Goal: Task Accomplishment & Management: Complete application form

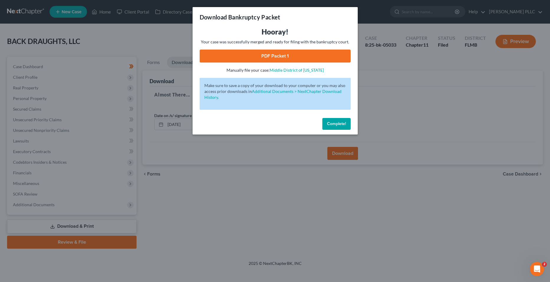
click at [385, 120] on div "Download Bankruptcy Packet Hooray! Your case was successfully merged and ready …" at bounding box center [275, 141] width 550 height 282
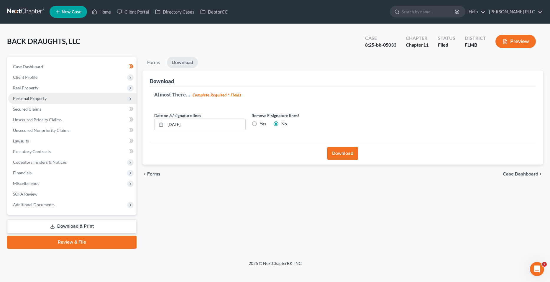
click at [73, 96] on span "Personal Property" at bounding box center [72, 98] width 128 height 11
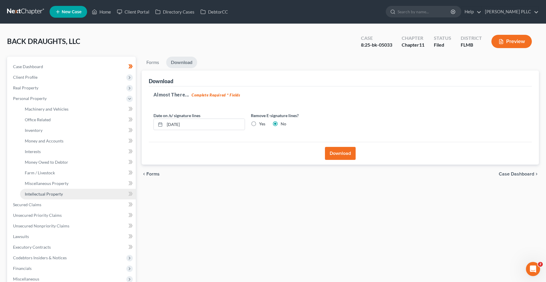
click at [84, 193] on link "Intellectual Property" at bounding box center [78, 194] width 116 height 11
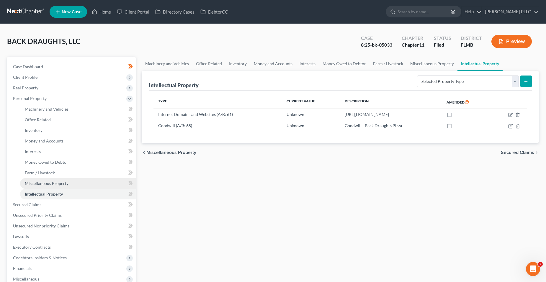
click at [87, 180] on link "Miscellaneous Property" at bounding box center [78, 183] width 116 height 11
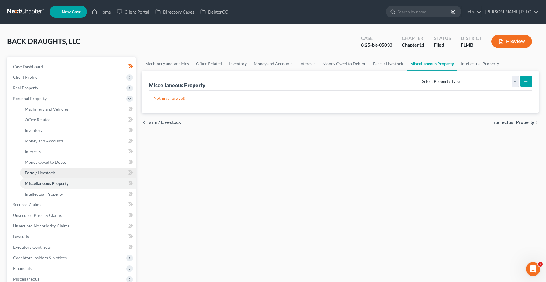
click at [82, 175] on link "Farm / Livestock" at bounding box center [78, 173] width 116 height 11
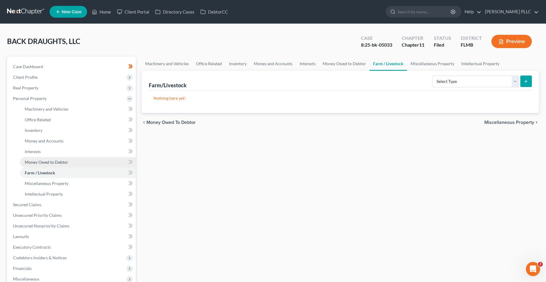
click at [84, 157] on link "Money Owed to Debtor" at bounding box center [78, 162] width 116 height 11
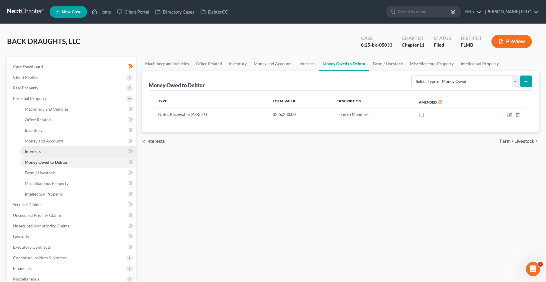
click at [82, 149] on link "Interests" at bounding box center [78, 151] width 116 height 11
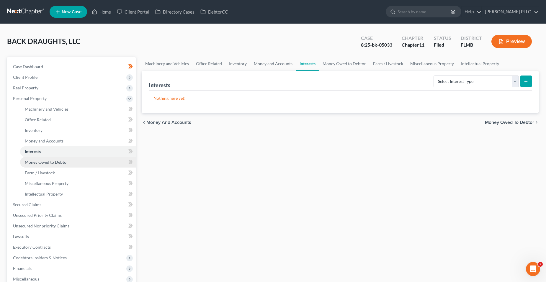
click at [77, 158] on link "Money Owed to Debtor" at bounding box center [78, 162] width 116 height 11
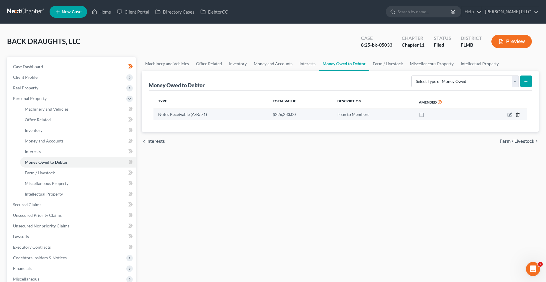
click at [385, 113] on icon "button" at bounding box center [517, 114] width 5 height 5
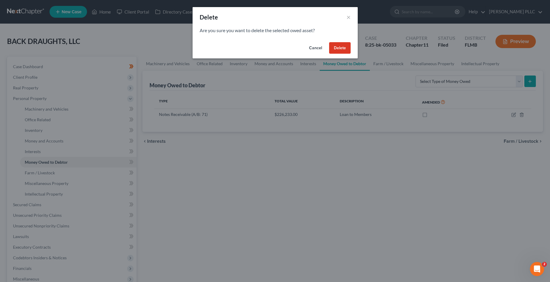
click at [343, 46] on button "Delete" at bounding box center [340, 48] width 22 height 12
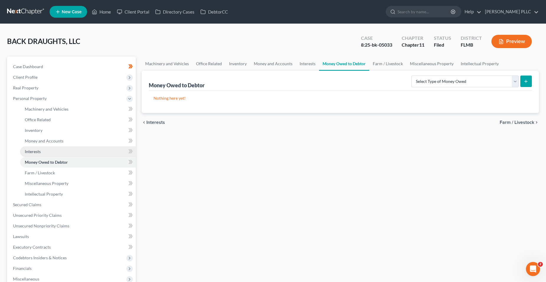
click at [79, 149] on link "Interests" at bounding box center [78, 151] width 116 height 11
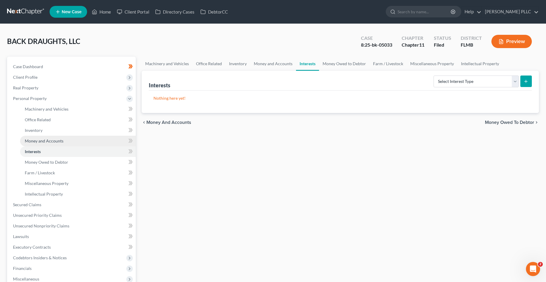
click at [86, 142] on link "Money and Accounts" at bounding box center [78, 141] width 116 height 11
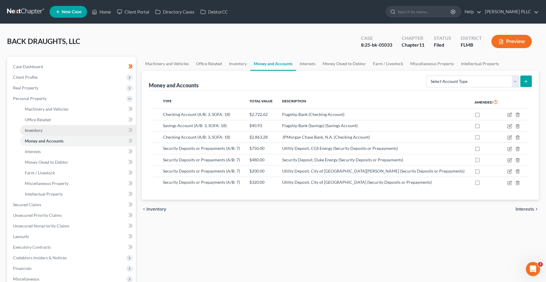
click at [71, 133] on link "Inventory" at bounding box center [78, 130] width 116 height 11
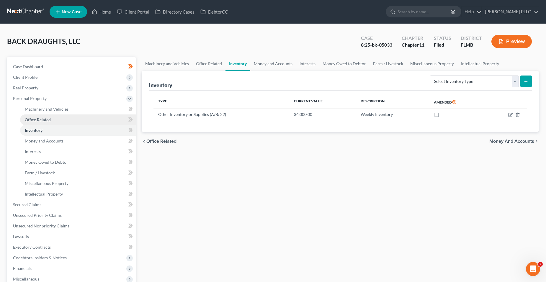
click at [73, 122] on link "Office Related" at bounding box center [78, 119] width 116 height 11
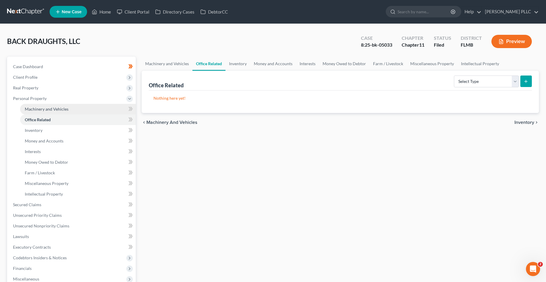
click at [77, 107] on link "Machinery and Vehicles" at bounding box center [78, 109] width 116 height 11
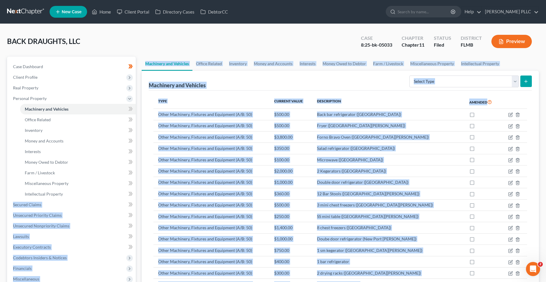
scroll to position [42, 0]
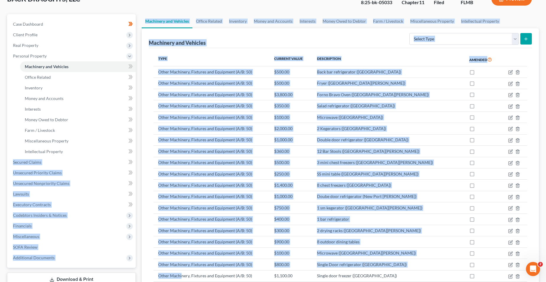
click at [363, 38] on div "Machinery and Vehicles Select Type Aircraft (A/B: 49) Other Machinery, Fixtures…" at bounding box center [340, 38] width 383 height 20
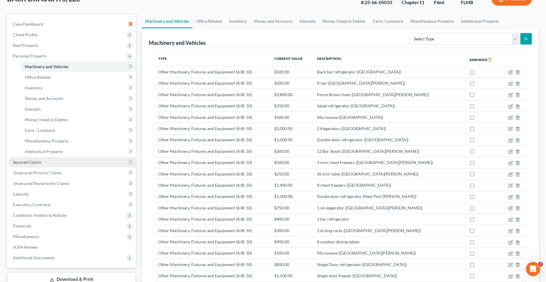
click at [86, 157] on link "Secured Claims" at bounding box center [71, 162] width 127 height 11
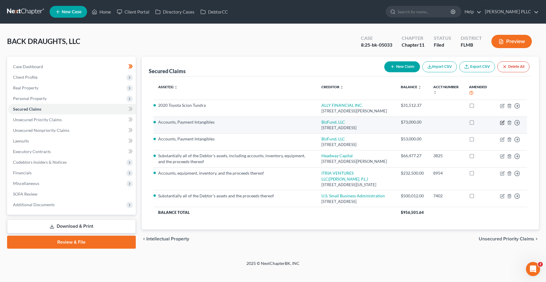
click at [385, 125] on icon "button" at bounding box center [502, 122] width 5 height 5
select select "35"
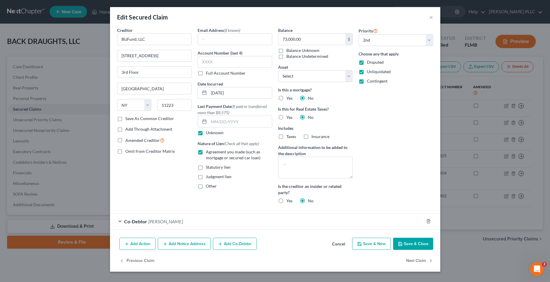
select select "1"
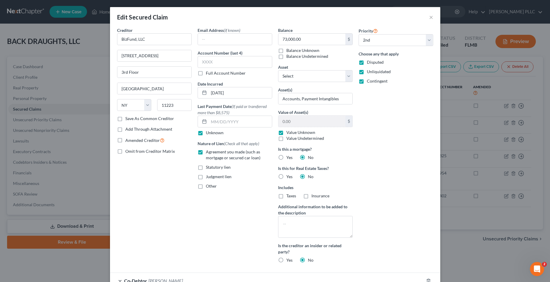
click at [286, 132] on label "Value Unknown" at bounding box center [300, 132] width 29 height 6
click at [289, 132] on input "Value Unknown" at bounding box center [291, 131] width 4 height 4
checkbox input "false"
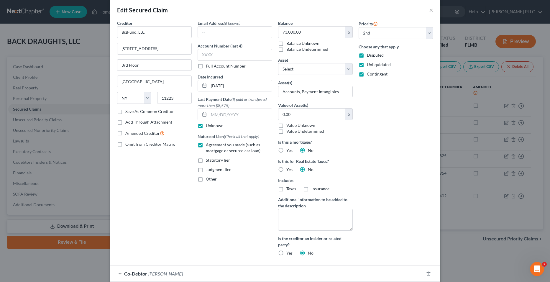
scroll to position [29, 0]
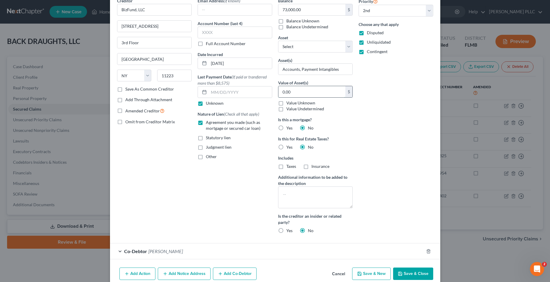
click at [293, 92] on input "0.00" at bounding box center [311, 91] width 67 height 11
click at [296, 94] on input "0.00" at bounding box center [311, 91] width 67 height 11
click at [385, 248] on button "Save & Close" at bounding box center [413, 273] width 40 height 12
select select "0"
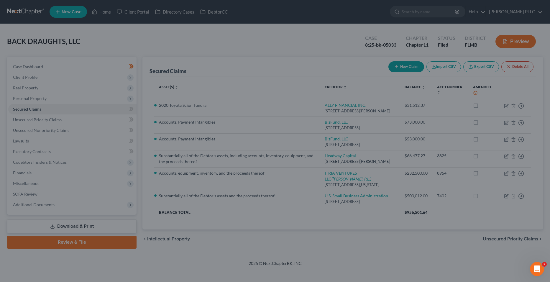
scroll to position [0, 0]
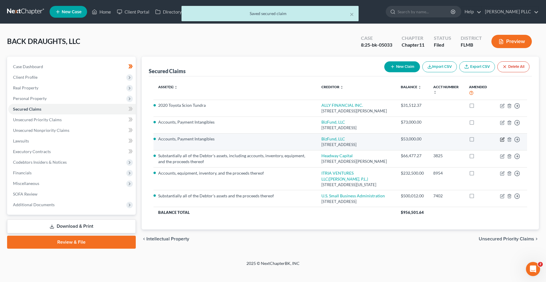
click at [385, 142] on icon "button" at bounding box center [502, 139] width 5 height 5
select select "35"
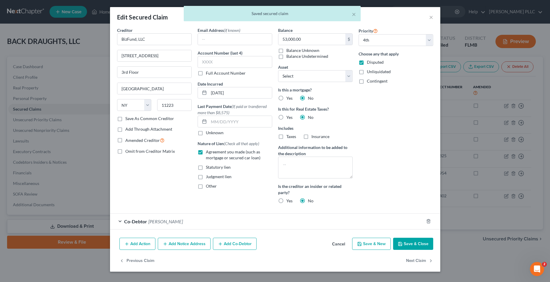
select select "3"
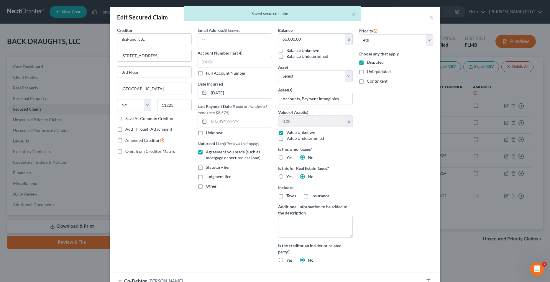
click at [290, 135] on label "Value Unknown" at bounding box center [300, 132] width 29 height 6
click at [290, 133] on input "Value Unknown" at bounding box center [291, 131] width 4 height 4
checkbox input "false"
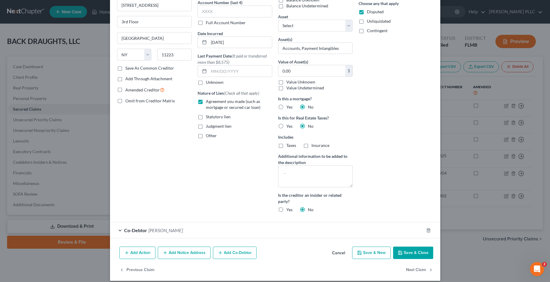
scroll to position [56, 0]
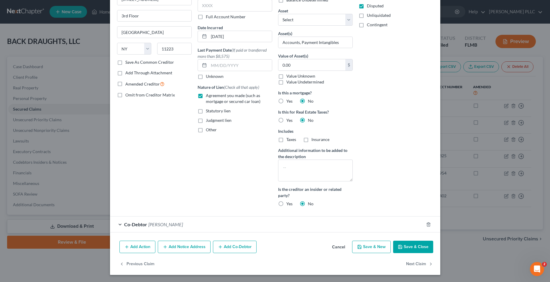
click at [385, 248] on button "Save & Close" at bounding box center [413, 247] width 40 height 12
select select "0"
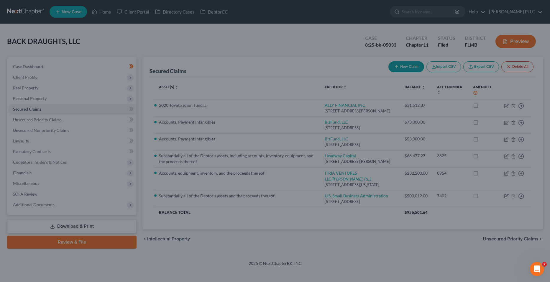
scroll to position [0, 0]
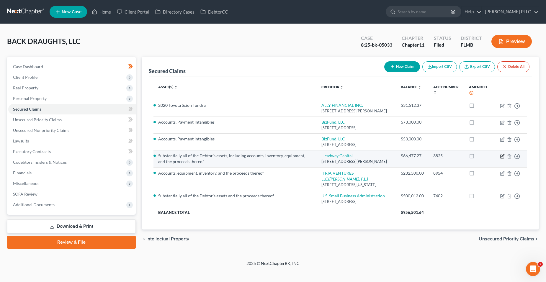
click at [385, 157] on icon "button" at bounding box center [502, 155] width 3 height 3
select select "14"
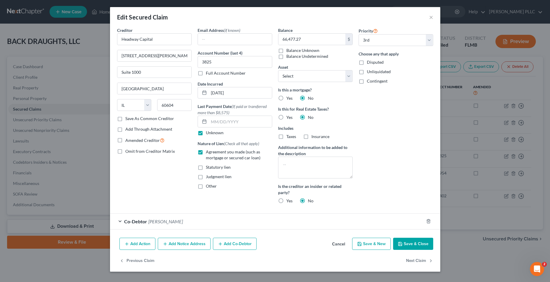
select select "2"
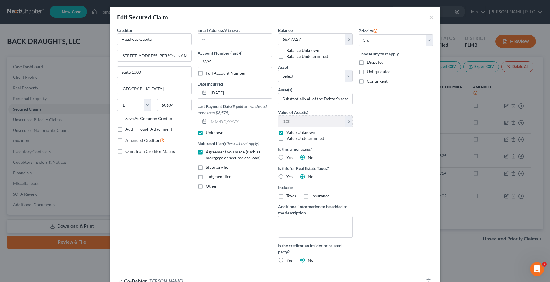
click at [299, 132] on label "Value Unknown" at bounding box center [300, 132] width 29 height 6
drag, startPoint x: 299, startPoint y: 132, endPoint x: 276, endPoint y: 133, distance: 23.0
click at [286, 133] on label "Value Unknown" at bounding box center [300, 132] width 29 height 6
click at [289, 133] on input "Value Unknown" at bounding box center [291, 131] width 4 height 4
checkbox input "false"
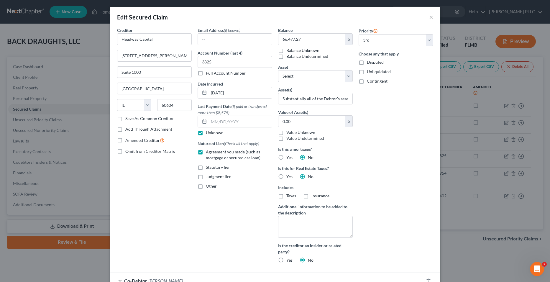
scroll to position [56, 0]
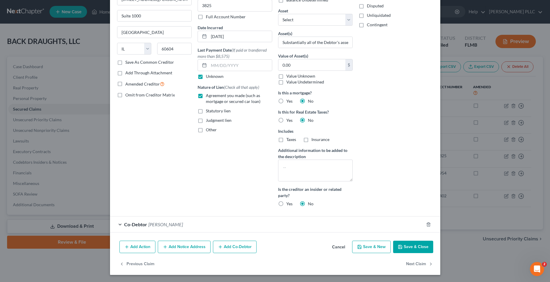
click at [385, 246] on button "Save & Close" at bounding box center [413, 247] width 40 height 12
select select "0"
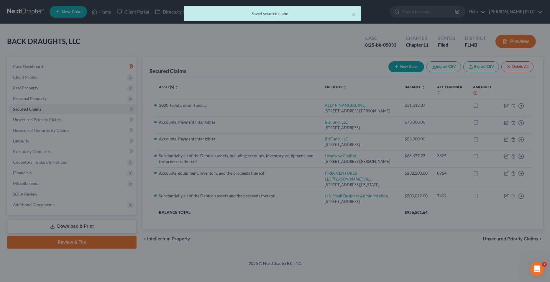
scroll to position [0, 0]
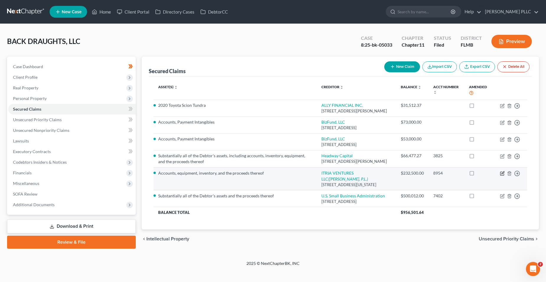
click at [385, 176] on icon "button" at bounding box center [502, 173] width 5 height 5
select select "35"
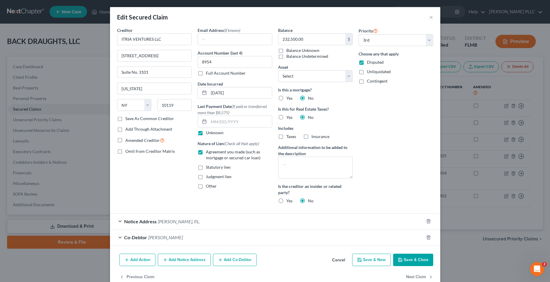
select select "2"
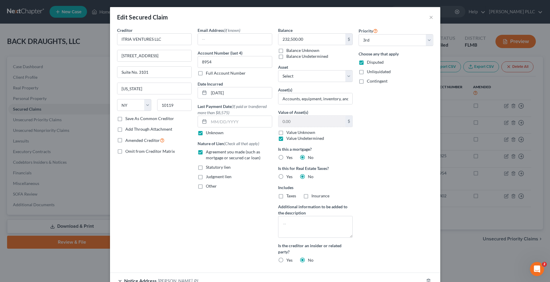
click at [298, 136] on label "Value Undetermined" at bounding box center [305, 138] width 38 height 6
click at [293, 136] on input "Value Undetermined" at bounding box center [291, 137] width 4 height 4
checkbox input "false"
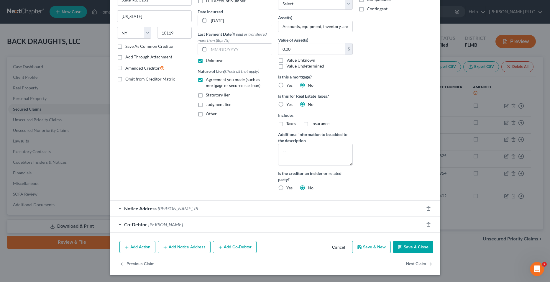
click at [385, 248] on button "Save & Close" at bounding box center [413, 247] width 40 height 12
select select "0"
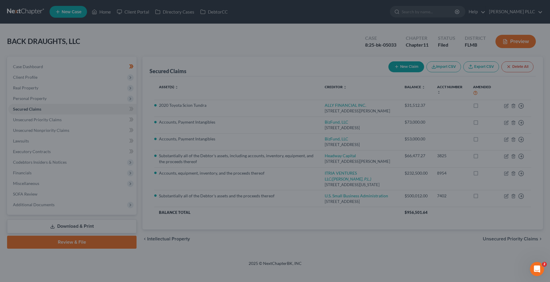
scroll to position [13, 0]
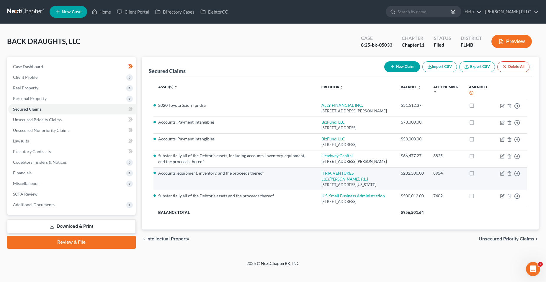
click at [385, 190] on td "Move to E Move to F Move to G Move to Notice Only" at bounding box center [511, 178] width 32 height 23
click at [385, 176] on icon "button" at bounding box center [502, 173] width 5 height 5
select select "35"
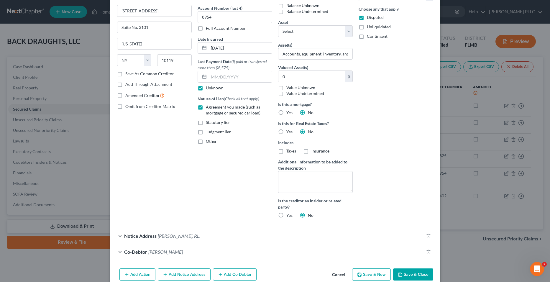
scroll to position [59, 0]
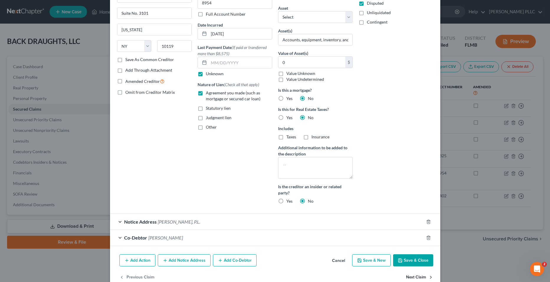
click at [385, 248] on button "Save & Close" at bounding box center [413, 260] width 40 height 12
select select "0"
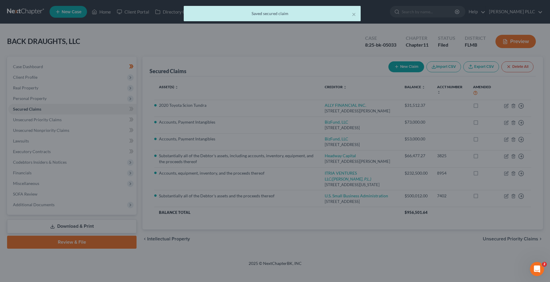
scroll to position [13, 0]
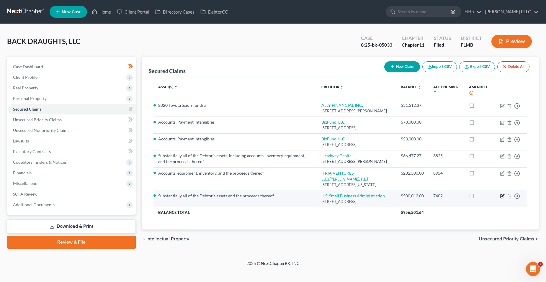
click at [385, 198] on icon "button" at bounding box center [502, 196] width 5 height 5
select select "9"
select select "0"
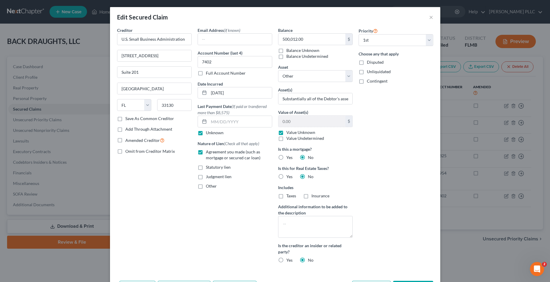
click at [298, 133] on label "Value Unknown" at bounding box center [300, 132] width 29 height 6
click at [293, 133] on input "Value Unknown" at bounding box center [291, 131] width 4 height 4
checkbox input "false"
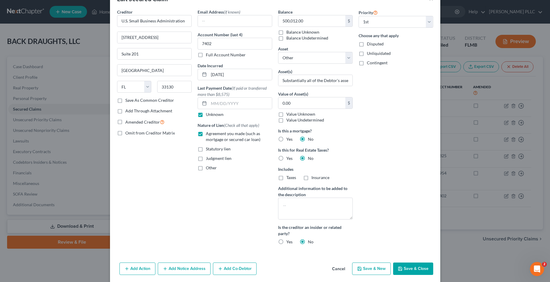
scroll to position [40, 0]
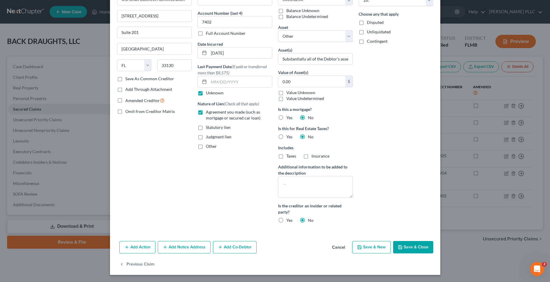
click at [385, 245] on button "Save & Close" at bounding box center [413, 247] width 40 height 12
select select
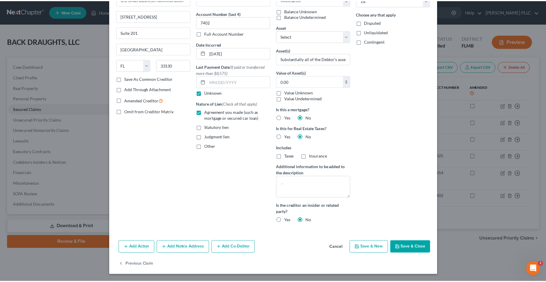
scroll to position [0, 0]
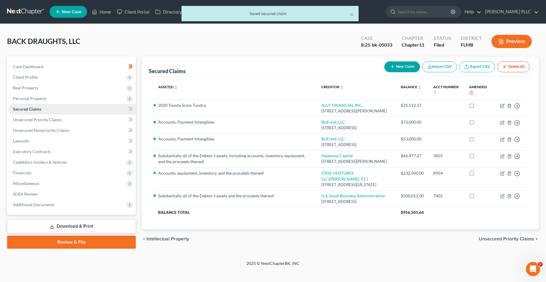
click at [61, 107] on link "Secured Claims" at bounding box center [71, 109] width 127 height 11
click at [133, 111] on span at bounding box center [130, 109] width 10 height 9
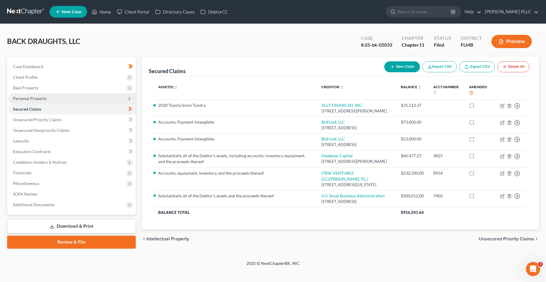
click at [109, 101] on span "Personal Property" at bounding box center [71, 98] width 127 height 11
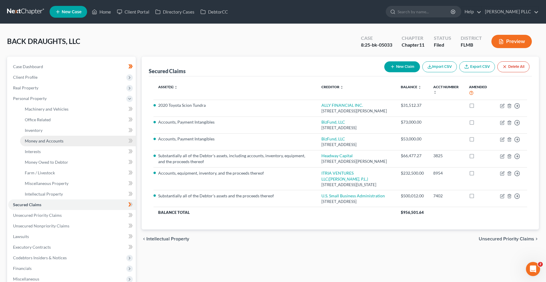
click at [92, 136] on link "Money and Accounts" at bounding box center [78, 141] width 116 height 11
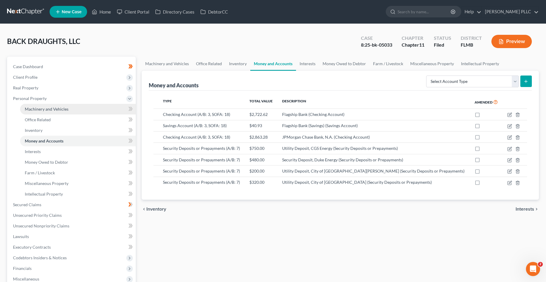
click at [87, 110] on link "Machinery and Vehicles" at bounding box center [78, 109] width 116 height 11
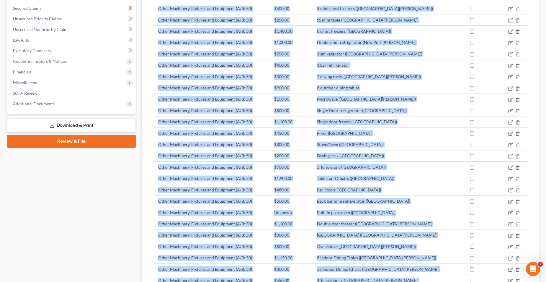
scroll to position [333, 0]
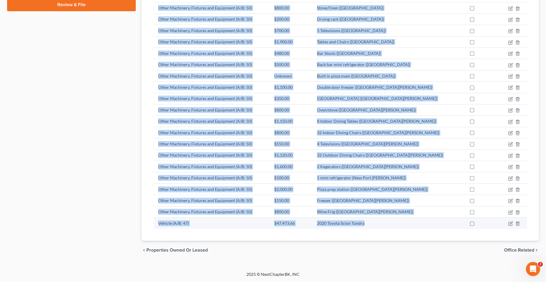
drag, startPoint x: 291, startPoint y: 48, endPoint x: 393, endPoint y: 222, distance: 201.3
click at [385, 222] on tbody "Other Machinery, Fixtures and Equipment (A/B: 50) $500.00 Back bar refrigerator…" at bounding box center [340, 2] width 374 height 453
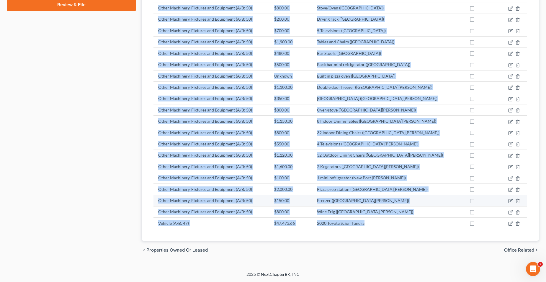
copy tbody "$500.00 Back bar refrigerator ([GEOGRAPHIC_DATA]) Other Machinery, Fixtures and…"
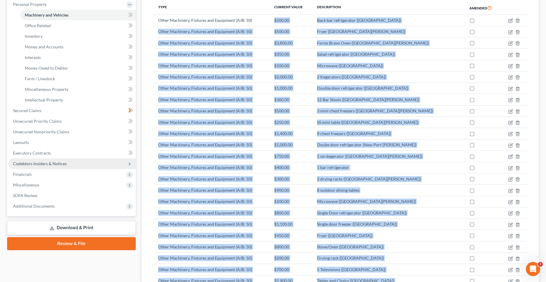
scroll to position [38, 0]
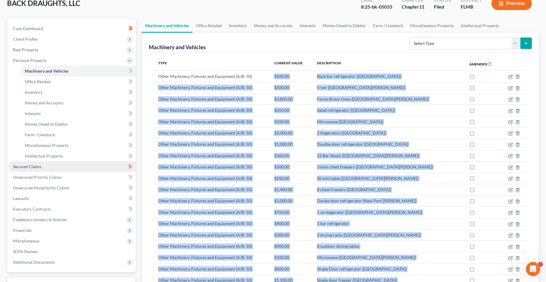
click at [78, 167] on link "Secured Claims" at bounding box center [71, 166] width 127 height 11
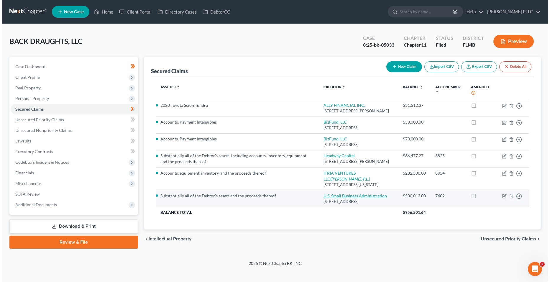
scroll to position [21, 0]
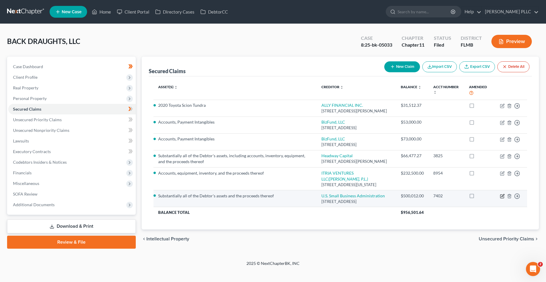
click at [385, 198] on icon "button" at bounding box center [502, 196] width 5 height 5
select select "9"
select select "0"
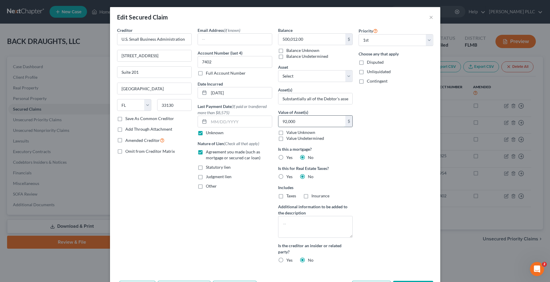
click at [329, 124] on input "92,000" at bounding box center [311, 121] width 67 height 11
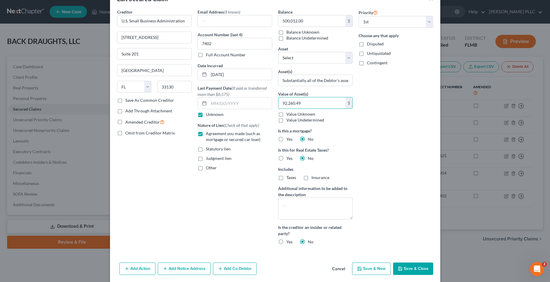
scroll to position [40, 0]
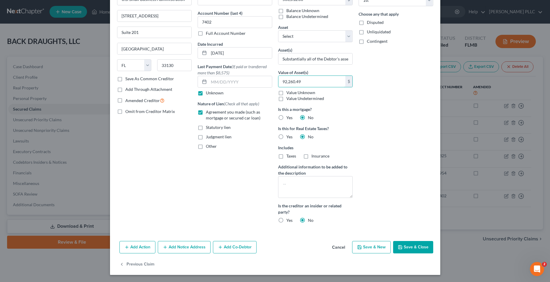
type input "92,260.49"
click at [385, 245] on button "Save & Close" at bounding box center [413, 247] width 40 height 12
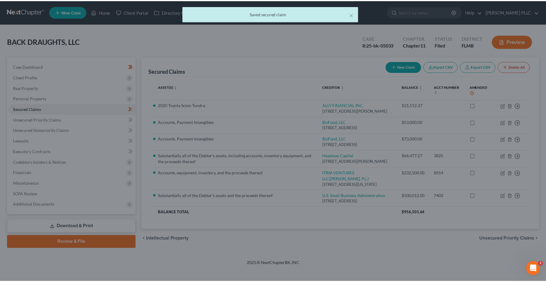
scroll to position [0, 0]
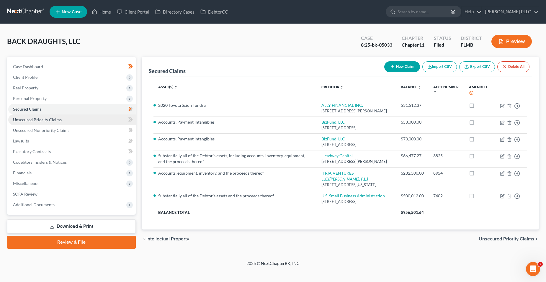
click at [81, 114] on link "Unsecured Priority Claims" at bounding box center [71, 119] width 127 height 11
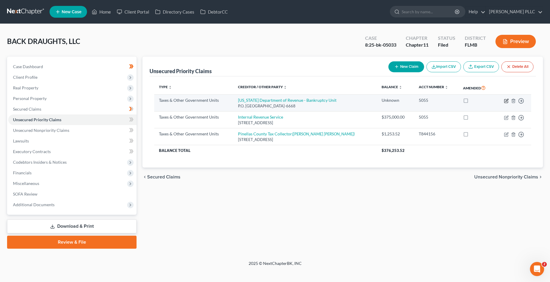
click at [385, 100] on icon "button" at bounding box center [506, 100] width 5 height 5
select select "2"
select select "9"
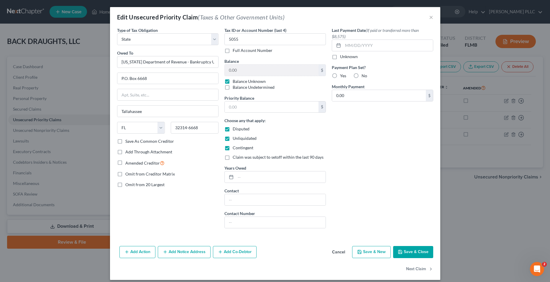
click at [240, 82] on label "Balance Unknown" at bounding box center [249, 81] width 33 height 6
click at [239, 82] on input "Balance Unknown" at bounding box center [237, 80] width 4 height 4
checkbox input "false"
click at [241, 71] on input "0.00" at bounding box center [272, 70] width 94 height 11
type input "80"
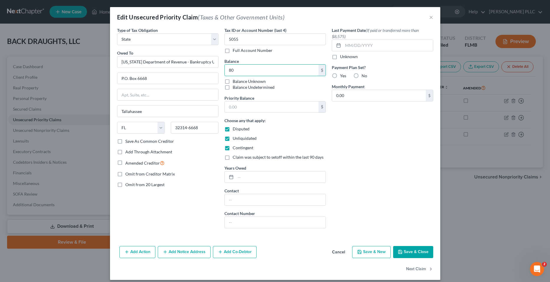
drag, startPoint x: 240, startPoint y: 65, endPoint x: 214, endPoint y: 68, distance: 26.4
click at [214, 68] on div "Type of Tax Obligation * Select Federal City State Franchise Tax Board Other Ow…" at bounding box center [275, 130] width 322 height 206
type input "0.00"
drag, startPoint x: 253, startPoint y: 104, endPoint x: 252, endPoint y: 100, distance: 4.6
click at [253, 104] on input "text" at bounding box center [272, 106] width 94 height 11
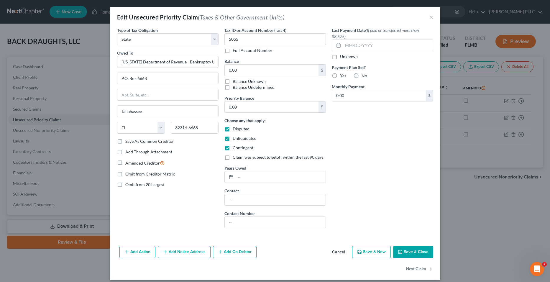
click at [385, 248] on button "Save & Close" at bounding box center [413, 252] width 40 height 12
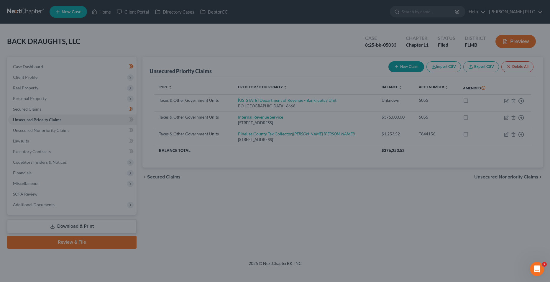
type input "0"
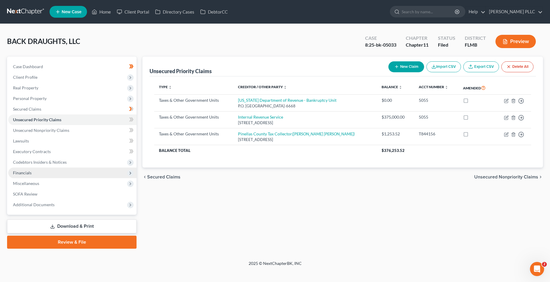
click at [48, 172] on span "Financials" at bounding box center [72, 173] width 128 height 11
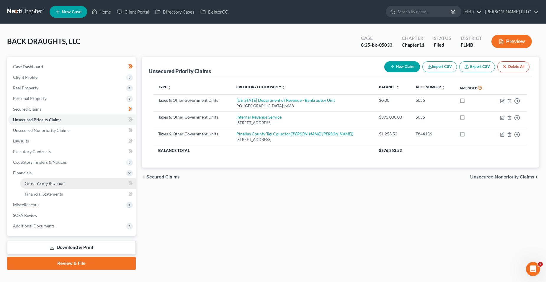
click at [110, 188] on link "Gross Yearly Revenue" at bounding box center [78, 183] width 116 height 11
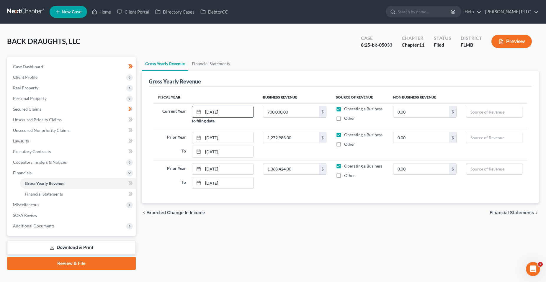
click at [216, 111] on input "[DATE]" at bounding box center [228, 111] width 50 height 11
type input "[DATE]"
click at [285, 209] on div "chevron_left Expected Change in Income Financial Statements chevron_right" at bounding box center [340, 212] width 397 height 19
click at [78, 145] on link "Lawsuits" at bounding box center [71, 141] width 127 height 11
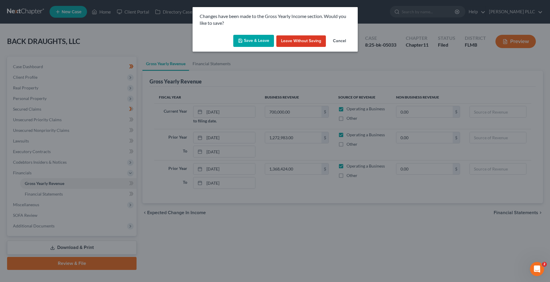
click at [240, 42] on polyline "button" at bounding box center [240, 41] width 2 height 1
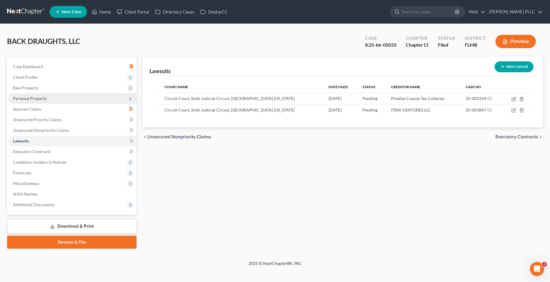
click at [68, 97] on span "Personal Property" at bounding box center [72, 98] width 128 height 11
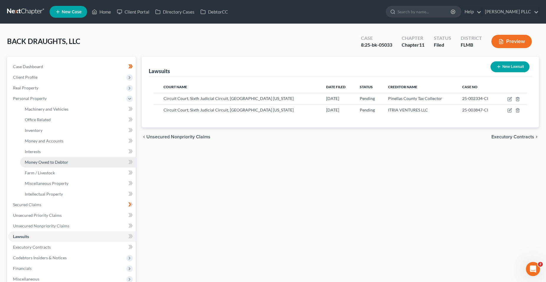
click at [83, 158] on link "Money Owed to Debtor" at bounding box center [78, 162] width 116 height 11
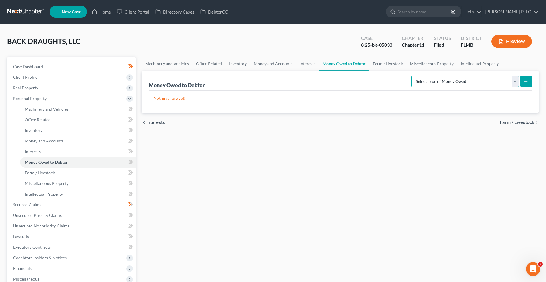
click at [385, 80] on select "Select Type of Money Owed Accounts Receivable (A/B: 11) Causes of Action Agains…" at bounding box center [464, 81] width 107 height 12
click at [376, 156] on div "Machinery and Vehicles Office Related Inventory Money and Accounts Interests Mo…" at bounding box center [340, 201] width 403 height 288
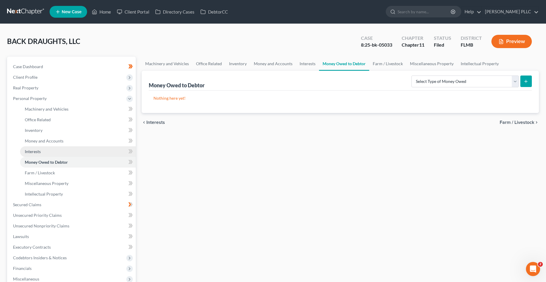
click at [75, 152] on link "Interests" at bounding box center [78, 151] width 116 height 11
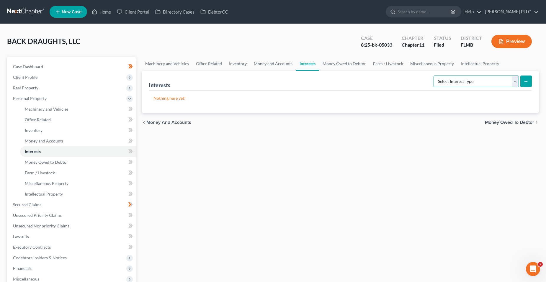
click at [385, 78] on select "Select Interest Type Bond (A/B: 16) Incorporated Business (A/B: 15) Insurance P…" at bounding box center [475, 81] width 85 height 12
drag, startPoint x: 405, startPoint y: 170, endPoint x: 377, endPoint y: 170, distance: 27.7
click at [385, 170] on div "Machinery and Vehicles Office Related Inventory Money and Accounts Interests Mo…" at bounding box center [340, 201] width 403 height 288
drag, startPoint x: 70, startPoint y: 185, endPoint x: 84, endPoint y: 185, distance: 13.3
click at [71, 185] on link "Miscellaneous Property" at bounding box center [78, 183] width 116 height 11
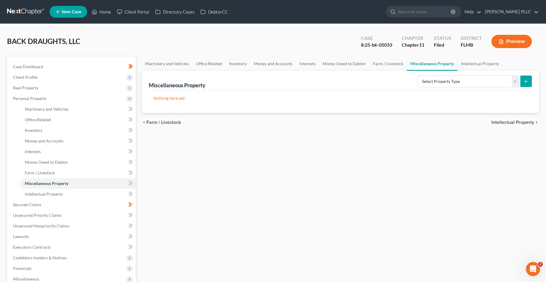
click at [385, 75] on div "Select Property Type Assigned for Creditor Benefit [DATE] (SOFA: 8) Assigned to…" at bounding box center [473, 81] width 116 height 16
click at [385, 78] on select "Select Property Type Assigned for Creditor Benefit [DATE] (SOFA: 8) Assigned to…" at bounding box center [467, 81] width 101 height 12
drag, startPoint x: 346, startPoint y: 142, endPoint x: 342, endPoint y: 143, distance: 3.6
click at [346, 142] on div "Machinery and Vehicles Office Related Inventory Money and Accounts Interests Mo…" at bounding box center [340, 201] width 403 height 288
click at [53, 175] on link "Farm / Livestock" at bounding box center [78, 173] width 116 height 11
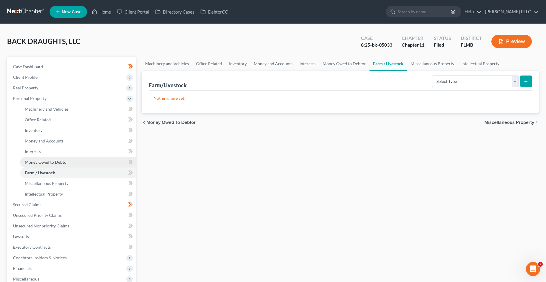
click at [65, 162] on span "Money Owed to Debtor" at bounding box center [46, 162] width 43 height 5
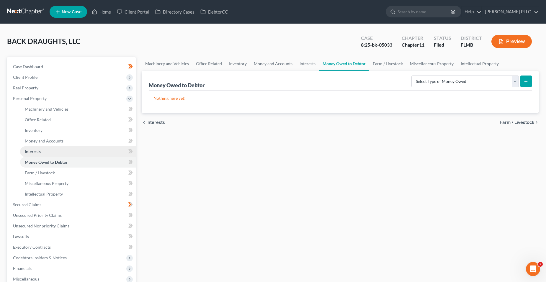
click at [66, 154] on link "Interests" at bounding box center [78, 151] width 116 height 11
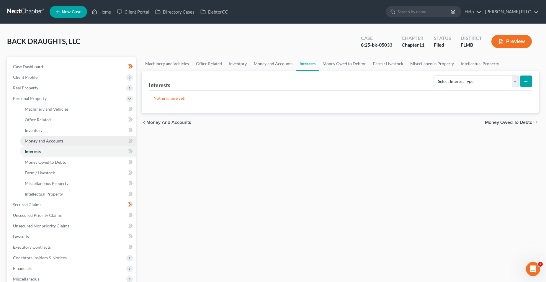
click at [67, 145] on link "Money and Accounts" at bounding box center [78, 141] width 116 height 11
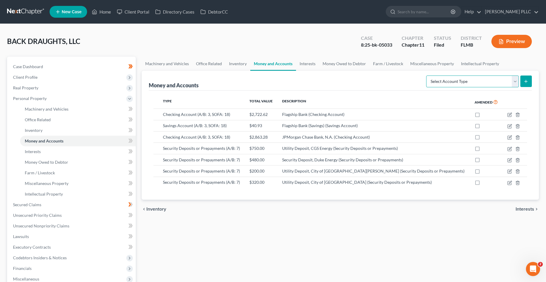
click at [385, 79] on select "Select Account Type Brokerage (A/B: 3, SOFA: 18) Cash on Hand (A/B: 2) Certific…" at bounding box center [472, 81] width 93 height 12
click at [339, 234] on div "Machinery and Vehicles Office Related Inventory Money and Accounts Interests Mo…" at bounding box center [340, 201] width 403 height 288
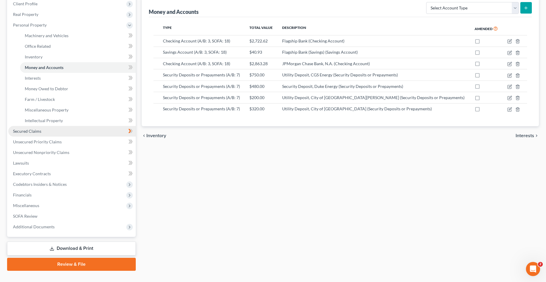
scroll to position [85, 0]
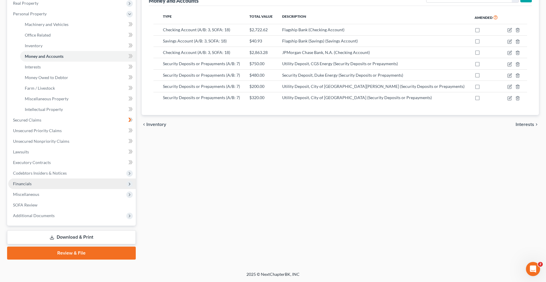
click at [59, 183] on span "Financials" at bounding box center [71, 183] width 127 height 11
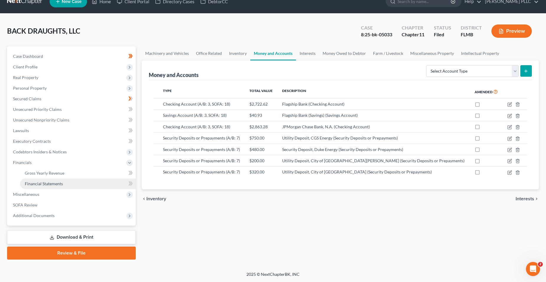
scroll to position [10, 0]
click at [70, 198] on span "Miscellaneous" at bounding box center [71, 194] width 127 height 11
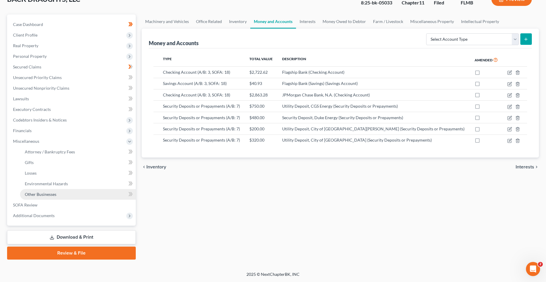
scroll to position [42, 0]
click at [70, 175] on link "Losses" at bounding box center [78, 173] width 116 height 11
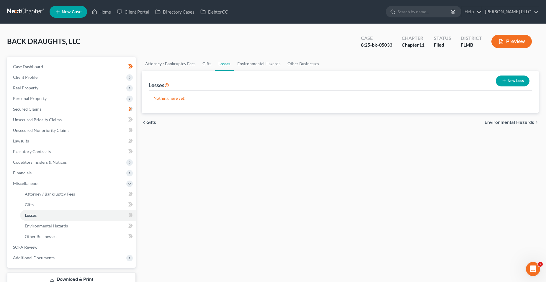
click at [385, 80] on button "New Loss" at bounding box center [512, 80] width 34 height 11
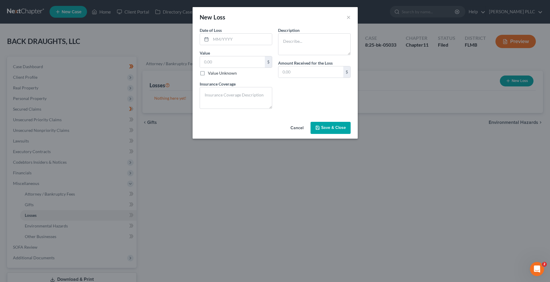
click at [179, 154] on div "New Loss × Date of Loss * Value $ Value Unknown Balance Undetermined $ Value Un…" at bounding box center [275, 141] width 550 height 282
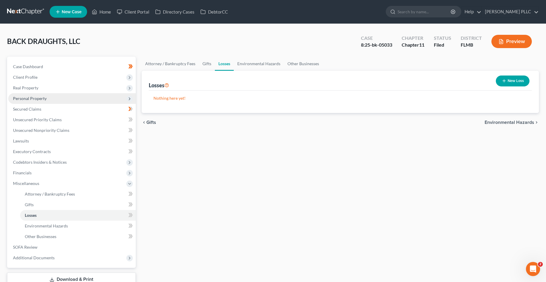
click at [52, 102] on span "Personal Property" at bounding box center [71, 98] width 127 height 11
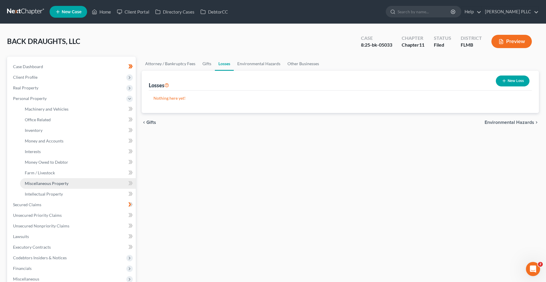
click at [71, 185] on link "Miscellaneous Property" at bounding box center [78, 183] width 116 height 11
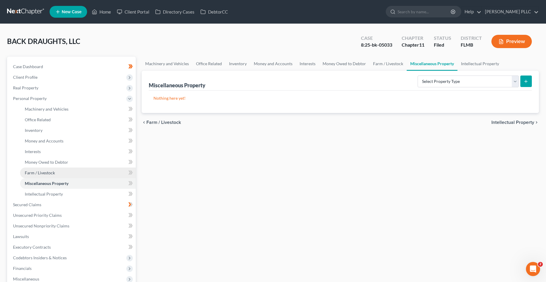
click at [72, 171] on link "Farm / Livestock" at bounding box center [78, 173] width 116 height 11
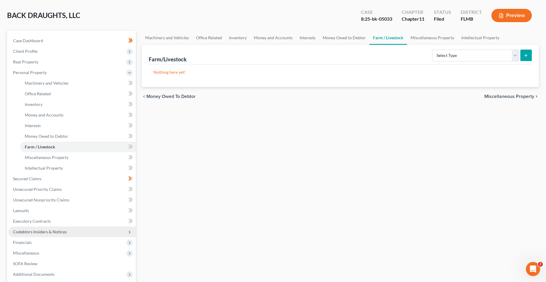
scroll to position [26, 0]
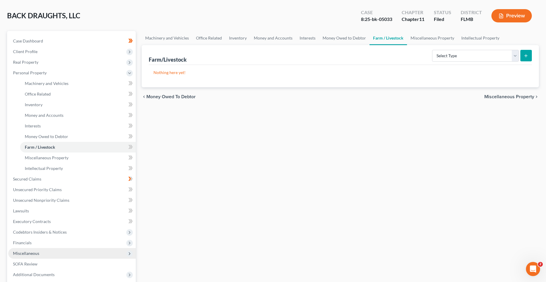
click at [62, 248] on span "Miscellaneous" at bounding box center [71, 253] width 127 height 11
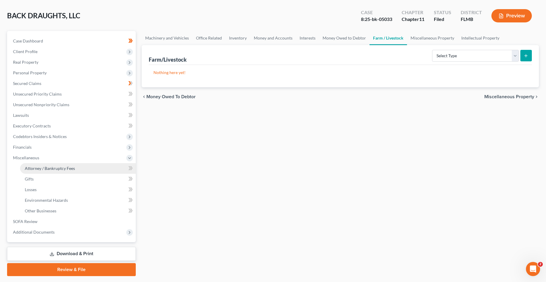
click at [64, 169] on span "Attorney / Bankruptcy Fees" at bounding box center [50, 168] width 50 height 5
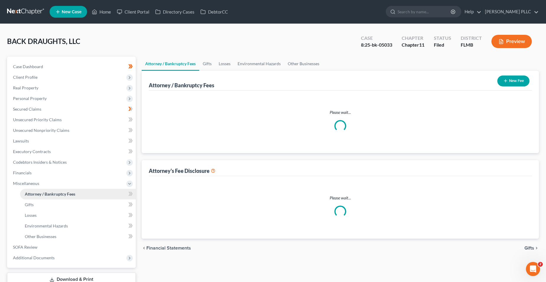
select select "0"
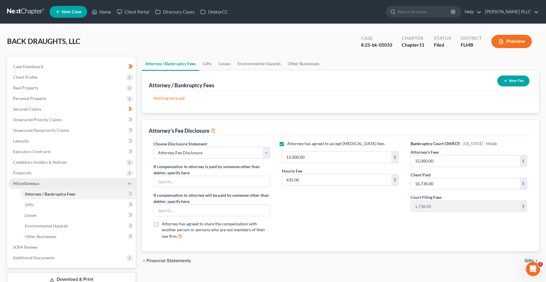
click at [62, 179] on span "Miscellaneous" at bounding box center [71, 183] width 127 height 11
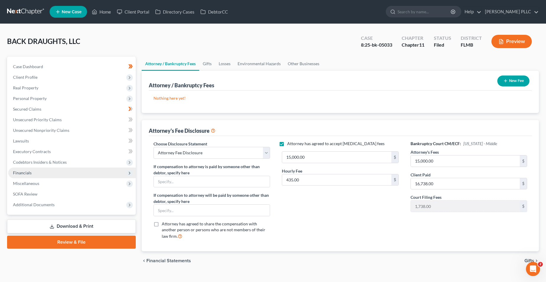
click at [61, 171] on span "Financials" at bounding box center [71, 173] width 127 height 11
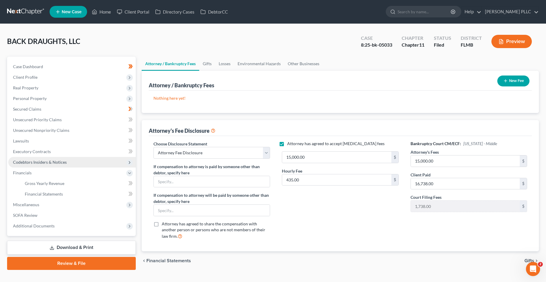
click at [64, 162] on span "Codebtors Insiders & Notices" at bounding box center [40, 162] width 54 height 5
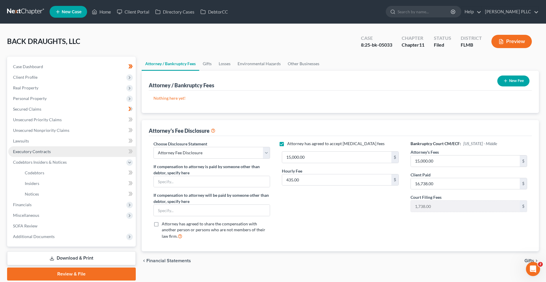
click at [64, 156] on link "Executory Contracts" at bounding box center [71, 151] width 127 height 11
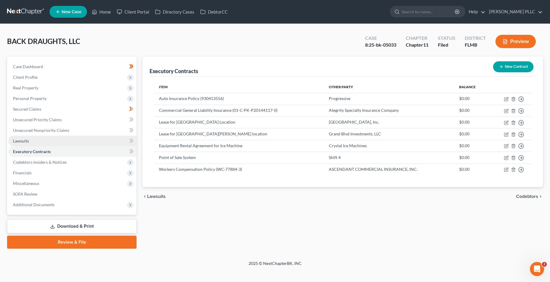
click at [60, 141] on link "Lawsuits" at bounding box center [72, 141] width 128 height 11
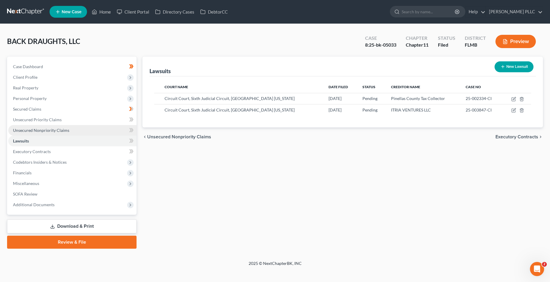
click at [61, 130] on span "Unsecured Nonpriority Claims" at bounding box center [41, 130] width 56 height 5
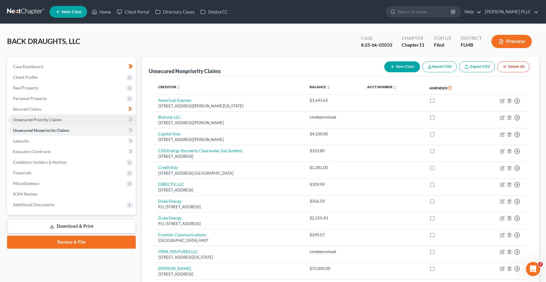
click at [65, 116] on link "Unsecured Priority Claims" at bounding box center [71, 119] width 127 height 11
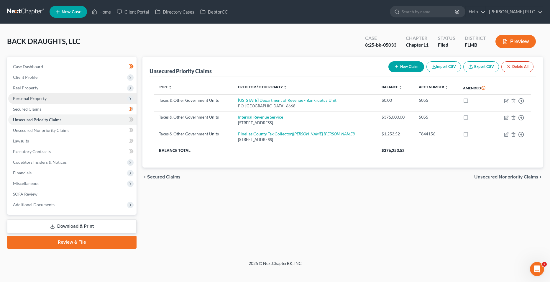
click at [63, 96] on span "Personal Property" at bounding box center [72, 98] width 128 height 11
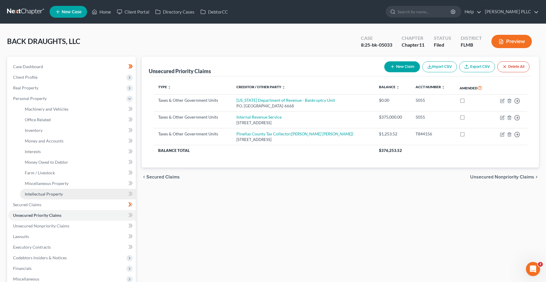
click at [82, 191] on link "Intellectual Property" at bounding box center [78, 194] width 116 height 11
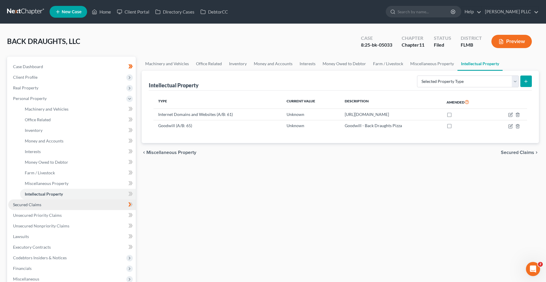
click at [73, 200] on link "Secured Claims" at bounding box center [71, 204] width 127 height 11
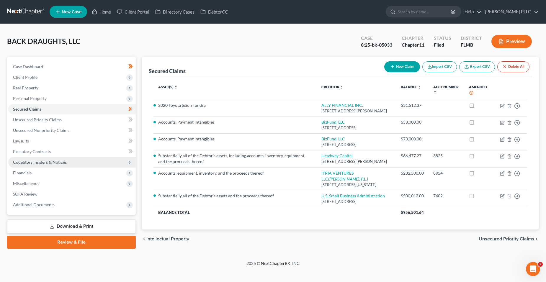
click at [58, 165] on span "Codebtors Insiders & Notices" at bounding box center [71, 162] width 127 height 11
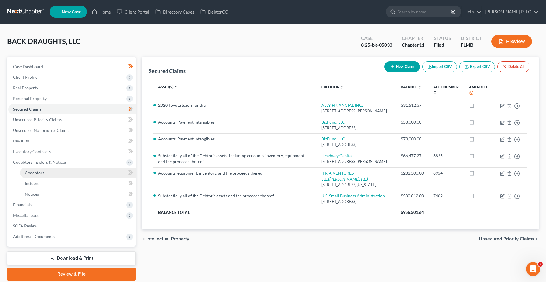
click at [81, 176] on link "Codebtors" at bounding box center [78, 173] width 116 height 11
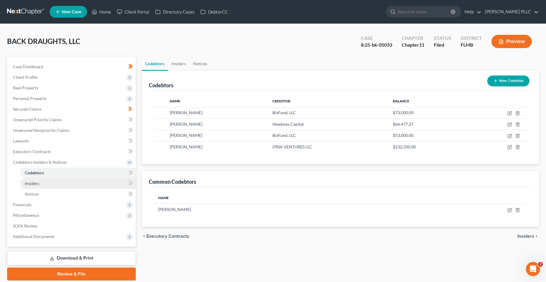
click at [80, 180] on link "Insiders" at bounding box center [78, 183] width 116 height 11
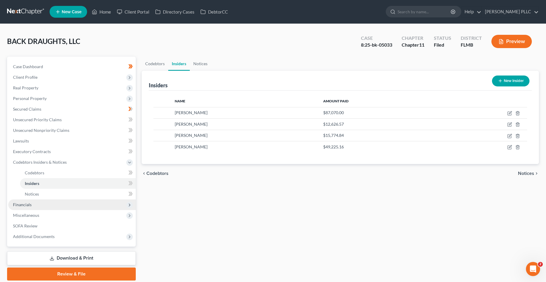
click at [48, 202] on span "Financials" at bounding box center [71, 204] width 127 height 11
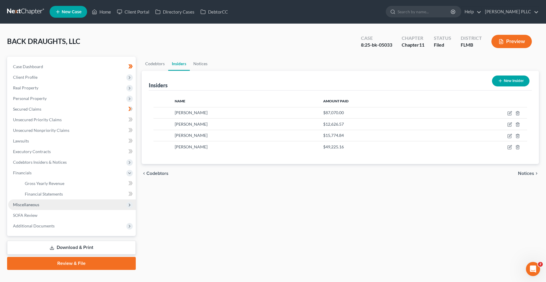
click at [56, 203] on span "Miscellaneous" at bounding box center [71, 204] width 127 height 11
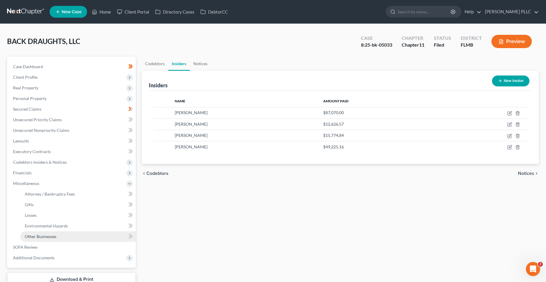
click at [69, 234] on link "Other Businesses" at bounding box center [78, 236] width 116 height 11
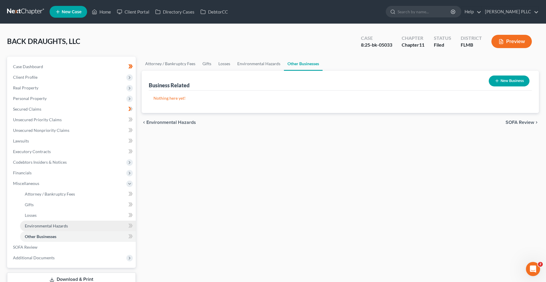
click at [70, 228] on link "Environmental Hazards" at bounding box center [78, 226] width 116 height 11
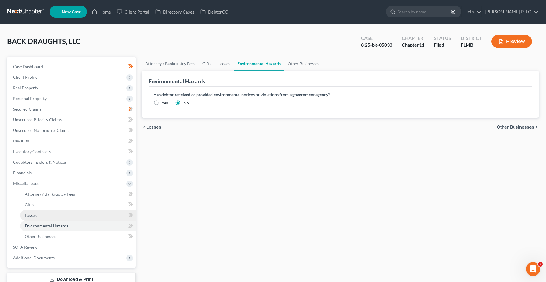
click at [68, 215] on link "Losses" at bounding box center [78, 215] width 116 height 11
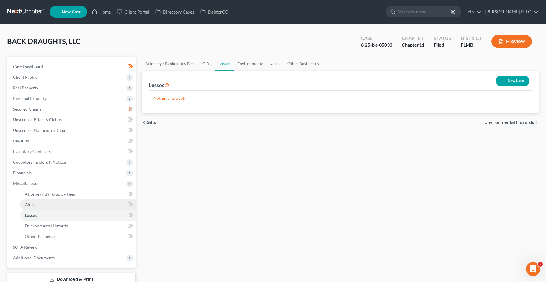
click at [67, 203] on link "Gifts" at bounding box center [78, 204] width 116 height 11
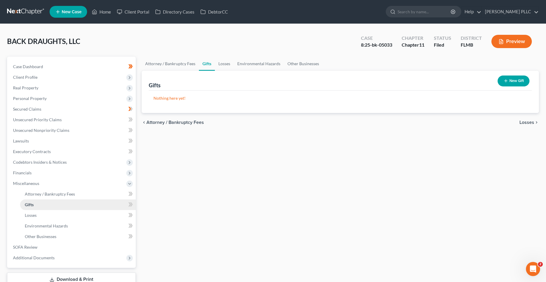
click at [68, 201] on link "Gifts" at bounding box center [78, 204] width 116 height 11
click at [70, 198] on link "Attorney / Bankruptcy Fees" at bounding box center [78, 194] width 116 height 11
select select "0"
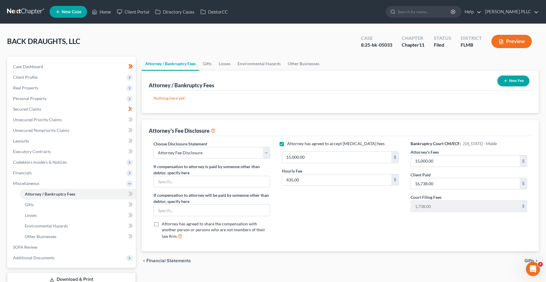
click at [385, 77] on button "New Fee" at bounding box center [513, 80] width 32 height 11
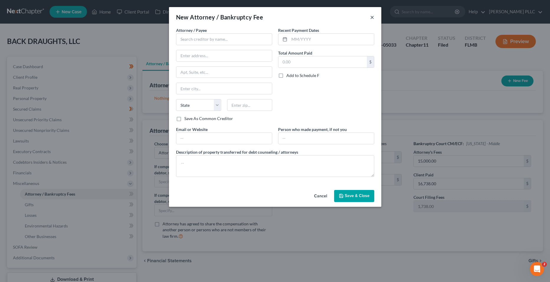
click at [370, 16] on button "×" at bounding box center [372, 17] width 4 height 7
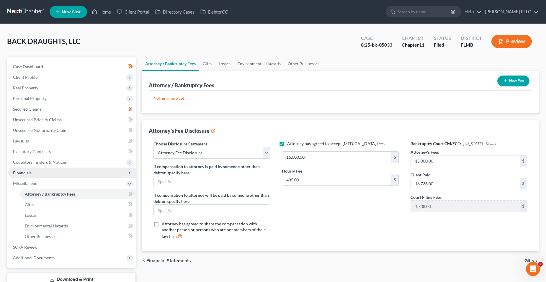
click at [70, 172] on span "Financials" at bounding box center [71, 173] width 127 height 11
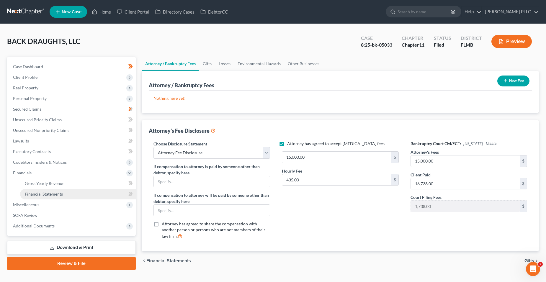
click at [75, 191] on link "Financial Statements" at bounding box center [78, 194] width 116 height 11
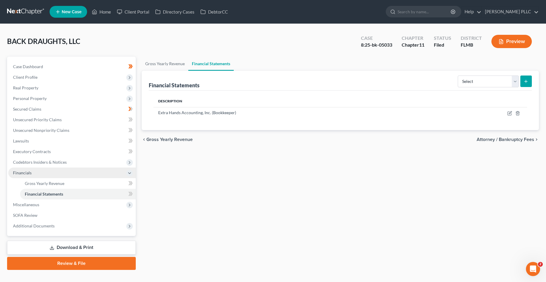
click at [74, 173] on span "Financials" at bounding box center [71, 173] width 127 height 11
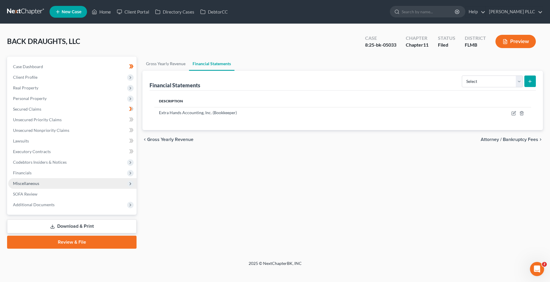
click at [73, 182] on span "Miscellaneous" at bounding box center [72, 183] width 128 height 11
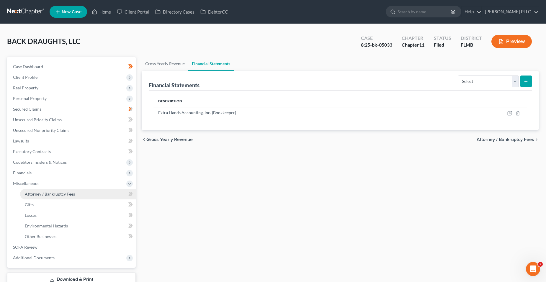
click at [96, 194] on link "Attorney / Bankruptcy Fees" at bounding box center [78, 194] width 116 height 11
select select "0"
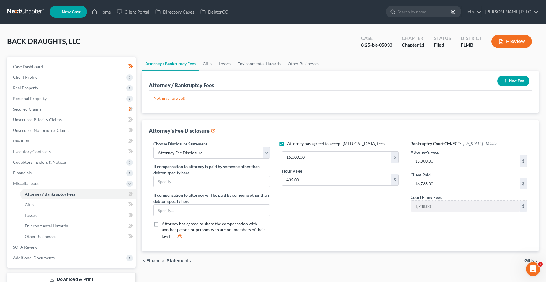
click at [385, 83] on div "New Fee" at bounding box center [513, 81] width 37 height 16
click at [385, 83] on button "New Fee" at bounding box center [513, 80] width 32 height 11
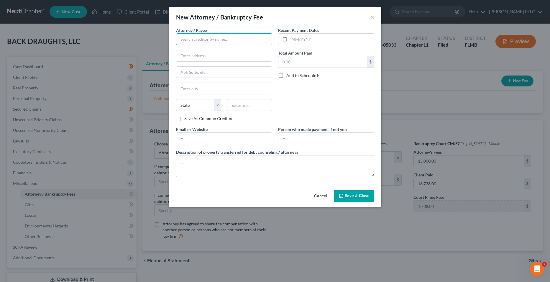
click at [236, 41] on input "text" at bounding box center [224, 39] width 96 height 12
type input "[PERSON_NAME] PLLC"
click at [236, 63] on div "Attorney / [PERSON_NAME] * [PERSON_NAME] PLLC State [US_STATE] AK AR AZ CA CO C…" at bounding box center [224, 71] width 96 height 88
click at [236, 56] on input "text" at bounding box center [224, 55] width 96 height 11
type input "[STREET_ADDRESS]"
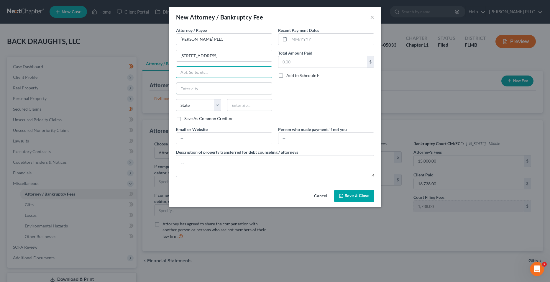
drag, startPoint x: 230, startPoint y: 94, endPoint x: 232, endPoint y: 91, distance: 3.8
click at [230, 94] on input "text" at bounding box center [224, 88] width 96 height 11
type input "[GEOGRAPHIC_DATA]"
click at [186, 105] on select "State [US_STATE] AK AR AZ CA CO CT DE DC [GEOGRAPHIC_DATA] [GEOGRAPHIC_DATA] GU…" at bounding box center [198, 105] width 45 height 12
select select "9"
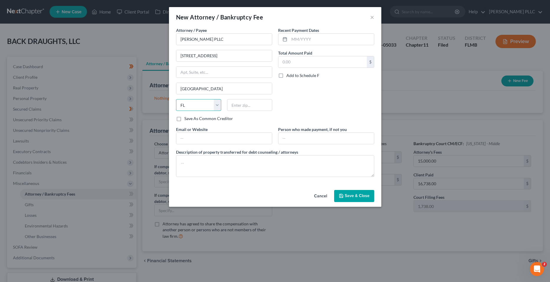
click at [176, 99] on select "State [US_STATE] AK AR AZ CA CO CT DE DC [GEOGRAPHIC_DATA] [GEOGRAPHIC_DATA] GU…" at bounding box center [198, 105] width 45 height 12
click at [245, 104] on input "text" at bounding box center [249, 105] width 45 height 12
type input "2"
type input "33629"
click at [227, 122] on div "Attorney / Payee * [PERSON_NAME] PLLC [STREET_ADDRESS] Tampa State [US_STATE] A…" at bounding box center [224, 76] width 102 height 99
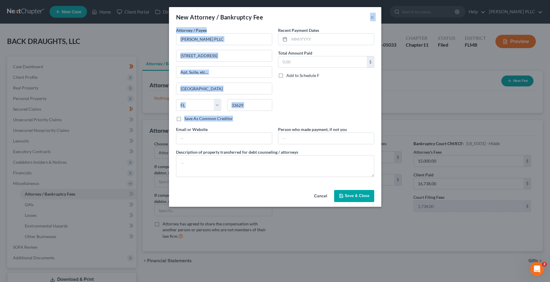
drag, startPoint x: 290, startPoint y: 11, endPoint x: 279, endPoint y: 31, distance: 22.7
click at [279, 31] on div "New Attorney / Bankruptcy Fee × Attorney / Payee * [PERSON_NAME] PLLC [STREET_A…" at bounding box center [275, 107] width 212 height 200
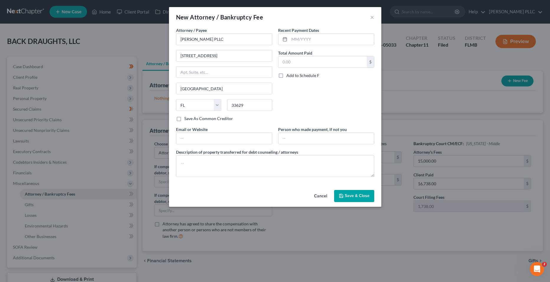
click at [385, 92] on div "New Attorney / Bankruptcy Fee × Attorney / Payee * [PERSON_NAME] PLLC [STREET_A…" at bounding box center [275, 141] width 550 height 282
click at [298, 39] on input "text" at bounding box center [331, 39] width 85 height 11
type input "[DATE]"
drag, startPoint x: 295, startPoint y: 61, endPoint x: 298, endPoint y: 56, distance: 6.2
click at [295, 61] on input "text" at bounding box center [322, 61] width 88 height 11
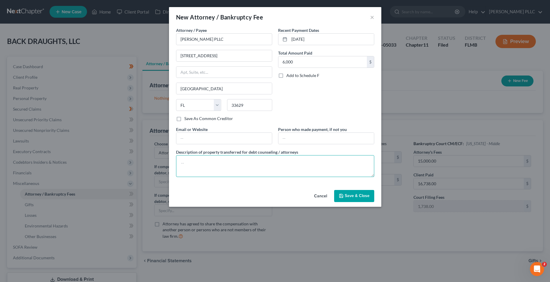
click at [236, 165] on textarea at bounding box center [275, 166] width 198 height 22
click at [284, 61] on input "6,000" at bounding box center [322, 61] width 88 height 11
type input "0"
type input "7,000"
click at [217, 171] on textarea at bounding box center [275, 166] width 198 height 22
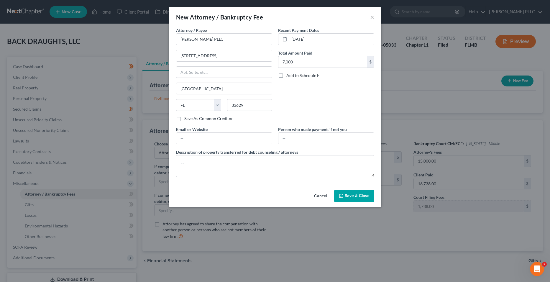
click at [184, 121] on label "Save As Common Creditor" at bounding box center [208, 119] width 49 height 6
click at [187, 119] on input "Save As Common Creditor" at bounding box center [189, 118] width 4 height 4
checkbox input "true"
click at [197, 160] on textarea at bounding box center [275, 166] width 198 height 22
type textarea "P"
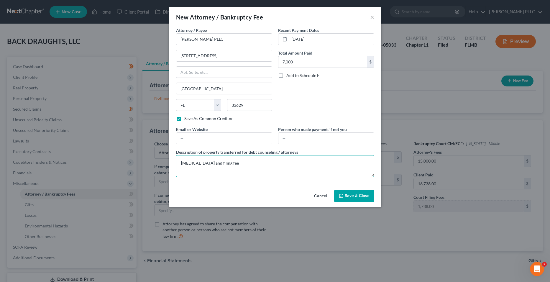
type textarea "[MEDICAL_DATA] and filing fee"
click at [345, 199] on button "Save & Close" at bounding box center [354, 196] width 40 height 12
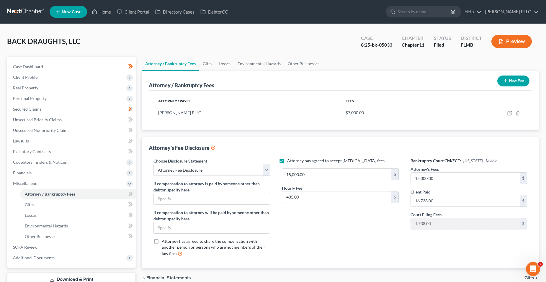
click at [385, 84] on button "New Fee" at bounding box center [513, 80] width 32 height 11
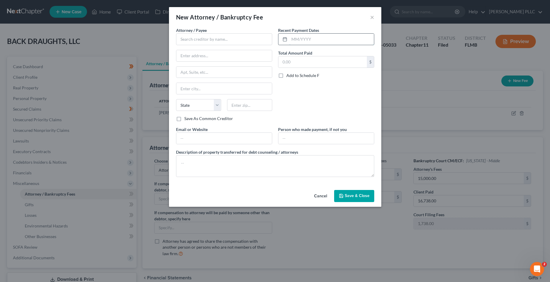
click at [302, 42] on input "text" at bounding box center [331, 39] width 85 height 11
type input "0"
type input "[DATE]"
click at [302, 59] on input "text" at bounding box center [322, 61] width 88 height 11
type input "9,800"
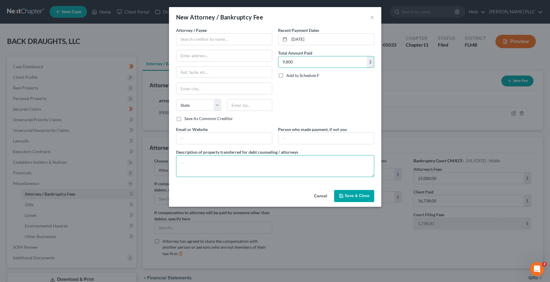
click at [245, 161] on textarea at bounding box center [275, 166] width 198 height 22
type textarea "r"
type textarea "[MEDICAL_DATA] and filing fee"
click at [225, 42] on input "text" at bounding box center [224, 39] width 96 height 12
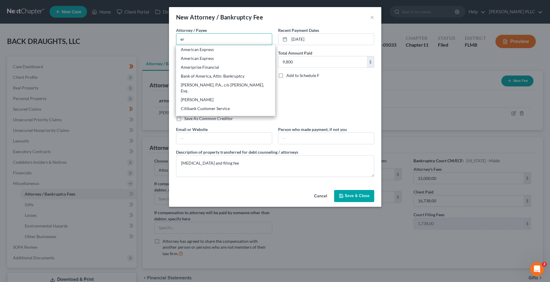
type input "e"
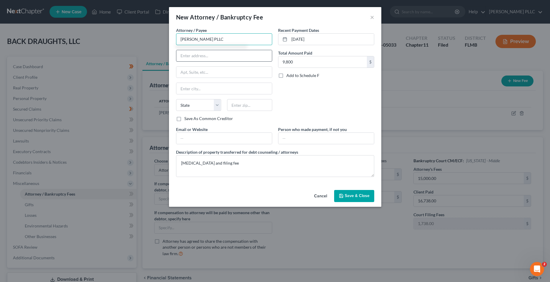
type input "[PERSON_NAME] PLLC"
click at [211, 60] on input "text" at bounding box center [224, 55] width 96 height 11
type input "[STREET_ADDRESS]"
type input "[GEOGRAPHIC_DATA]"
type input "33629"
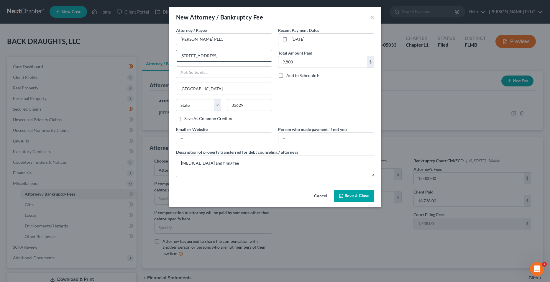
select select "9"
select select
click at [209, 74] on input "text" at bounding box center [224, 72] width 96 height 11
type input "Suite 300"
drag, startPoint x: 335, startPoint y: 96, endPoint x: 328, endPoint y: 96, distance: 6.5
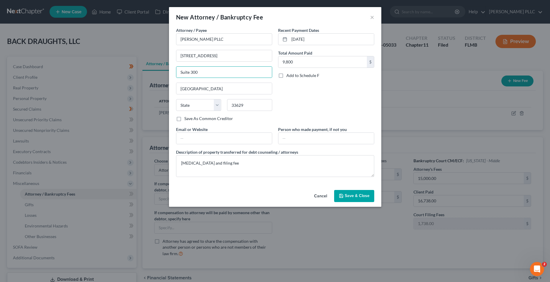
click at [334, 96] on div "Recent Payment Dates [DATE] Total Amount Paid 9,800 $ Add to Schedule F" at bounding box center [326, 76] width 102 height 99
click at [349, 192] on button "Save & Close" at bounding box center [354, 196] width 40 height 12
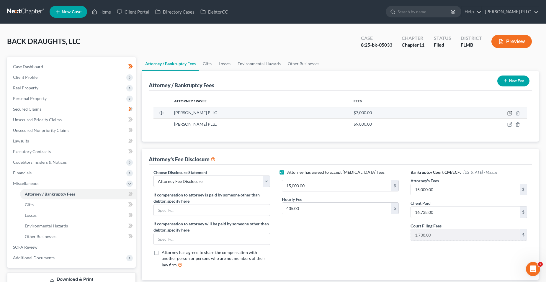
click at [385, 114] on icon "button" at bounding box center [509, 113] width 5 height 5
select select "9"
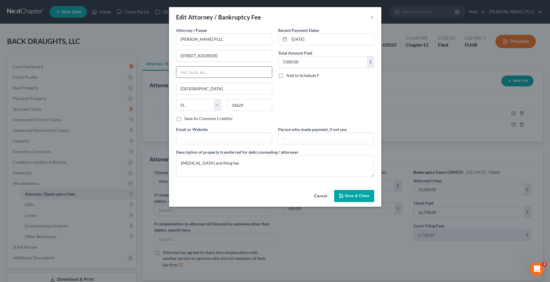
click at [219, 77] on input "text" at bounding box center [224, 72] width 96 height 11
type input "Suite 300"
click at [354, 200] on button "Save & Close" at bounding box center [354, 196] width 40 height 12
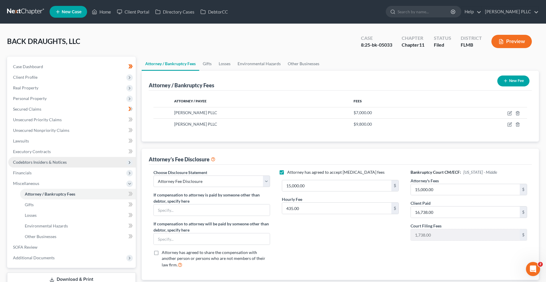
click at [46, 165] on span "Codebtors Insiders & Notices" at bounding box center [71, 162] width 127 height 11
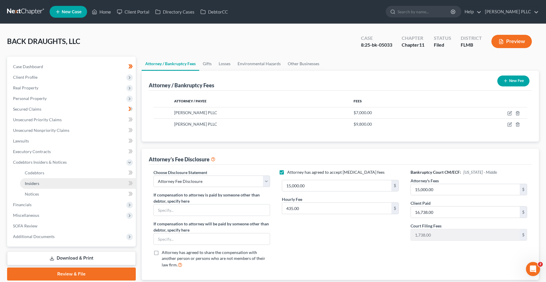
click at [89, 180] on link "Insiders" at bounding box center [78, 183] width 116 height 11
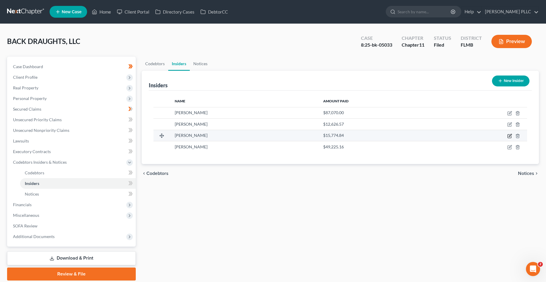
click at [385, 136] on icon "button" at bounding box center [509, 136] width 5 height 5
select select "9"
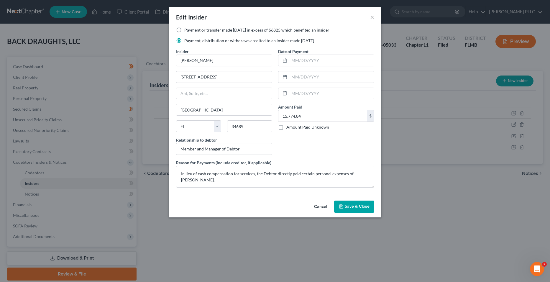
click at [243, 31] on label "Payment or transfer made [DATE] in excess of $6825 which benefited an insider" at bounding box center [256, 30] width 145 height 6
click at [191, 31] on input "Payment or transfer made [DATE] in excess of $6825 which benefited an insider" at bounding box center [189, 29] width 4 height 4
radio input "true"
click at [258, 43] on label "Payment, distribution or withdraws credited to an insider made [DATE]" at bounding box center [249, 41] width 130 height 6
click at [191, 42] on input "Payment, distribution or withdraws credited to an insider made [DATE]" at bounding box center [189, 40] width 4 height 4
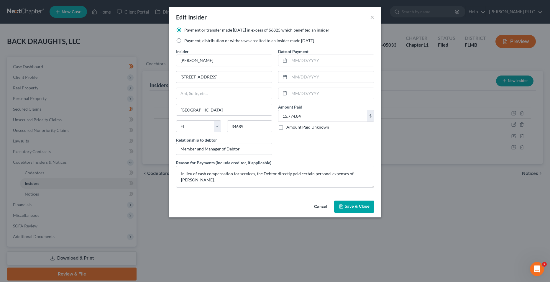
radio input "true"
click at [262, 31] on label "Payment or transfer made [DATE] in excess of $6825 which benefited an insider" at bounding box center [256, 30] width 145 height 6
click at [191, 31] on input "Payment or transfer made [DATE] in excess of $6825 which benefited an insider" at bounding box center [189, 29] width 4 height 4
radio input "true"
click at [255, 38] on label "Payment, distribution or withdraws credited to an insider made [DATE]" at bounding box center [249, 41] width 130 height 6
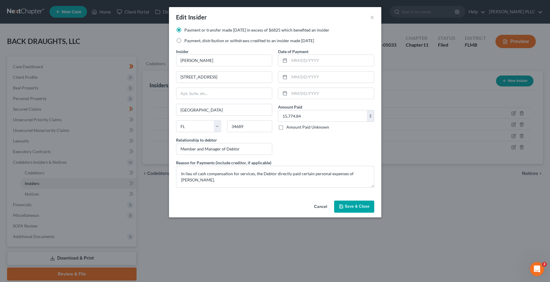
click at [191, 38] on input "Payment, distribution or withdraws credited to an insider made [DATE]" at bounding box center [189, 40] width 4 height 4
radio input "true"
click at [345, 208] on button "Save & Close" at bounding box center [354, 207] width 40 height 12
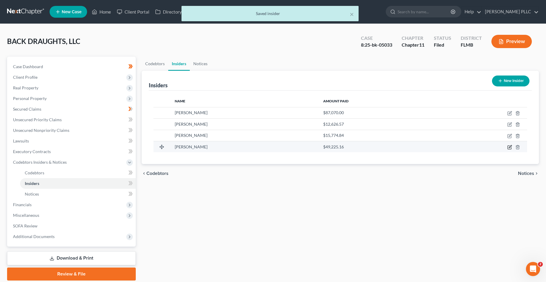
click at [385, 148] on icon "button" at bounding box center [509, 148] width 4 height 4
select select "9"
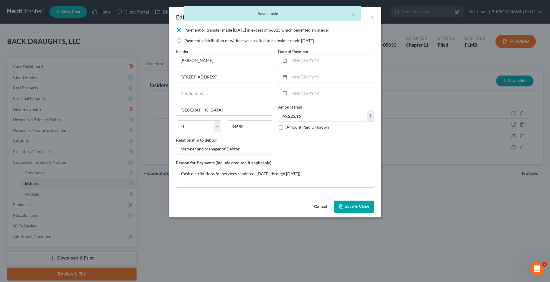
click at [357, 206] on span "Save & Close" at bounding box center [357, 206] width 25 height 5
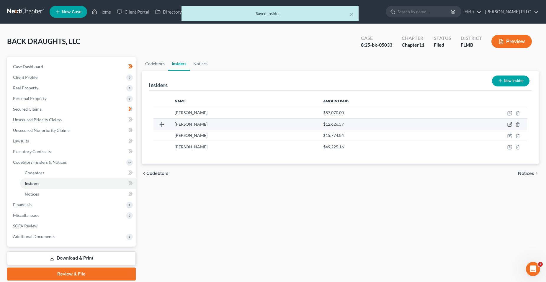
click at [385, 124] on icon "button" at bounding box center [509, 124] width 5 height 5
select select "9"
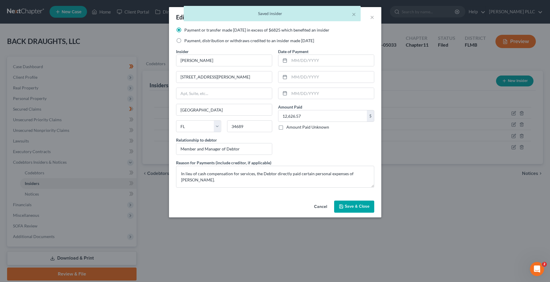
click at [352, 203] on button "Save & Close" at bounding box center [354, 207] width 40 height 12
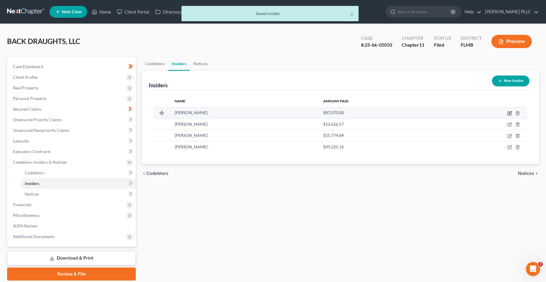
click at [385, 113] on icon "button" at bounding box center [509, 113] width 5 height 5
select select "9"
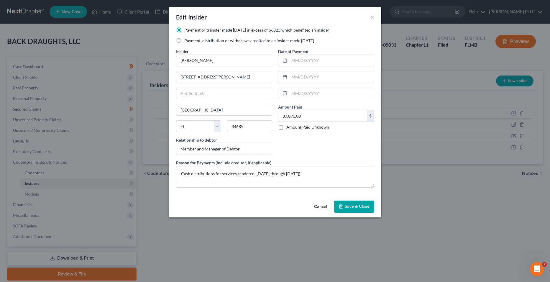
click at [184, 41] on label "Payment, distribution or withdraws credited to an insider made [DATE]" at bounding box center [249, 41] width 130 height 6
click at [187, 41] on input "Payment, distribution or withdraws credited to an insider made [DATE]" at bounding box center [189, 40] width 4 height 4
radio input "true"
click at [221, 31] on label "Payment or transfer made [DATE] in excess of $6825 which benefited an insider" at bounding box center [256, 30] width 145 height 6
click at [191, 31] on input "Payment or transfer made [DATE] in excess of $6825 which benefited an insider" at bounding box center [189, 29] width 4 height 4
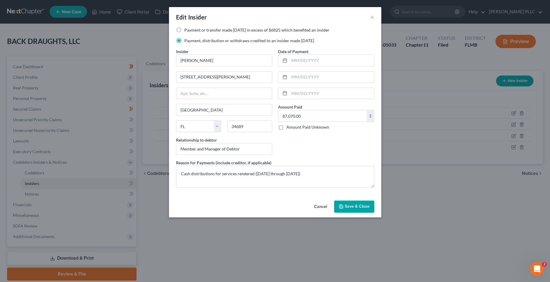
radio input "true"
click at [359, 202] on button "Save & Close" at bounding box center [354, 207] width 40 height 12
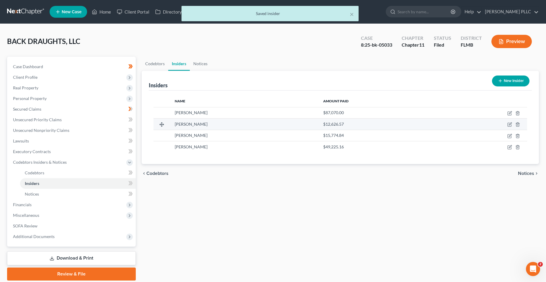
click at [385, 125] on td at bounding box center [484, 124] width 86 height 11
click at [385, 125] on icon "button" at bounding box center [509, 125] width 4 height 4
select select "9"
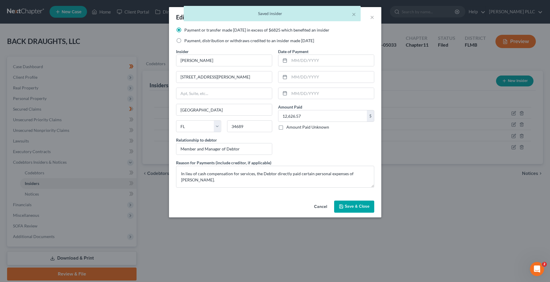
click at [267, 40] on label "Payment, distribution or withdraws credited to an insider made [DATE]" at bounding box center [249, 41] width 130 height 6
click at [191, 40] on input "Payment, distribution or withdraws credited to an insider made [DATE]" at bounding box center [189, 40] width 4 height 4
radio input "true"
click at [352, 208] on span "Save & Close" at bounding box center [357, 206] width 25 height 5
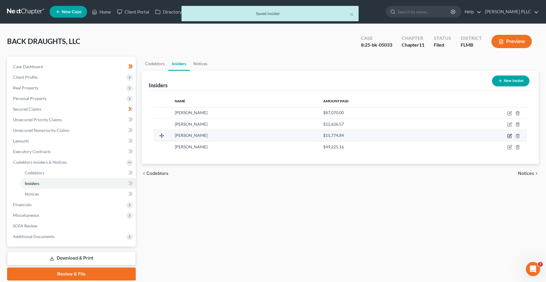
click at [385, 135] on icon "button" at bounding box center [509, 136] width 5 height 5
select select "9"
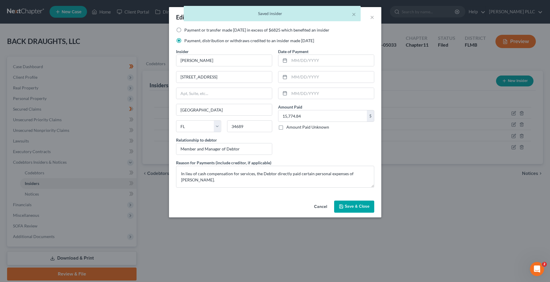
click at [347, 207] on span "Save & Close" at bounding box center [357, 206] width 25 height 5
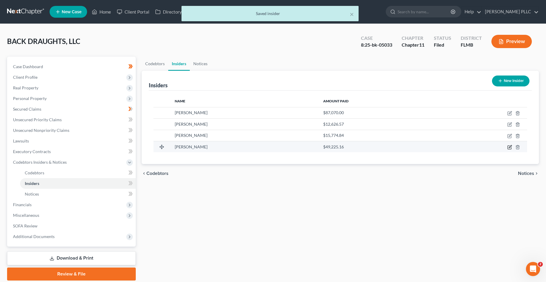
click at [385, 147] on icon "button" at bounding box center [509, 147] width 5 height 5
select select "9"
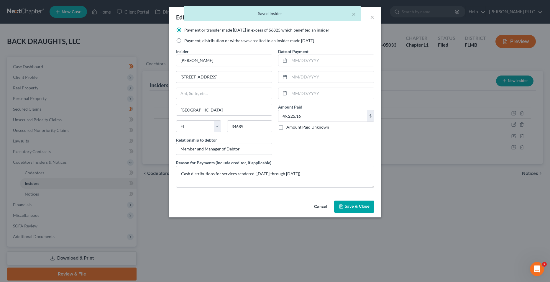
click at [356, 210] on button "Save & Close" at bounding box center [354, 207] width 40 height 12
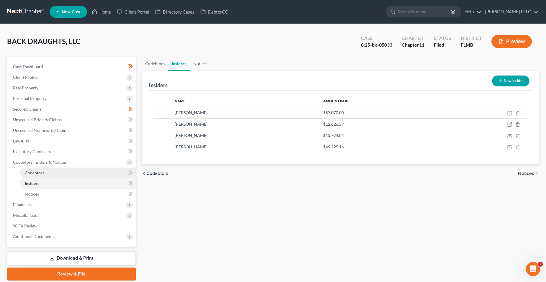
click at [81, 171] on link "Codebtors" at bounding box center [78, 173] width 116 height 11
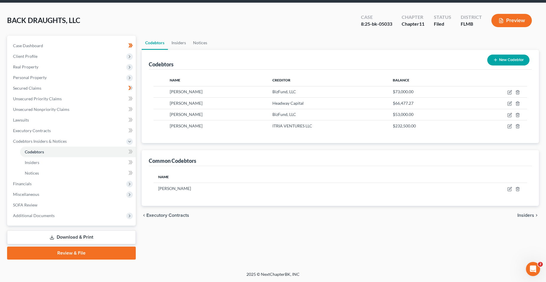
click at [104, 232] on link "Download & Print" at bounding box center [71, 237] width 129 height 14
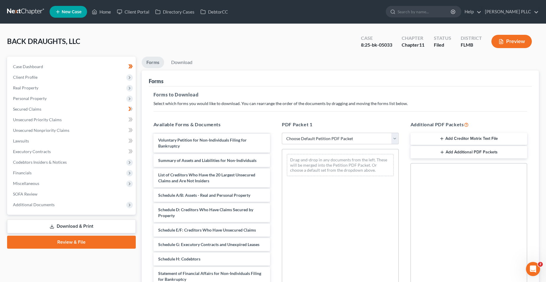
scroll to position [118, 0]
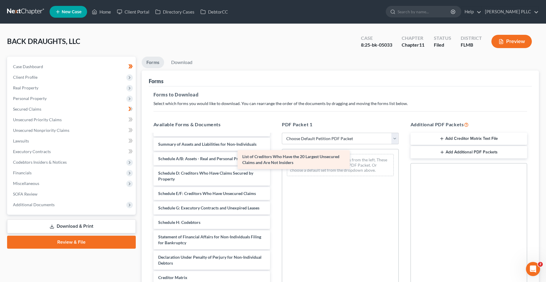
drag, startPoint x: 216, startPoint y: 165, endPoint x: 302, endPoint y: 162, distance: 85.6
click at [275, 162] on div "List of Creditors Who Have the 20 Largest Unsecured Claims and Are Not Insiders…" at bounding box center [212, 171] width 126 height 311
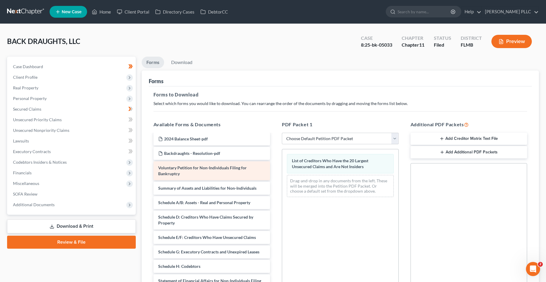
scroll to position [59, 0]
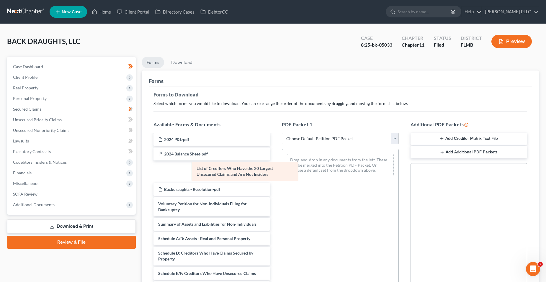
drag, startPoint x: 321, startPoint y: 161, endPoint x: 203, endPoint y: 172, distance: 119.1
click at [282, 170] on div "List of Creditors Who Have the 20 Largest Unsecured Claims and Are Not Insiders…" at bounding box center [340, 165] width 116 height 32
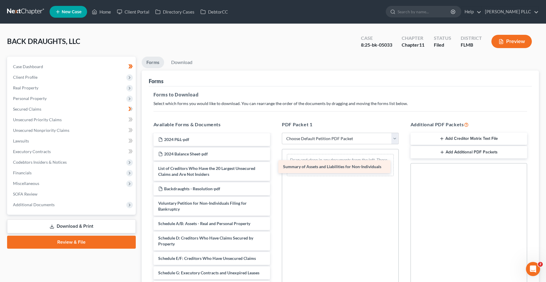
drag, startPoint x: 196, startPoint y: 220, endPoint x: 309, endPoint y: 168, distance: 125.2
click at [275, 163] on div "Summary of Assets and Liabilities for Non-Individuals 2024 taxes Backdraughts L…" at bounding box center [212, 233] width 126 height 317
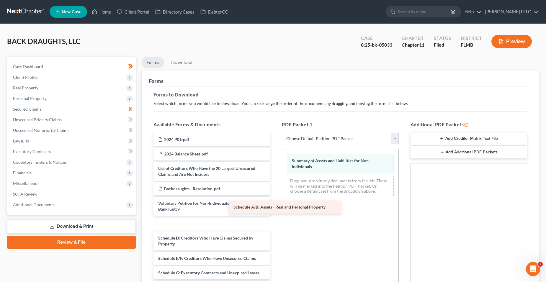
drag, startPoint x: 203, startPoint y: 226, endPoint x: 305, endPoint y: 191, distance: 107.6
click at [275, 191] on div "Schedule A/B: Assets - Real and Personal Property 2024 taxes Backdraughts LLC R…" at bounding box center [212, 233] width 126 height 317
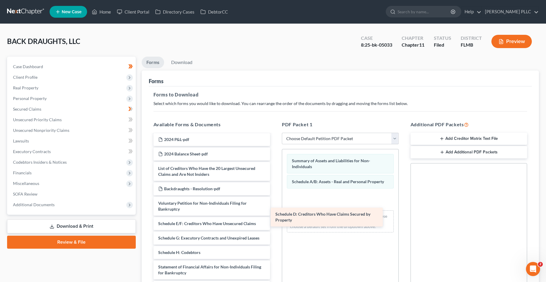
drag, startPoint x: 209, startPoint y: 231, endPoint x: 330, endPoint y: 211, distance: 122.8
click at [275, 211] on div "Schedule D: Creditors Who Have Claims Secured by Property 2024 taxes Backdraugh…" at bounding box center [212, 216] width 126 height 282
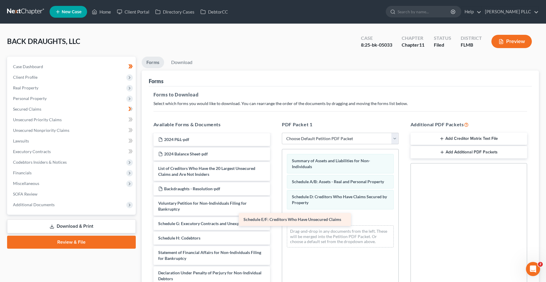
drag, startPoint x: 219, startPoint y: 225, endPoint x: 326, endPoint y: 220, distance: 107.2
click at [275, 220] on div "Schedule E/F: Creditors Who Have Unsecured Claims 2024 taxes Backdraughts LLC R…" at bounding box center [212, 209] width 126 height 268
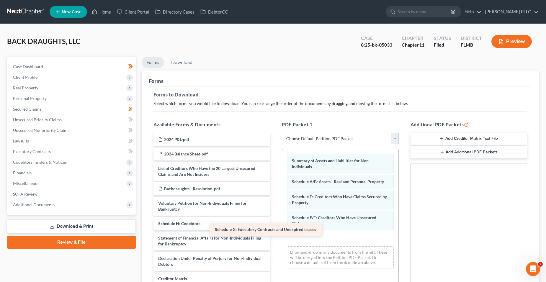
drag, startPoint x: 232, startPoint y: 225, endPoint x: 317, endPoint y: 236, distance: 85.0
click at [275, 235] on div "Schedule G: Executory Contracts and Unexpired Leases 2024 taxes Backdraughts LL…" at bounding box center [212, 201] width 126 height 253
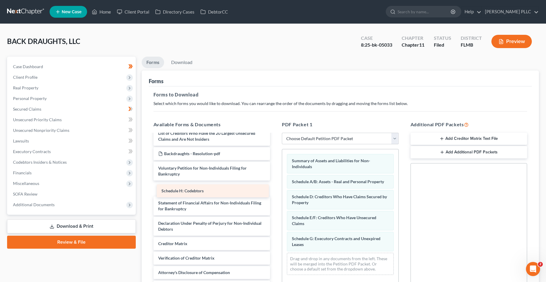
scroll to position [80, 0]
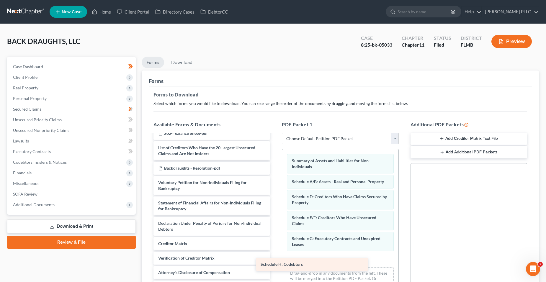
drag, startPoint x: 229, startPoint y: 186, endPoint x: 335, endPoint y: 261, distance: 129.2
click at [275, 248] on div "Schedule H: Codebtors 2024 taxes Backdraughts LLC Redacted-pdf Backdraughts - P…" at bounding box center [212, 174] width 126 height 239
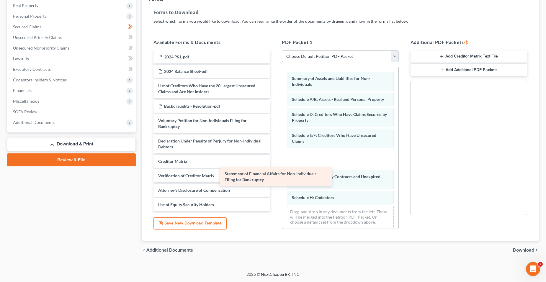
scroll to position [59, 0]
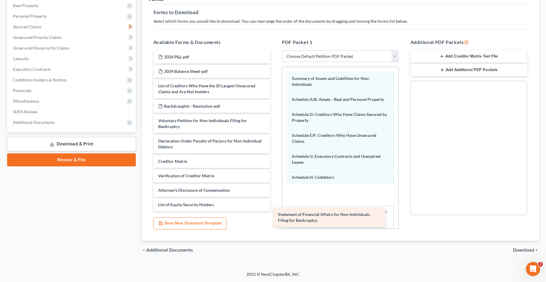
drag, startPoint x: 220, startPoint y: 116, endPoint x: 344, endPoint y: 195, distance: 146.8
click at [275, 195] on div "Statement of Financial Affairs for Non-Individuals Filing for Bankruptcy 2024 t…" at bounding box center [212, 102] width 126 height 219
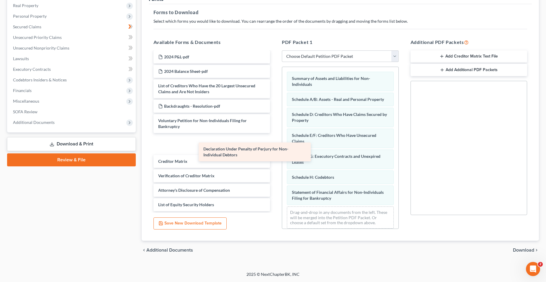
scroll to position [39, 0]
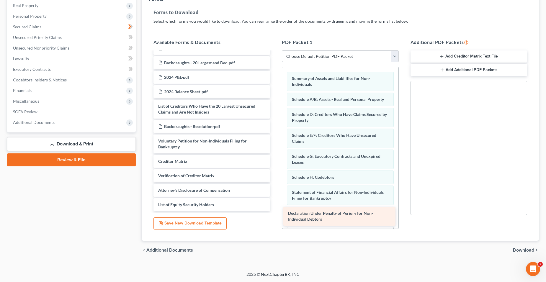
drag, startPoint x: 214, startPoint y: 140, endPoint x: 344, endPoint y: 213, distance: 148.5
click at [275, 211] on div "Declaration Under Penalty of Perjury for Non-Individual Debtors 2024 taxes Back…" at bounding box center [212, 112] width 126 height 198
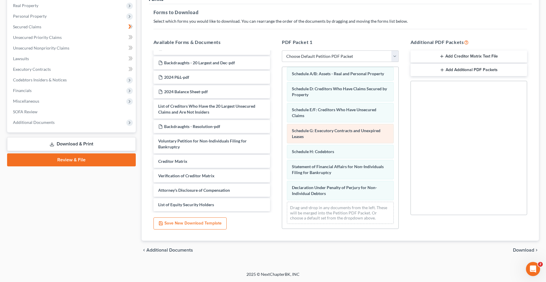
scroll to position [0, 0]
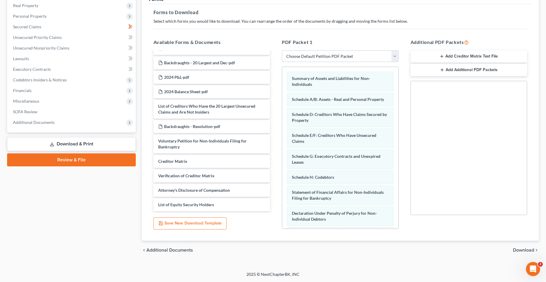
click at [385, 248] on span "Download" at bounding box center [523, 250] width 21 height 5
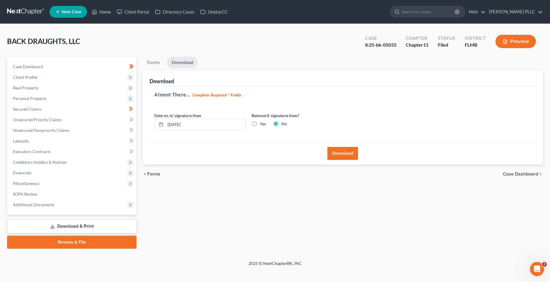
click at [190, 65] on link "Download" at bounding box center [182, 63] width 31 height 12
click at [339, 150] on button "Download" at bounding box center [342, 153] width 31 height 13
click at [342, 152] on button "Download" at bounding box center [342, 153] width 31 height 13
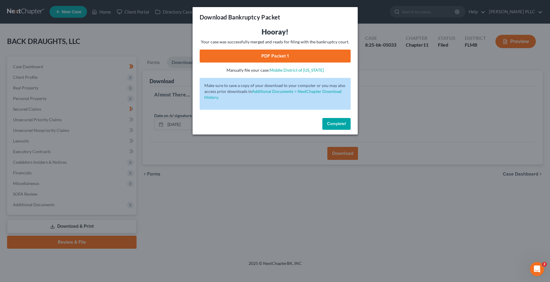
click at [300, 53] on link "PDF Packet 1" at bounding box center [275, 56] width 151 height 13
click at [215, 177] on div "Download Bankruptcy Packet Hooray! Your case was successfully merged and ready …" at bounding box center [275, 141] width 550 height 282
drag, startPoint x: 275, startPoint y: 170, endPoint x: 268, endPoint y: 170, distance: 7.1
click at [268, 169] on div "Download Bankruptcy Packet Hooray! Your case was successfully merged and ready …" at bounding box center [275, 141] width 550 height 282
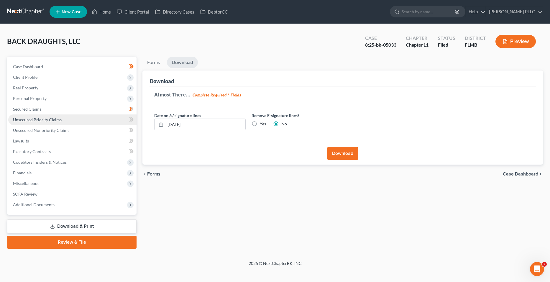
click at [60, 122] on span "Unsecured Priority Claims" at bounding box center [37, 119] width 49 height 5
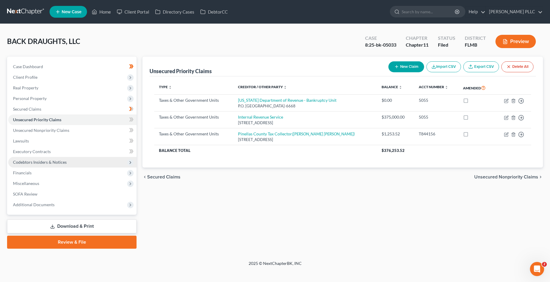
click at [56, 159] on span "Codebtors Insiders & Notices" at bounding box center [72, 162] width 128 height 11
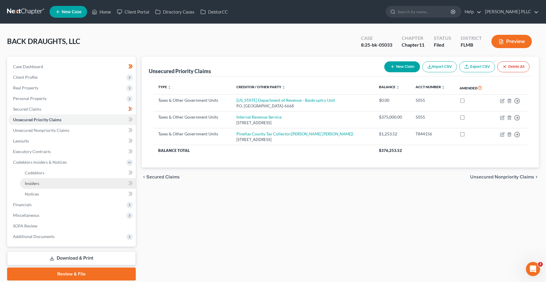
click at [74, 181] on link "Insiders" at bounding box center [78, 183] width 116 height 11
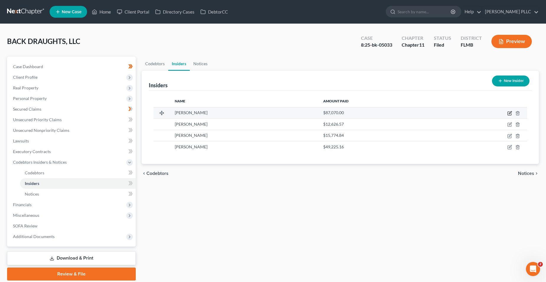
click at [385, 114] on icon "button" at bounding box center [509, 113] width 5 height 5
select select "9"
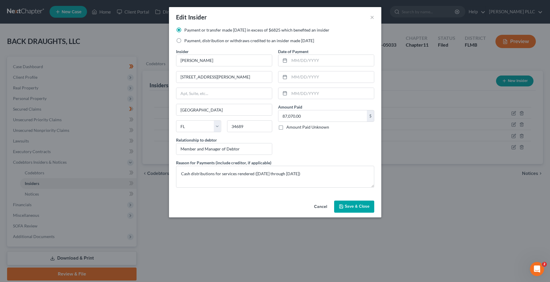
click at [189, 45] on div "Payment or transfer made [DATE] in excess of $6825 which benefited an insider P…" at bounding box center [275, 37] width 204 height 21
click at [184, 43] on label "Payment, distribution or withdraws credited to an insider made [DATE]" at bounding box center [249, 41] width 130 height 6
click at [187, 42] on input "Payment, distribution or withdraws credited to an insider made [DATE]" at bounding box center [189, 40] width 4 height 4
radio input "true"
click at [348, 202] on button "Save & Close" at bounding box center [354, 207] width 40 height 12
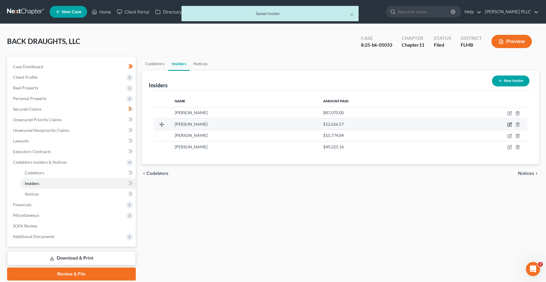
click at [385, 123] on icon "button" at bounding box center [509, 124] width 5 height 5
select select "9"
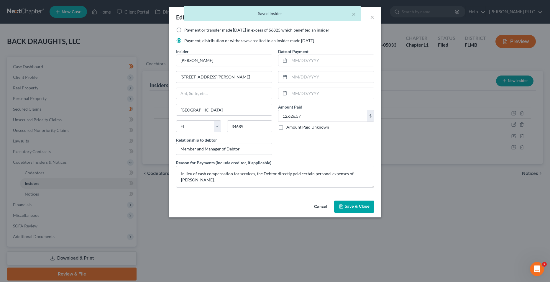
click at [226, 29] on label "Payment or transfer made [DATE] in excess of $6825 which benefited an insider" at bounding box center [256, 30] width 145 height 6
click at [191, 29] on input "Payment or transfer made [DATE] in excess of $6825 which benefited an insider" at bounding box center [189, 29] width 4 height 4
radio input "true"
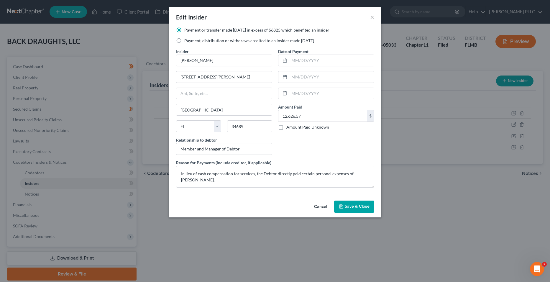
click at [364, 211] on button "Save & Close" at bounding box center [354, 207] width 40 height 12
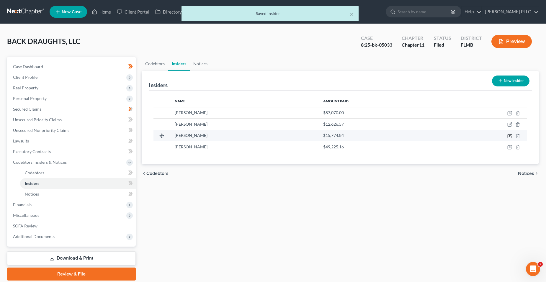
click at [385, 135] on icon "button" at bounding box center [509, 136] width 5 height 5
select select "9"
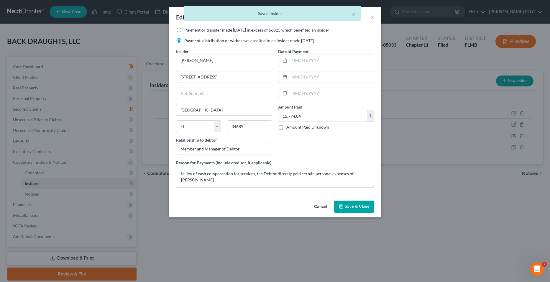
click at [209, 30] on label "Payment or transfer made [DATE] in excess of $6825 which benefited an insider" at bounding box center [256, 30] width 145 height 6
click at [191, 30] on input "Payment or transfer made [DATE] in excess of $6825 which benefited an insider" at bounding box center [189, 29] width 4 height 4
radio input "true"
click at [365, 209] on button "Save & Close" at bounding box center [354, 207] width 40 height 12
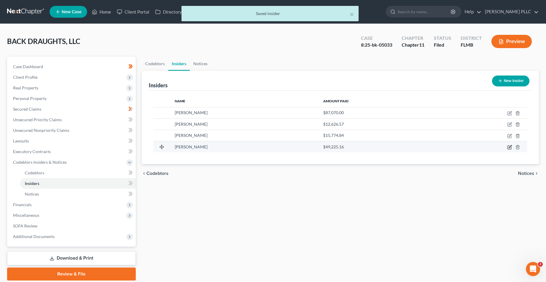
click at [385, 148] on icon "button" at bounding box center [509, 146] width 3 height 3
select select "9"
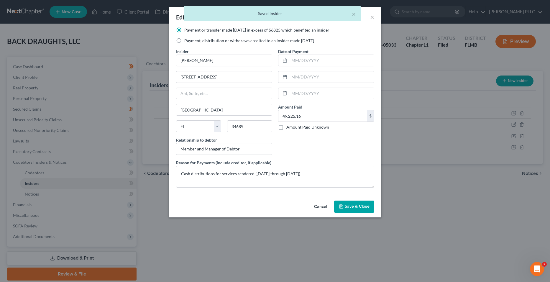
click at [198, 40] on label "Payment, distribution or withdraws credited to an insider made [DATE]" at bounding box center [249, 41] width 130 height 6
click at [191, 40] on input "Payment, distribution or withdraws credited to an insider made [DATE]" at bounding box center [189, 40] width 4 height 4
radio input "true"
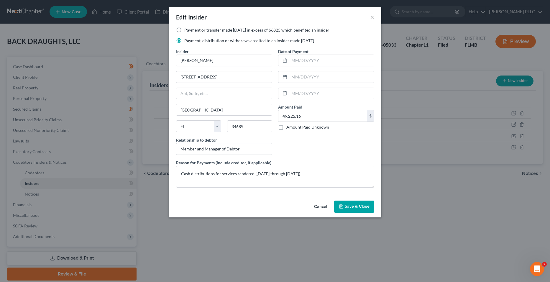
click at [352, 211] on button "Save & Close" at bounding box center [354, 207] width 40 height 12
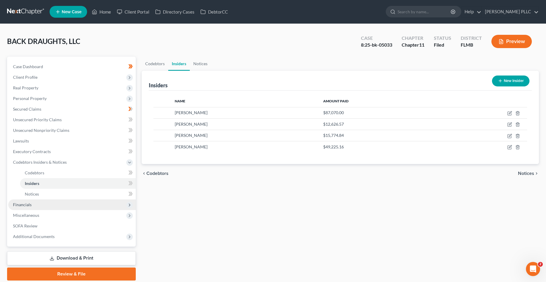
drag, startPoint x: 41, startPoint y: 204, endPoint x: 54, endPoint y: 201, distance: 12.7
click at [42, 204] on span "Financials" at bounding box center [71, 204] width 127 height 11
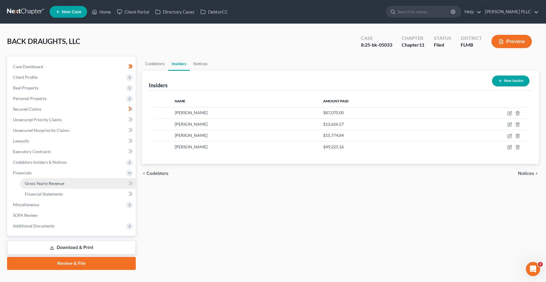
click at [64, 186] on link "Gross Yearly Revenue" at bounding box center [78, 183] width 116 height 11
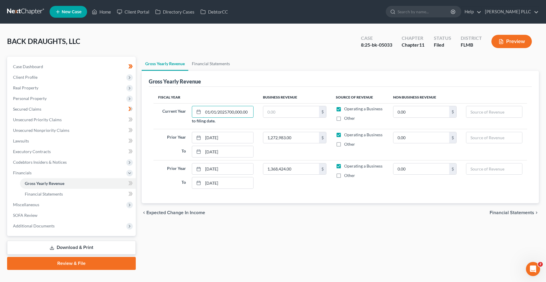
type input "[DATE]"
click at [272, 110] on input "text" at bounding box center [291, 111] width 56 height 11
click at [296, 108] on input "text" at bounding box center [291, 111] width 56 height 11
type input "855,725.43"
click at [276, 186] on td "1,368,424.00 $" at bounding box center [294, 175] width 73 height 31
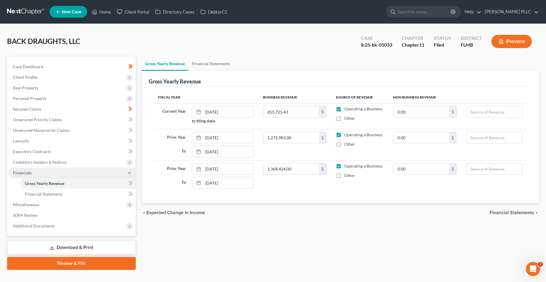
click at [64, 173] on span "Financials" at bounding box center [71, 173] width 127 height 11
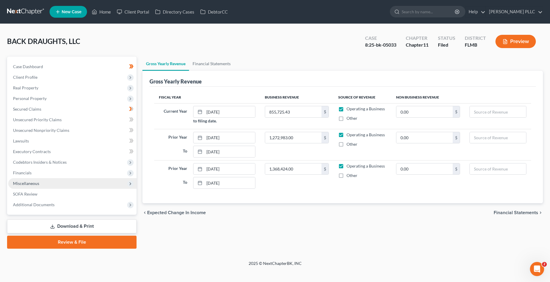
click at [54, 179] on span "Miscellaneous" at bounding box center [72, 183] width 128 height 11
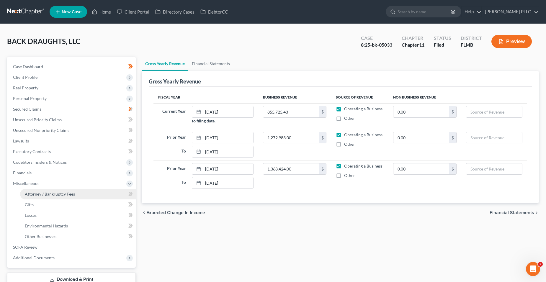
click at [52, 195] on span "Attorney / Bankruptcy Fees" at bounding box center [50, 193] width 50 height 5
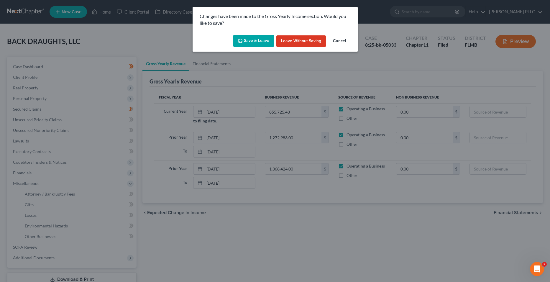
click at [245, 35] on button "Save & Leave" at bounding box center [253, 41] width 41 height 12
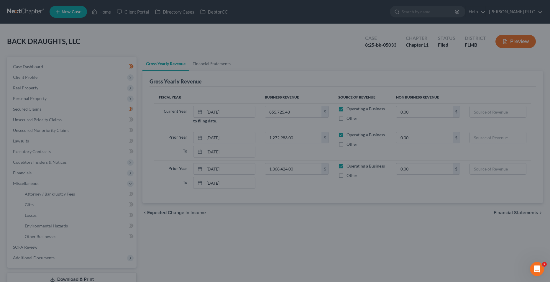
select select "0"
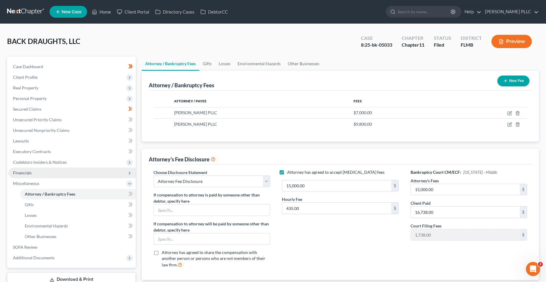
click at [62, 175] on span "Financials" at bounding box center [71, 173] width 127 height 11
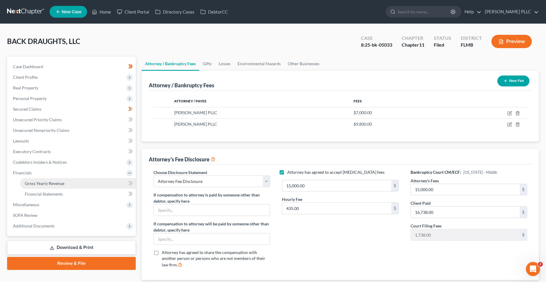
click at [69, 186] on link "Gross Yearly Revenue" at bounding box center [78, 183] width 116 height 11
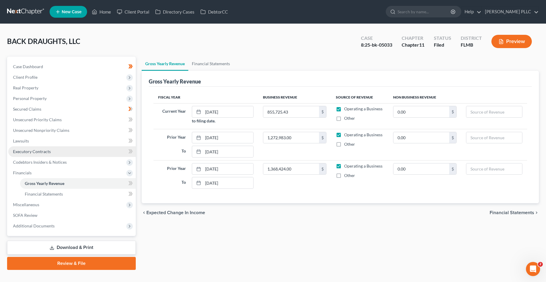
click at [70, 149] on link "Executory Contracts" at bounding box center [71, 151] width 127 height 11
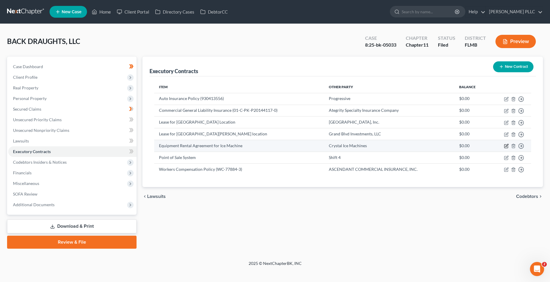
click at [385, 144] on icon "button" at bounding box center [506, 146] width 5 height 5
select select "3"
select select "9"
select select "2"
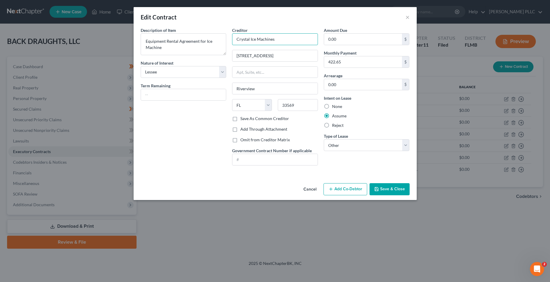
click at [286, 44] on input "Crystal Ice Machines" at bounding box center [275, 39] width 86 height 12
type input "Crystal Ice Machines Rentals, Inc."
drag, startPoint x: 285, startPoint y: 55, endPoint x: 249, endPoint y: 55, distance: 36.6
click at [249, 55] on input "[STREET_ADDRESS]" at bounding box center [274, 55] width 85 height 11
drag, startPoint x: 302, startPoint y: 59, endPoint x: 299, endPoint y: 57, distance: 3.0
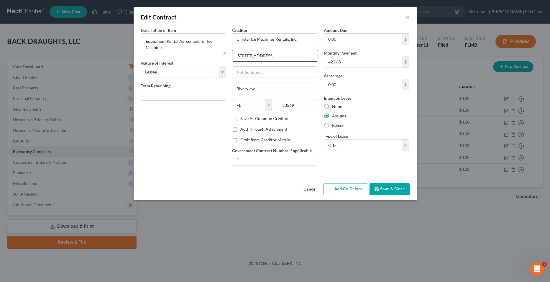
click at [301, 58] on input "[STREET_ADDRESS]" at bounding box center [274, 55] width 85 height 11
click at [298, 56] on input "[STREET_ADDRESS]" at bounding box center [274, 55] width 85 height 11
drag, startPoint x: 266, startPoint y: 84, endPoint x: 269, endPoint y: 73, distance: 11.8
click at [266, 82] on div "Creditor * Crystal Ice Machines Rentals, Inc. [STREET_ADDRESS] Riverview State …" at bounding box center [275, 71] width 86 height 88
click at [285, 58] on input "[STREET_ADDRESS]" at bounding box center [274, 55] width 85 height 11
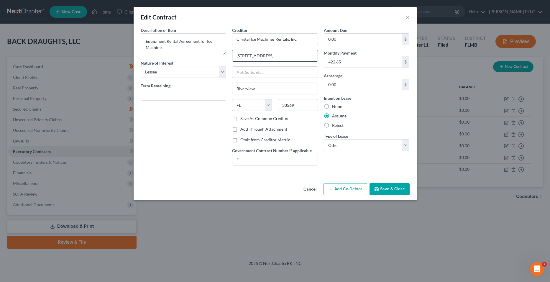
drag, startPoint x: 288, startPoint y: 57, endPoint x: 235, endPoint y: 57, distance: 52.2
click at [235, 57] on input "[STREET_ADDRESS]" at bounding box center [274, 55] width 85 height 11
type input "[STREET_ADDRESS]"
drag, startPoint x: 264, startPoint y: 87, endPoint x: 229, endPoint y: 78, distance: 36.8
click at [229, 78] on div "Description of non-residential real property * Description of Item * Equipment …" at bounding box center [275, 98] width 275 height 143
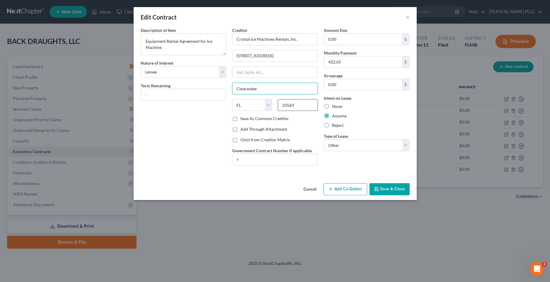
type input "Clearwater"
click at [311, 106] on input "33569" at bounding box center [298, 105] width 40 height 12
type input "33756"
drag, startPoint x: 174, startPoint y: 94, endPoint x: 189, endPoint y: 95, distance: 14.5
click at [174, 94] on input "text" at bounding box center [183, 94] width 85 height 11
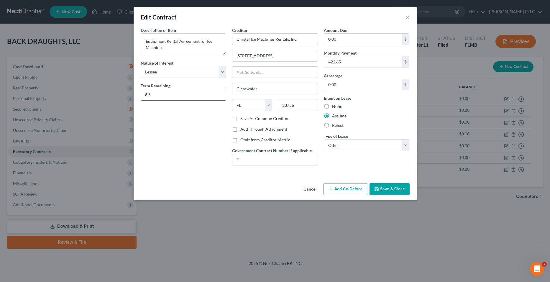
type input "6.5 months"
click at [385, 191] on button "Save & Close" at bounding box center [390, 189] width 40 height 12
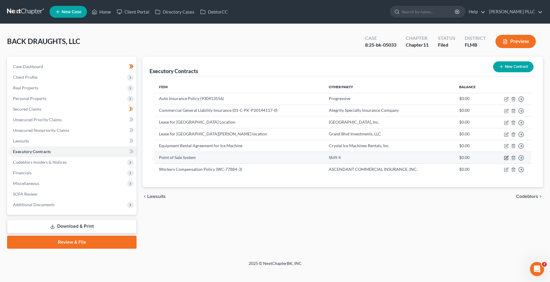
click at [385, 159] on icon "button" at bounding box center [506, 157] width 5 height 5
select select "39"
select select "2"
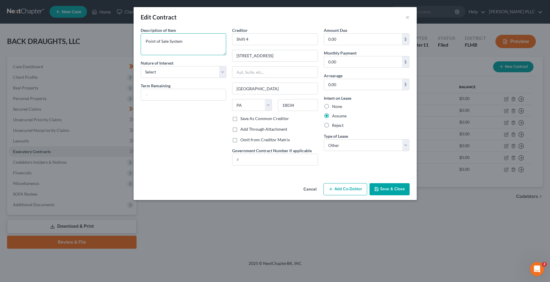
drag, startPoint x: 207, startPoint y: 50, endPoint x: 128, endPoint y: 33, distance: 81.0
click at [128, 33] on div "Edit Contract × Description of non-residential real property * Description of I…" at bounding box center [275, 141] width 550 height 282
type textarea "Merchant Processing Agreement"
click at [185, 67] on select "Select Purchaser Agent Lessor Lessee" at bounding box center [184, 72] width 86 height 12
click at [141, 66] on select "Select Purchaser Agent Lessor Lessee" at bounding box center [184, 72] width 86 height 12
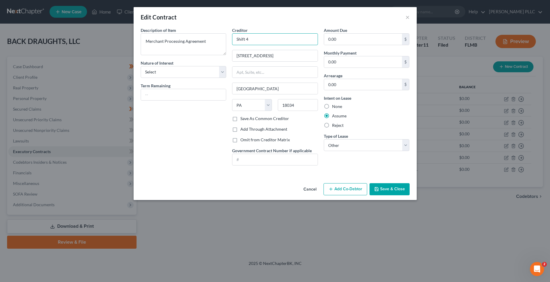
click at [271, 40] on input "Shift 4" at bounding box center [275, 39] width 86 height 12
click at [210, 43] on textarea "Merchant Processing Agreement" at bounding box center [184, 44] width 86 height 22
click at [276, 43] on input "Shift 4" at bounding box center [275, 39] width 86 height 12
type input "Shift4 Payments, LLC"
drag, startPoint x: 280, startPoint y: 44, endPoint x: 233, endPoint y: 39, distance: 47.4
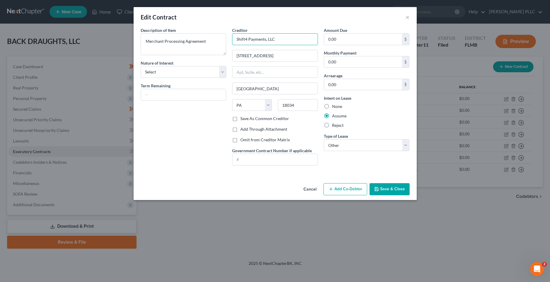
click at [233, 39] on input "Shift4 Payments, LLC" at bounding box center [275, 39] width 86 height 12
drag, startPoint x: 298, startPoint y: 52, endPoint x: 248, endPoint y: 53, distance: 49.6
click at [230, 54] on div "Creditor * Shift4 Payments, LLC [STREET_ADDRESS] [US_STATE][GEOGRAPHIC_DATA] [G…" at bounding box center [275, 98] width 92 height 143
paste input "orporate Parkway"
type input "[STREET_ADDRESS]"
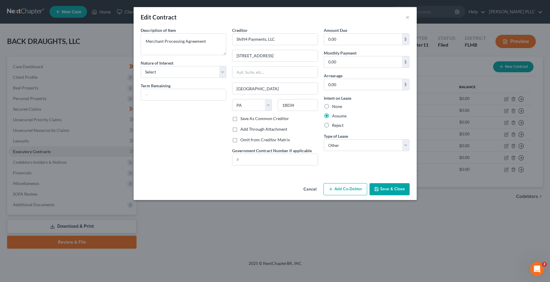
click at [310, 126] on div "Creditor * Shift4 Payments, LLC [STREET_ADDRESS] [US_STATE][GEOGRAPHIC_DATA] [G…" at bounding box center [275, 79] width 86 height 105
click at [357, 142] on select "Select Real Estate Car Other" at bounding box center [367, 145] width 86 height 12
click at [324, 139] on select "Select Real Estate Car Other" at bounding box center [367, 145] width 86 height 12
click at [355, 66] on input "0.00" at bounding box center [363, 61] width 78 height 11
click at [209, 74] on select "Select Purchaser Agent Lessor Lessee" at bounding box center [184, 72] width 86 height 12
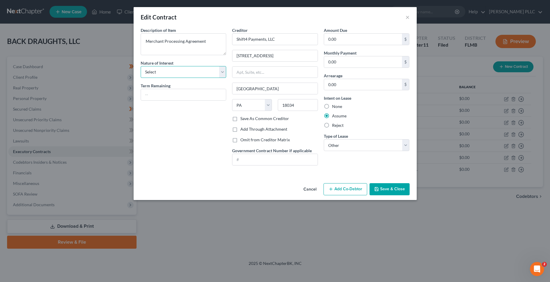
click at [211, 73] on select "Select Purchaser Agent Lessor Lessee" at bounding box center [184, 72] width 86 height 12
click at [385, 188] on button "Save & Close" at bounding box center [390, 189] width 40 height 12
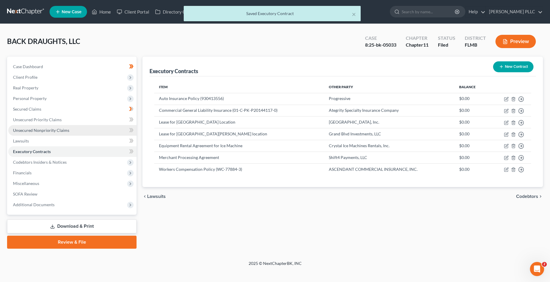
drag, startPoint x: 66, startPoint y: 130, endPoint x: 69, endPoint y: 130, distance: 3.0
click at [66, 130] on span "Unsecured Nonpriority Claims" at bounding box center [41, 130] width 56 height 5
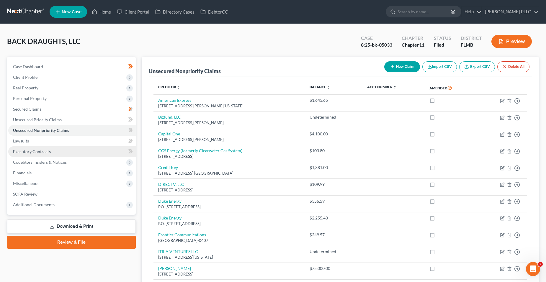
click at [91, 151] on link "Executory Contracts" at bounding box center [71, 151] width 127 height 11
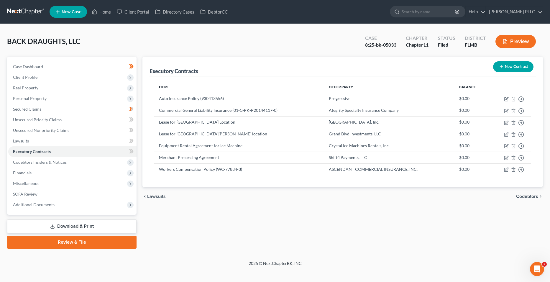
click at [118, 228] on link "Download & Print" at bounding box center [71, 226] width 129 height 14
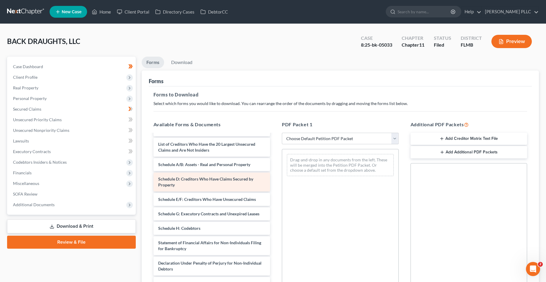
scroll to position [118, 0]
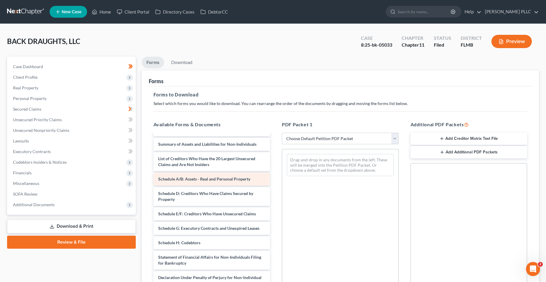
click at [210, 181] on div "Schedule A/B: Assets - Real and Personal Property" at bounding box center [211, 179] width 117 height 13
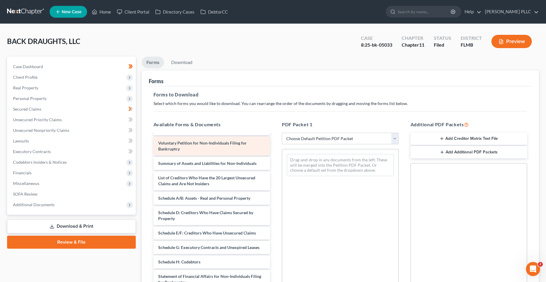
scroll to position [88, 0]
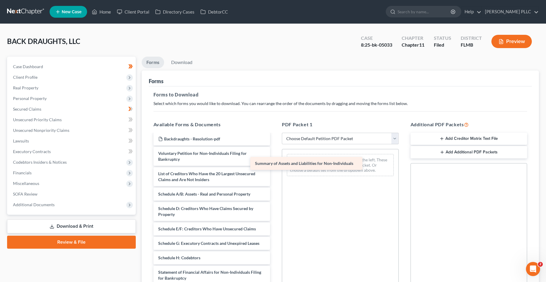
drag, startPoint x: 209, startPoint y: 173, endPoint x: 315, endPoint y: 159, distance: 106.8
click at [275, 159] on div "Summary of Assets and Liabilities for Non-Individuals 2024 taxes Backdraughts L…" at bounding box center [212, 204] width 126 height 317
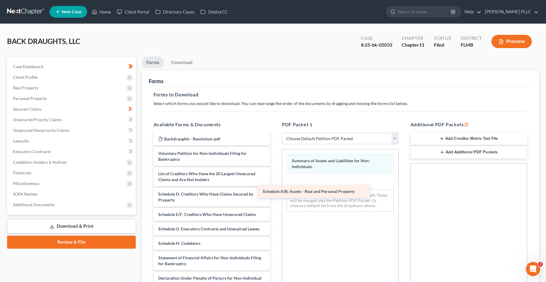
drag, startPoint x: 204, startPoint y: 195, endPoint x: 288, endPoint y: 193, distance: 83.8
click at [275, 191] on div "Schedule A/B: Assets - Real and Personal Property 2024 taxes Backdraughts LLC R…" at bounding box center [212, 197] width 126 height 303
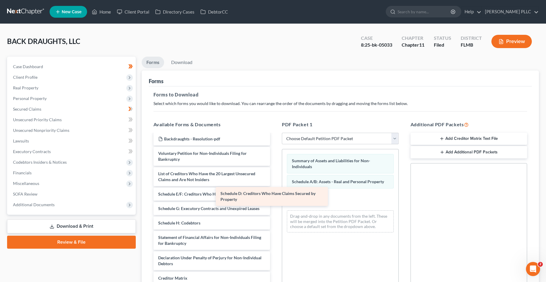
drag, startPoint x: 216, startPoint y: 200, endPoint x: 312, endPoint y: 204, distance: 96.2
click at [275, 201] on div "Schedule D: Creditors Who Have Claims Secured by Property 2024 taxes Backdraugh…" at bounding box center [212, 187] width 126 height 282
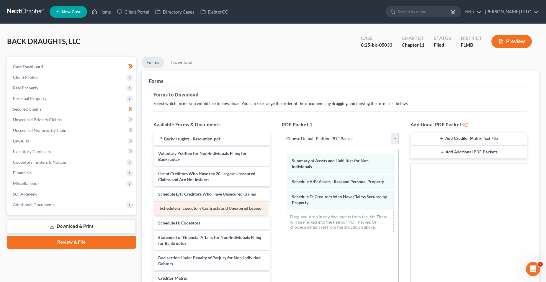
drag, startPoint x: 232, startPoint y: 213, endPoint x: 232, endPoint y: 208, distance: 4.7
click at [233, 213] on div "Schedule G: Executory Contracts and Unexpired Leases 2024 taxes Backdraughts LL…" at bounding box center [212, 187] width 126 height 282
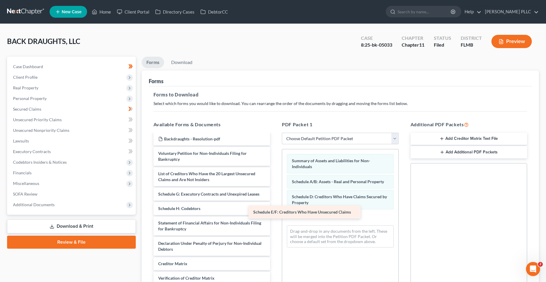
drag, startPoint x: 229, startPoint y: 194, endPoint x: 324, endPoint y: 212, distance: 96.6
click at [275, 212] on div "Schedule E/F: Creditors Who Have Unsecured Claims 2024 taxes Backdraughts LLC R…" at bounding box center [212, 180] width 126 height 268
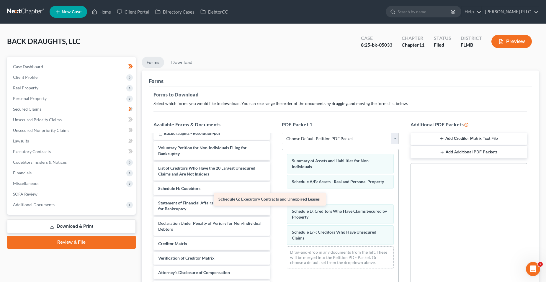
scroll to position [94, 0]
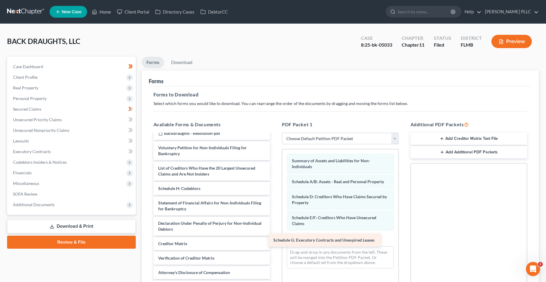
drag, startPoint x: 216, startPoint y: 175, endPoint x: 317, endPoint y: 236, distance: 118.3
click at [275, 240] on div "Schedule G: Executory Contracts and Unexpired Leases 2024 taxes Backdraughts LL…" at bounding box center [212, 166] width 126 height 253
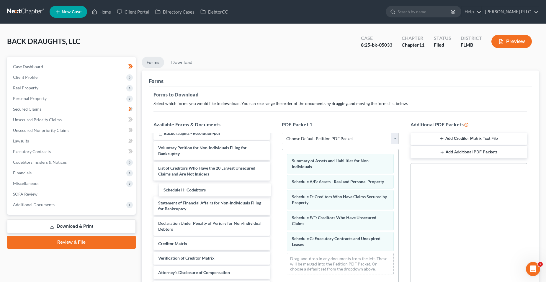
scroll to position [80, 0]
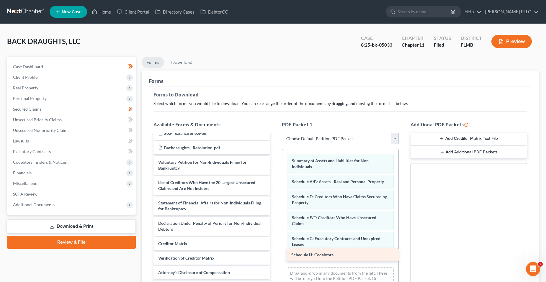
drag, startPoint x: 207, startPoint y: 190, endPoint x: 340, endPoint y: 256, distance: 148.6
click at [275, 248] on div "Schedule H: Codebtors 2024 taxes Backdraughts LLC Redacted-pdf Backdraughts - P…" at bounding box center [212, 174] width 126 height 239
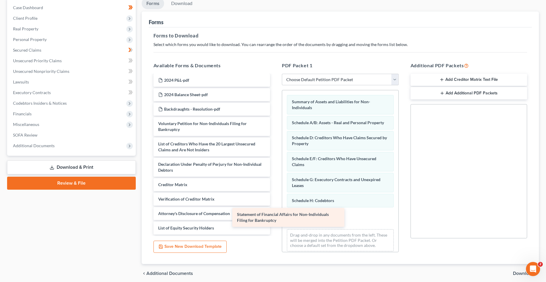
scroll to position [59, 0]
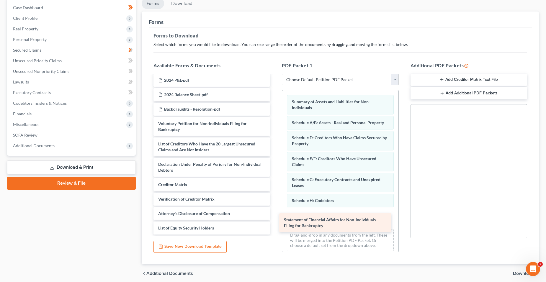
drag, startPoint x: 210, startPoint y: 143, endPoint x: 335, endPoint y: 219, distance: 146.7
click at [275, 219] on div "Statement of Financial Affairs for Non-Individuals Filing for Bankruptcy 2024 t…" at bounding box center [212, 125] width 126 height 219
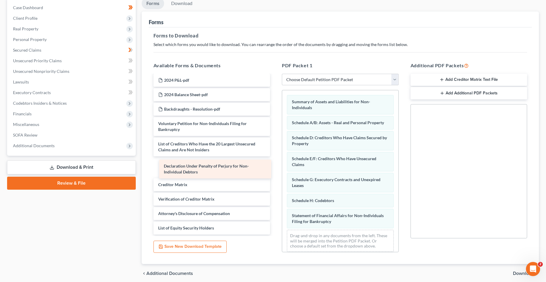
scroll to position [39, 0]
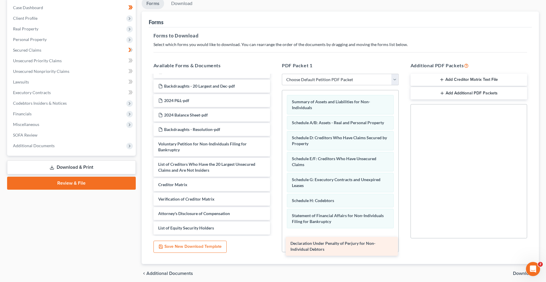
drag, startPoint x: 200, startPoint y: 164, endPoint x: 331, endPoint y: 242, distance: 151.7
click at [275, 234] on div "Declaration Under Penalty of Perjury for Non-Individual Debtors 2024 taxes Back…" at bounding box center [212, 135] width 126 height 198
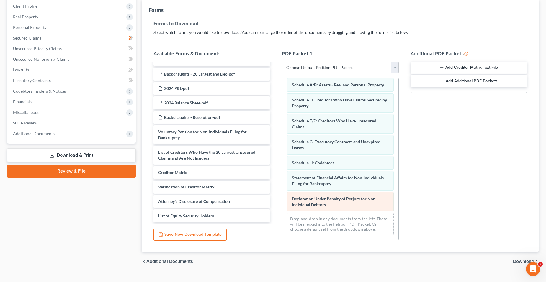
scroll to position [82, 0]
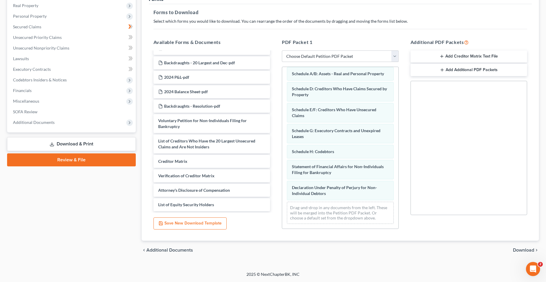
click at [385, 248] on span "Download" at bounding box center [523, 250] width 21 height 5
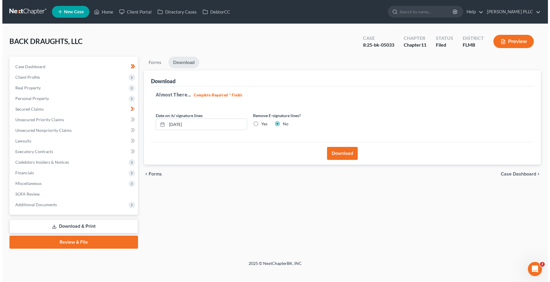
scroll to position [0, 0]
click at [337, 151] on button "Download" at bounding box center [342, 153] width 31 height 13
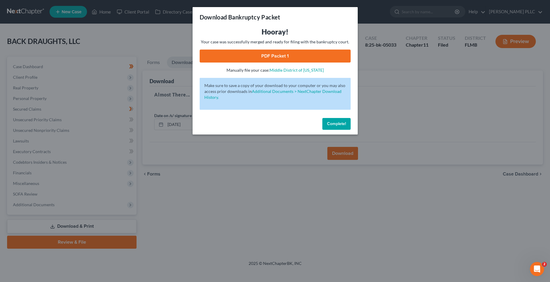
click at [321, 60] on link "PDF Packet 1" at bounding box center [275, 56] width 151 height 13
drag, startPoint x: 280, startPoint y: 222, endPoint x: 273, endPoint y: 213, distance: 11.7
click at [280, 221] on div "Download Bankruptcy Packet Hooray! Your case was successfully merged and ready …" at bounding box center [275, 141] width 550 height 282
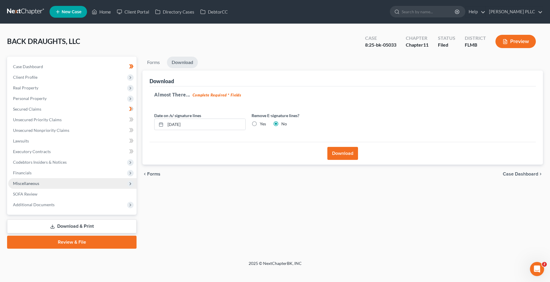
click at [56, 180] on span "Miscellaneous" at bounding box center [72, 183] width 128 height 11
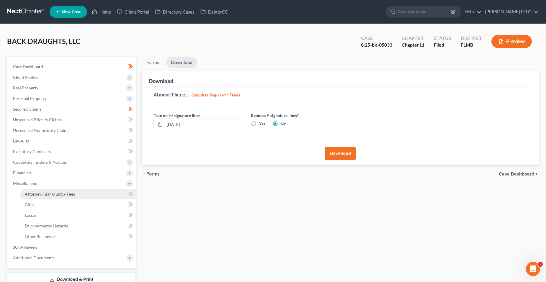
click at [62, 193] on span "Attorney / Bankruptcy Fees" at bounding box center [50, 193] width 50 height 5
select select "0"
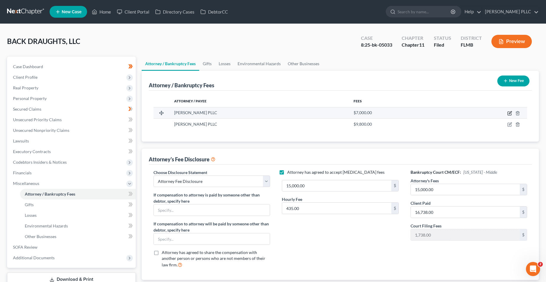
click at [385, 114] on icon "button" at bounding box center [509, 113] width 5 height 5
select select "9"
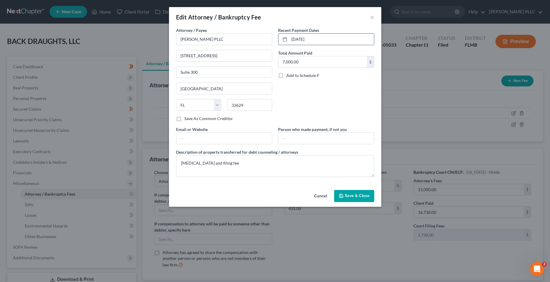
click at [297, 40] on input "[DATE]" at bounding box center [331, 39] width 85 height 11
type input "[DATE]"
click at [343, 196] on icon "button" at bounding box center [341, 195] width 5 height 5
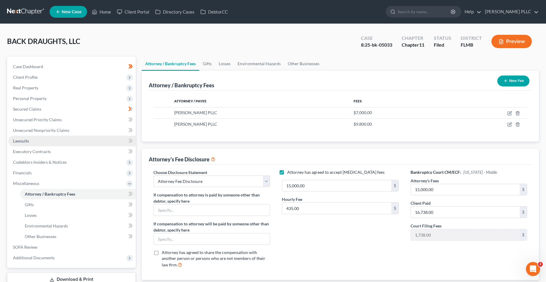
drag, startPoint x: 20, startPoint y: 137, endPoint x: 45, endPoint y: 142, distance: 25.6
click at [20, 137] on link "Lawsuits" at bounding box center [71, 141] width 127 height 11
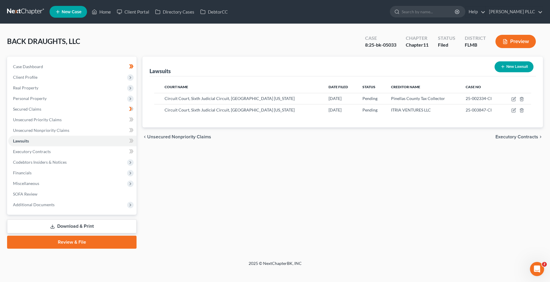
click at [385, 73] on div "New Lawsuit" at bounding box center [514, 67] width 44 height 16
click at [385, 71] on button "New Lawsuit" at bounding box center [514, 66] width 39 height 11
select select "0"
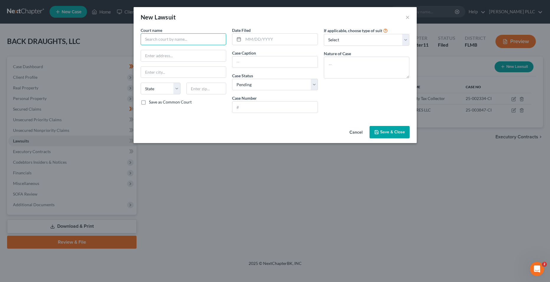
click at [216, 41] on input "text" at bounding box center [184, 39] width 86 height 12
type input "Supreme Court of the State of [US_STATE], County of [GEOGRAPHIC_DATA]"
click at [272, 62] on input "text" at bounding box center [274, 61] width 85 height 11
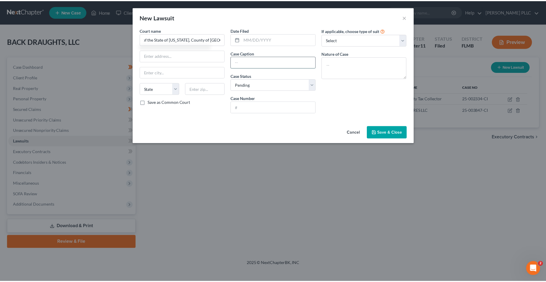
scroll to position [0, 0]
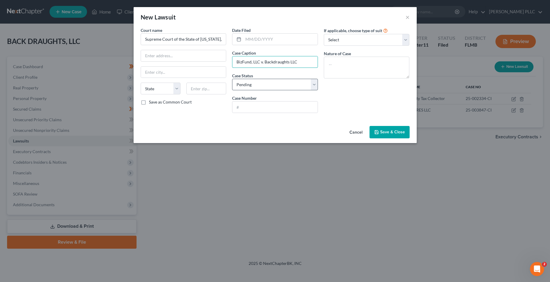
type input "BizFund, LLC v. Backdraughts LLC"
click at [314, 86] on select "Select Pending On Appeal Concluded" at bounding box center [275, 85] width 86 height 12
click at [232, 79] on select "Select Pending On Appeal Concluded" at bounding box center [275, 85] width 86 height 12
click at [297, 41] on input "text" at bounding box center [280, 39] width 74 height 11
click at [280, 105] on input "text" at bounding box center [274, 106] width 85 height 11
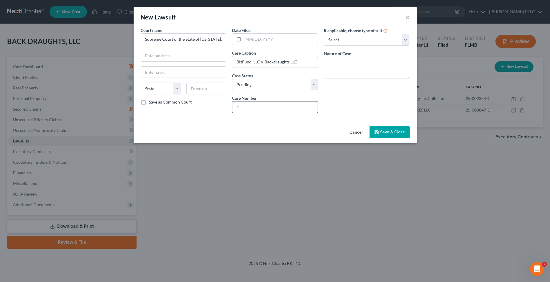
type input "#"
type input "E2025015038"
click at [176, 91] on select "State [US_STATE] AK AR AZ CA CO CT DE DC [GEOGRAPHIC_DATA] [GEOGRAPHIC_DATA] GU…" at bounding box center [161, 89] width 40 height 12
select select "35"
click at [141, 83] on select "State [US_STATE] AK AR AZ CA CO CT DE DC [GEOGRAPHIC_DATA] [GEOGRAPHIC_DATA] GU…" at bounding box center [161, 89] width 40 height 12
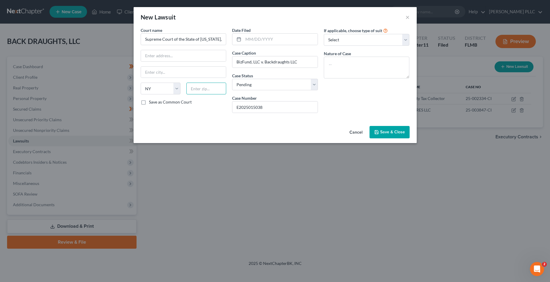
click at [198, 90] on input "text" at bounding box center [206, 89] width 40 height 12
type input "11"
click at [354, 62] on textarea at bounding box center [367, 68] width 86 height 22
type textarea "Breach of contract"
click at [363, 46] on div "If applicable, choose type of suit Select Repossession Foreclosure Returns Othe…" at bounding box center [367, 72] width 92 height 91
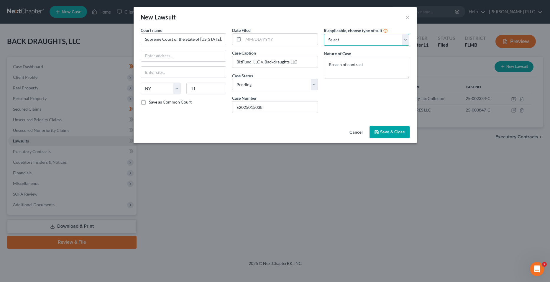
click at [365, 42] on select "Select Repossession Foreclosure Returns Other" at bounding box center [367, 40] width 86 height 12
select select "3"
click at [324, 34] on select "Select Repossession Foreclosure Returns Other" at bounding box center [367, 40] width 86 height 12
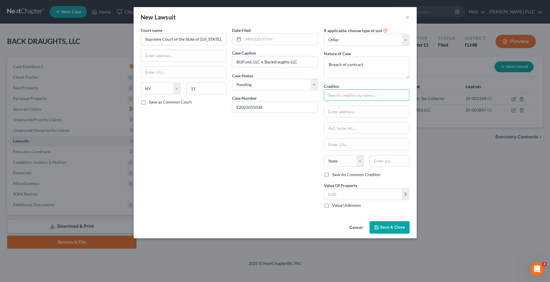
click at [378, 99] on input "text" at bounding box center [367, 95] width 86 height 12
type input "BizFund, LLC"
click at [347, 103] on div "BizFund, LLC" at bounding box center [359, 105] width 61 height 6
type input "[STREET_ADDRESS]"
type input "3rd Floor"
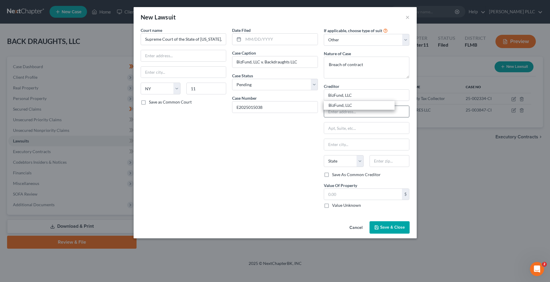
type input "[GEOGRAPHIC_DATA]"
select select "35"
type input "11223"
drag, startPoint x: 252, startPoint y: 40, endPoint x: 256, endPoint y: 41, distance: 3.6
click at [252, 40] on input "text" at bounding box center [280, 39] width 74 height 11
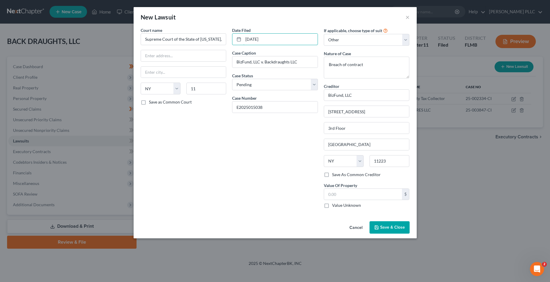
type input "[DATE]"
click at [272, 161] on div "Date Filed [DATE] Case Caption BizFund, LLC v. Backdraughts LLC Case Status * S…" at bounding box center [275, 120] width 92 height 186
click at [196, 59] on input "text" at bounding box center [183, 55] width 85 height 11
paste input "[STREET_ADDRESS]"
drag, startPoint x: 170, startPoint y: 69, endPoint x: 174, endPoint y: 70, distance: 4.3
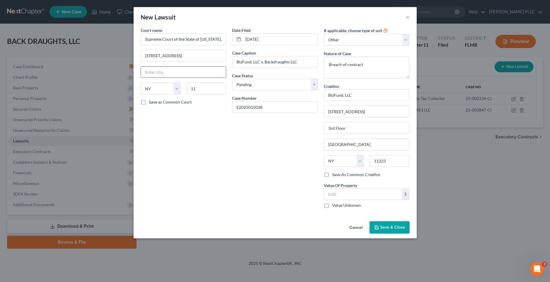
click at [170, 69] on input "text" at bounding box center [183, 72] width 85 height 11
click at [192, 56] on input "[STREET_ADDRESS]" at bounding box center [183, 55] width 85 height 11
paste input "# 545"
type input "[STREET_ADDRESS]"
click at [191, 74] on input "text" at bounding box center [183, 72] width 85 height 11
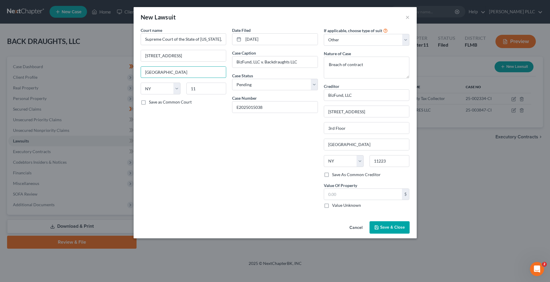
type input "[GEOGRAPHIC_DATA]"
click at [226, 95] on div "State [US_STATE] AK AR AZ CA CO [GEOGRAPHIC_DATA] DE DC [GEOGRAPHIC_DATA] [GEOG…" at bounding box center [184, 91] width 92 height 17
click at [218, 91] on input "11" at bounding box center [206, 89] width 40 height 12
type input "1"
type input "14614"
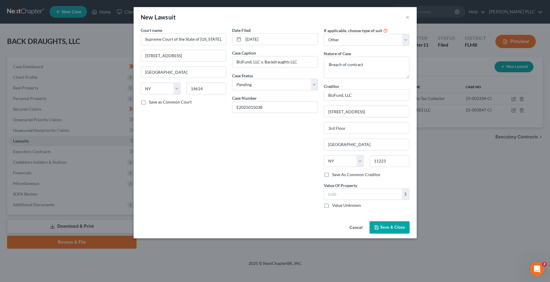
click at [221, 130] on div "Court name * Supreme Court of the State of [US_STATE], County of Monroe [STREET…" at bounding box center [184, 120] width 92 height 186
click at [385, 229] on span "Save & Close" at bounding box center [392, 227] width 25 height 5
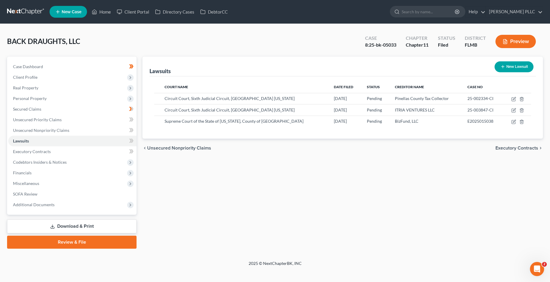
click at [69, 226] on link "Download & Print" at bounding box center [71, 226] width 129 height 14
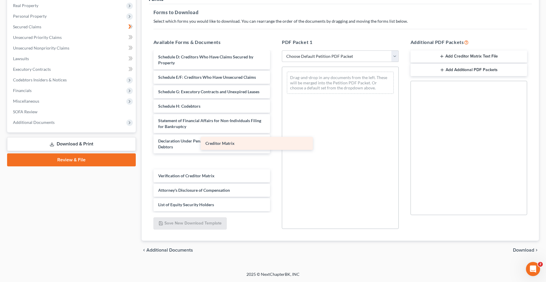
scroll to position [158, 0]
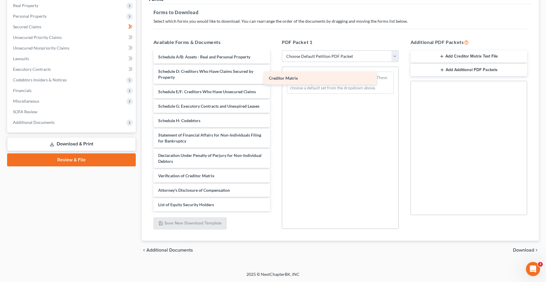
drag, startPoint x: 218, startPoint y: 167, endPoint x: 329, endPoint y: 83, distance: 138.4
click at [275, 83] on div "Creditor Matrix 2024 taxes Backdraughts LLC Redacted-pdf Backdraughts - Petitio…" at bounding box center [212, 52] width 126 height 317
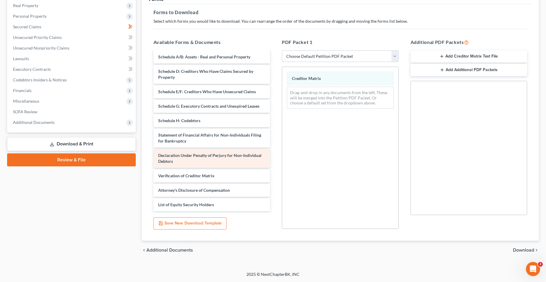
scroll to position [128, 0]
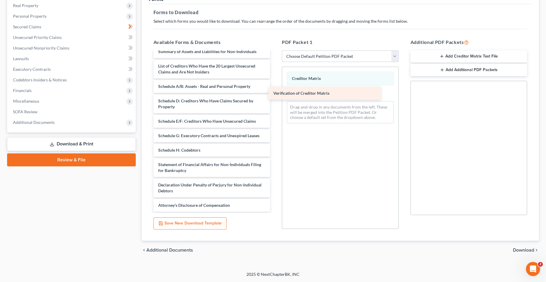
drag, startPoint x: 226, startPoint y: 205, endPoint x: 342, endPoint y: 93, distance: 160.6
click at [275, 93] on div "Verification of Creditor Matrix 2024 taxes Backdraughts LLC Redacted-pdf Backdr…" at bounding box center [212, 75] width 126 height 303
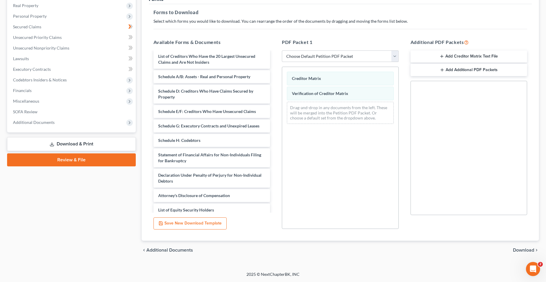
scroll to position [143, 0]
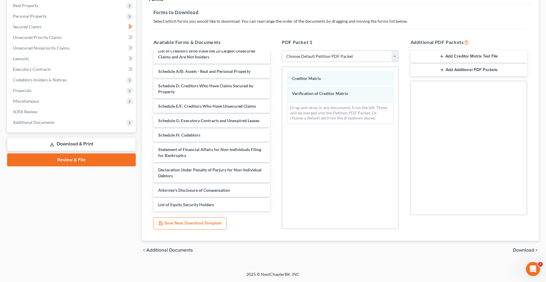
click at [349, 58] on select "Choose Default Petition PDF Packet Complete Bankruptcy Petition (all forms and …" at bounding box center [340, 56] width 117 height 12
select select "2"
click at [282, 50] on select "Choose Default Petition PDF Packet Complete Bankruptcy Petition (all forms and …" at bounding box center [340, 56] width 117 height 12
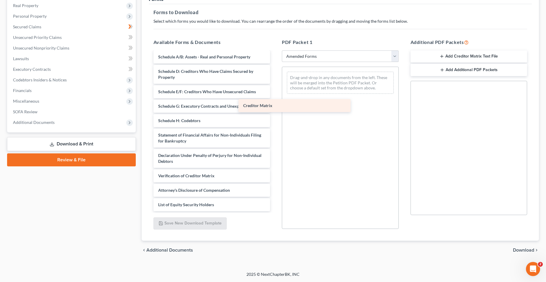
scroll to position [57, 0]
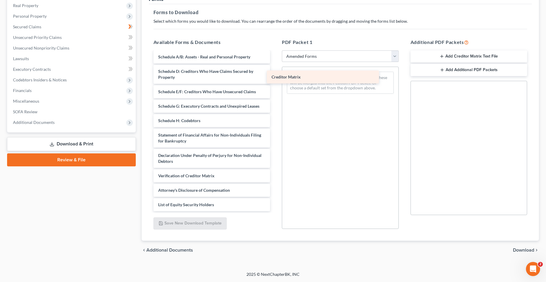
drag, startPoint x: 216, startPoint y: 164, endPoint x: 329, endPoint y: 81, distance: 140.9
click at [275, 81] on div "Creditor Matrix Voluntary Petition for Non-Individuals Filing for Bankruptcy Su…" at bounding box center [212, 103] width 126 height 216
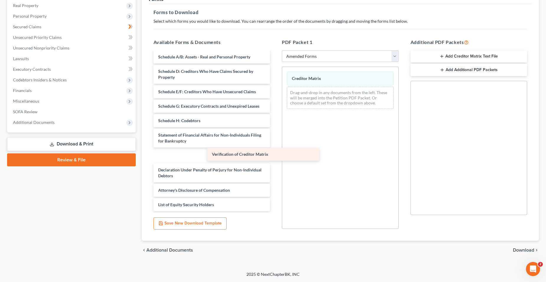
scroll to position [42, 0]
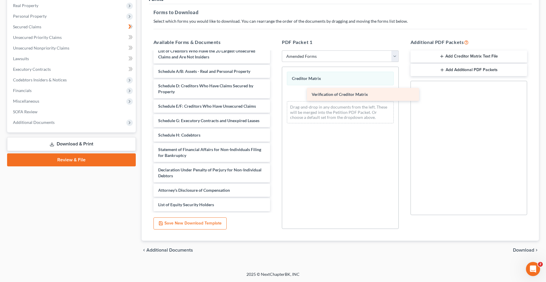
drag, startPoint x: 192, startPoint y: 174, endPoint x: 339, endPoint y: 94, distance: 167.9
click at [275, 94] on div "Verification of Creditor Matrix Voluntary Petition for Non-Individuals Filing f…" at bounding box center [212, 110] width 126 height 201
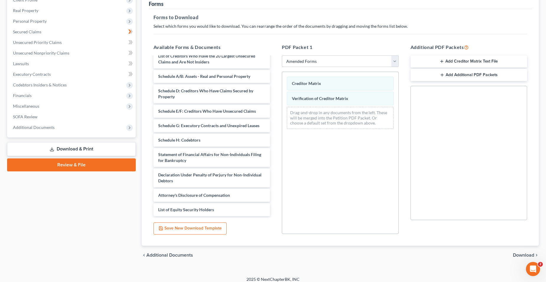
scroll to position [82, 0]
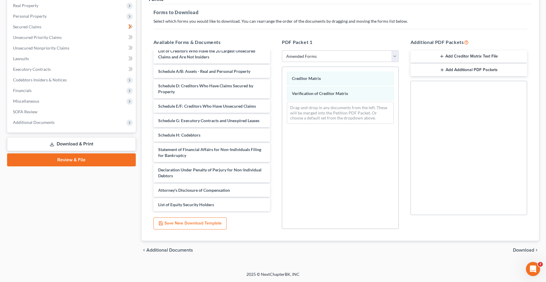
click at [385, 248] on span "Download" at bounding box center [523, 250] width 21 height 5
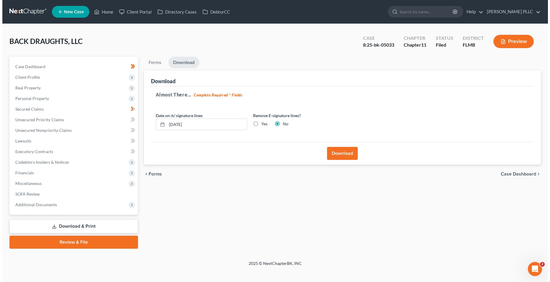
scroll to position [0, 0]
click at [342, 152] on button "Download" at bounding box center [342, 153] width 31 height 13
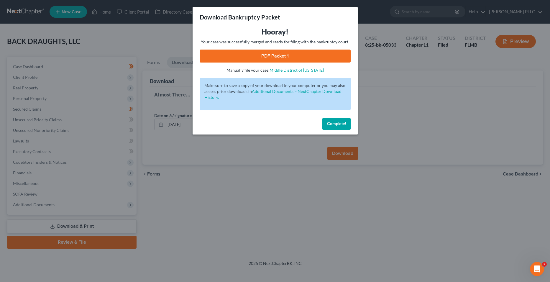
click at [221, 50] on link "PDF Packet 1" at bounding box center [275, 56] width 151 height 13
click at [190, 229] on div "Download Bankruptcy Packet Hooray! Your case was successfully merged and ready …" at bounding box center [275, 141] width 550 height 282
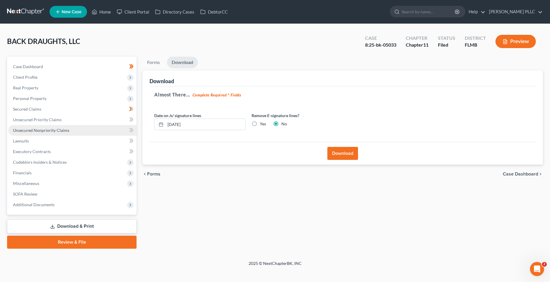
click at [69, 127] on link "Unsecured Nonpriority Claims" at bounding box center [72, 130] width 128 height 11
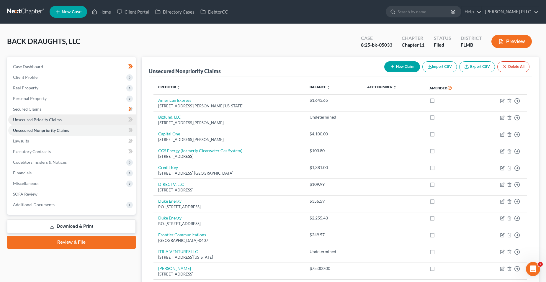
click at [87, 120] on link "Unsecured Priority Claims" at bounding box center [71, 119] width 127 height 11
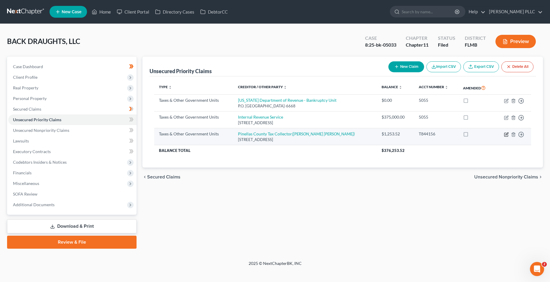
click at [385, 134] on icon "button" at bounding box center [506, 134] width 5 height 5
select select "1"
select select "9"
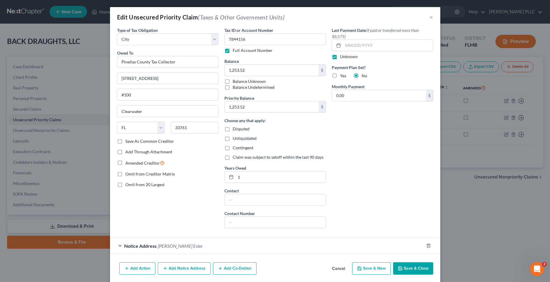
click at [385, 248] on button "Save & Close" at bounding box center [413, 268] width 40 height 12
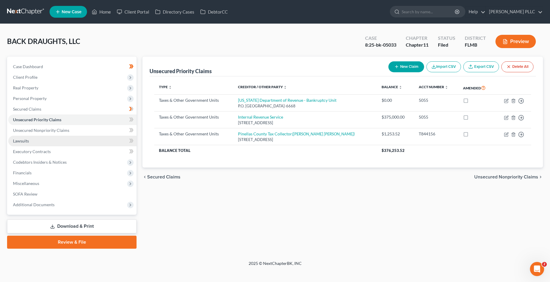
click at [71, 143] on link "Lawsuits" at bounding box center [72, 141] width 128 height 11
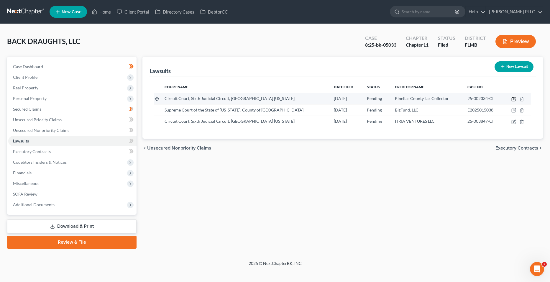
click at [385, 98] on icon "button" at bounding box center [514, 100] width 4 height 4
select select "9"
select select "0"
select select "3"
select select "9"
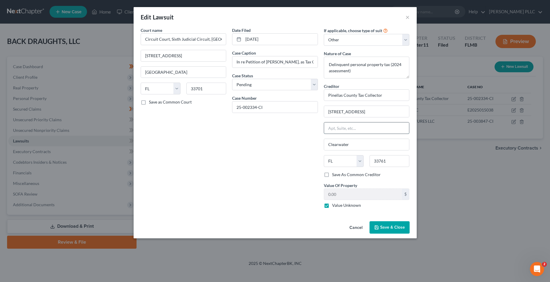
drag, startPoint x: 357, startPoint y: 127, endPoint x: 361, endPoint y: 125, distance: 4.9
click at [357, 127] on input "text" at bounding box center [366, 127] width 85 height 11
drag, startPoint x: 390, startPoint y: 110, endPoint x: 367, endPoint y: 110, distance: 23.6
click at [367, 110] on input "[STREET_ADDRESS]" at bounding box center [366, 111] width 85 height 11
click at [350, 131] on input "text" at bounding box center [366, 127] width 85 height 11
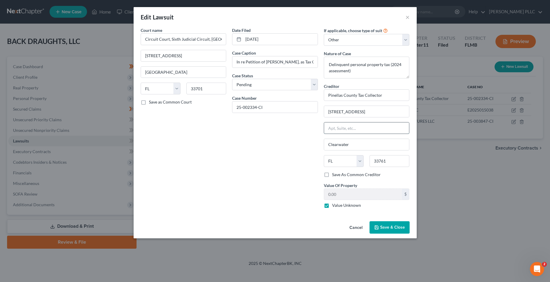
paste input "#100"
type input "#100"
click at [284, 162] on div "Date Filed [DATE] Case Caption In re Petition of [PERSON_NAME], as Tax Collecto…" at bounding box center [275, 120] width 92 height 186
click at [382, 113] on input "[STREET_ADDRESS]" at bounding box center [366, 111] width 85 height 11
type input "[STREET_ADDRESS]"
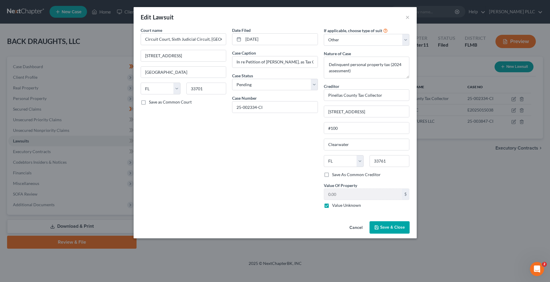
click at [385, 226] on span "Save & Close" at bounding box center [392, 227] width 25 height 5
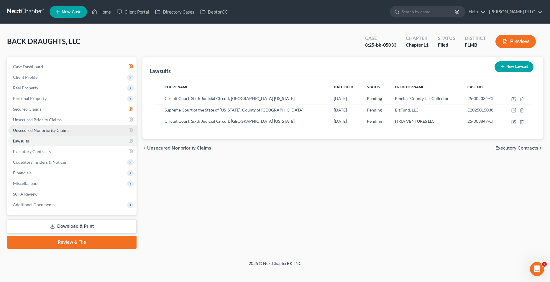
click at [65, 126] on link "Unsecured Nonpriority Claims" at bounding box center [72, 130] width 128 height 11
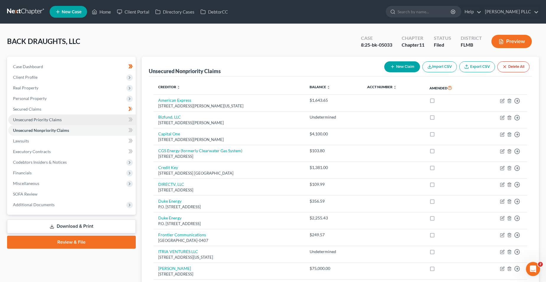
click at [68, 120] on link "Unsecured Priority Claims" at bounding box center [71, 119] width 127 height 11
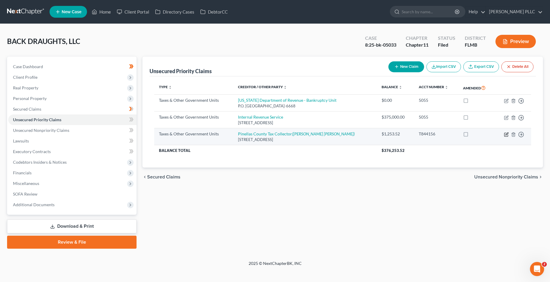
click at [385, 136] on icon "button" at bounding box center [506, 135] width 4 height 4
select select "1"
select select "9"
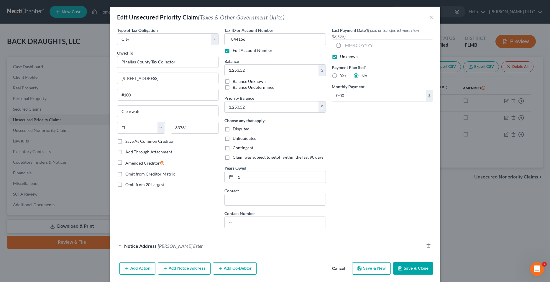
click at [138, 175] on span "Omit from Creditor Matrix" at bounding box center [150, 173] width 50 height 5
click at [132, 175] on input "Omit from Creditor Matrix" at bounding box center [130, 173] width 4 height 4
checkbox input "true"
click at [385, 248] on button "Save & Close" at bounding box center [413, 268] width 40 height 12
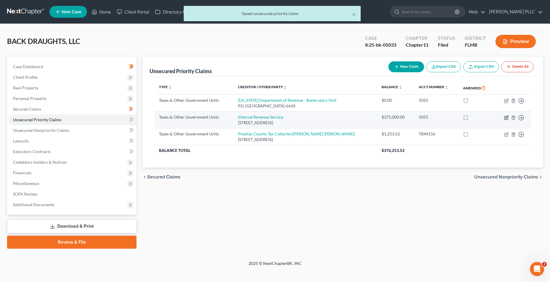
click at [385, 117] on icon "button" at bounding box center [506, 117] width 5 height 5
select select "0"
select select "9"
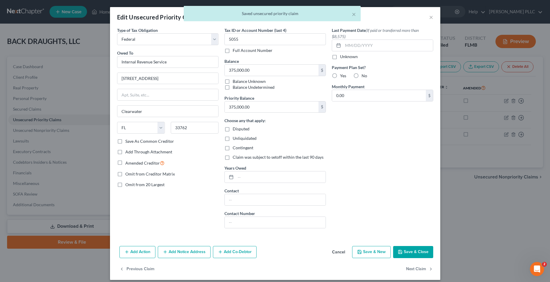
click at [146, 248] on button "Add Action" at bounding box center [137, 252] width 36 height 12
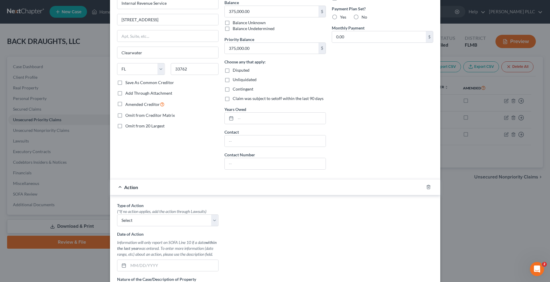
scroll to position [118, 0]
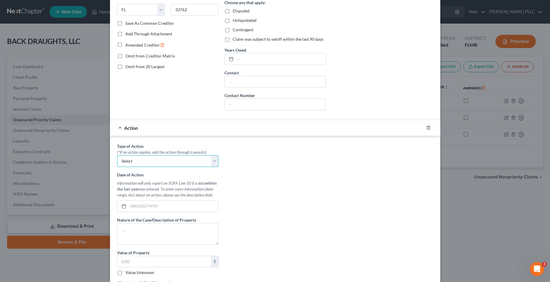
click at [211, 161] on select "Select Repossession Foreclosure Returns" at bounding box center [167, 161] width 101 height 12
click at [273, 192] on div "Type of Action * (*If no action applies, add the action through Lawsuits) Selec…" at bounding box center [275, 217] width 322 height 148
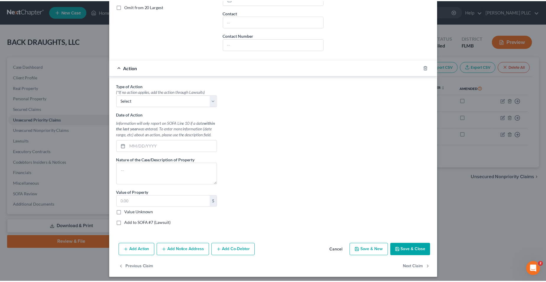
scroll to position [181, 0]
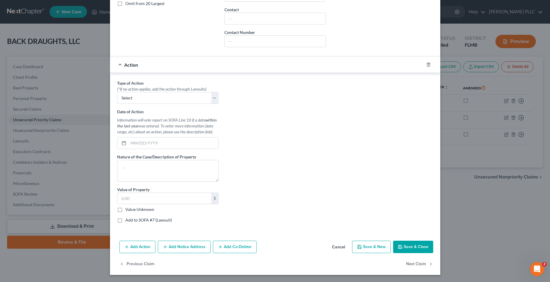
click at [342, 248] on button "Cancel" at bounding box center [338, 247] width 22 height 12
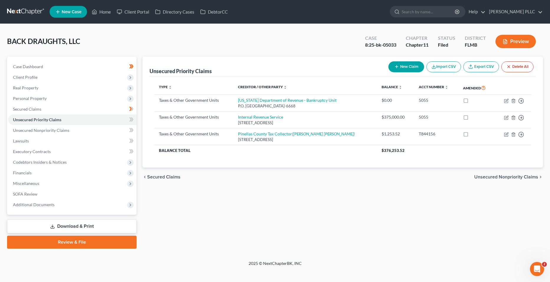
click at [88, 224] on link "Download & Print" at bounding box center [71, 226] width 129 height 14
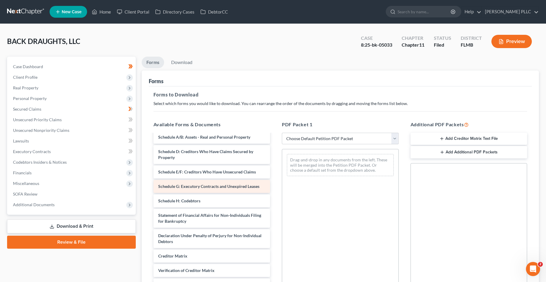
scroll to position [172, 0]
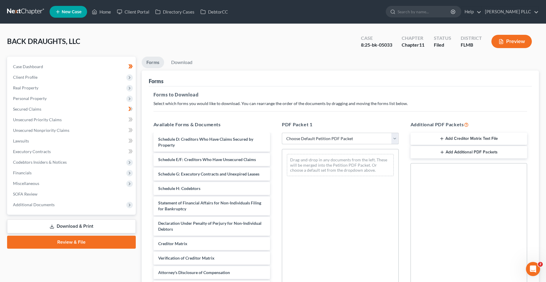
click at [293, 136] on select "Choose Default Petition PDF Packet Complete Bankruptcy Petition (all forms and …" at bounding box center [340, 139] width 117 height 12
select select "2"
click at [282, 133] on select "Choose Default Petition PDF Packet Complete Bankruptcy Petition (all forms and …" at bounding box center [340, 139] width 117 height 12
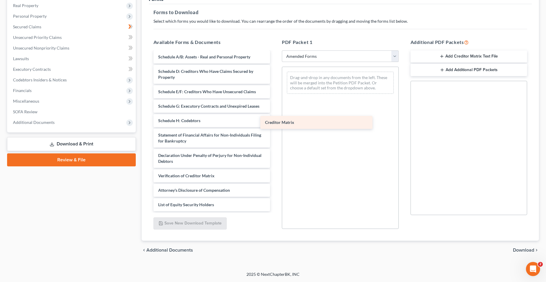
scroll to position [57, 0]
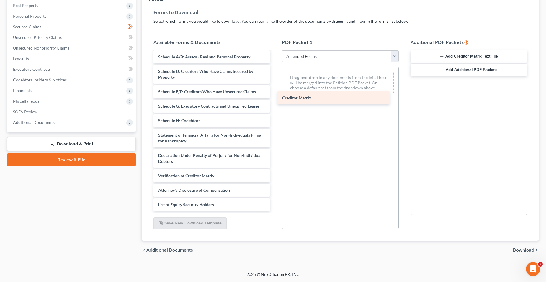
drag, startPoint x: 208, startPoint y: 162, endPoint x: 320, endPoint y: 89, distance: 133.1
click at [275, 86] on div "Creditor Matrix Voluntary Petition for Non-Individuals Filing for Bankruptcy Su…" at bounding box center [212, 103] width 126 height 216
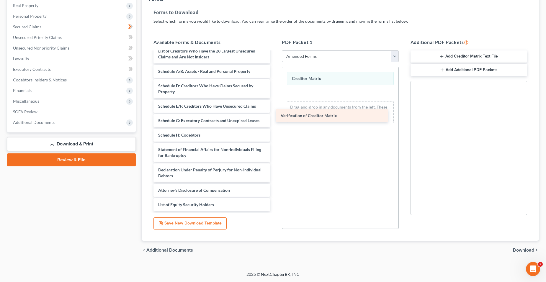
scroll to position [42, 0]
drag, startPoint x: 209, startPoint y: 178, endPoint x: 331, endPoint y: 104, distance: 142.4
click at [275, 104] on div "Verification of Creditor Matrix Voluntary Petition for Non-Individuals Filing f…" at bounding box center [212, 110] width 126 height 201
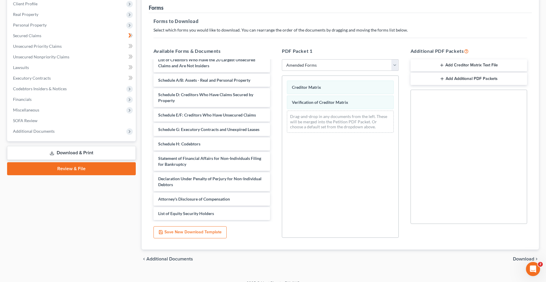
scroll to position [82, 0]
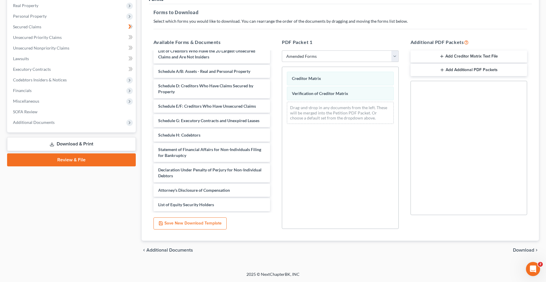
click at [385, 248] on div "chevron_left Additional Documents Download chevron_right" at bounding box center [340, 250] width 397 height 19
click at [385, 248] on span "Download" at bounding box center [523, 250] width 21 height 5
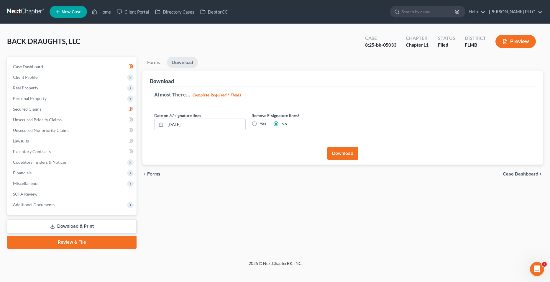
click at [340, 153] on button "Download" at bounding box center [342, 153] width 31 height 13
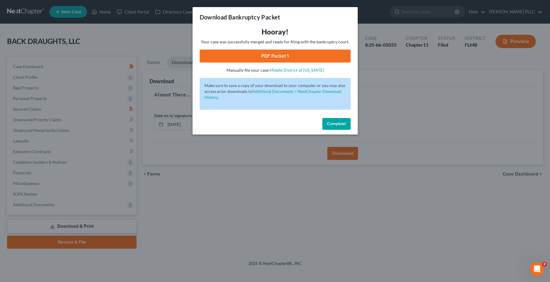
click at [323, 52] on link "PDF Packet 1" at bounding box center [275, 56] width 151 height 13
click at [267, 184] on div "Download Bankruptcy Packet Hooray! Your case was successfully merged and ready …" at bounding box center [275, 141] width 550 height 282
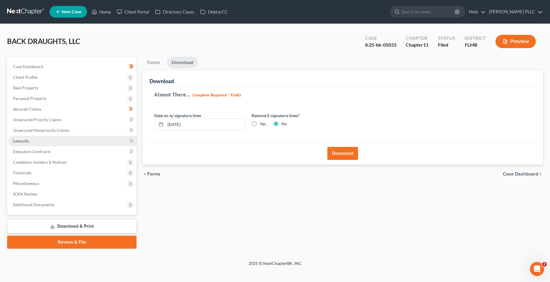
drag, startPoint x: 78, startPoint y: 142, endPoint x: 91, endPoint y: 142, distance: 13.6
click at [78, 142] on link "Lawsuits" at bounding box center [72, 141] width 128 height 11
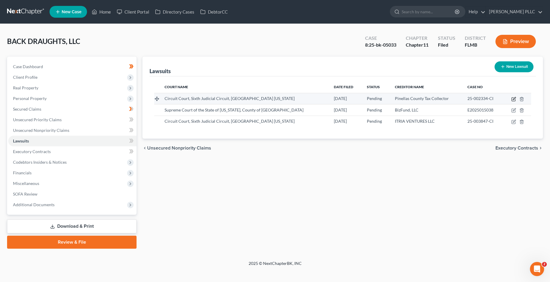
click at [385, 101] on icon "button" at bounding box center [514, 100] width 4 height 4
select select "9"
select select "0"
select select "3"
select select "9"
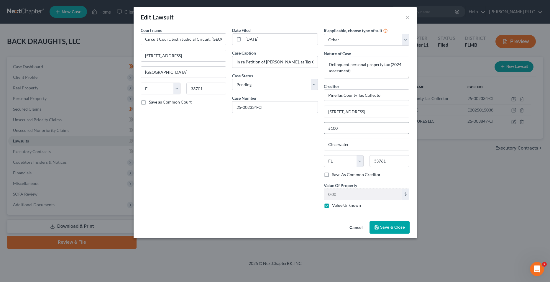
click at [361, 134] on div "Creditor * Pinellas County Tax Collector 29399 US Hwy 19 N #100 [GEOGRAPHIC_DAT…" at bounding box center [367, 127] width 86 height 88
click at [362, 130] on input "#100" at bounding box center [366, 127] width 85 height 11
click at [385, 229] on span "Save & Close" at bounding box center [392, 227] width 25 height 5
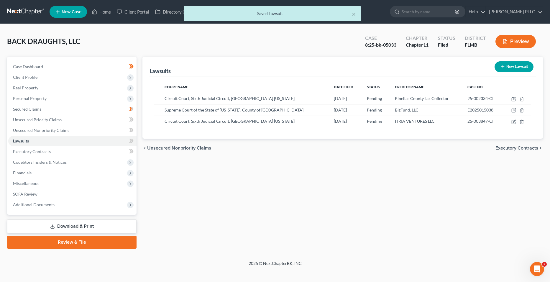
click at [86, 224] on link "Download & Print" at bounding box center [71, 226] width 129 height 14
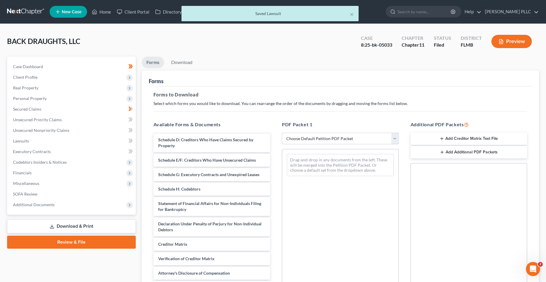
scroll to position [172, 0]
click at [312, 137] on select "Choose Default Petition PDF Packet Complete Bankruptcy Petition (all forms and …" at bounding box center [340, 139] width 117 height 12
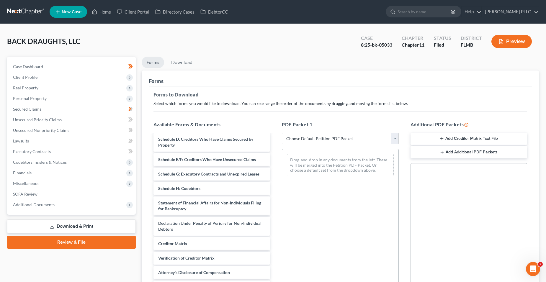
select select "2"
click at [282, 133] on select "Choose Default Petition PDF Packet Complete Bankruptcy Petition (all forms and …" at bounding box center [340, 139] width 117 height 12
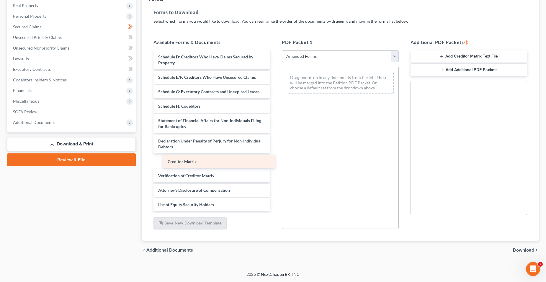
scroll to position [57, 0]
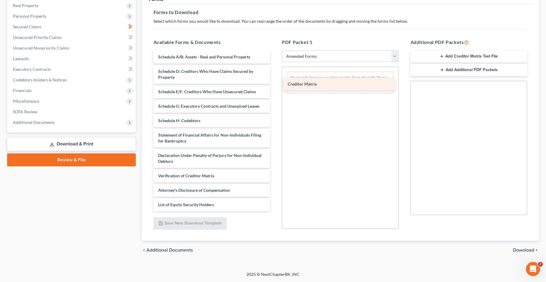
drag, startPoint x: 222, startPoint y: 164, endPoint x: 349, endPoint y: 85, distance: 149.5
click at [275, 85] on div "Creditor Matrix Voluntary Petition for Non-Individuals Filing for Bankruptcy Su…" at bounding box center [212, 103] width 126 height 216
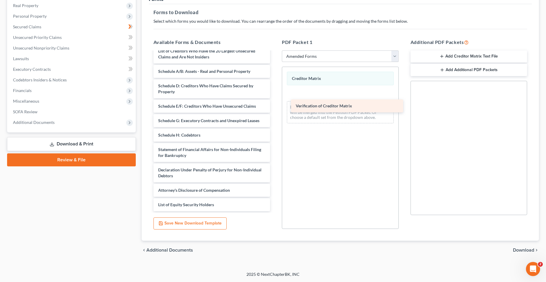
scroll to position [42, 0]
drag, startPoint x: 215, startPoint y: 175, endPoint x: 369, endPoint y: 103, distance: 170.2
click at [275, 96] on div "Verification of Creditor Matrix Voluntary Petition for Non-Individuals Filing f…" at bounding box center [212, 110] width 126 height 201
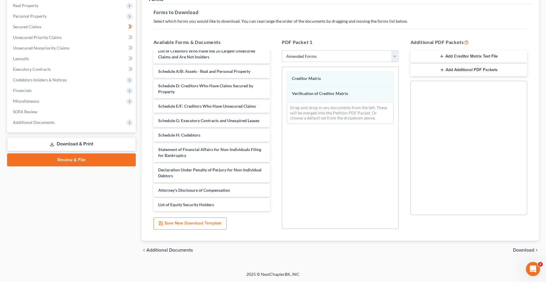
click at [385, 248] on span "Download" at bounding box center [523, 250] width 21 height 5
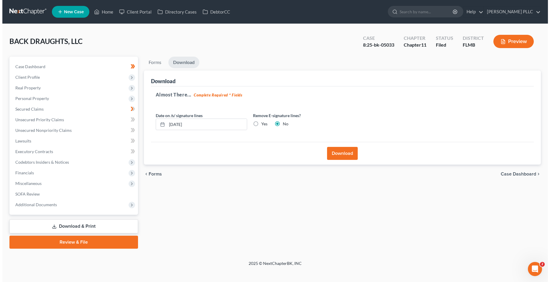
scroll to position [0, 0]
click at [338, 153] on button "Download" at bounding box center [342, 153] width 31 height 13
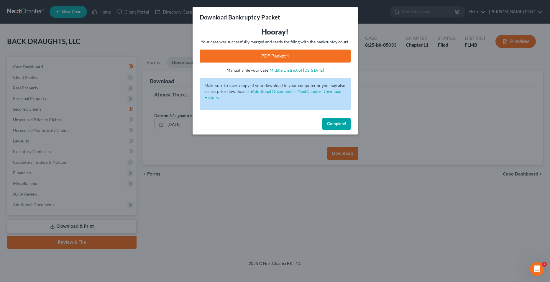
click at [333, 53] on link "PDF Packet 1" at bounding box center [275, 56] width 151 height 13
click at [257, 202] on div "Download Bankruptcy Packet Hooray! Your case was successfully merged and ready …" at bounding box center [275, 141] width 550 height 282
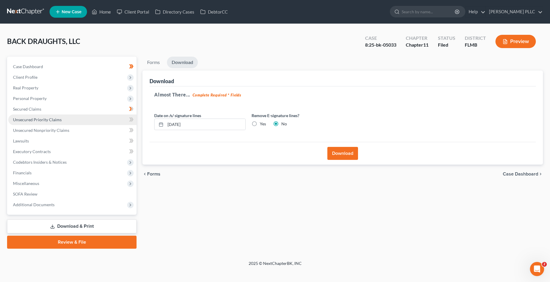
click at [76, 123] on link "Unsecured Priority Claims" at bounding box center [72, 119] width 128 height 11
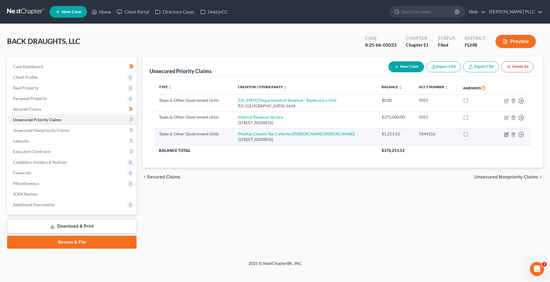
click at [385, 135] on icon "button" at bounding box center [506, 134] width 5 height 5
select select "1"
select select "9"
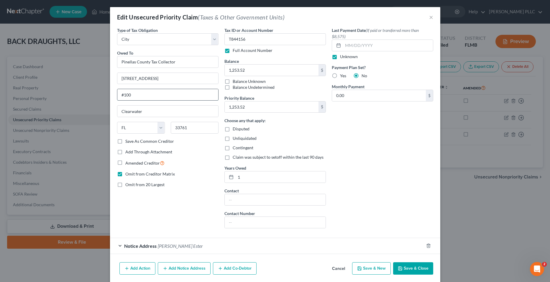
drag, startPoint x: 164, startPoint y: 100, endPoint x: 115, endPoint y: 100, distance: 49.0
click at [117, 100] on div "#100" at bounding box center [167, 95] width 101 height 12
type input "#100"
click at [137, 177] on label "Omit from Creditor Matrix" at bounding box center [150, 174] width 50 height 6
click at [132, 175] on input "Omit from Creditor Matrix" at bounding box center [130, 173] width 4 height 4
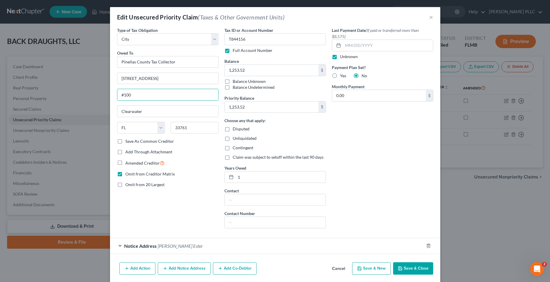
checkbox input "false"
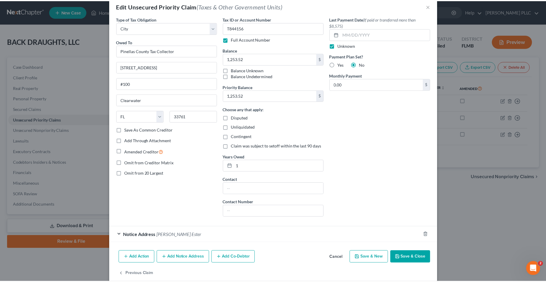
scroll to position [21, 0]
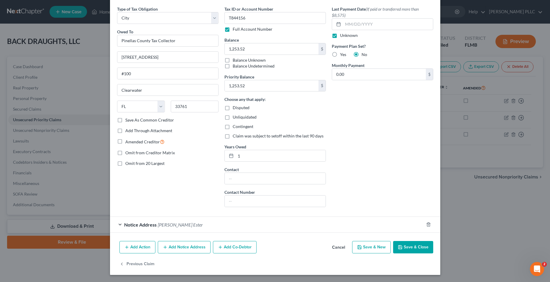
click at [161, 122] on label "Save As Common Creditor" at bounding box center [149, 120] width 49 height 6
click at [132, 121] on input "Save As Common Creditor" at bounding box center [130, 119] width 4 height 4
click at [385, 247] on button "Save & Close" at bounding box center [413, 247] width 40 height 12
checkbox input "false"
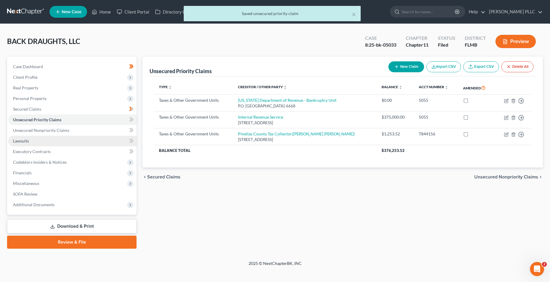
drag, startPoint x: 74, startPoint y: 143, endPoint x: 86, endPoint y: 143, distance: 11.2
click at [74, 143] on link "Lawsuits" at bounding box center [72, 141] width 128 height 11
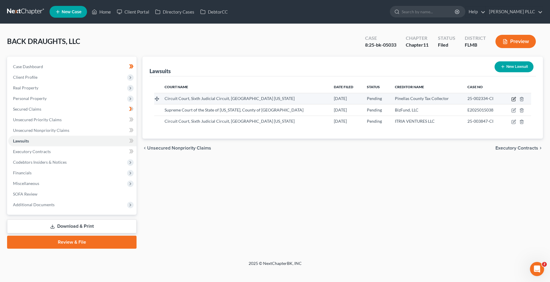
click at [385, 100] on icon "button" at bounding box center [513, 99] width 5 height 5
select select "9"
select select "0"
select select "3"
select select "9"
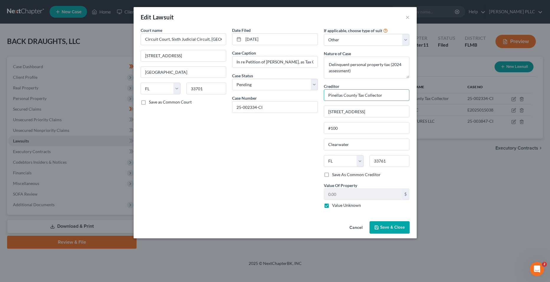
click at [385, 99] on input "Pinellas County Tax Collector" at bounding box center [367, 95] width 86 height 12
drag, startPoint x: 390, startPoint y: 99, endPoint x: 315, endPoint y: 100, distance: 75.2
click at [315, 100] on div "Court name * Circuit Court, Sixth Judicial Circuit, [GEOGRAPHIC_DATA] [US_STATE…" at bounding box center [275, 120] width 275 height 186
type input "Pinellas County Tax Collector"
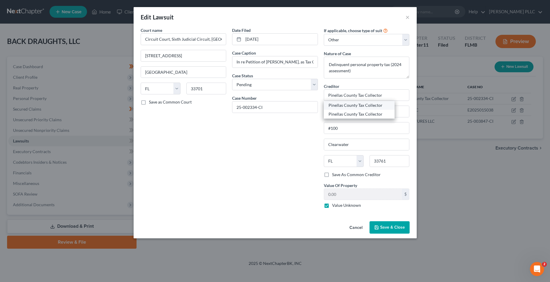
click at [372, 107] on div "Pinellas County Tax Collector" at bounding box center [359, 105] width 61 height 6
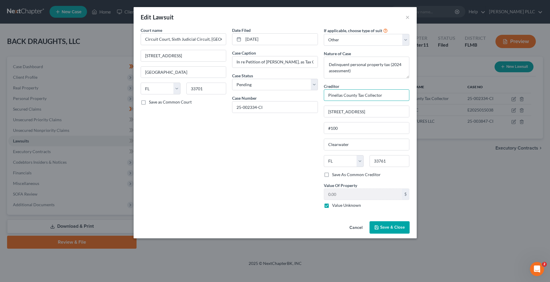
click at [385, 96] on input "Pinellas County Tax Collector" at bounding box center [367, 95] width 86 height 12
click at [364, 94] on input "Pinellas County Tax Collector" at bounding box center [367, 95] width 86 height 12
click at [364, 111] on input "[STREET_ADDRESS]" at bounding box center [366, 111] width 85 height 11
click at [385, 98] on input "Pinellas County Tax Collector" at bounding box center [367, 95] width 86 height 12
click at [383, 224] on button "Save & Close" at bounding box center [390, 227] width 40 height 12
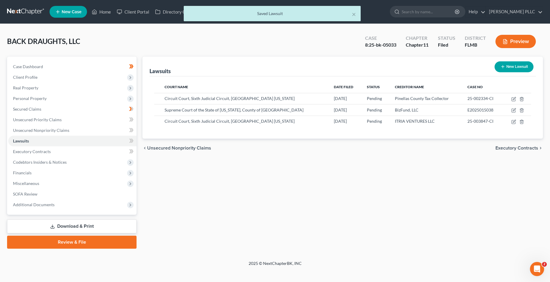
click at [111, 222] on link "Download & Print" at bounding box center [71, 226] width 129 height 14
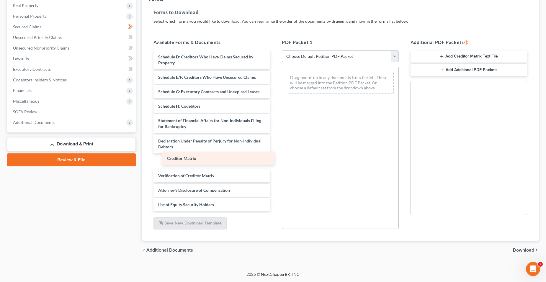
scroll to position [158, 0]
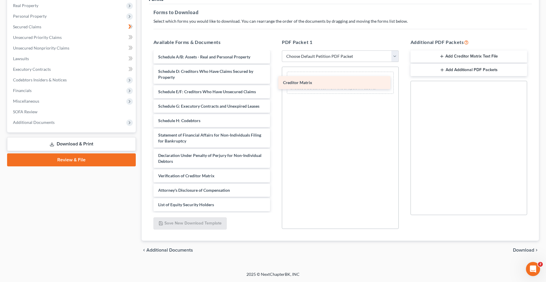
drag, startPoint x: 213, startPoint y: 164, endPoint x: 343, endPoint y: 77, distance: 156.7
click at [275, 77] on div "Creditor Matrix 2024 taxes Backdraughts LLC Redacted-pdf Backdraughts - Petitio…" at bounding box center [212, 52] width 126 height 317
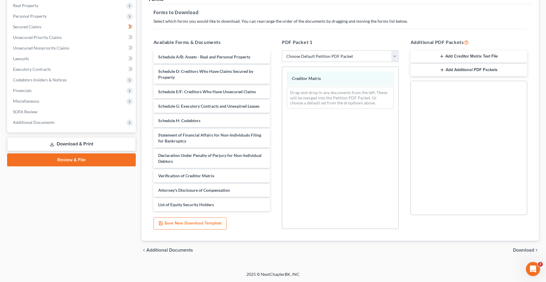
drag, startPoint x: 354, startPoint y: 58, endPoint x: 354, endPoint y: 61, distance: 3.0
click at [354, 58] on select "Choose Default Petition PDF Packet Complete Bankruptcy Petition (all forms and …" at bounding box center [340, 56] width 117 height 12
select select "2"
click at [282, 50] on select "Choose Default Petition PDF Packet Complete Bankruptcy Petition (all forms and …" at bounding box center [340, 56] width 117 height 12
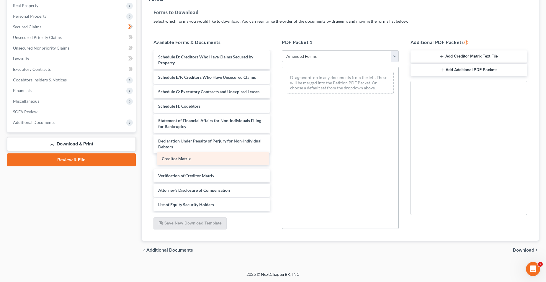
scroll to position [57, 0]
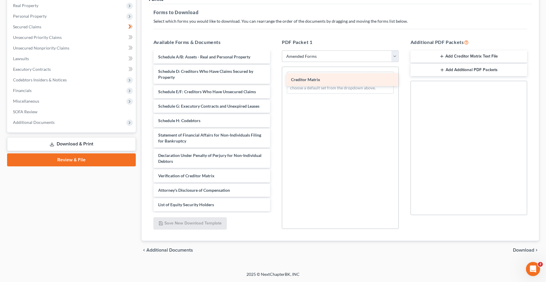
drag, startPoint x: 224, startPoint y: 163, endPoint x: 358, endPoint y: 78, distance: 159.2
click at [275, 78] on div "Creditor Matrix Voluntary Petition for Non-Individuals Filing for Bankruptcy Su…" at bounding box center [212, 103] width 126 height 216
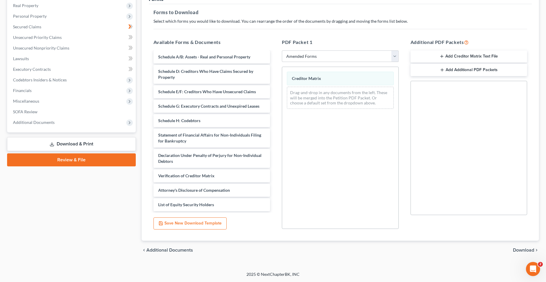
scroll to position [42, 0]
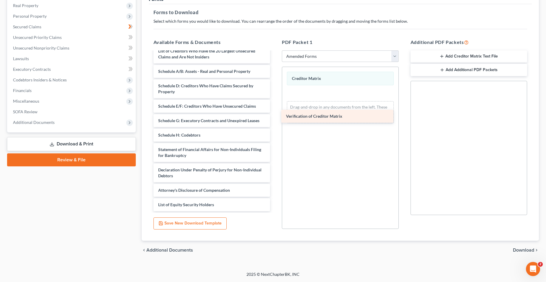
drag, startPoint x: 209, startPoint y: 175, endPoint x: 344, endPoint y: 104, distance: 152.6
click at [275, 105] on div "Verification of Creditor Matrix Voluntary Petition for Non-Individuals Filing f…" at bounding box center [212, 110] width 126 height 201
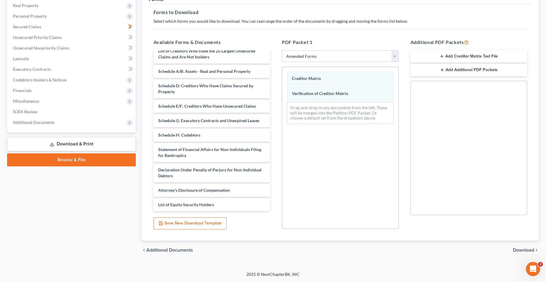
click at [385, 248] on span "Download" at bounding box center [523, 250] width 21 height 5
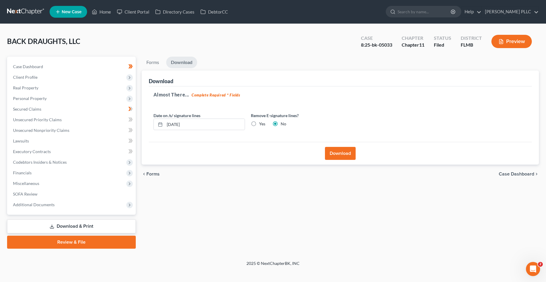
scroll to position [0, 0]
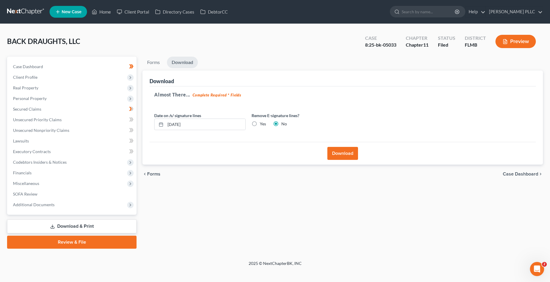
click at [342, 153] on button "Download" at bounding box center [342, 153] width 31 height 13
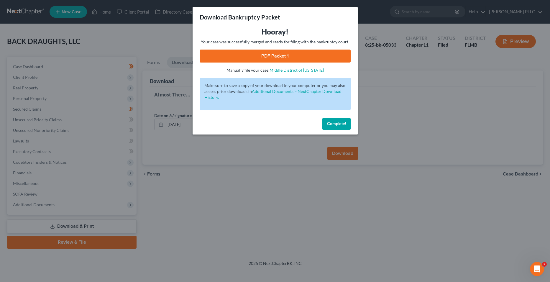
click at [259, 62] on link "PDF Packet 1" at bounding box center [275, 56] width 151 height 13
click at [252, 211] on div "Download Bankruptcy Packet Hooray! Your case was successfully merged and ready …" at bounding box center [275, 141] width 550 height 282
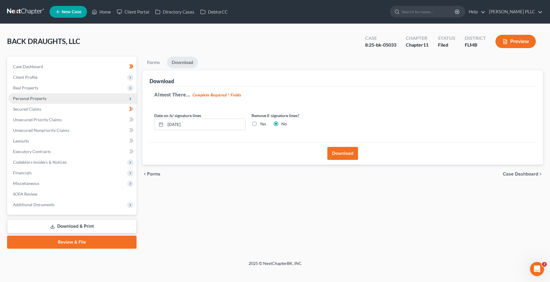
click at [71, 100] on span "Personal Property" at bounding box center [72, 98] width 128 height 11
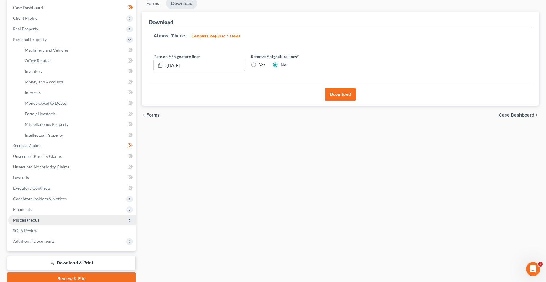
click at [65, 217] on span "Miscellaneous" at bounding box center [71, 220] width 127 height 11
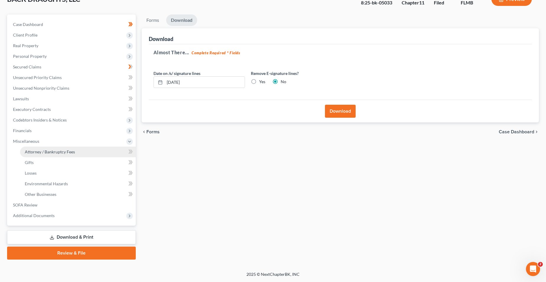
scroll to position [42, 0]
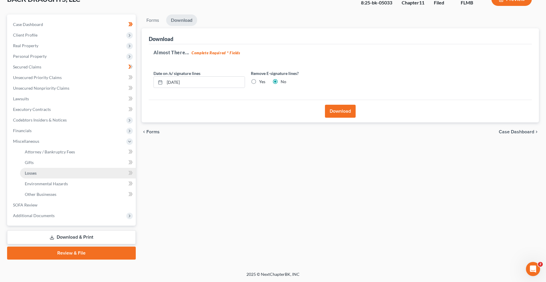
click at [68, 173] on link "Losses" at bounding box center [78, 173] width 116 height 11
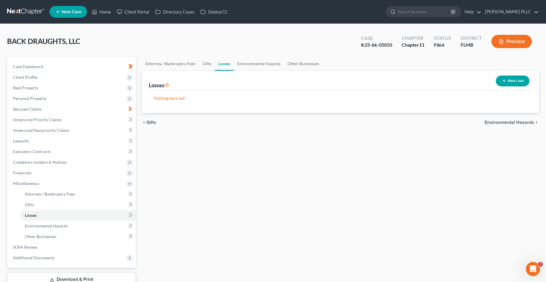
click at [385, 84] on button "New Loss" at bounding box center [512, 80] width 34 height 11
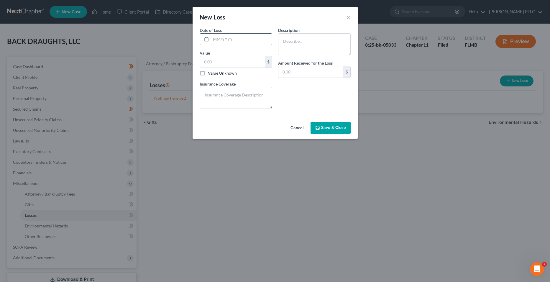
click at [219, 40] on input "text" at bounding box center [241, 39] width 61 height 11
type input "[DATE]"
click at [247, 65] on input "text" at bounding box center [232, 61] width 65 height 11
type input "1,200.00"
click at [260, 97] on textarea at bounding box center [236, 98] width 73 height 22
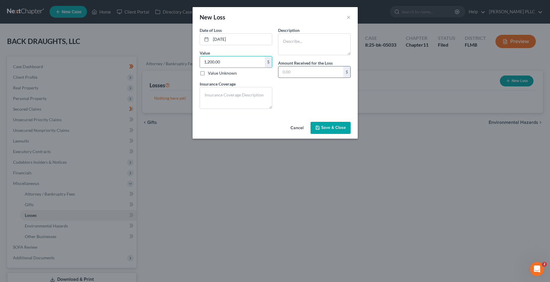
click at [313, 70] on input "text" at bounding box center [310, 71] width 65 height 11
paste input "1,200.00"
type input "1,200.00"
click at [229, 71] on label "Value Unknown" at bounding box center [222, 73] width 29 height 6
click at [214, 71] on input "Value Unknown" at bounding box center [212, 72] width 4 height 4
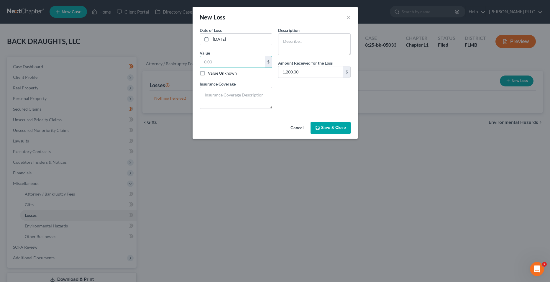
checkbox input "true"
type input "0.00"
drag, startPoint x: 298, startPoint y: 44, endPoint x: 320, endPoint y: 55, distance: 24.9
click at [298, 43] on textarea at bounding box center [314, 44] width 73 height 22
type textarea "F"
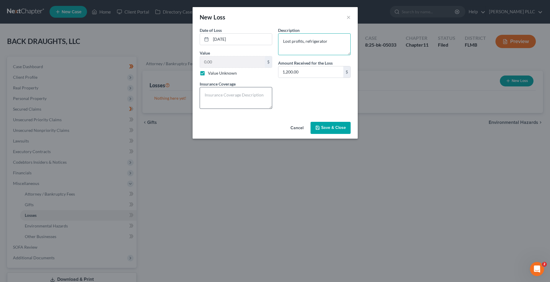
type textarea "Lost profits, refrigerator"
click at [238, 98] on textarea at bounding box center [236, 98] width 73 height 22
type textarea "b"
click at [255, 94] on textarea "Business interruption" at bounding box center [236, 98] width 73 height 22
type textarea "Business interruption and business personal property"
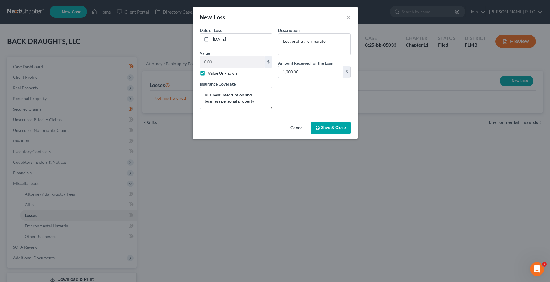
click at [322, 126] on span "Save & Close" at bounding box center [333, 127] width 25 height 5
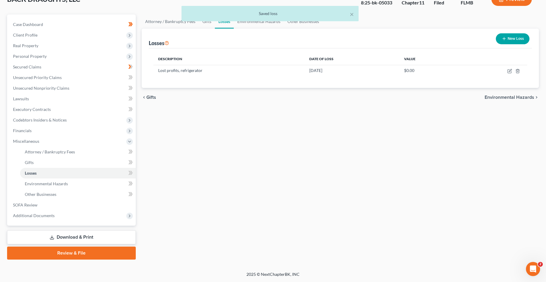
drag, startPoint x: 75, startPoint y: 234, endPoint x: 95, endPoint y: 233, distance: 19.8
click at [75, 234] on link "Download & Print" at bounding box center [71, 237] width 129 height 14
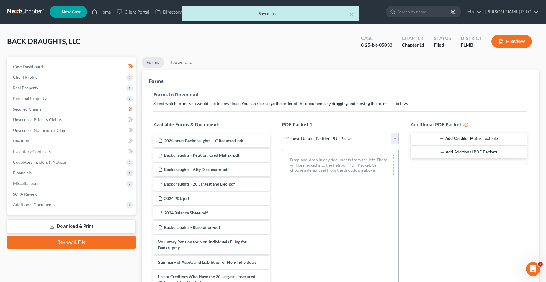
click at [295, 139] on select "Choose Default Petition PDF Packet Complete Bankruptcy Petition (all forms and …" at bounding box center [340, 139] width 117 height 12
click at [306, 123] on h5 "PDF Packet 1" at bounding box center [340, 124] width 117 height 7
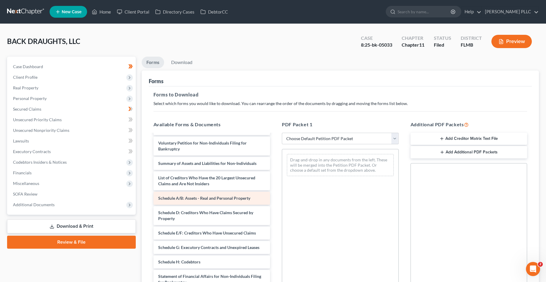
scroll to position [88, 0]
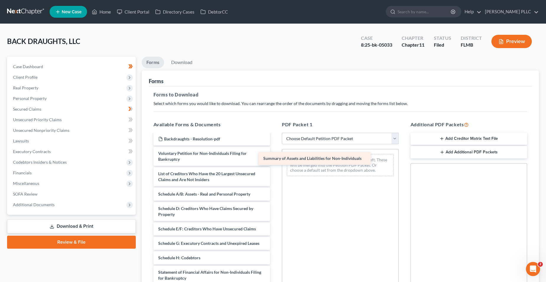
drag, startPoint x: 217, startPoint y: 177, endPoint x: 322, endPoint y: 162, distance: 106.1
click at [275, 162] on div "Summary of Assets and Liabilities for Non-Individuals 2024 taxes Backdraughts L…" at bounding box center [212, 204] width 126 height 317
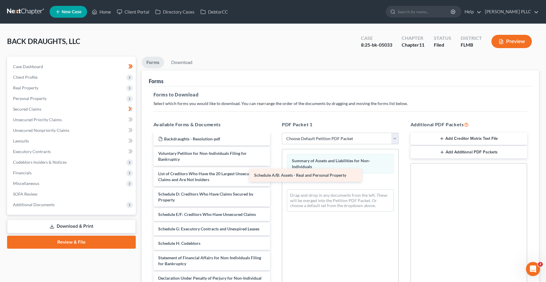
drag, startPoint x: 205, startPoint y: 196, endPoint x: 312, endPoint y: 180, distance: 108.7
click at [275, 180] on div "Schedule A/B: Assets - Real and Personal Property 2024 taxes Backdraughts LLC R…" at bounding box center [212, 197] width 126 height 303
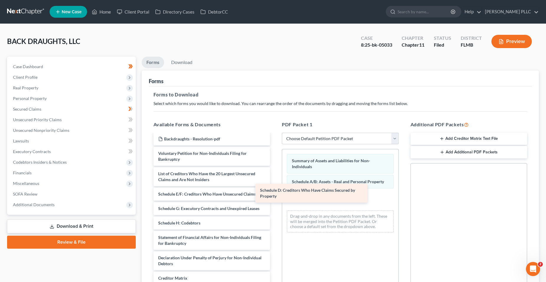
drag, startPoint x: 211, startPoint y: 201, endPoint x: 313, endPoint y: 197, distance: 101.8
click at [275, 197] on div "Schedule D: Creditors Who Have Claims Secured by Property 2024 taxes Backdraugh…" at bounding box center [212, 187] width 126 height 282
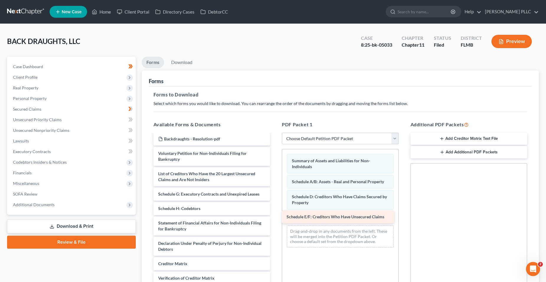
drag, startPoint x: 226, startPoint y: 197, endPoint x: 348, endPoint y: 223, distance: 125.2
click at [275, 222] on div "Schedule E/F: Creditors Who Have Unsecured Claims 2024 taxes Backdraughts LLC R…" at bounding box center [212, 180] width 126 height 268
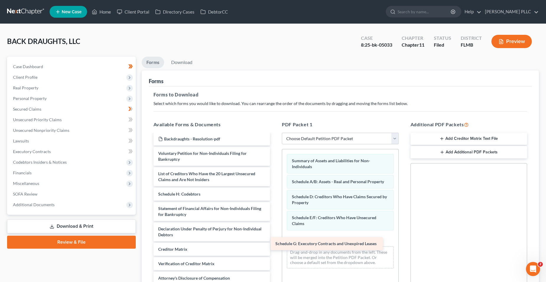
drag, startPoint x: 214, startPoint y: 194, endPoint x: 326, endPoint y: 240, distance: 120.6
click at [275, 242] on div "Schedule G: Executory Contracts and Unexpired Leases 2024 taxes Backdraughts LL…" at bounding box center [212, 172] width 126 height 253
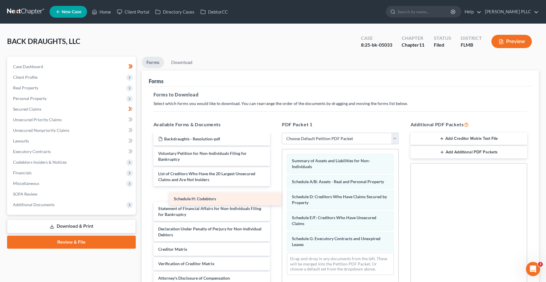
scroll to position [80, 0]
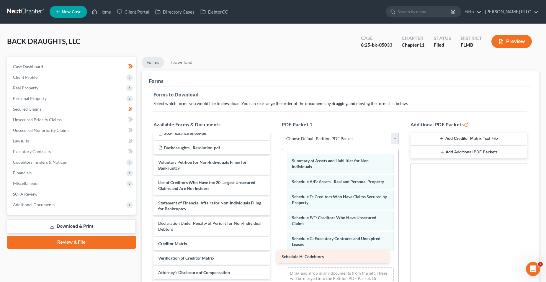
drag, startPoint x: 219, startPoint y: 193, endPoint x: 344, endPoint y: 254, distance: 139.5
click at [275, 248] on div "Schedule H: Codebtors 2024 taxes Backdraughts LLC Redacted-pdf Backdraughts - P…" at bounding box center [212, 174] width 126 height 239
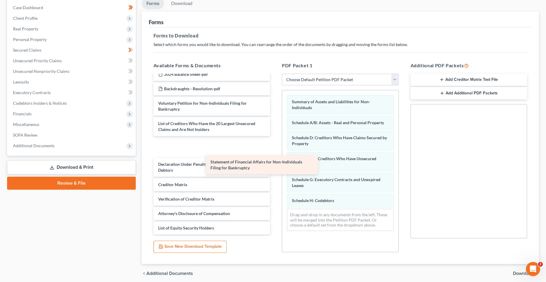
scroll to position [59, 0]
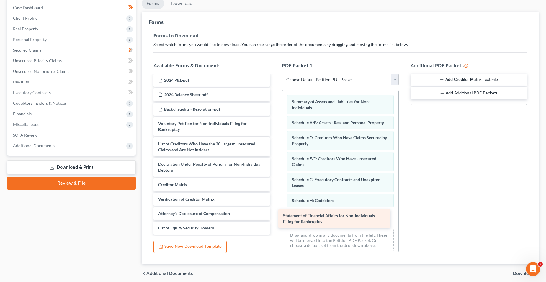
drag, startPoint x: 210, startPoint y: 148, endPoint x: 325, endPoint y: 216, distance: 133.3
click at [275, 220] on div "Statement of Financial Affairs for Non-Individuals Filing for Bankruptcy 2024 t…" at bounding box center [212, 125] width 126 height 219
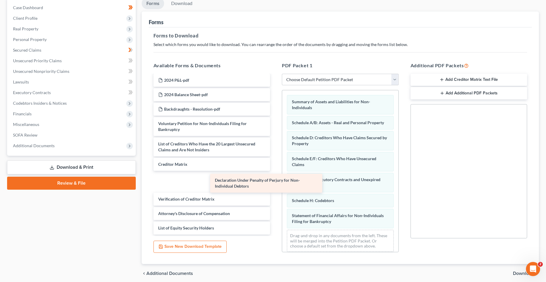
scroll to position [39, 0]
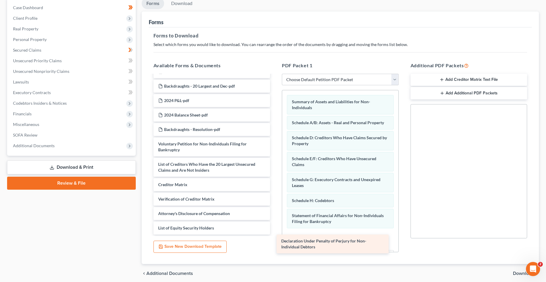
drag, startPoint x: 206, startPoint y: 169, endPoint x: 333, endPoint y: 244, distance: 147.2
click at [275, 234] on div "Declaration Under Penalty of Perjury for Non-Individual Debtors 2024 taxes Back…" at bounding box center [212, 135] width 126 height 198
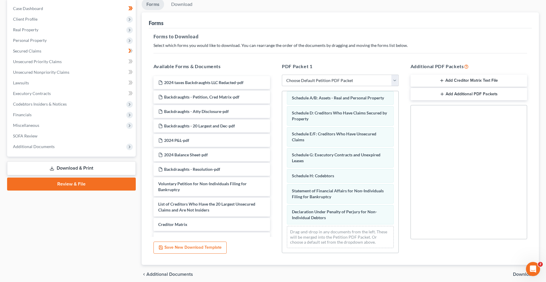
scroll to position [82, 0]
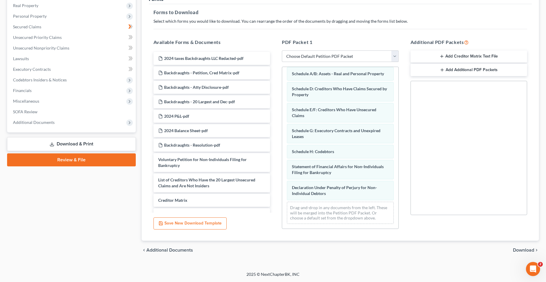
click at [385, 248] on span "Download" at bounding box center [523, 250] width 21 height 5
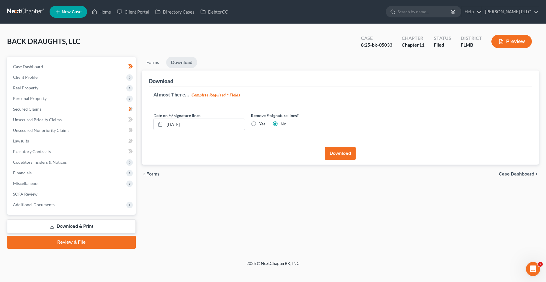
scroll to position [0, 0]
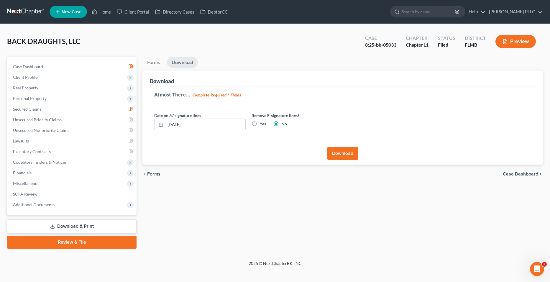
click at [340, 155] on button "Download" at bounding box center [342, 153] width 31 height 13
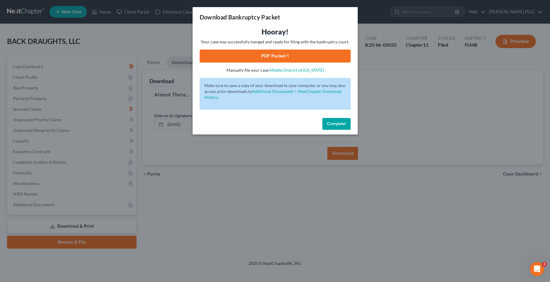
click at [300, 56] on link "PDF Packet 1" at bounding box center [275, 56] width 151 height 13
click at [195, 196] on div "Download Bankruptcy Packet Hooray! Your case was successfully merged and ready …" at bounding box center [275, 141] width 550 height 282
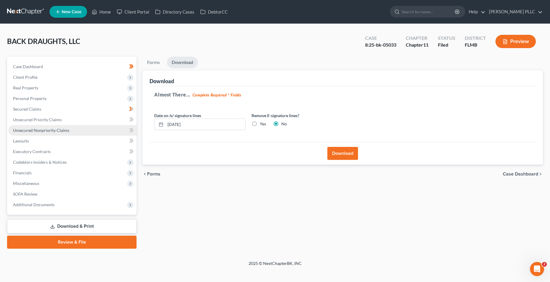
click at [59, 127] on link "Unsecured Nonpriority Claims" at bounding box center [72, 130] width 128 height 11
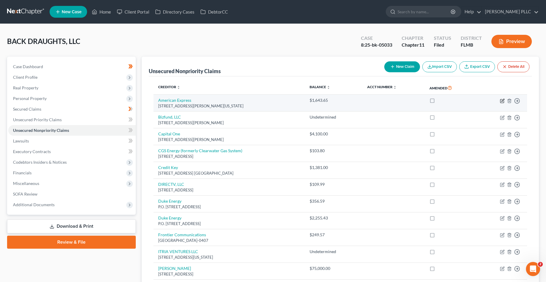
click at [385, 99] on icon "button" at bounding box center [502, 100] width 5 height 5
select select "35"
select select "2"
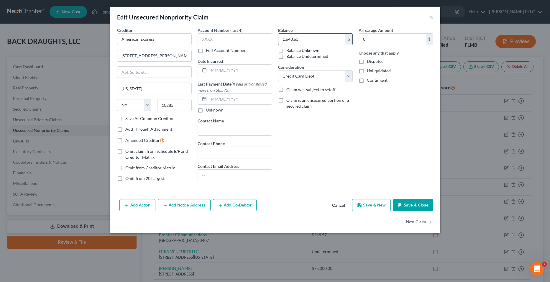
drag, startPoint x: 285, startPoint y: 37, endPoint x: 288, endPoint y: 38, distance: 3.1
click at [286, 38] on input "1,643.65" at bounding box center [311, 39] width 67 height 11
click at [288, 39] on input "1,643.65" at bounding box center [311, 39] width 67 height 11
type input "16,143.65"
click at [385, 205] on button "Save & Close" at bounding box center [413, 205] width 40 height 12
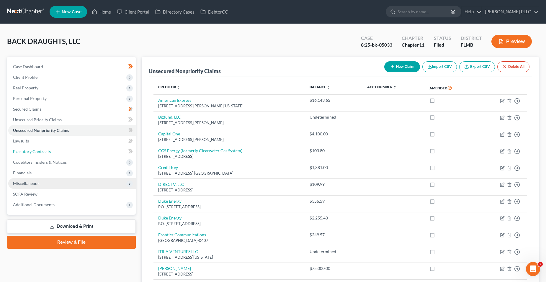
drag, startPoint x: 52, startPoint y: 150, endPoint x: 14, endPoint y: 180, distance: 48.7
click at [52, 150] on link "Executory Contracts" at bounding box center [71, 151] width 127 height 11
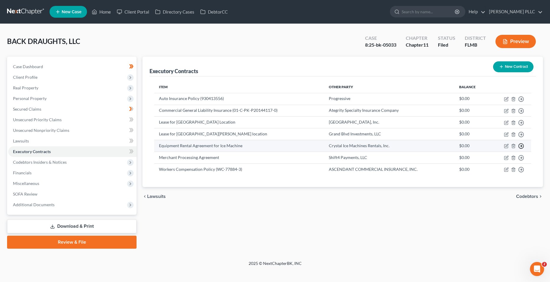
click at [385, 102] on icon "button" at bounding box center [521, 99] width 6 height 6
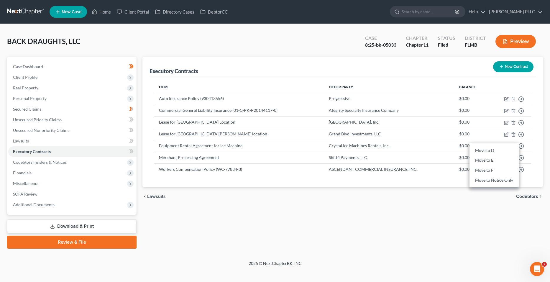
click at [385, 211] on div "Executory Contracts New Contract Item Other Party Balance Auto Insurance Policy…" at bounding box center [342, 153] width 406 height 192
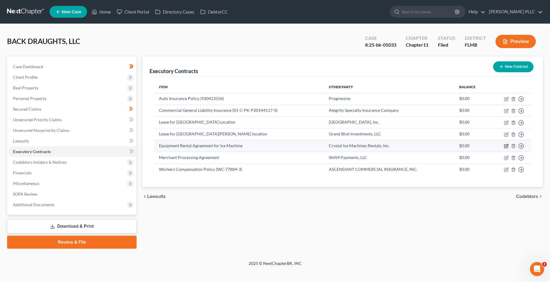
click at [385, 144] on icon "button" at bounding box center [506, 146] width 5 height 5
select select "3"
select select "9"
select select "2"
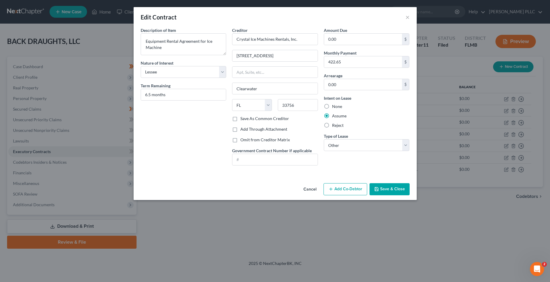
click at [379, 185] on button "Save & Close" at bounding box center [390, 189] width 40 height 12
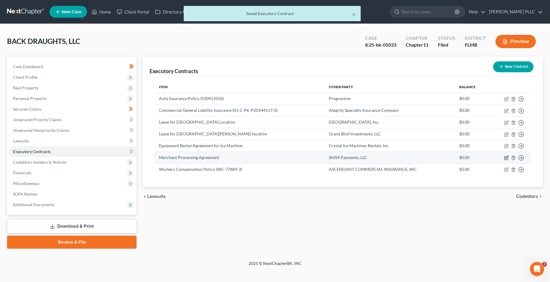
click at [385, 159] on icon "button" at bounding box center [506, 157] width 5 height 5
select select "39"
select select "2"
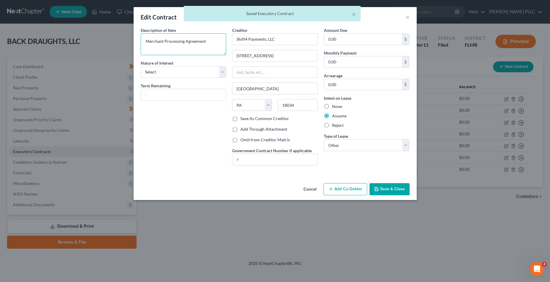
click at [214, 42] on textarea "Merchant Processing Agreement" at bounding box center [184, 44] width 86 height 22
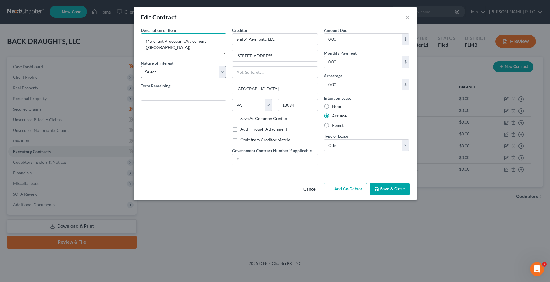
type textarea "Merchant Processing Agreement ([GEOGRAPHIC_DATA])"
drag, startPoint x: 209, startPoint y: 68, endPoint x: 208, endPoint y: 77, distance: 9.6
click at [209, 68] on select "Select Purchaser Agent Lessor Lessee" at bounding box center [184, 72] width 86 height 12
select select "3"
click at [141, 66] on select "Select Purchaser Agent Lessor Lessee" at bounding box center [184, 72] width 86 height 12
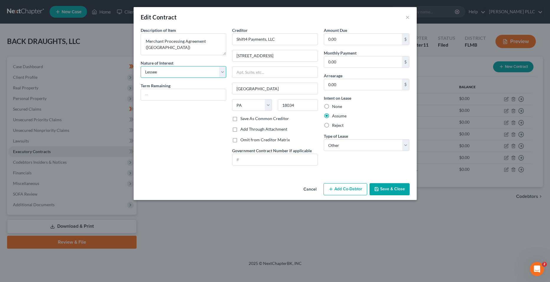
click at [212, 74] on select "Select Purchaser Agent Lessor Lessee" at bounding box center [184, 72] width 86 height 12
click at [141, 66] on select "Select Purchaser Agent Lessor Lessee" at bounding box center [184, 72] width 86 height 12
click at [384, 187] on button "Save & Close" at bounding box center [390, 189] width 40 height 12
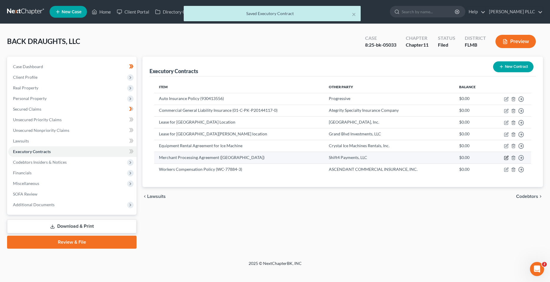
click at [385, 157] on icon "button" at bounding box center [506, 158] width 4 height 4
select select "3"
select select "39"
select select "2"
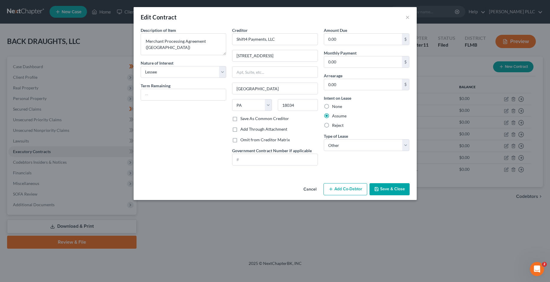
click at [377, 186] on button "Save & Close" at bounding box center [390, 189] width 40 height 12
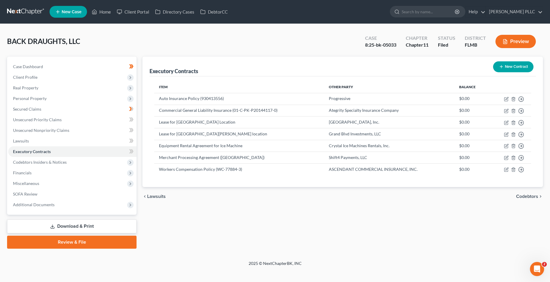
click at [385, 66] on icon "button" at bounding box center [501, 66] width 5 height 5
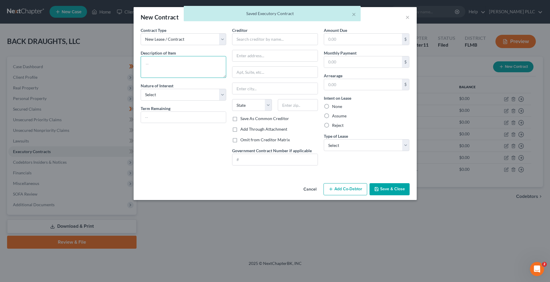
click at [171, 60] on textarea at bounding box center [184, 67] width 86 height 22
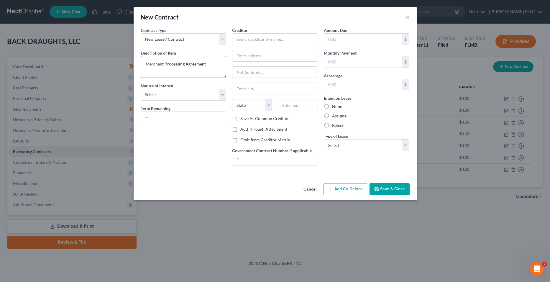
type textarea "Merchant Processing Agreement"
click at [191, 85] on div "Nature of Interest Select Purchaser Agent Lessor Lessee" at bounding box center [184, 92] width 86 height 18
click at [177, 103] on div "Contract Type New Lease / Contract New Timeshare Description of non-residential…" at bounding box center [184, 98] width 92 height 143
click at [175, 113] on input "text" at bounding box center [183, 117] width 85 height 11
type input "6.5 months"
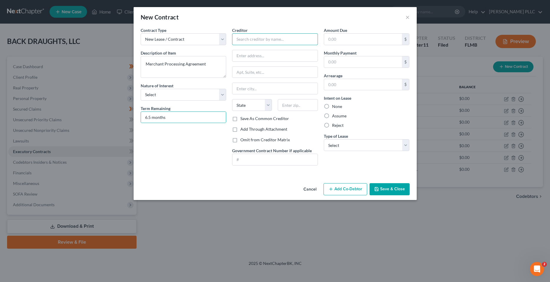
click at [255, 37] on input "text" at bounding box center [275, 39] width 86 height 12
type input "Shift4 Payments, LLC"
click at [288, 50] on input "text" at bounding box center [274, 55] width 85 height 11
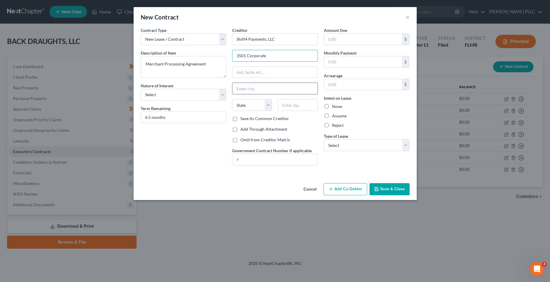
type input "[STREET_ADDRESS]"
type input "[GEOGRAPHIC_DATA]"
type input "18034"
type input "0.00"
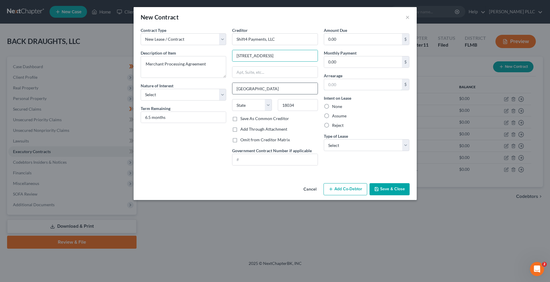
type input "0.00"
select select "39"
click at [268, 107] on select "State [US_STATE] AK AR AZ CA CO CT DE DC [GEOGRAPHIC_DATA] [GEOGRAPHIC_DATA] GU…" at bounding box center [252, 105] width 40 height 12
select select "39"
click at [232, 99] on select "State [US_STATE] AK AR AZ CA CO CT DE DC [GEOGRAPHIC_DATA] [GEOGRAPHIC_DATA] GU…" at bounding box center [252, 105] width 40 height 12
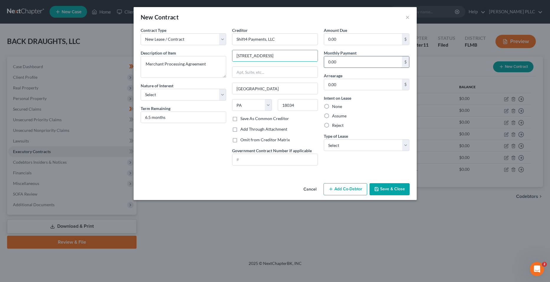
click at [347, 58] on input "0.00" at bounding box center [363, 61] width 78 height 11
type input "422.65"
click at [342, 114] on label "Assume" at bounding box center [339, 116] width 14 height 6
click at [338, 114] on input "Assume" at bounding box center [336, 115] width 4 height 4
radio input "true"
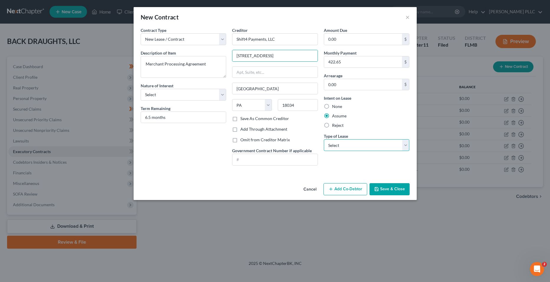
click at [344, 142] on select "Select Real Estate Car Other" at bounding box center [367, 145] width 86 height 12
select select "2"
click at [324, 139] on select "Select Real Estate Car Other" at bounding box center [367, 145] width 86 height 12
click at [382, 184] on button "Save & Close" at bounding box center [390, 189] width 40 height 12
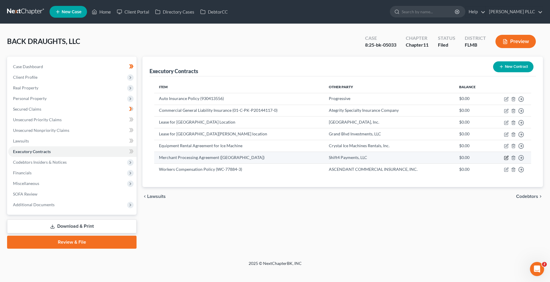
click at [385, 158] on icon "button" at bounding box center [506, 157] width 3 height 3
select select "3"
select select "39"
select select "2"
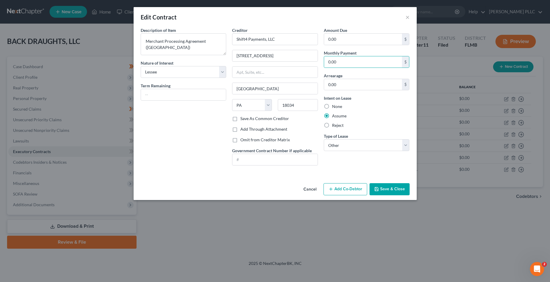
click at [380, 186] on button "Save & Close" at bounding box center [390, 189] width 40 height 12
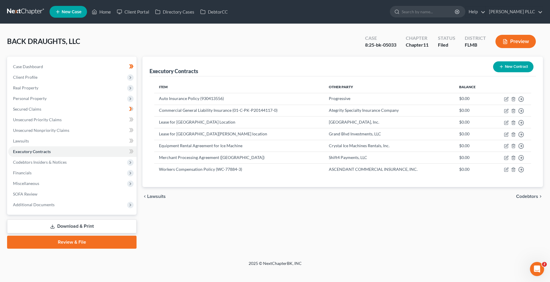
click at [385, 65] on button "New Contract" at bounding box center [513, 66] width 40 height 11
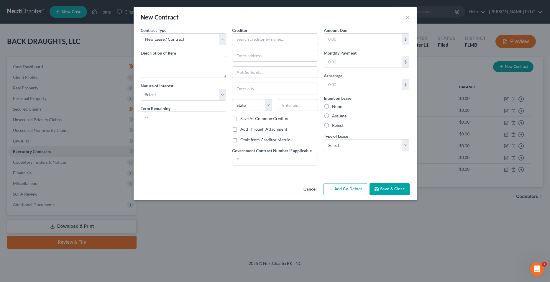
drag, startPoint x: 325, startPoint y: 13, endPoint x: 331, endPoint y: 13, distance: 6.2
click at [331, 13] on div "New Contract ×" at bounding box center [275, 17] width 283 height 20
click at [280, 45] on input "text" at bounding box center [275, 39] width 86 height 12
type input "Shift4 Payments, LLC"
click at [265, 53] on div "Creditor * Shift4 Payments, LLC [GEOGRAPHIC_DATA][US_STATE] AZ CA CO [GEOGRAPHI…" at bounding box center [275, 71] width 86 height 88
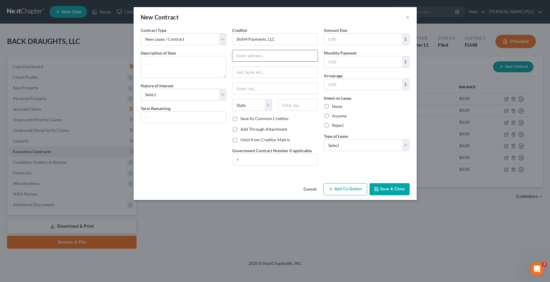
click at [267, 53] on input "text" at bounding box center [274, 55] width 85 height 11
type input "[STREET_ADDRESS]"
type input "6.5 months"
type input "[GEOGRAPHIC_DATA]"
click at [385, 113] on div "Intent on Lease None Assume Reject" at bounding box center [367, 111] width 86 height 33
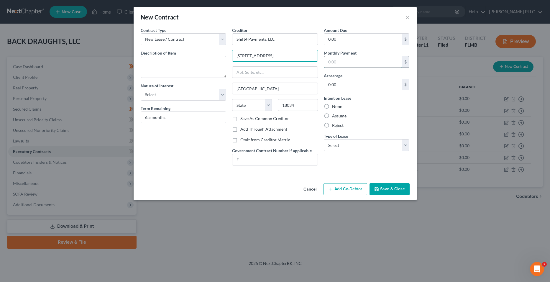
click at [364, 57] on input "text" at bounding box center [363, 61] width 78 height 11
click at [385, 162] on div "Amount Due 0.00 $ Monthly Payment $ Arrearage 0.00 $ Intent on Lease None Assum…" at bounding box center [367, 98] width 92 height 143
click at [333, 107] on label "None" at bounding box center [337, 107] width 10 height 6
click at [334, 107] on input "None" at bounding box center [336, 106] width 4 height 4
click at [334, 118] on label "Assume" at bounding box center [339, 116] width 14 height 6
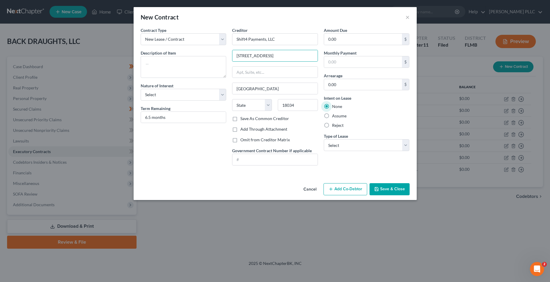
click at [334, 117] on input "Assume" at bounding box center [336, 115] width 4 height 4
click at [221, 96] on select "Select Purchaser Agent Lessor Lessee" at bounding box center [184, 95] width 86 height 12
click at [141, 89] on select "Select Purchaser Agent Lessor Lessee" at bounding box center [184, 95] width 86 height 12
click at [202, 93] on select "Select Purchaser Agent Lessor Lessee" at bounding box center [184, 95] width 86 height 12
click at [141, 89] on select "Select Purchaser Agent Lessor Lessee" at bounding box center [184, 95] width 86 height 12
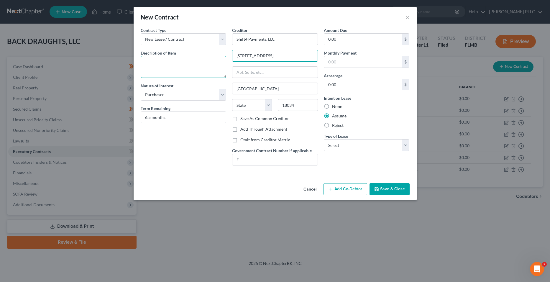
drag, startPoint x: 183, startPoint y: 63, endPoint x: 195, endPoint y: 66, distance: 12.3
click at [183, 63] on textarea at bounding box center [184, 67] width 86 height 22
click at [377, 186] on button "Save & Close" at bounding box center [390, 189] width 40 height 12
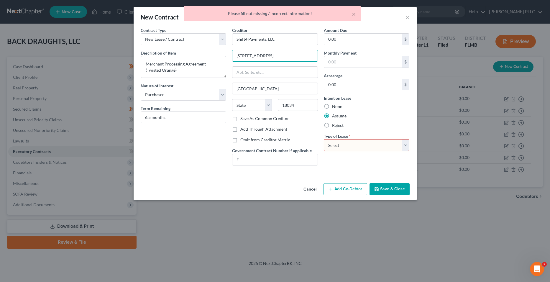
click at [342, 147] on select "Select Real Estate Car Other" at bounding box center [367, 145] width 86 height 12
click at [324, 139] on select "Select Real Estate Car Other" at bounding box center [367, 145] width 86 height 12
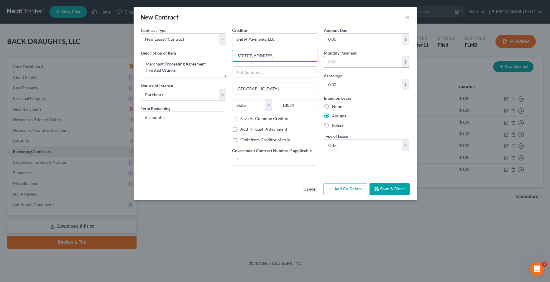
click at [349, 61] on input "text" at bounding box center [363, 61] width 78 height 11
click at [378, 185] on button "Save & Close" at bounding box center [390, 189] width 40 height 12
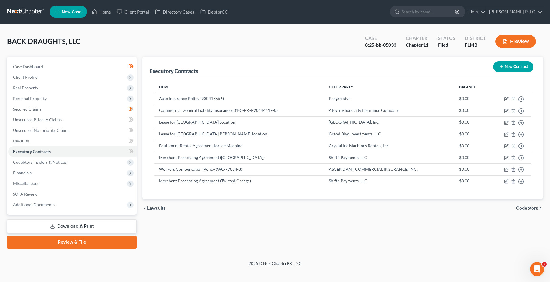
click at [385, 66] on button "New Contract" at bounding box center [513, 66] width 40 height 11
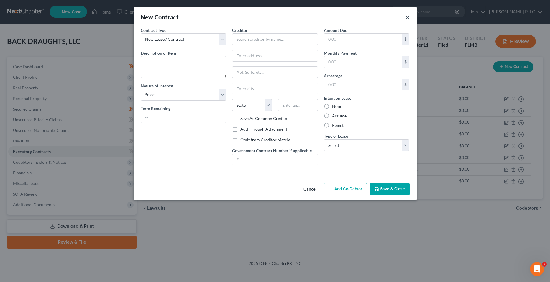
click at [385, 17] on button "×" at bounding box center [407, 17] width 4 height 7
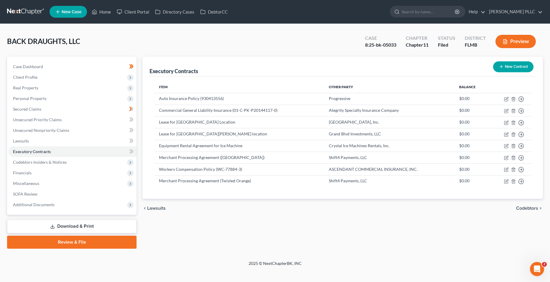
click at [385, 69] on button "New Contract" at bounding box center [513, 66] width 40 height 11
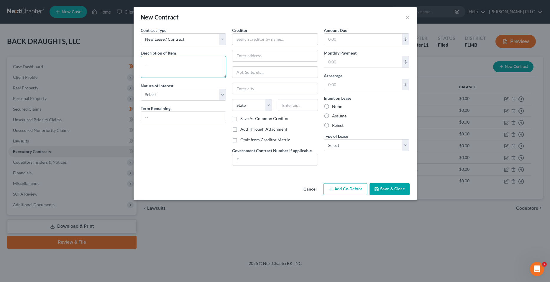
click at [200, 56] on textarea at bounding box center [184, 67] width 86 height 22
click at [206, 45] on div "Contract Type New Lease / Contract New Timeshare Description of non-residential…" at bounding box center [184, 98] width 92 height 143
click at [207, 43] on select "New Lease / Contract New Timeshare" at bounding box center [184, 39] width 86 height 12
click at [269, 43] on input "text" at bounding box center [275, 39] width 86 height 12
drag, startPoint x: 265, startPoint y: 46, endPoint x: 263, endPoint y: 51, distance: 4.9
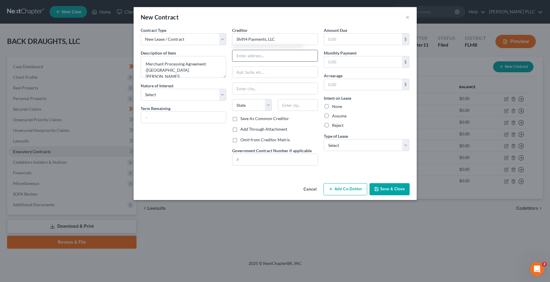
click at [263, 49] on div "Creditor * Shift4 Payments, LLC [GEOGRAPHIC_DATA][US_STATE] AZ CA CO [GEOGRAPHI…" at bounding box center [275, 71] width 86 height 88
click at [263, 51] on input "text" at bounding box center [274, 55] width 85 height 11
click at [332, 116] on label "Assume" at bounding box center [339, 116] width 14 height 6
click at [334, 116] on input "Assume" at bounding box center [336, 115] width 4 height 4
click at [219, 98] on select "Select Purchaser Agent Lessor Lessee" at bounding box center [184, 95] width 86 height 12
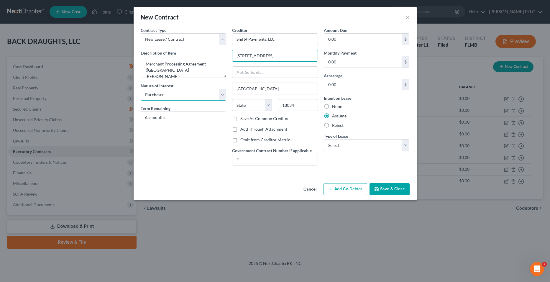
click at [141, 89] on select "Select Purchaser Agent Lessor Lessee" at bounding box center [184, 95] width 86 height 12
click at [359, 144] on select "Select Real Estate Car Other" at bounding box center [367, 145] width 86 height 12
click at [324, 139] on select "Select Real Estate Car Other" at bounding box center [367, 145] width 86 height 12
click at [376, 184] on button "Save & Close" at bounding box center [390, 189] width 40 height 12
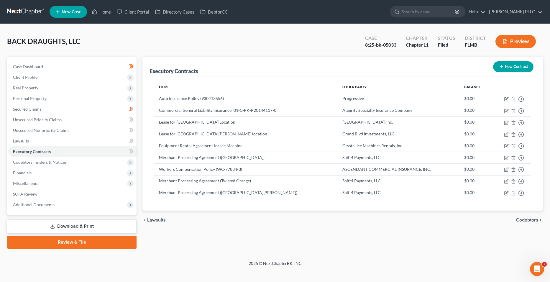
click at [385, 63] on button "New Contract" at bounding box center [513, 66] width 40 height 11
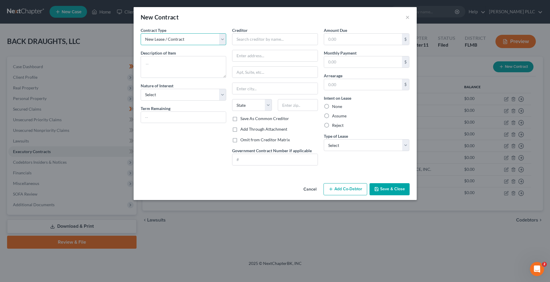
click at [202, 34] on select "New Lease / Contract New Timeshare" at bounding box center [184, 39] width 86 height 12
click at [141, 33] on select "New Lease / Contract New Timeshare" at bounding box center [184, 39] width 86 height 12
click at [190, 57] on textarea at bounding box center [184, 67] width 86 height 22
drag, startPoint x: 192, startPoint y: 101, endPoint x: 195, endPoint y: 97, distance: 4.9
click at [194, 98] on div "Contract Type New Lease / Contract New Timeshare Description of non-residential…" at bounding box center [184, 98] width 92 height 143
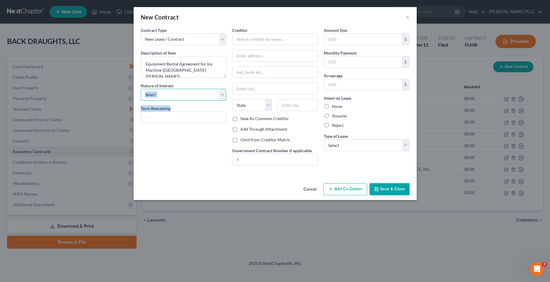
click at [195, 97] on select "Select Purchaser Agent Lessor Lessee" at bounding box center [184, 95] width 86 height 12
click at [141, 89] on select "Select Purchaser Agent Lessor Lessee" at bounding box center [184, 95] width 86 height 12
click at [204, 114] on input "text" at bounding box center [183, 117] width 85 height 11
click at [271, 34] on input "text" at bounding box center [275, 39] width 86 height 12
drag, startPoint x: 275, startPoint y: 51, endPoint x: 276, endPoint y: 56, distance: 5.3
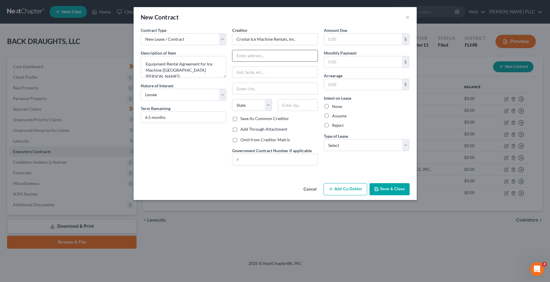
click at [275, 55] on input "text" at bounding box center [274, 55] width 85 height 11
click at [268, 89] on input "text" at bounding box center [274, 88] width 85 height 11
drag, startPoint x: 233, startPoint y: 105, endPoint x: 238, endPoint y: 110, distance: 7.1
click at [234, 105] on select "State [US_STATE] AK AR AZ CA CO CT DE DC [GEOGRAPHIC_DATA] [GEOGRAPHIC_DATA] GU…" at bounding box center [252, 105] width 40 height 12
click at [232, 99] on select "State [US_STATE] AK AR AZ CA CO CT DE DC [GEOGRAPHIC_DATA] [GEOGRAPHIC_DATA] GU…" at bounding box center [252, 105] width 40 height 12
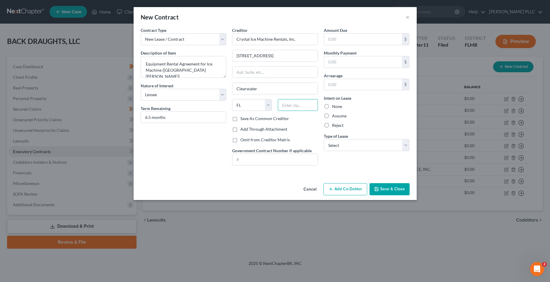
click at [299, 105] on input "text" at bounding box center [298, 105] width 40 height 12
click at [357, 60] on input "text" at bounding box center [363, 61] width 78 height 11
click at [351, 58] on input "text" at bounding box center [363, 61] width 78 height 11
click at [336, 121] on div "Intent on Lease None Assume Reject" at bounding box center [367, 111] width 86 height 33
click at [338, 117] on label "Assume" at bounding box center [339, 116] width 14 height 6
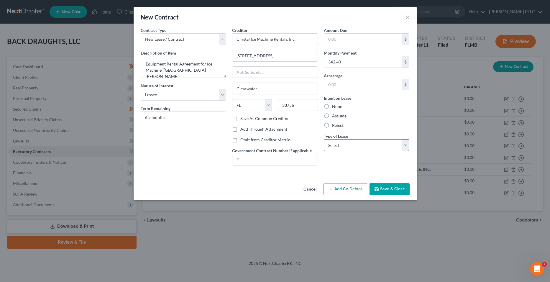
click at [338, 117] on input "Assume" at bounding box center [336, 115] width 4 height 4
drag, startPoint x: 340, startPoint y: 143, endPoint x: 345, endPoint y: 150, distance: 8.3
click at [340, 143] on select "Select Real Estate Car Other" at bounding box center [367, 145] width 86 height 12
click at [324, 139] on select "Select Real Estate Car Other" at bounding box center [367, 145] width 86 height 12
click at [385, 188] on button "Save & Close" at bounding box center [390, 189] width 40 height 12
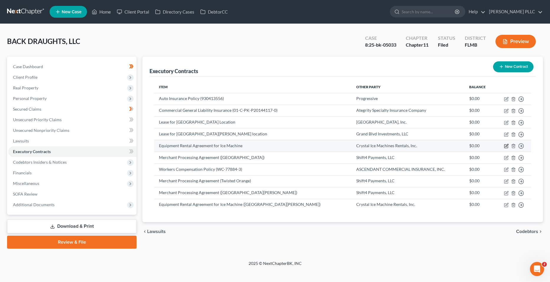
click at [385, 145] on icon "button" at bounding box center [506, 145] width 3 height 3
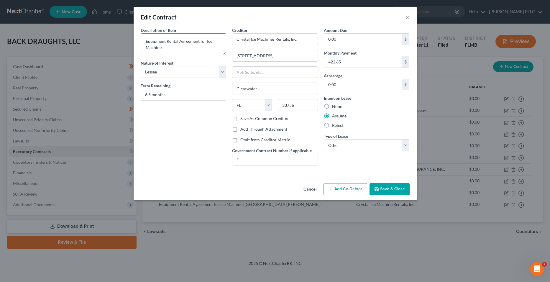
click at [197, 48] on textarea "Equipment Rental Agreement for Ice Machine" at bounding box center [184, 44] width 86 height 22
click at [385, 186] on button "Save & Close" at bounding box center [390, 189] width 40 height 12
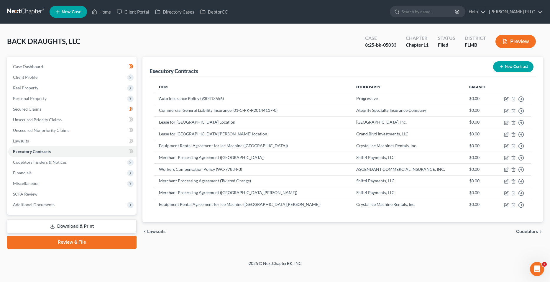
drag, startPoint x: 74, startPoint y: 223, endPoint x: 85, endPoint y: 215, distance: 13.7
click at [74, 223] on link "Download & Print" at bounding box center [71, 226] width 129 height 14
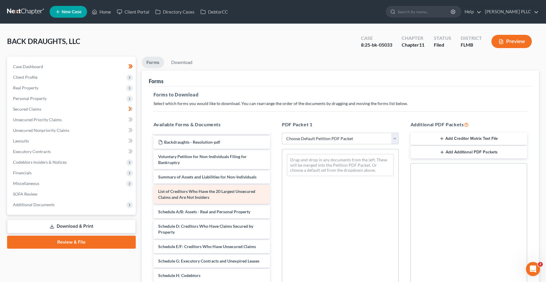
scroll to position [88, 0]
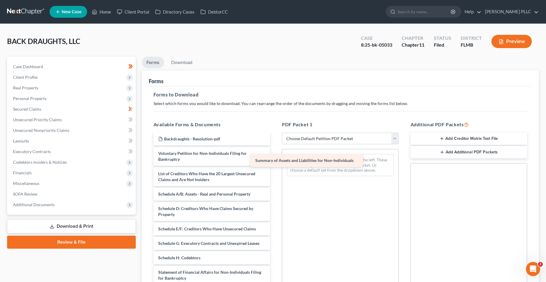
drag, startPoint x: 228, startPoint y: 177, endPoint x: 327, endPoint y: 165, distance: 99.8
click at [275, 164] on div "Summary of Assets and Liabilities for Non-Individuals 2024 taxes Backdraughts L…" at bounding box center [212, 204] width 126 height 317
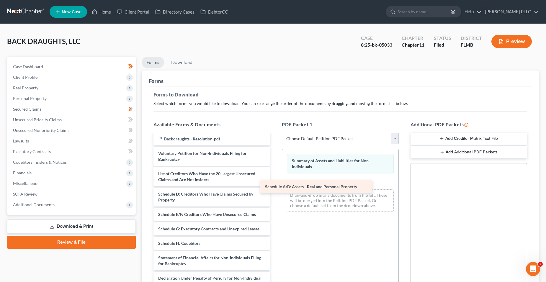
drag, startPoint x: 211, startPoint y: 189, endPoint x: 307, endPoint y: 190, distance: 96.2
click at [275, 181] on div "Schedule A/B: Assets - Real and Personal Property 2024 taxes Backdraughts LLC R…" at bounding box center [212, 197] width 126 height 303
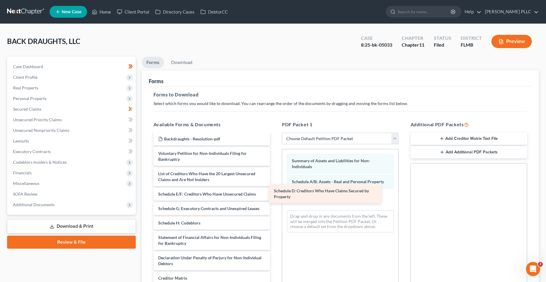
drag, startPoint x: 222, startPoint y: 197, endPoint x: 337, endPoint y: 194, distance: 115.6
click at [275, 194] on div "Schedule D: Creditors Who Have Claims Secured by Property 2024 taxes Backdraugh…" at bounding box center [212, 187] width 126 height 282
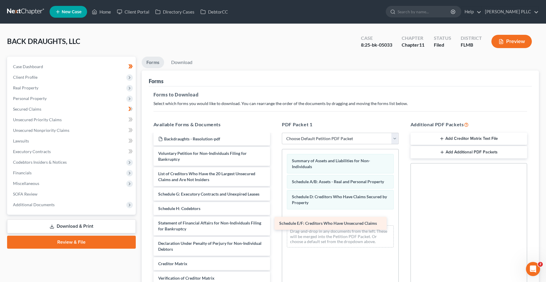
drag, startPoint x: 231, startPoint y: 188, endPoint x: 352, endPoint y: 218, distance: 124.1
click at [275, 218] on div "Schedule E/F: Creditors Who Have Unsecured Claims 2024 taxes Backdraughts LLC R…" at bounding box center [212, 180] width 126 height 268
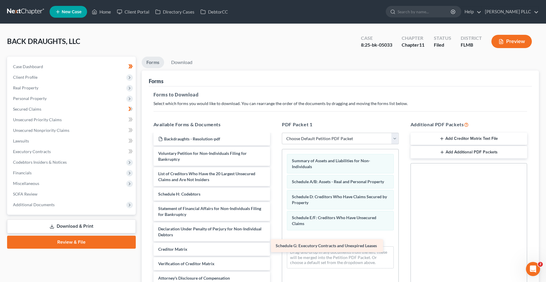
drag, startPoint x: 228, startPoint y: 195, endPoint x: 347, endPoint y: 244, distance: 128.5
click at [275, 244] on div "Schedule G: Executory Contracts and Unexpired Leases 2024 taxes Backdraughts LL…" at bounding box center [212, 172] width 126 height 253
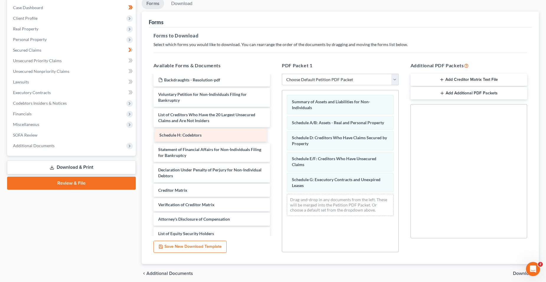
scroll to position [80, 0]
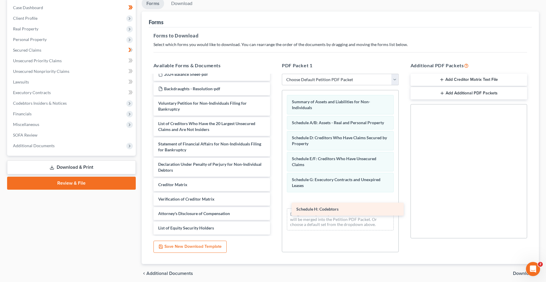
drag, startPoint x: 213, startPoint y: 134, endPoint x: 350, endPoint y: 207, distance: 155.2
click at [275, 208] on div "Schedule H: Codebtors 2024 taxes Backdraughts LLC Redacted-pdf Backdraughts - P…" at bounding box center [212, 115] width 126 height 239
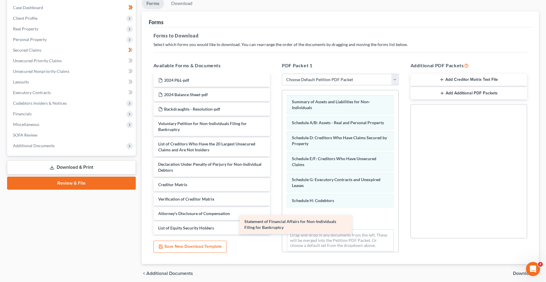
scroll to position [59, 0]
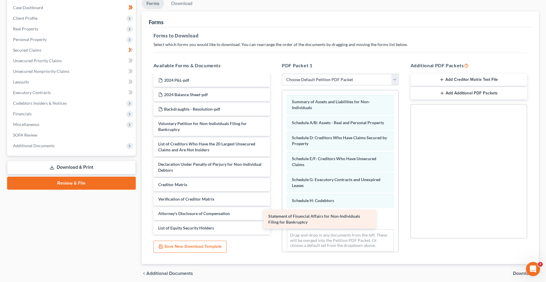
drag, startPoint x: 207, startPoint y: 146, endPoint x: 318, endPoint y: 219, distance: 133.0
click at [275, 219] on div "Statement of Financial Affairs for Non-Individuals Filing for Bankruptcy 2024 t…" at bounding box center [212, 125] width 126 height 219
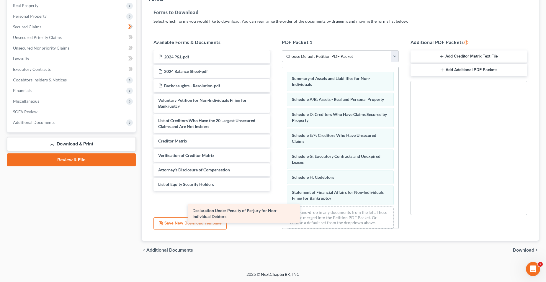
scroll to position [39, 0]
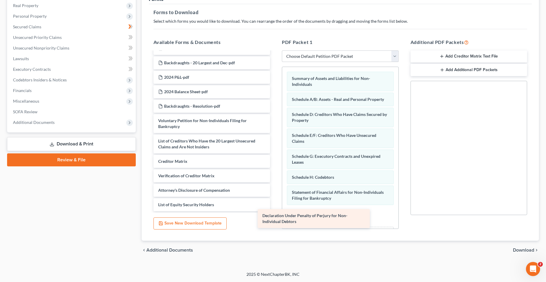
drag, startPoint x: 212, startPoint y: 145, endPoint x: 321, endPoint y: 219, distance: 131.0
click at [275, 211] on div "Declaration Under Penalty of Perjury for Non-Individual Debtors 2024 taxes Back…" at bounding box center [212, 112] width 126 height 198
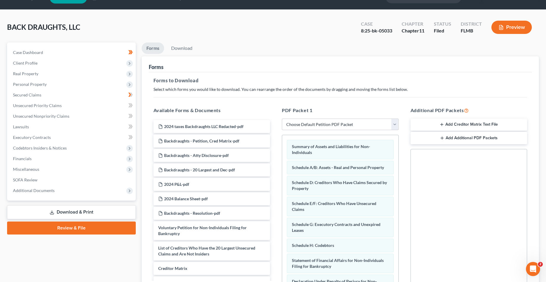
scroll to position [0, 0]
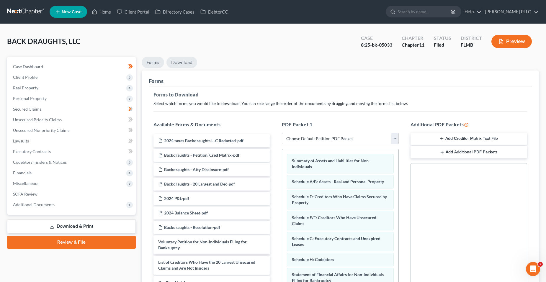
drag, startPoint x: 184, startPoint y: 63, endPoint x: 200, endPoint y: 73, distance: 19.3
click at [184, 63] on link "Download" at bounding box center [181, 63] width 31 height 12
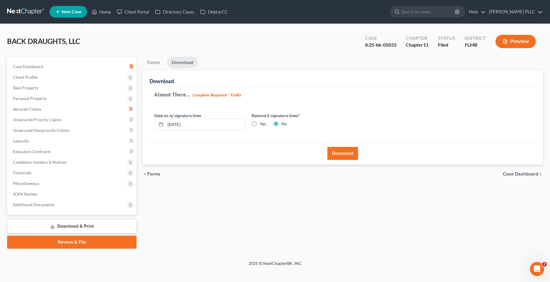
click at [333, 154] on button "Download" at bounding box center [342, 153] width 31 height 13
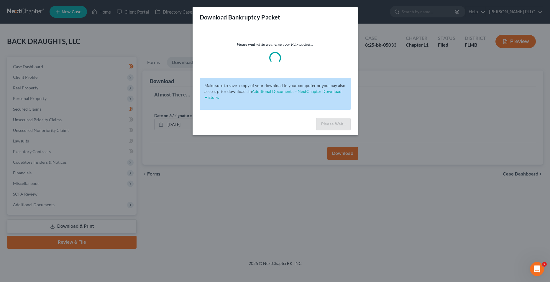
click at [296, 47] on p "Please wait while we merge your PDF packet..." at bounding box center [275, 44] width 151 height 6
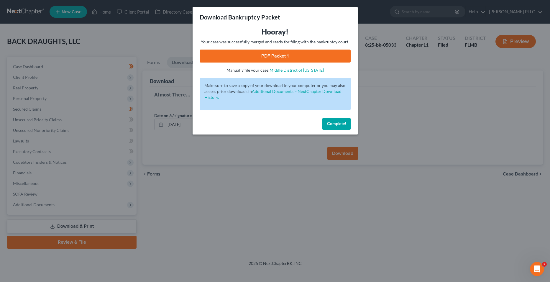
click at [296, 50] on link "PDF Packet 1" at bounding box center [275, 56] width 151 height 13
click at [260, 209] on div "Download Bankruptcy Packet Hooray! Your case was successfully merged and ready …" at bounding box center [275, 141] width 550 height 282
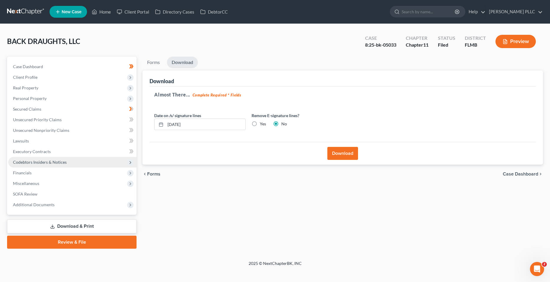
click at [94, 158] on span "Codebtors Insiders & Notices" at bounding box center [72, 162] width 128 height 11
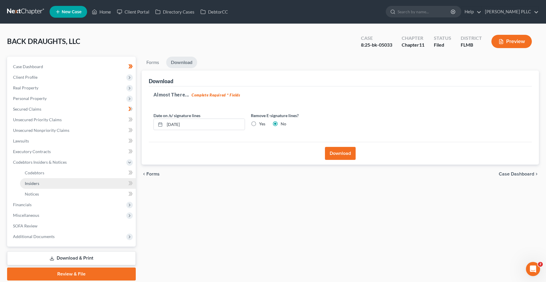
click at [110, 188] on link "Insiders" at bounding box center [78, 183] width 116 height 11
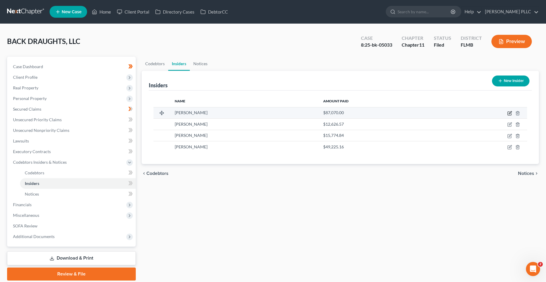
click at [385, 113] on icon "button" at bounding box center [509, 113] width 5 height 5
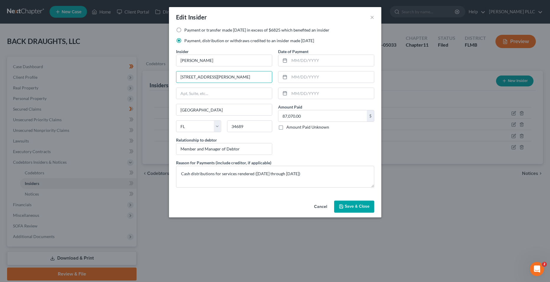
drag, startPoint x: 250, startPoint y: 78, endPoint x: 171, endPoint y: 74, distance: 79.1
click at [171, 74] on div "Payment or transfer made [DATE] in excess of $6825 which benefited an insider P…" at bounding box center [275, 112] width 212 height 171
click at [189, 95] on input "text" at bounding box center [224, 93] width 96 height 11
drag, startPoint x: 216, startPoint y: 110, endPoint x: 158, endPoint y: 113, distance: 57.9
click at [158, 113] on div "Edit Insider × Payment or transfer made [DATE] in excess of $6825 which benefit…" at bounding box center [275, 141] width 550 height 282
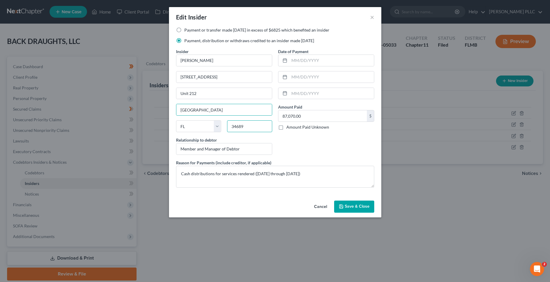
drag, startPoint x: 272, startPoint y: 122, endPoint x: 266, endPoint y: 126, distance: 6.5
click at [272, 122] on input "34689" at bounding box center [249, 126] width 45 height 12
click at [356, 206] on span "Save & Close" at bounding box center [357, 206] width 25 height 5
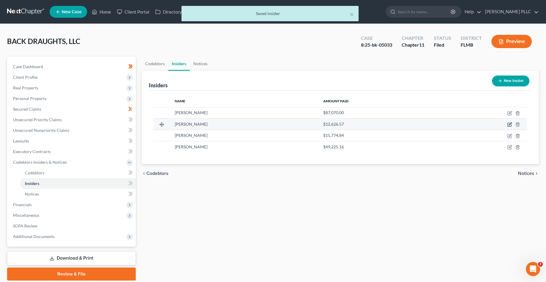
click at [385, 124] on icon "button" at bounding box center [509, 124] width 5 height 5
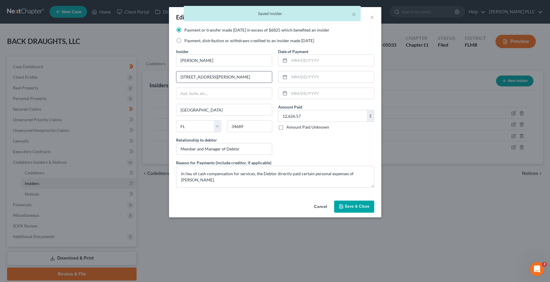
drag, startPoint x: 242, startPoint y: 84, endPoint x: 221, endPoint y: 74, distance: 23.5
click at [198, 74] on div "Insider * [PERSON_NAME] 1531 [PERSON_NAME] [GEOGRAPHIC_DATA] [US_STATE] AK AR A…" at bounding box center [224, 103] width 102 height 111
drag, startPoint x: 221, startPoint y: 74, endPoint x: 167, endPoint y: 81, distance: 54.4
click at [167, 81] on div "Edit Insider × Payment or transfer made [DATE] in excess of $6825 which benefit…" at bounding box center [275, 141] width 550 height 282
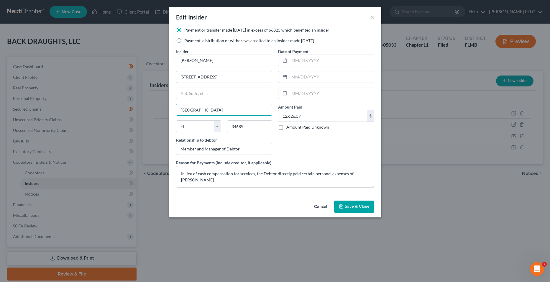
drag, startPoint x: 223, startPoint y: 112, endPoint x: 156, endPoint y: 118, distance: 66.6
click at [156, 118] on div "Edit Insider × Payment or transfer made [DATE] in excess of $6825 which benefit…" at bounding box center [275, 141] width 550 height 282
click at [257, 126] on input "34689" at bounding box center [249, 126] width 45 height 12
click at [349, 211] on button "Save & Close" at bounding box center [354, 207] width 40 height 12
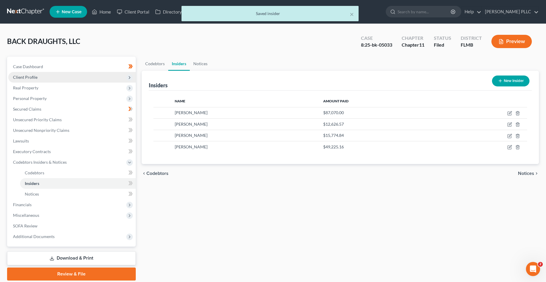
click at [103, 80] on span "Client Profile" at bounding box center [71, 77] width 127 height 11
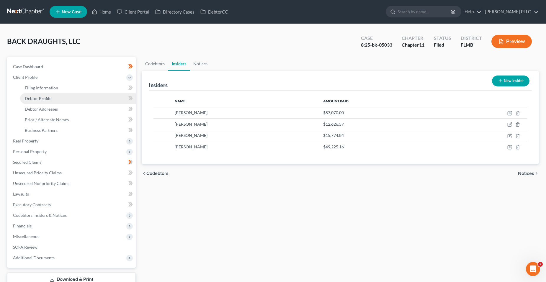
click at [98, 98] on link "Debtor Profile" at bounding box center [78, 98] width 116 height 11
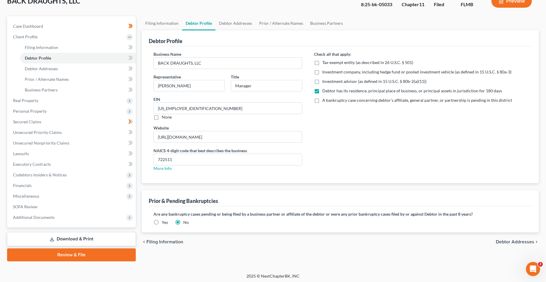
scroll to position [42, 0]
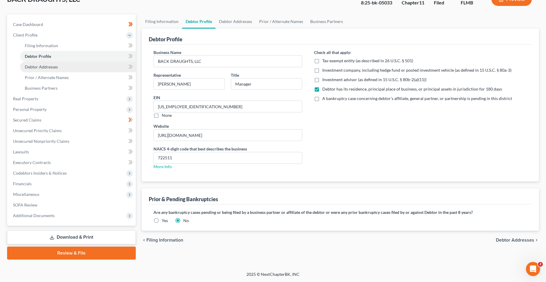
click at [66, 70] on link "Debtor Addresses" at bounding box center [78, 67] width 116 height 11
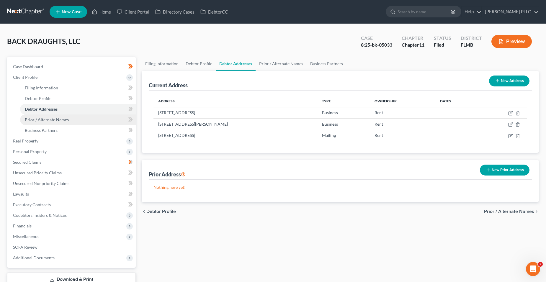
click at [87, 122] on link "Prior / Alternate Names" at bounding box center [78, 119] width 116 height 11
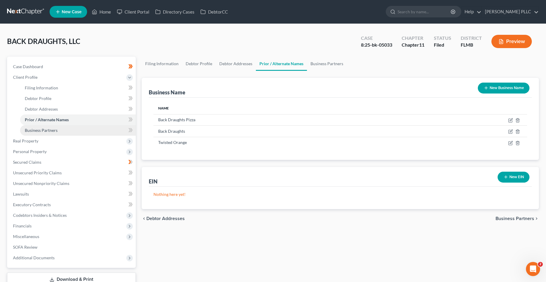
click at [83, 132] on link "Business Partners" at bounding box center [78, 130] width 116 height 11
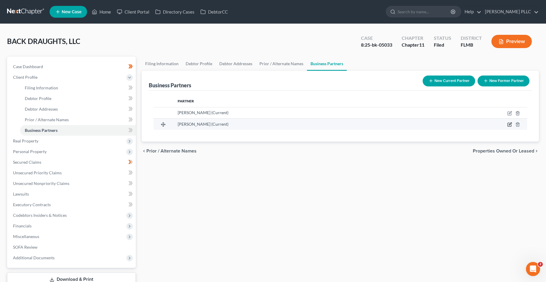
click at [385, 126] on icon "button" at bounding box center [509, 124] width 5 height 5
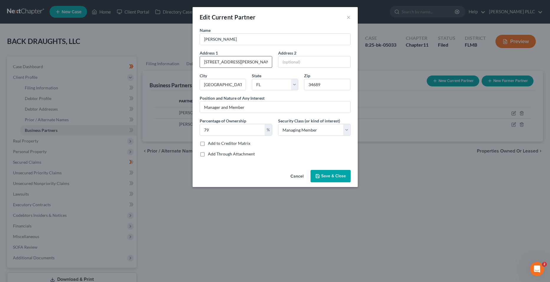
drag, startPoint x: 256, startPoint y: 66, endPoint x: 205, endPoint y: 63, distance: 51.4
click at [205, 63] on input "[STREET_ADDRESS][PERSON_NAME]" at bounding box center [236, 61] width 72 height 11
click at [247, 61] on input "[STREET_ADDRESS][PERSON_NAME]" at bounding box center [236, 61] width 72 height 11
drag, startPoint x: 288, startPoint y: 61, endPoint x: 289, endPoint y: 64, distance: 3.7
click at [288, 61] on input "text" at bounding box center [314, 61] width 72 height 11
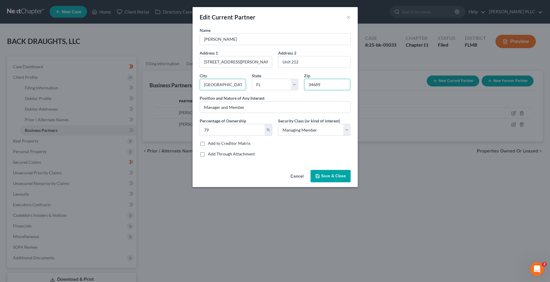
click at [323, 86] on input "34689" at bounding box center [327, 85] width 46 height 12
click at [336, 174] on span "Save & Close" at bounding box center [333, 175] width 25 height 5
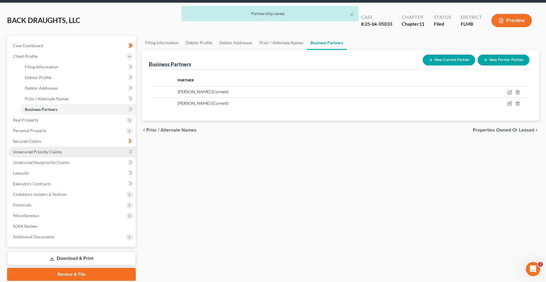
scroll to position [42, 0]
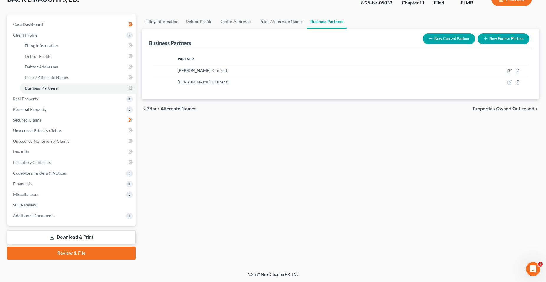
click at [107, 234] on link "Download & Print" at bounding box center [71, 237] width 129 height 14
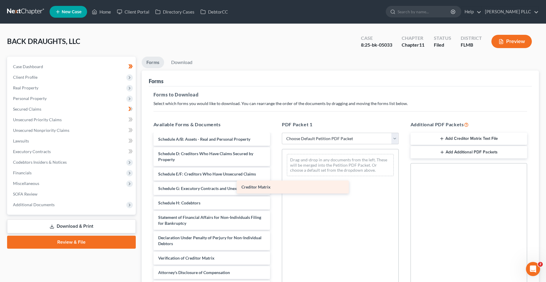
scroll to position [158, 0]
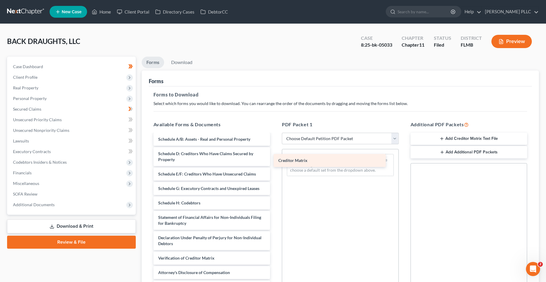
drag, startPoint x: 220, startPoint y: 242, endPoint x: 340, endPoint y: 159, distance: 146.2
click at [275, 159] on div "Creditor Matrix 2024 taxes Backdraughts LLC Redacted-pdf Backdraughts - Petitio…" at bounding box center [212, 134] width 126 height 317
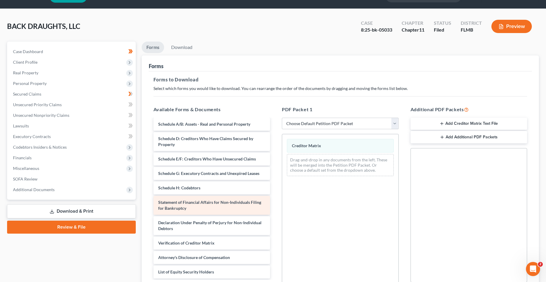
scroll to position [29, 0]
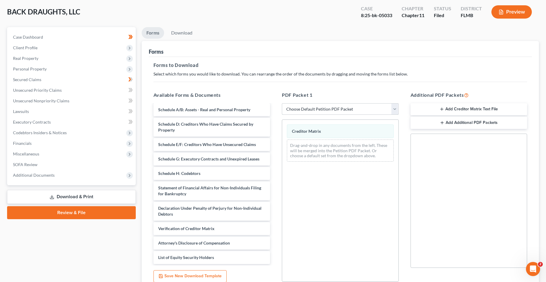
click at [315, 111] on select "Choose Default Petition PDF Packet Complete Bankruptcy Petition (all forms and …" at bounding box center [340, 109] width 117 height 12
click at [282, 103] on select "Choose Default Petition PDF Packet Complete Bankruptcy Petition (all forms and …" at bounding box center [340, 109] width 117 height 12
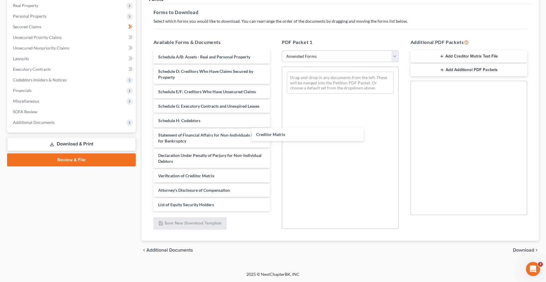
scroll to position [57, 0]
drag, startPoint x: 221, startPoint y: 158, endPoint x: 361, endPoint y: 80, distance: 160.7
click at [275, 79] on div "Creditor Matrix Voluntary Petition for Non-Individuals Filing for Bankruptcy Su…" at bounding box center [212, 103] width 126 height 216
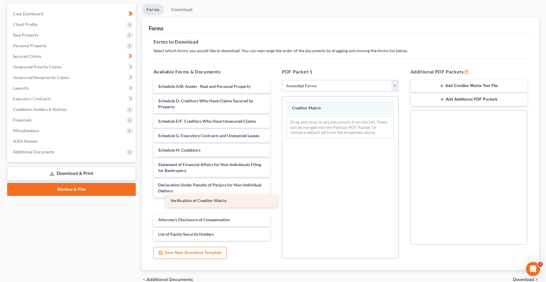
scroll to position [42, 0]
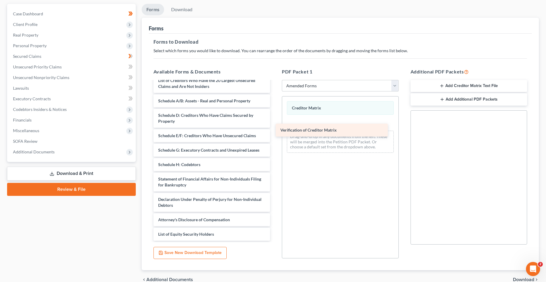
drag, startPoint x: 239, startPoint y: 206, endPoint x: 361, endPoint y: 130, distance: 143.7
click at [275, 130] on div "Verification of Creditor Matrix Voluntary Petition for Non-Individuals Filing f…" at bounding box center [212, 139] width 126 height 201
click at [107, 177] on link "Download & Print" at bounding box center [71, 174] width 129 height 14
click at [185, 11] on link "Download" at bounding box center [181, 10] width 31 height 12
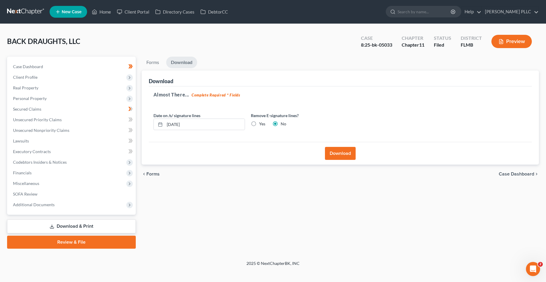
scroll to position [0, 0]
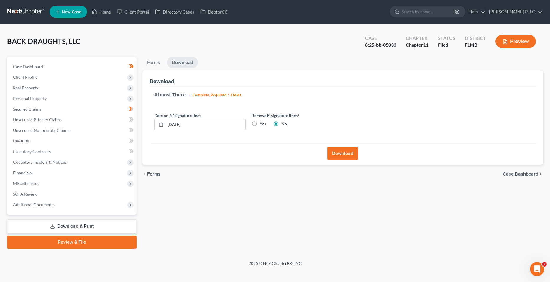
click at [335, 153] on button "Download" at bounding box center [342, 153] width 31 height 13
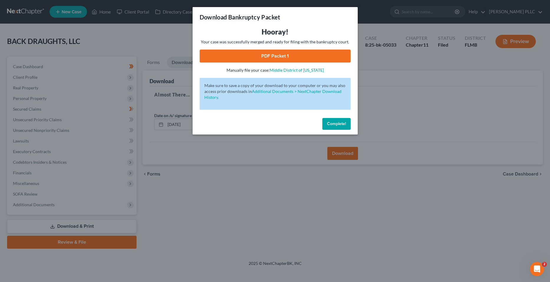
click at [308, 50] on link "PDF Packet 1" at bounding box center [275, 56] width 151 height 13
drag, startPoint x: 274, startPoint y: 159, endPoint x: 293, endPoint y: 144, distance: 24.8
click at [274, 159] on div "Download Bankruptcy Packet Hooray! Your case was successfully merged and ready …" at bounding box center [275, 141] width 550 height 282
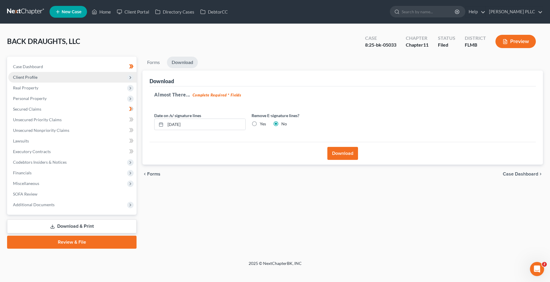
click at [65, 81] on span "Client Profile" at bounding box center [72, 77] width 128 height 11
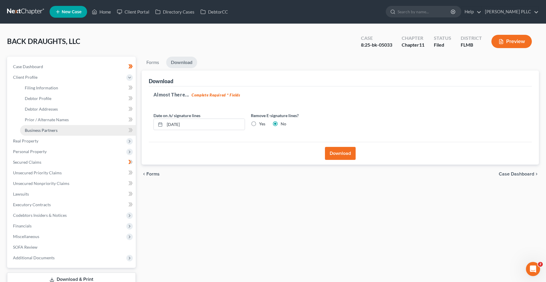
click at [76, 127] on link "Business Partners" at bounding box center [78, 130] width 116 height 11
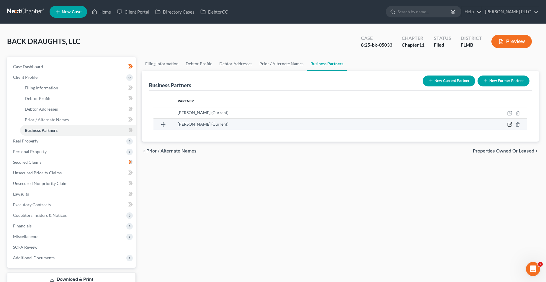
click at [385, 124] on icon "button" at bounding box center [509, 124] width 5 height 5
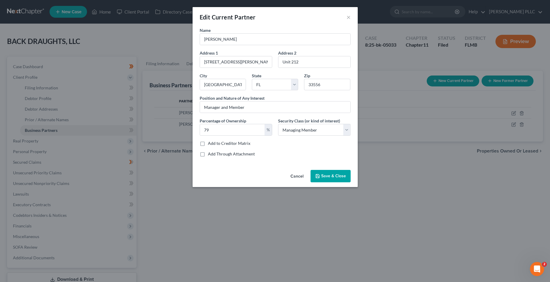
click at [244, 145] on label "Add to Creditor Matrix" at bounding box center [229, 143] width 42 height 6
click at [214, 144] on input "Add to Creditor Matrix" at bounding box center [212, 142] width 4 height 4
click at [325, 174] on span "Save & Close" at bounding box center [333, 175] width 25 height 5
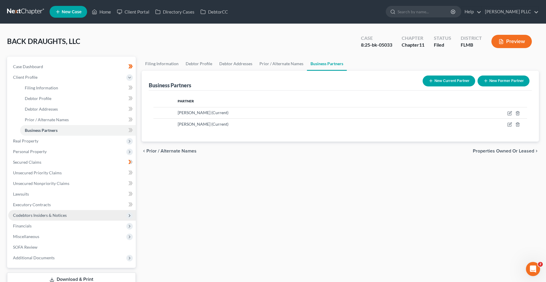
click at [70, 212] on span "Codebtors Insiders & Notices" at bounding box center [71, 215] width 127 height 11
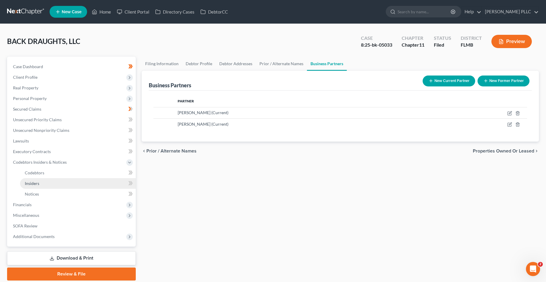
click at [77, 178] on link "Insiders" at bounding box center [78, 183] width 116 height 11
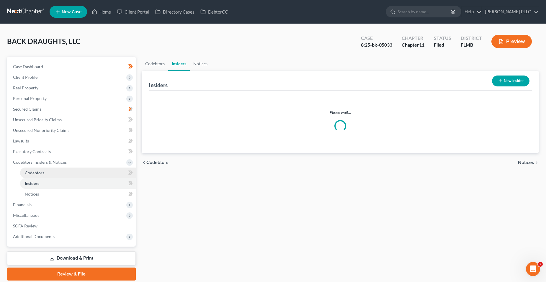
click at [78, 174] on link "Codebtors" at bounding box center [78, 173] width 116 height 11
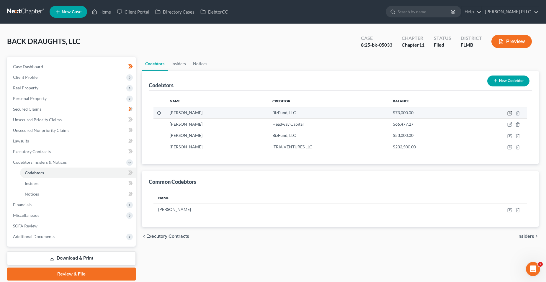
click at [385, 112] on icon "button" at bounding box center [509, 113] width 5 height 5
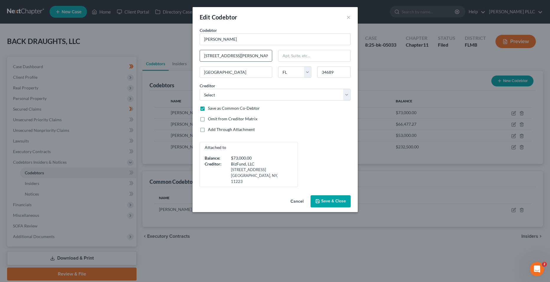
drag, startPoint x: 257, startPoint y: 58, endPoint x: 203, endPoint y: 59, distance: 54.0
click at [203, 59] on input "[STREET_ADDRESS][PERSON_NAME]" at bounding box center [236, 55] width 72 height 11
drag, startPoint x: 209, startPoint y: 120, endPoint x: 214, endPoint y: 114, distance: 7.8
click at [209, 120] on label "Omit from Creditor Matrix" at bounding box center [233, 119] width 50 height 6
click at [210, 120] on input "Omit from Creditor Matrix" at bounding box center [212, 118] width 4 height 4
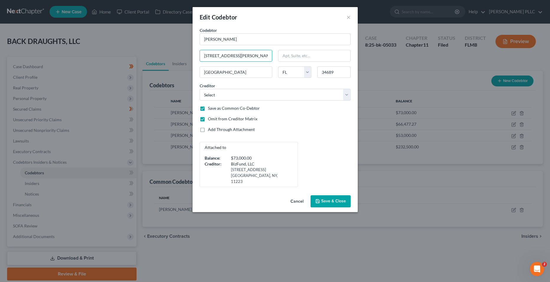
drag, startPoint x: 246, startPoint y: 55, endPoint x: 199, endPoint y: 53, distance: 46.9
click at [199, 53] on div "[STREET_ADDRESS][PERSON_NAME]" at bounding box center [236, 56] width 78 height 12
drag, startPoint x: 315, startPoint y: 74, endPoint x: 293, endPoint y: 76, distance: 22.8
click at [293, 76] on div "Codebtor * [PERSON_NAME] Codebtor * [PERSON_NAME] 1531 [PERSON_NAME] Unit 212 […" at bounding box center [275, 107] width 157 height 160
click at [342, 199] on span "Save & Close" at bounding box center [333, 201] width 25 height 5
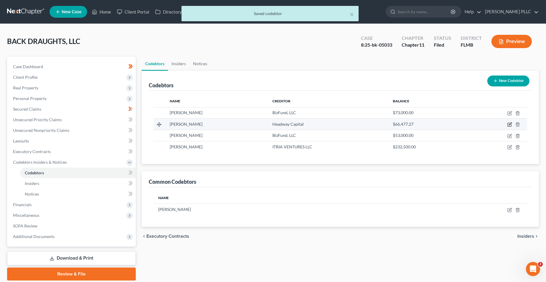
click at [385, 123] on icon "button" at bounding box center [509, 124] width 5 height 5
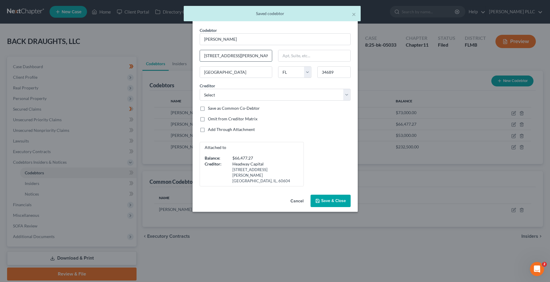
drag, startPoint x: 256, startPoint y: 59, endPoint x: 203, endPoint y: 57, distance: 53.1
click at [203, 57] on input "[STREET_ADDRESS][PERSON_NAME]" at bounding box center [236, 55] width 72 height 11
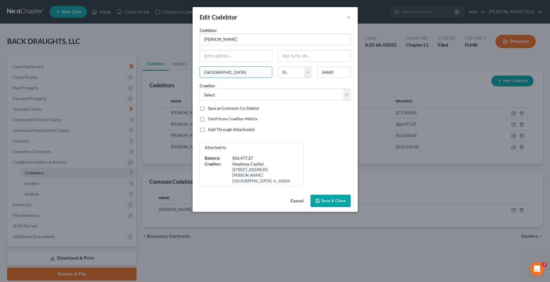
drag, startPoint x: 267, startPoint y: 70, endPoint x: 198, endPoint y: 71, distance: 69.9
click at [171, 71] on div "Edit Codebtor × Codebtor * [PERSON_NAME] Codebtor * [PERSON_NAME] [GEOGRAPHIC_D…" at bounding box center [275, 141] width 550 height 282
click at [298, 71] on select "State [US_STATE] AK AR AZ CA CO CT DE DC [GEOGRAPHIC_DATA] [GEOGRAPHIC_DATA] GU…" at bounding box center [294, 72] width 33 height 12
drag, startPoint x: 351, startPoint y: 76, endPoint x: 346, endPoint y: 74, distance: 5.8
click at [351, 76] on div "34689" at bounding box center [333, 72] width 39 height 12
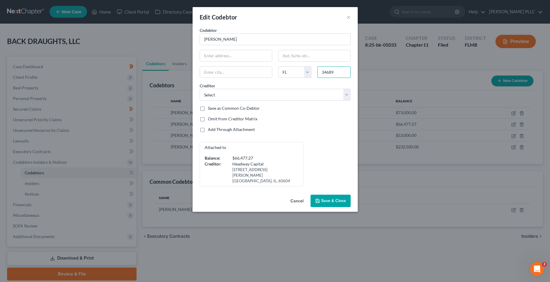
click at [344, 74] on input "34689" at bounding box center [333, 72] width 33 height 12
drag, startPoint x: 344, startPoint y: 74, endPoint x: 317, endPoint y: 76, distance: 27.5
click at [317, 76] on input "34689" at bounding box center [333, 72] width 33 height 12
click at [249, 57] on input "text" at bounding box center [236, 55] width 72 height 11
click at [260, 74] on input "text" at bounding box center [236, 72] width 72 height 11
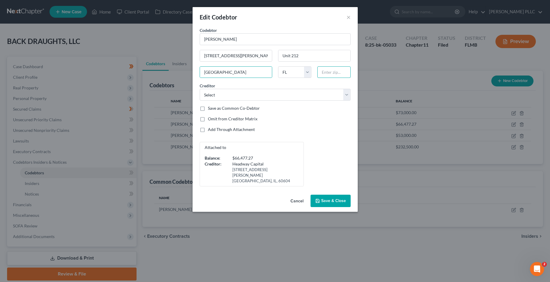
click at [340, 71] on input "text" at bounding box center [333, 72] width 33 height 12
click at [248, 115] on div "Codebtor * [PERSON_NAME] Codebtor * [PERSON_NAME] [GEOGRAPHIC_DATA][PERSON_NAME…" at bounding box center [275, 106] width 157 height 159
click at [247, 118] on label "Omit from Creditor Matrix" at bounding box center [233, 119] width 50 height 6
click at [214, 118] on input "Omit from Creditor Matrix" at bounding box center [212, 118] width 4 height 4
click at [249, 107] on label "Save as Common Co-Debtor" at bounding box center [234, 108] width 52 height 6
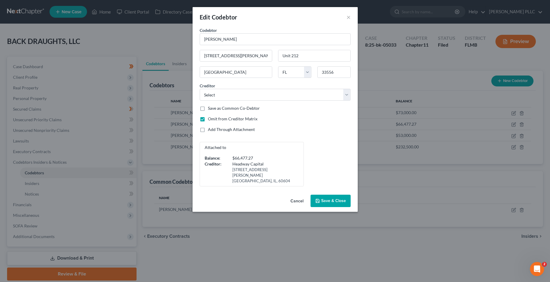
click at [214, 107] on input "Save as Common Co-Debtor" at bounding box center [212, 107] width 4 height 4
click at [329, 195] on button "Save & Close" at bounding box center [331, 201] width 40 height 12
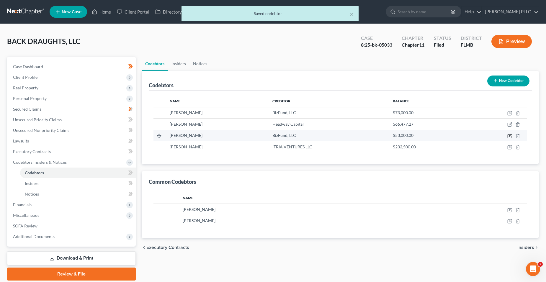
click at [385, 134] on icon "button" at bounding box center [509, 136] width 5 height 5
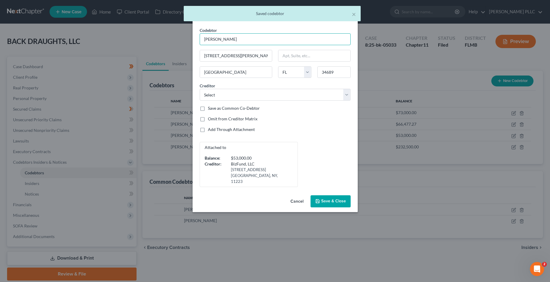
click at [257, 42] on input "[PERSON_NAME]" at bounding box center [275, 39] width 151 height 12
click at [246, 52] on input "[STREET_ADDRESS][PERSON_NAME]" at bounding box center [236, 55] width 72 height 11
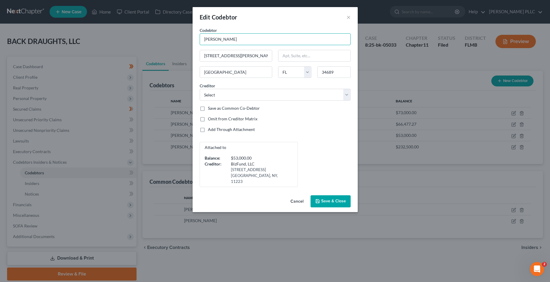
drag, startPoint x: 242, startPoint y: 39, endPoint x: 199, endPoint y: 39, distance: 43.6
click at [190, 40] on div "Edit Codebtor × Codebtor * [PERSON_NAME] Codebtor * [PERSON_NAME] 1531 [PERSON_…" at bounding box center [275, 141] width 550 height 282
click at [220, 41] on input "text" at bounding box center [275, 39] width 151 height 12
drag, startPoint x: 250, startPoint y: 57, endPoint x: 212, endPoint y: 49, distance: 38.9
click at [198, 51] on div "Codebtor * [PERSON_NAME] [PERSON_NAME] [PERSON_NAME] Codebtor * [PERSON_NAME] 1…" at bounding box center [275, 107] width 157 height 160
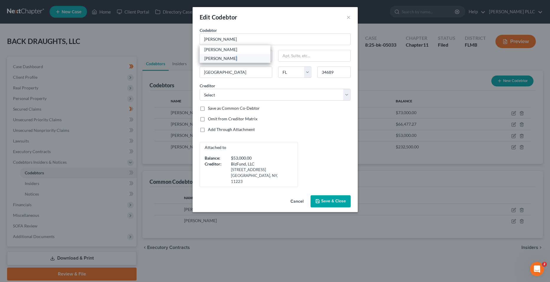
click at [233, 57] on div "[PERSON_NAME]" at bounding box center [234, 58] width 61 height 6
click at [323, 199] on span "Save & Close" at bounding box center [333, 201] width 25 height 5
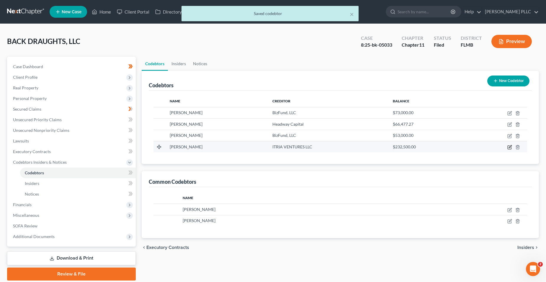
click at [385, 147] on icon "button" at bounding box center [509, 147] width 5 height 5
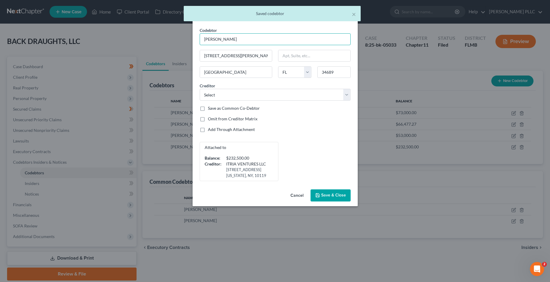
click at [262, 41] on input "[PERSON_NAME]" at bounding box center [275, 39] width 151 height 12
drag, startPoint x: 211, startPoint y: 55, endPoint x: 206, endPoint y: 52, distance: 5.5
click at [197, 54] on div "[STREET_ADDRESS][PERSON_NAME]" at bounding box center [236, 56] width 78 height 12
click at [255, 38] on input "[PERSON_NAME]" at bounding box center [275, 39] width 151 height 12
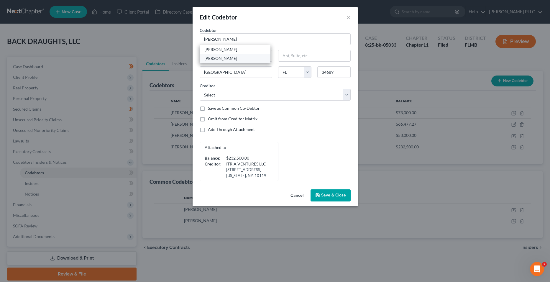
click at [249, 60] on div "[PERSON_NAME]" at bounding box center [234, 58] width 61 height 6
click at [247, 122] on label "Omit from Creditor Matrix" at bounding box center [233, 119] width 50 height 6
click at [214, 120] on input "Omit from Creditor Matrix" at bounding box center [212, 118] width 4 height 4
drag, startPoint x: 325, startPoint y: 193, endPoint x: 365, endPoint y: 186, distance: 41.1
click at [325, 193] on span "Save & Close" at bounding box center [333, 195] width 25 height 5
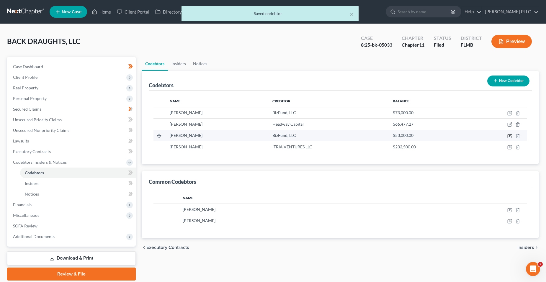
click at [385, 135] on icon "button" at bounding box center [509, 136] width 5 height 5
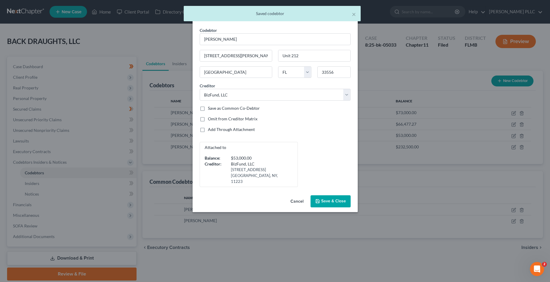
drag, startPoint x: 249, startPoint y: 119, endPoint x: 299, endPoint y: 163, distance: 66.5
click at [249, 119] on label "Omit from Creditor Matrix" at bounding box center [233, 119] width 50 height 6
click at [214, 119] on input "Omit from Creditor Matrix" at bounding box center [212, 118] width 4 height 4
click at [337, 199] on span "Save & Close" at bounding box center [333, 201] width 25 height 5
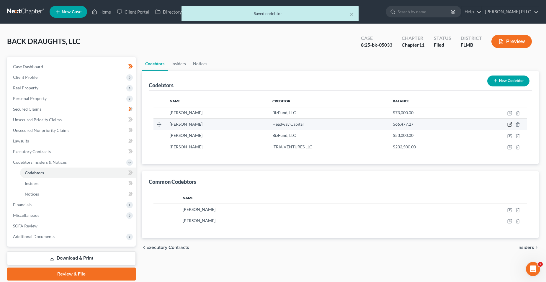
click at [385, 127] on icon "button" at bounding box center [509, 124] width 5 height 5
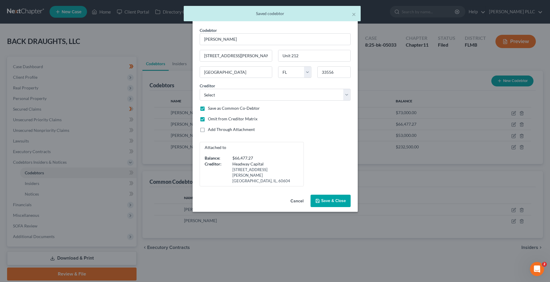
click at [324, 198] on span "Save & Close" at bounding box center [333, 200] width 25 height 5
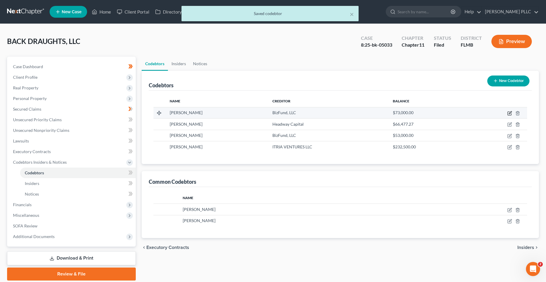
click at [385, 113] on icon "button" at bounding box center [509, 113] width 5 height 5
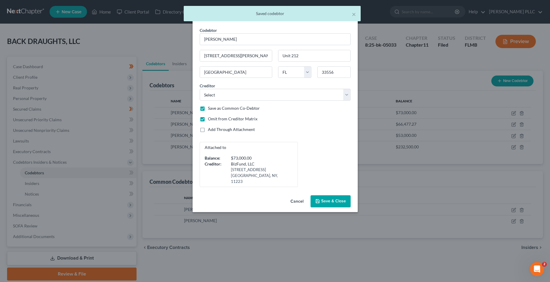
click at [329, 199] on span "Save & Close" at bounding box center [333, 201] width 25 height 5
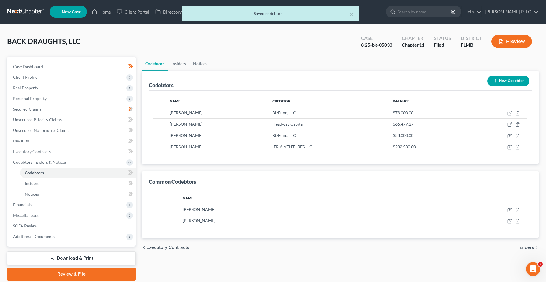
click at [96, 248] on link "Download & Print" at bounding box center [71, 258] width 129 height 14
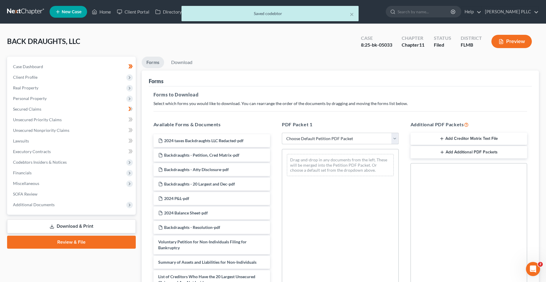
drag, startPoint x: 326, startPoint y: 141, endPoint x: 324, endPoint y: 144, distance: 3.8
click at [326, 141] on select "Choose Default Petition PDF Packet Complete Bankruptcy Petition (all forms and …" at bounding box center [340, 139] width 117 height 12
click at [282, 133] on select "Choose Default Petition PDF Packet Complete Bankruptcy Petition (all forms and …" at bounding box center [340, 139] width 117 height 12
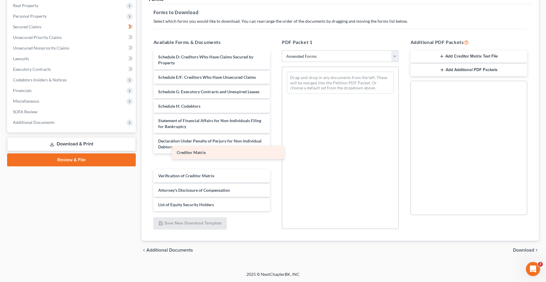
scroll to position [57, 0]
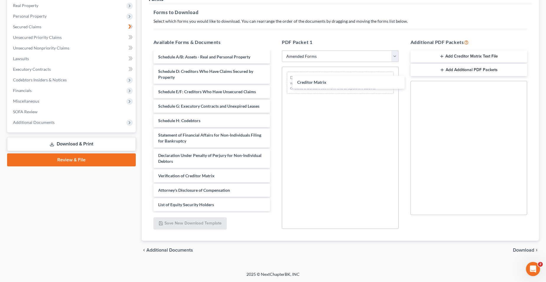
drag, startPoint x: 206, startPoint y: 163, endPoint x: 337, endPoint y: 90, distance: 150.5
click at [275, 82] on div "Creditor Matrix Voluntary Petition for Non-Individuals Filing for Bankruptcy Su…" at bounding box center [212, 103] width 126 height 216
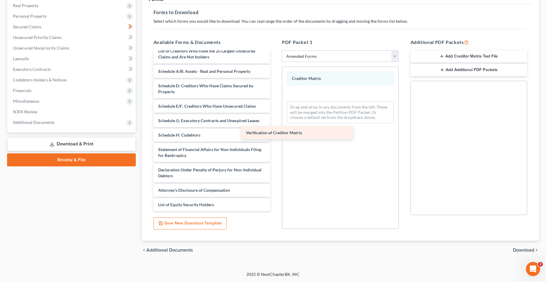
scroll to position [42, 0]
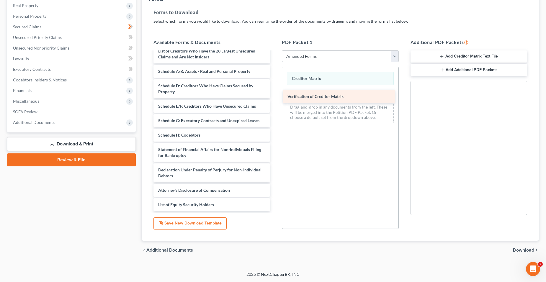
drag, startPoint x: 214, startPoint y: 175, endPoint x: 343, endPoint y: 96, distance: 151.8
click at [275, 96] on div "Verification of Creditor Matrix Voluntary Petition for Non-Individuals Filing f…" at bounding box center [212, 110] width 126 height 201
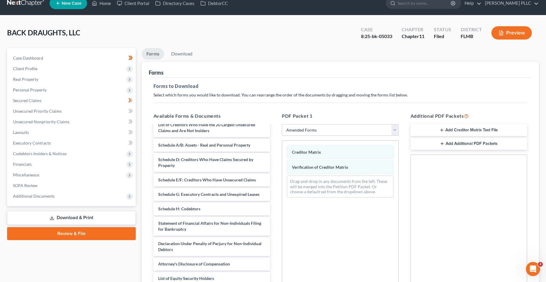
scroll to position [0, 0]
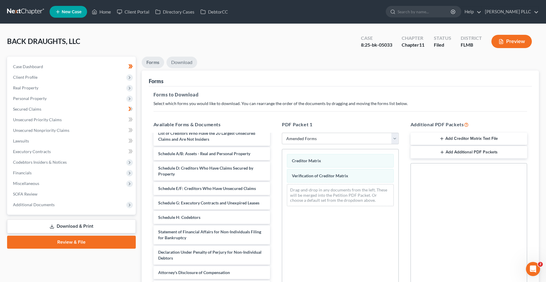
click at [180, 61] on link "Download" at bounding box center [181, 63] width 31 height 12
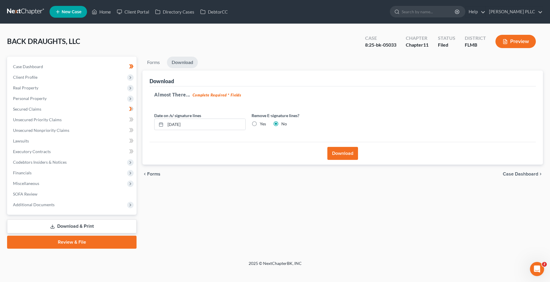
click at [342, 155] on button "Download" at bounding box center [342, 153] width 31 height 13
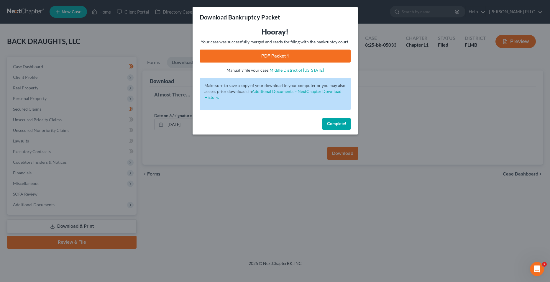
click at [245, 58] on link "PDF Packet 1" at bounding box center [275, 56] width 151 height 13
click at [257, 174] on div "Download Bankruptcy Packet Hooray! Your case was successfully merged and ready …" at bounding box center [275, 141] width 550 height 282
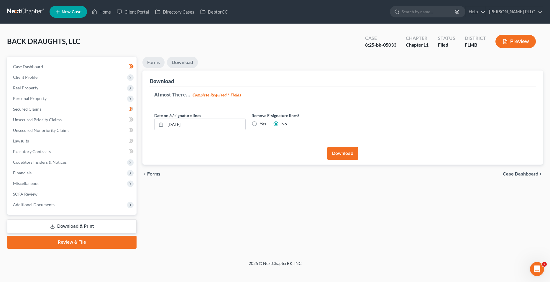
click at [151, 63] on link "Forms" at bounding box center [153, 63] width 22 height 12
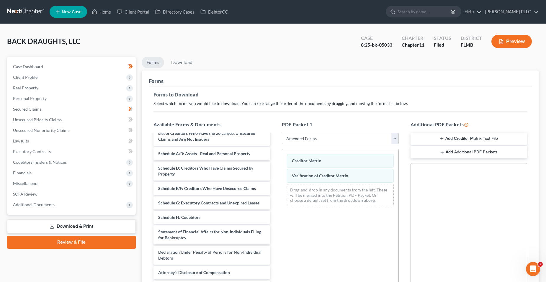
click at [324, 134] on select "Choose Default Petition PDF Packet Complete Bankruptcy Petition (all forms and …" at bounding box center [340, 139] width 117 height 12
click at [282, 133] on select "Choose Default Petition PDF Packet Complete Bankruptcy Petition (all forms and …" at bounding box center [340, 139] width 117 height 12
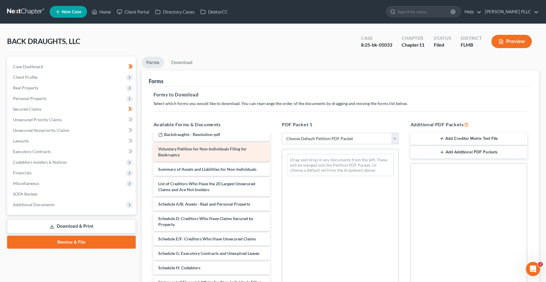
scroll to position [59, 0]
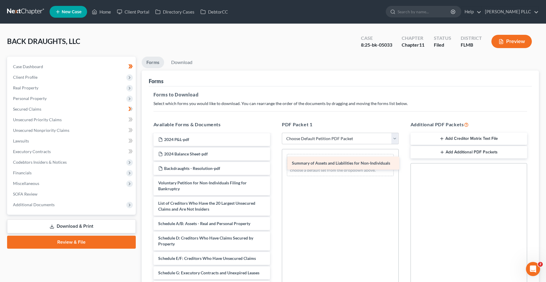
drag, startPoint x: 220, startPoint y: 202, endPoint x: 353, endPoint y: 162, distance: 139.5
click at [275, 162] on div "Summary of Assets and Liabilities for Non-Individuals 2024 taxes Backdraughts L…" at bounding box center [212, 233] width 126 height 317
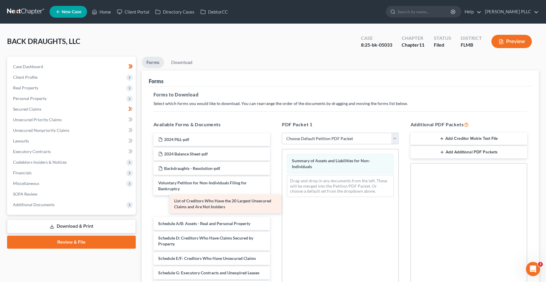
drag, startPoint x: 207, startPoint y: 209, endPoint x: 219, endPoint y: 209, distance: 11.5
click at [220, 208] on div "List of Creditors Who Have the 20 Largest Unsecured Claims and Are Not Insiders…" at bounding box center [212, 233] width 126 height 317
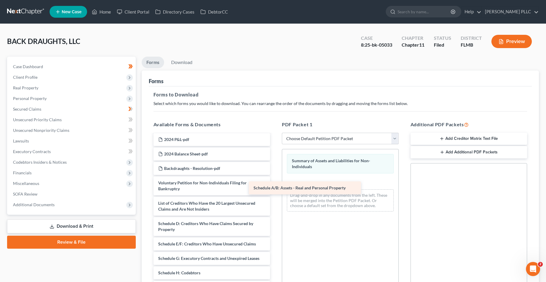
drag, startPoint x: 210, startPoint y: 220, endPoint x: 305, endPoint y: 184, distance: 101.4
click at [275, 184] on div "Schedule A/B: Assets - Real and Personal Property 2024 taxes Backdraughts LLC R…" at bounding box center [212, 226] width 126 height 303
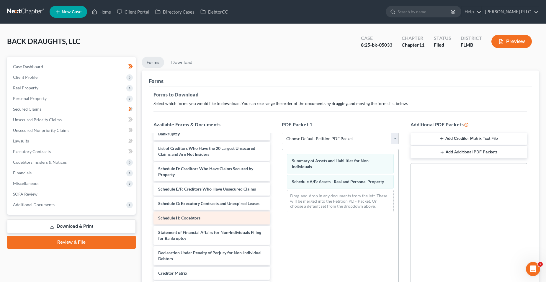
scroll to position [118, 0]
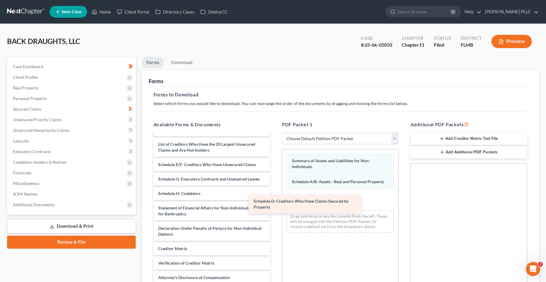
drag, startPoint x: 220, startPoint y: 170, endPoint x: 311, endPoint y: 208, distance: 98.7
click at [275, 205] on div "Schedule D: Creditors Who Have Claims Secured by Property 2024 taxes Backdraugh…" at bounding box center [212, 157] width 126 height 282
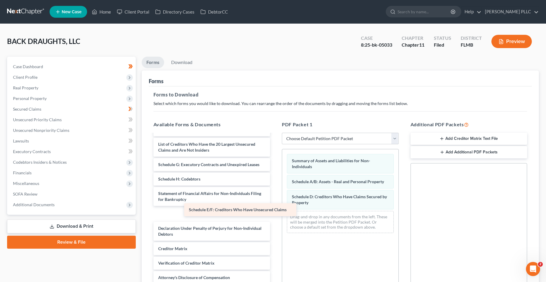
scroll to position [109, 0]
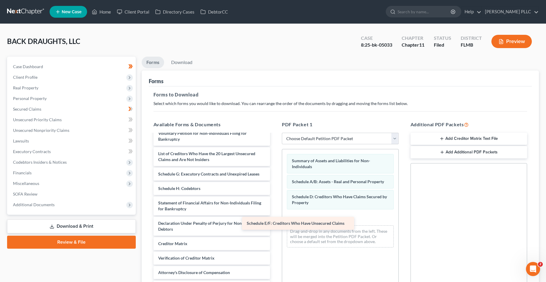
drag, startPoint x: 219, startPoint y: 169, endPoint x: 311, endPoint y: 227, distance: 108.6
click at [275, 227] on div "Schedule E/F: Creditors Who Have Unsecured Claims 2024 taxes Backdraughts LLC R…" at bounding box center [212, 160] width 126 height 268
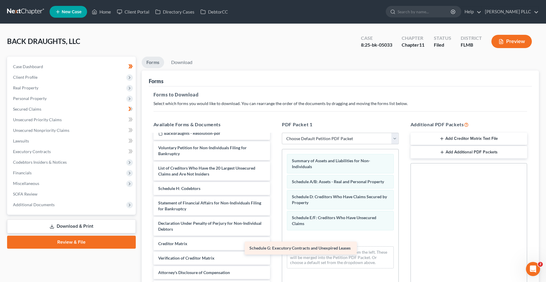
scroll to position [94, 0]
drag, startPoint x: 204, startPoint y: 178, endPoint x: 293, endPoint y: 242, distance: 109.5
click at [275, 244] on div "Schedule G: Executory Contracts and Unexpired Leases 2024 taxes Backdraughts LL…" at bounding box center [212, 166] width 126 height 253
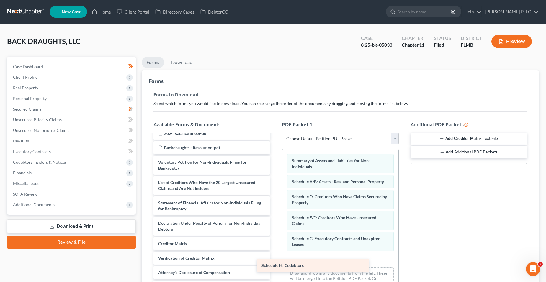
scroll to position [80, 0]
drag, startPoint x: 179, startPoint y: 189, endPoint x: 296, endPoint y: 261, distance: 137.3
click at [275, 248] on div "Schedule H: Codebtors 2024 taxes Backdraughts LLC Redacted-pdf Backdraughts - P…" at bounding box center [212, 174] width 126 height 239
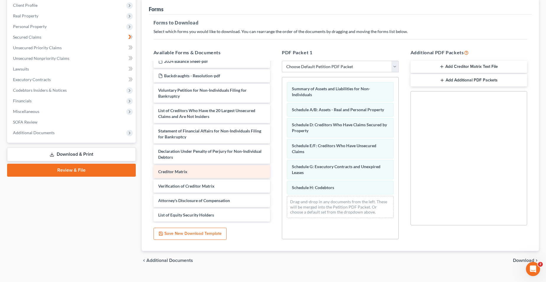
scroll to position [82, 0]
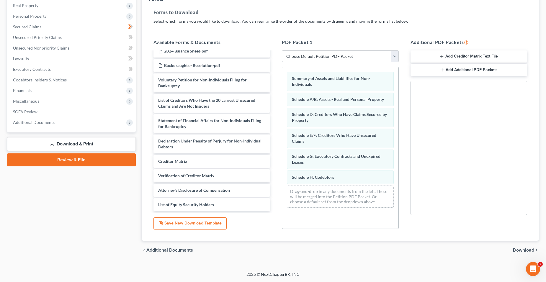
click at [373, 232] on div "PDF Packet 1 Choose Default Petition PDF Packet Complete Bankruptcy Petition (a…" at bounding box center [340, 134] width 129 height 200
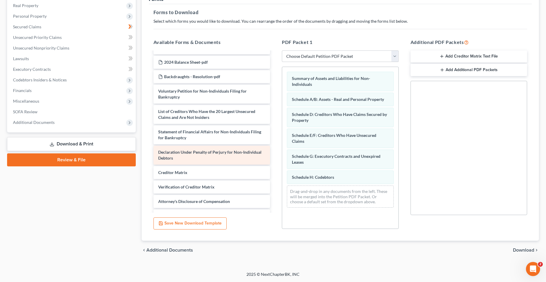
scroll to position [50, 0]
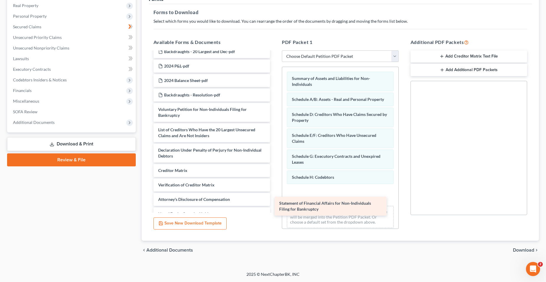
drag, startPoint x: 238, startPoint y: 157, endPoint x: 359, endPoint y: 210, distance: 132.1
click at [275, 210] on div "Statement of Financial Affairs for Non-Individuals Filing for Bankruptcy 2024 t…" at bounding box center [212, 111] width 126 height 219
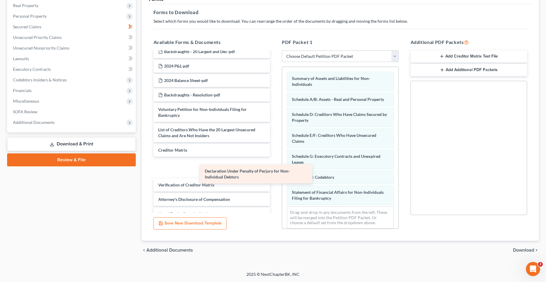
scroll to position [39, 0]
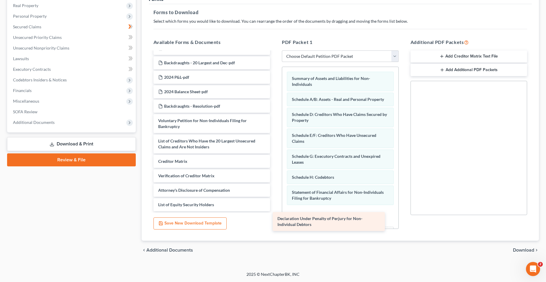
drag, startPoint x: 224, startPoint y: 152, endPoint x: 345, endPoint y: 219, distance: 138.2
click at [275, 211] on div "Declaration Under Penalty of Perjury for Non-Individual Debtors 2024 taxes Back…" at bounding box center [212, 112] width 126 height 198
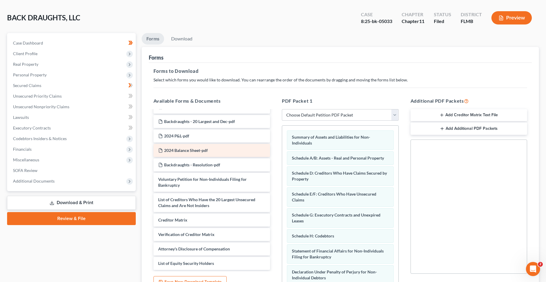
scroll to position [23, 0]
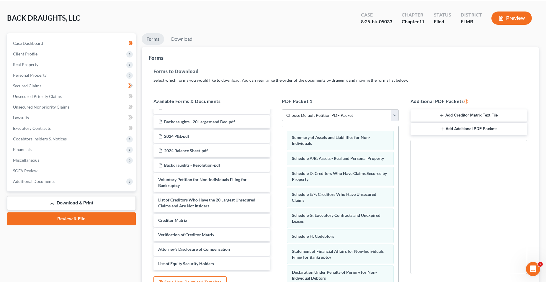
click at [88, 222] on link "Review & File" at bounding box center [71, 218] width 129 height 13
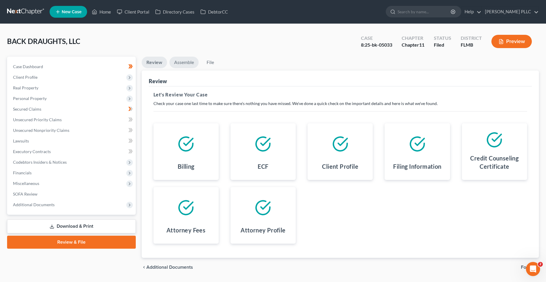
click at [189, 63] on link "Assemble" at bounding box center [183, 63] width 29 height 12
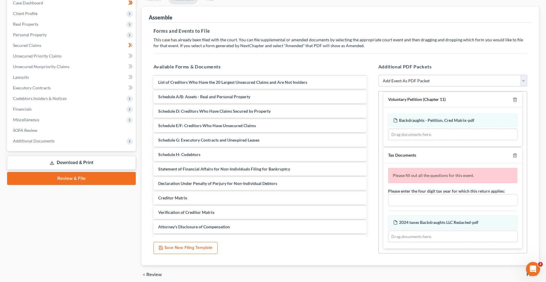
scroll to position [88, 0]
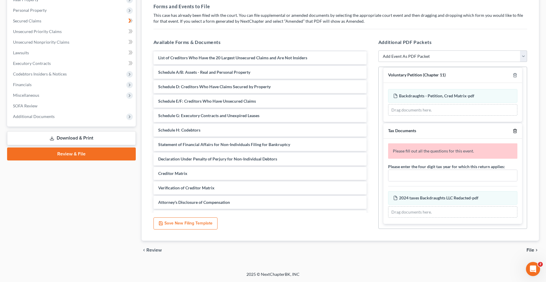
click at [385, 132] on icon "button" at bounding box center [514, 131] width 5 height 5
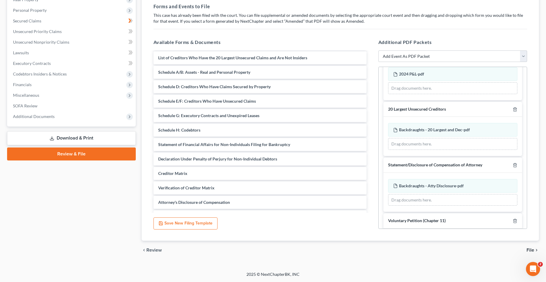
scroll to position [96, 0]
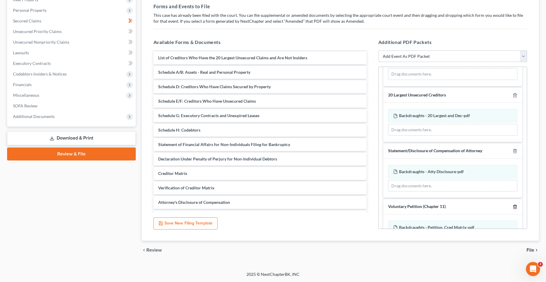
click at [385, 208] on icon "button" at bounding box center [514, 207] width 3 height 4
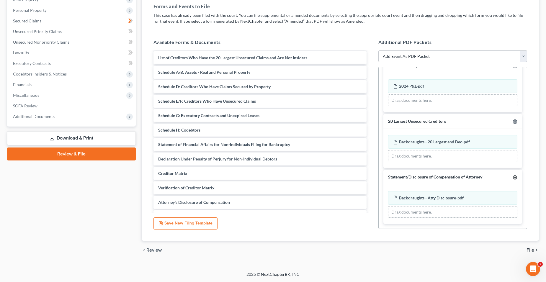
click at [385, 178] on line "button" at bounding box center [514, 177] width 0 height 1
click at [385, 175] on icon "button" at bounding box center [514, 177] width 5 height 5
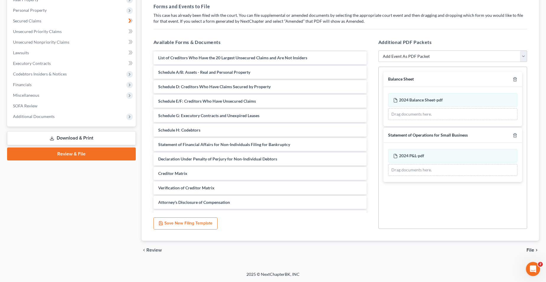
scroll to position [0, 0]
click at [385, 137] on div at bounding box center [513, 135] width 7 height 6
drag, startPoint x: 515, startPoint y: 136, endPoint x: 514, endPoint y: 126, distance: 10.1
click at [385, 136] on line "button" at bounding box center [515, 135] width 0 height 1
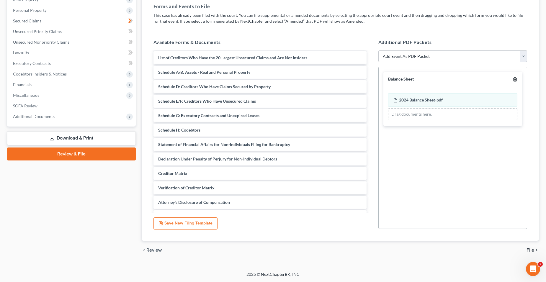
click at [385, 79] on icon "button" at bounding box center [514, 79] width 5 height 5
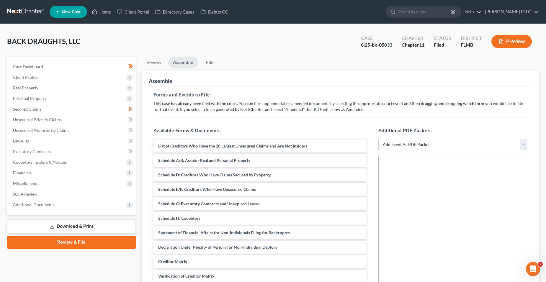
click at [385, 144] on select "Add Event As PDF Packet 20 Largest Unsecured Creditors Amended Creditor Matrix …" at bounding box center [452, 145] width 149 height 12
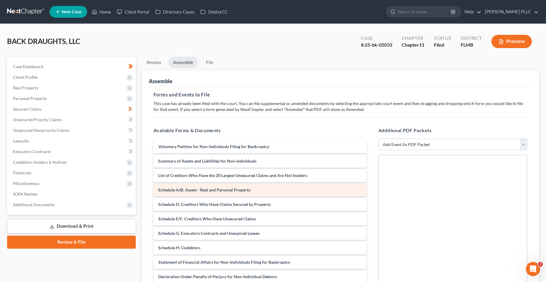
click at [272, 192] on div "Schedule A/B: Assets - Real and Personal Property" at bounding box center [259, 189] width 213 height 13
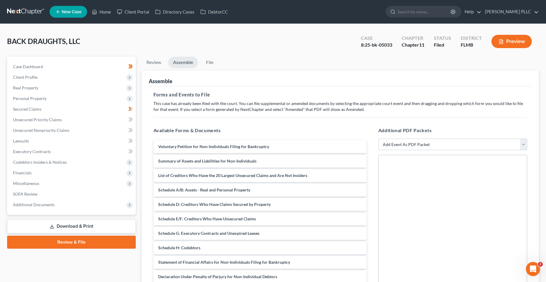
click at [385, 139] on select "Add Event As PDF Packet 20 Largest Unsecured Creditors Amended Creditor Matrix …" at bounding box center [452, 145] width 149 height 12
click at [378, 139] on select "Add Event As PDF Packet 20 Largest Unsecured Creditors Amended Creditor Matrix …" at bounding box center [452, 145] width 149 height 12
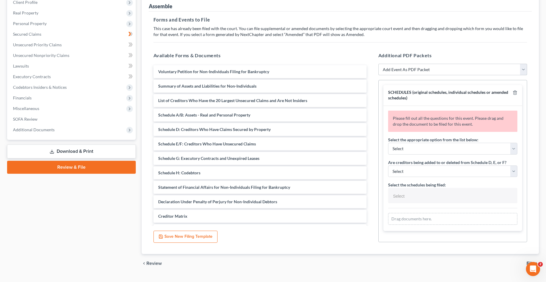
scroll to position [88, 0]
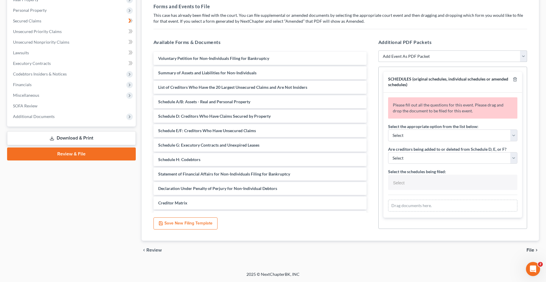
click at [385, 58] on select "Add Event As PDF Packet 20 Largest Unsecured Creditors Amended Creditor Matrix …" at bounding box center [452, 56] width 149 height 12
click at [361, 229] on div "Available Forms & Documents Voluntary Petition for Non-Individuals Filing for B…" at bounding box center [259, 134] width 225 height 200
click at [385, 133] on select "Select Amending a previously filed schedule Original Schedules WITH additional …" at bounding box center [452, 135] width 129 height 12
click at [385, 129] on select "Select Amending a previously filed schedule Original Schedules WITH additional …" at bounding box center [452, 135] width 129 height 12
click at [385, 156] on select "Select Yes No" at bounding box center [452, 158] width 129 height 12
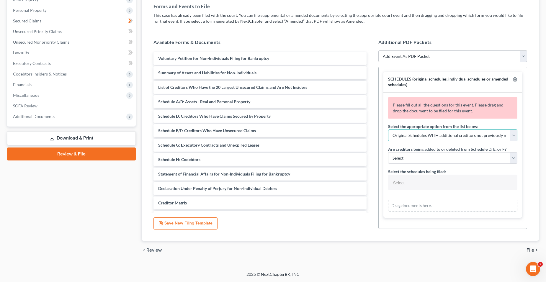
click at [385, 137] on select "Select Amending a previously filed schedule Original Schedules WITH additional …" at bounding box center [452, 135] width 129 height 12
click at [385, 129] on select "Select Amending a previously filed schedule Original Schedules WITH additional …" at bounding box center [452, 135] width 129 height 12
click at [385, 157] on select "Select Yes No" at bounding box center [452, 158] width 129 height 12
click at [385, 152] on select "Select Yes No" at bounding box center [452, 158] width 129 height 12
click at [385, 204] on div "Drag documents here." at bounding box center [452, 206] width 129 height 12
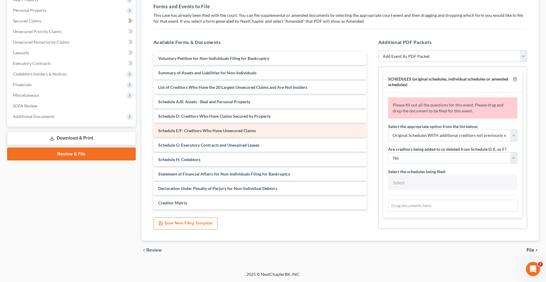
scroll to position [59, 0]
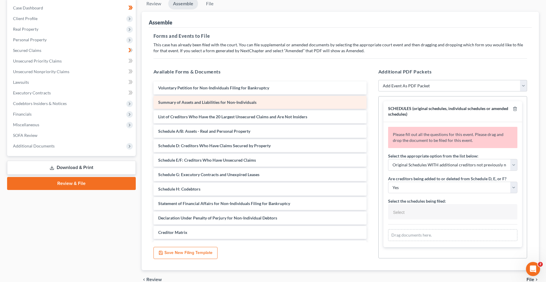
click at [256, 102] on div "Summary of Assets and Liabilities for Non-Individuals" at bounding box center [259, 102] width 213 height 13
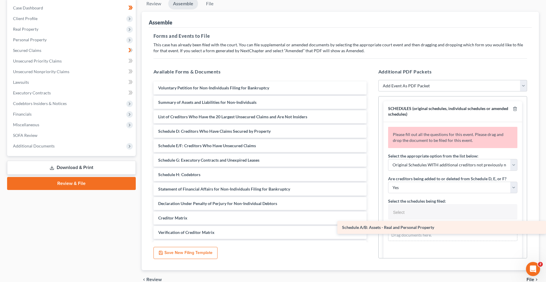
drag, startPoint x: 250, startPoint y: 133, endPoint x: 436, endPoint y: 227, distance: 208.5
click at [371, 228] on div "Schedule A/B: Assets - Real and Personal Property Voluntary Petition for Non-In…" at bounding box center [260, 225] width 222 height 288
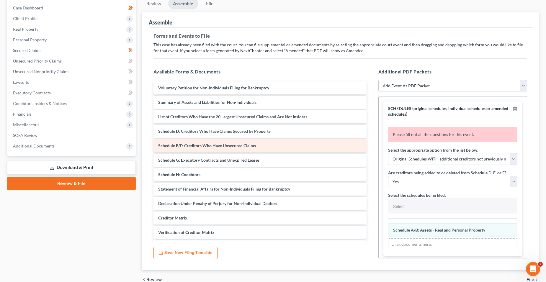
scroll to position [29, 0]
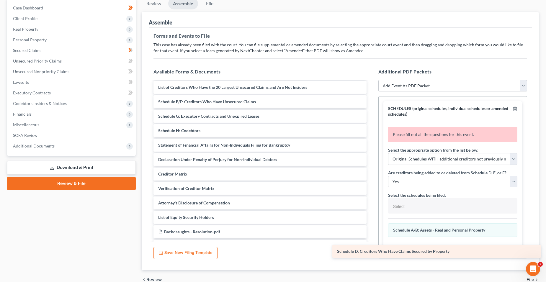
drag, startPoint x: 232, startPoint y: 98, endPoint x: 412, endPoint y: 242, distance: 230.2
click at [371, 244] on div "Schedule D: Creditors Who Have Claims Secured by Property Voluntary Petition fo…" at bounding box center [260, 188] width 222 height 273
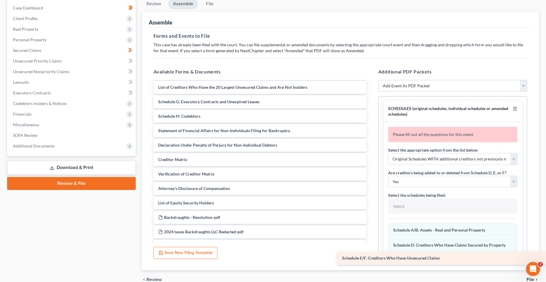
drag, startPoint x: 209, startPoint y: 106, endPoint x: 449, endPoint y: 258, distance: 283.4
click at [371, 248] on div "Schedule E/F: Creditors Who Have Unsecured Claims Voluntary Petition for Non-In…" at bounding box center [260, 181] width 222 height 259
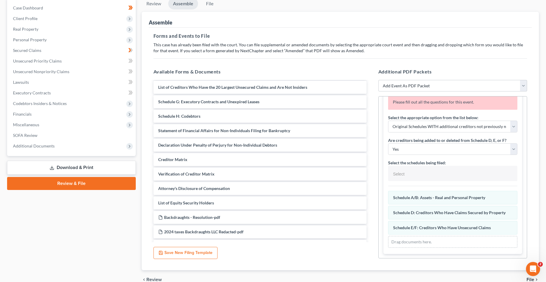
scroll to position [33, 0]
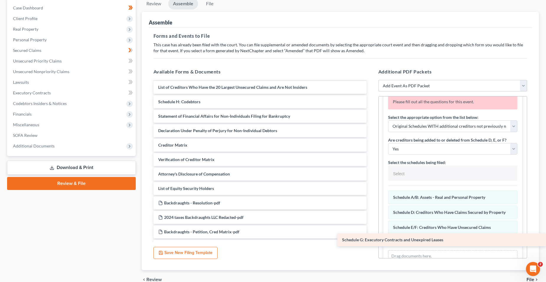
drag, startPoint x: 237, startPoint y: 105, endPoint x: 430, endPoint y: 243, distance: 237.2
click at [371, 243] on div "Schedule G: Executory Contracts and Unexpired Leases Voluntary Petition for Non…" at bounding box center [260, 174] width 222 height 244
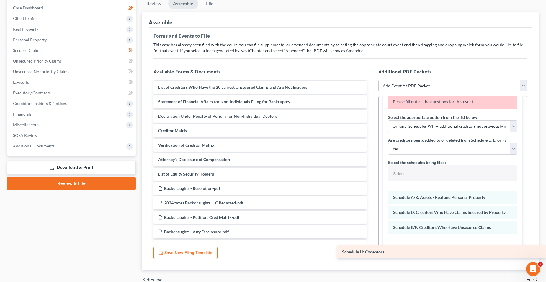
drag, startPoint x: 228, startPoint y: 102, endPoint x: 444, endPoint y: 247, distance: 260.3
click at [371, 248] on div "Schedule H: Codebtors Voluntary Petition for Non-Individuals Filing for Bankrup…" at bounding box center [260, 167] width 222 height 230
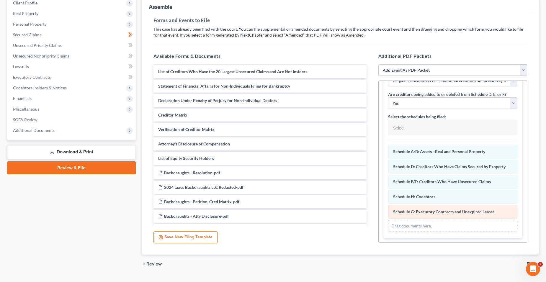
scroll to position [88, 0]
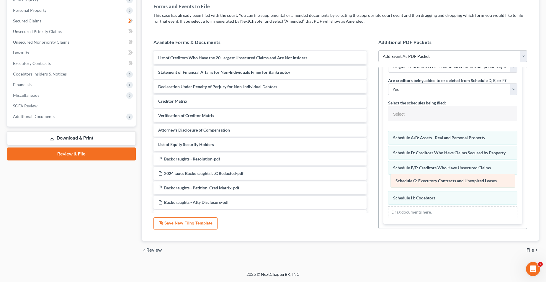
drag, startPoint x: 419, startPoint y: 198, endPoint x: 421, endPoint y: 181, distance: 17.3
click at [385, 181] on div "Schedule G: Executory Contracts and Unexpired Leases Amended Schedule G: Execut…" at bounding box center [452, 174] width 129 height 87
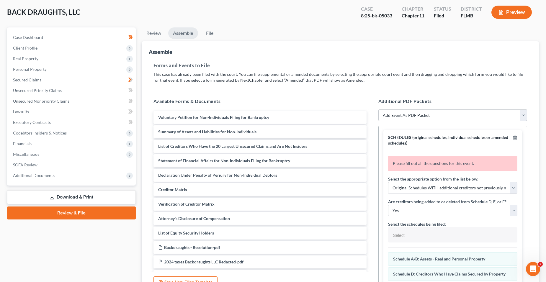
scroll to position [0, 0]
click at [385, 115] on select "Add Event As PDF Packet 20 Largest Unsecured Creditors Amended Creditor Matrix …" at bounding box center [452, 115] width 149 height 12
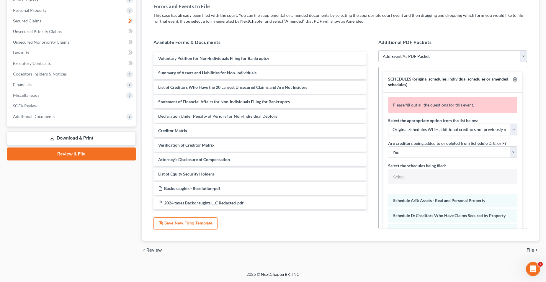
click at [385, 51] on select "Add Event As PDF Packet 20 Largest Unsecured Creditors Amended Creditor Matrix …" at bounding box center [452, 56] width 149 height 12
click at [378, 50] on select "Add Event As PDF Packet 20 Largest Unsecured Creditors Amended Creditor Matrix …" at bounding box center [452, 56] width 149 height 12
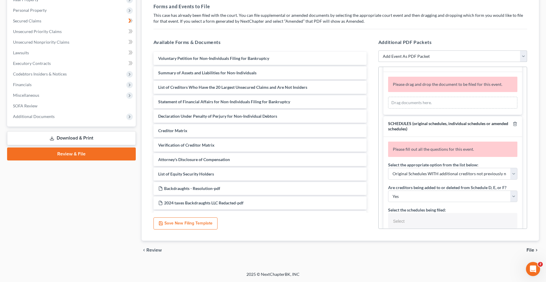
scroll to position [29, 0]
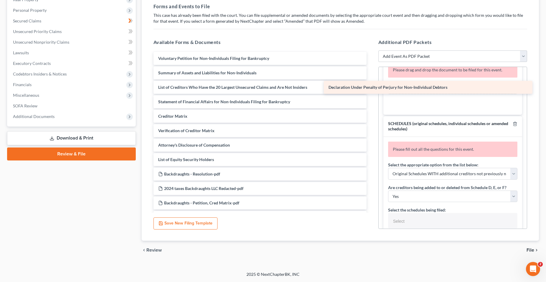
drag, startPoint x: 238, startPoint y: 116, endPoint x: 408, endPoint y: 88, distance: 172.6
click at [371, 88] on div "Declaration Under Penalty of Perjury for Non-Individual Debtors Voluntary Petit…" at bounding box center [260, 159] width 222 height 215
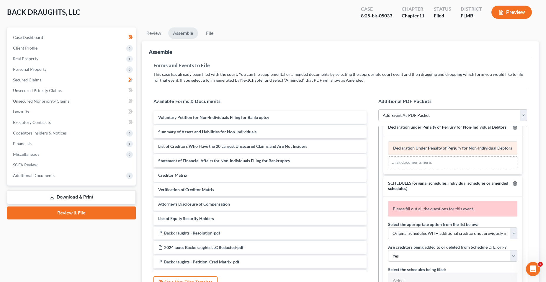
scroll to position [0, 0]
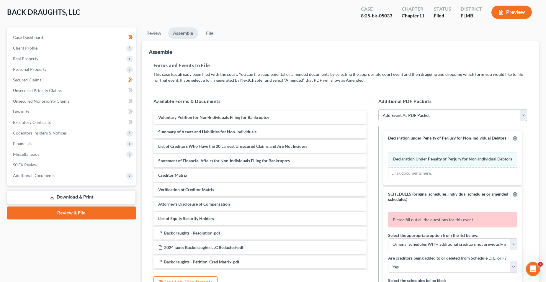
click at [385, 114] on select "Add Event As PDF Packet 20 Largest Unsecured Creditors Amended Creditor Matrix …" at bounding box center [452, 115] width 149 height 12
click at [378, 109] on select "Add Event As PDF Packet 20 Largest Unsecured Creditors Amended Creditor Matrix …" at bounding box center [452, 115] width 149 height 12
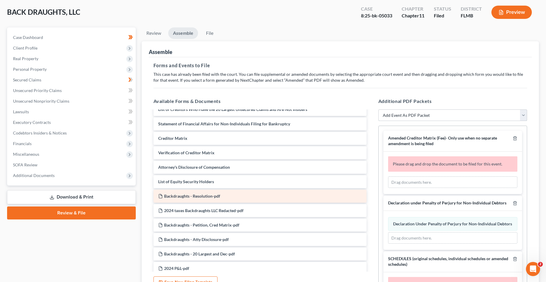
scroll to position [27, 0]
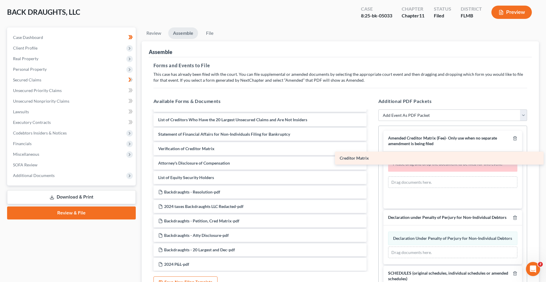
drag, startPoint x: 232, startPoint y: 149, endPoint x: 414, endPoint y: 159, distance: 181.6
click at [371, 159] on div "Creditor Matrix Voluntary Petition for Non-Individuals Filing for Bankruptcy Su…" at bounding box center [260, 184] width 222 height 201
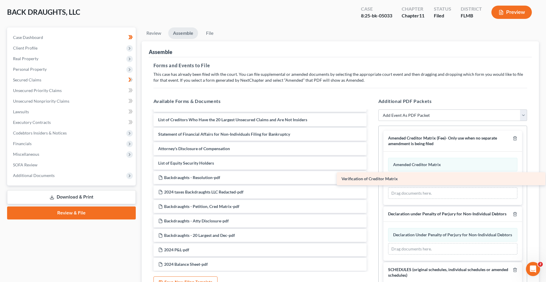
drag, startPoint x: 232, startPoint y: 152, endPoint x: 415, endPoint y: 183, distance: 185.6
click at [371, 183] on div "Verification of Creditor Matrix Voluntary Petition for Non-Individuals Filing f…" at bounding box center [260, 177] width 222 height 186
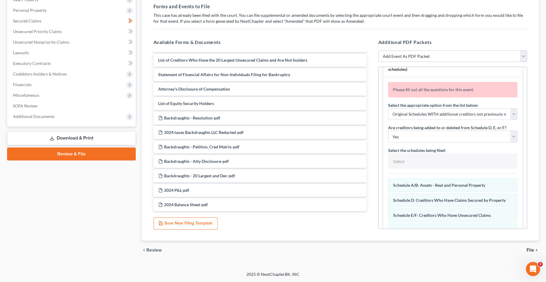
scroll to position [0, 0]
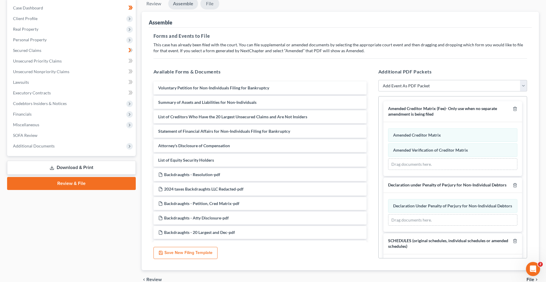
click at [211, 2] on link "File" at bounding box center [209, 4] width 19 height 12
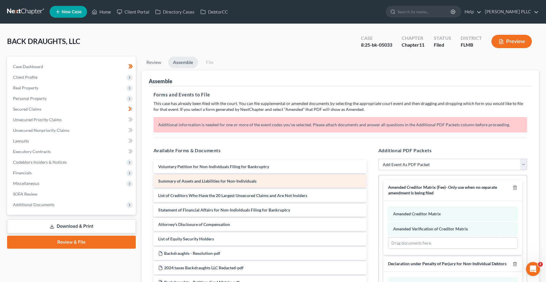
scroll to position [27, 0]
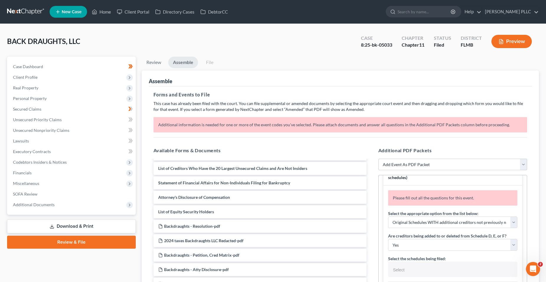
click at [385, 206] on div "Please fill out all the questions for this event." at bounding box center [452, 197] width 129 height 15
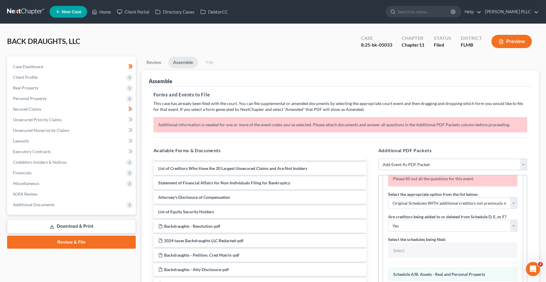
scroll to position [177, 0]
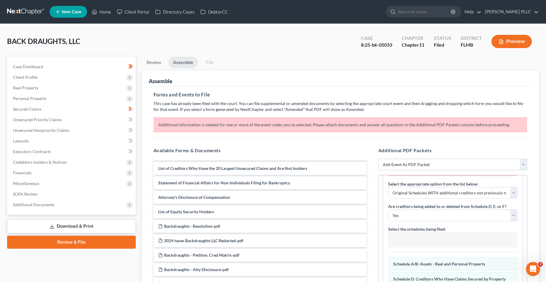
click at [385, 245] on input "text" at bounding box center [451, 240] width 121 height 9
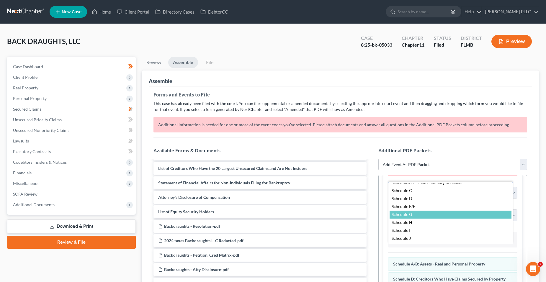
scroll to position [0, 0]
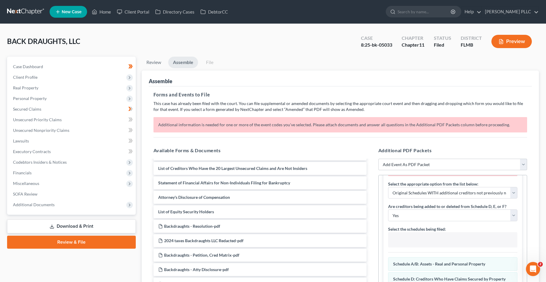
click at [385, 165] on body "Home New Case Client Portal Directory Cases DebtorCC [PERSON_NAME] PLLC [PERSON…" at bounding box center [273, 195] width 546 height 390
click at [385, 165] on select "Add Event As PDF Packet 20 Largest Unsecured Creditors Amended Creditor Matrix …" at bounding box center [452, 165] width 149 height 12
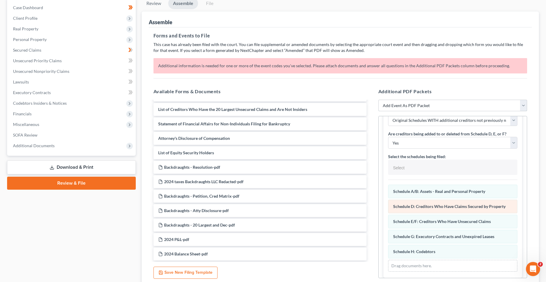
scroll to position [177, 0]
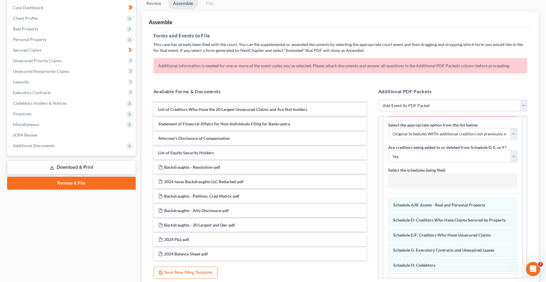
click at [385, 186] on input "text" at bounding box center [451, 181] width 121 height 9
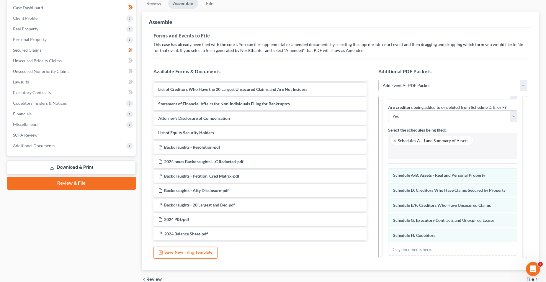
scroll to position [157, 0]
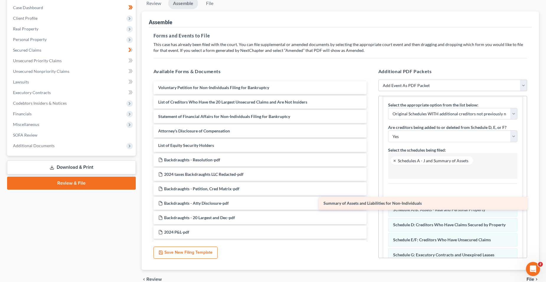
drag, startPoint x: 257, startPoint y: 105, endPoint x: 423, endPoint y: 206, distance: 193.7
click at [371, 206] on div "Summary of Assets and Liabilities for Non-Individuals Voluntary Petition for No…" at bounding box center [260, 167] width 222 height 172
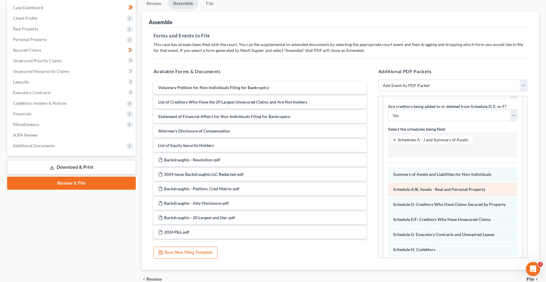
scroll to position [212, 0]
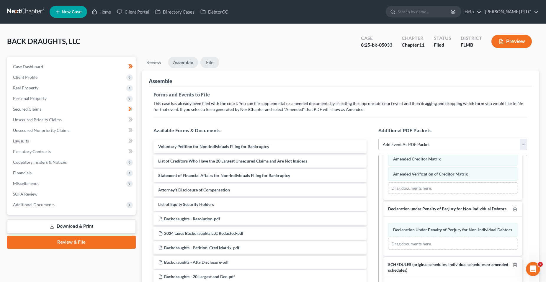
click at [210, 64] on link "File" at bounding box center [209, 63] width 19 height 12
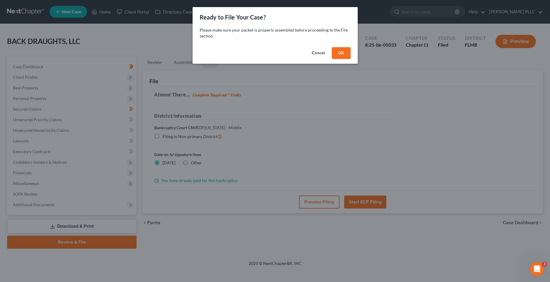
click at [339, 51] on button "OK" at bounding box center [341, 53] width 19 height 12
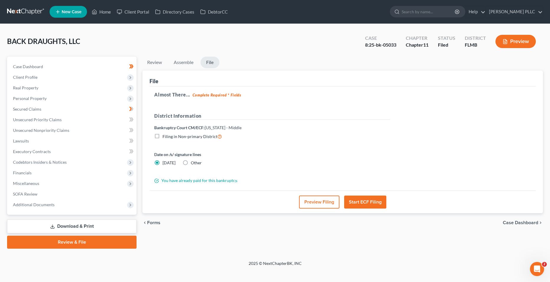
click at [308, 205] on button "Preview Filing" at bounding box center [319, 202] width 40 height 13
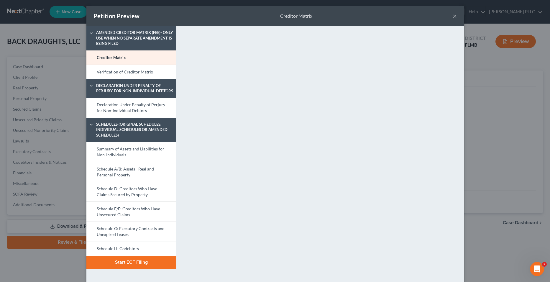
scroll to position [0, 0]
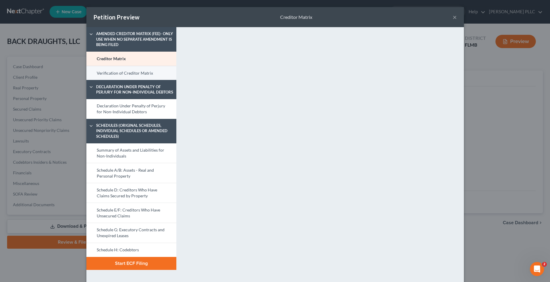
drag, startPoint x: 139, startPoint y: 70, endPoint x: 142, endPoint y: 74, distance: 4.8
click at [139, 70] on link "Verification of Creditor Matrix" at bounding box center [131, 73] width 90 height 14
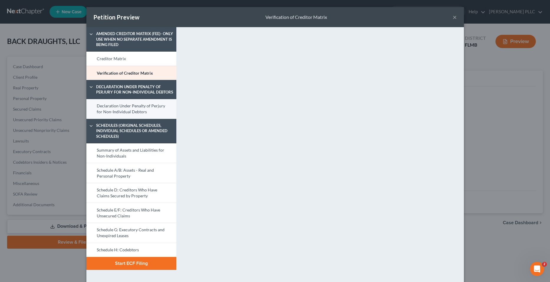
click at [131, 114] on link "Declaration Under Penalty of Perjury for Non-Individual Debtors" at bounding box center [131, 109] width 90 height 20
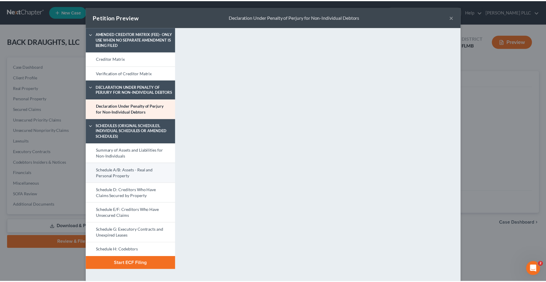
scroll to position [18, 0]
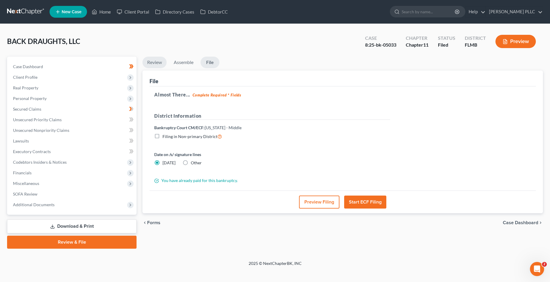
click at [157, 62] on link "Review" at bounding box center [154, 63] width 24 height 12
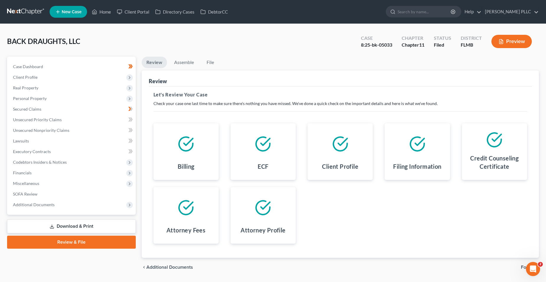
click at [93, 225] on link "Download & Print" at bounding box center [71, 226] width 129 height 14
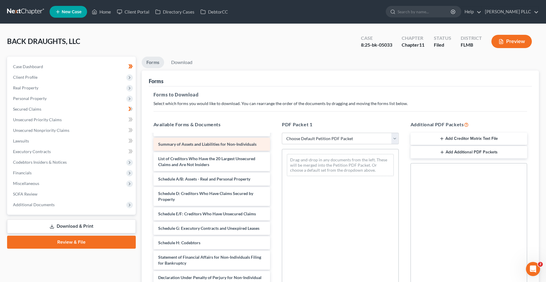
scroll to position [59, 0]
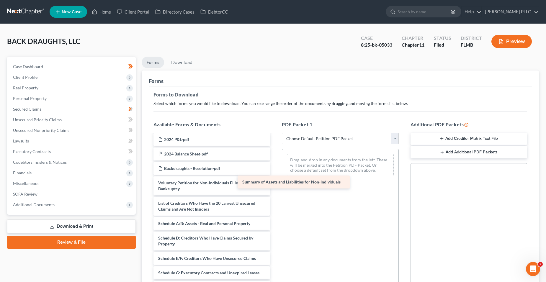
drag, startPoint x: 223, startPoint y: 199, endPoint x: 299, endPoint y: 166, distance: 82.8
click at [275, 158] on div "Summary of Assets and Liabilities for Non-Individuals 2024 taxes Backdraughts L…" at bounding box center [212, 233] width 126 height 317
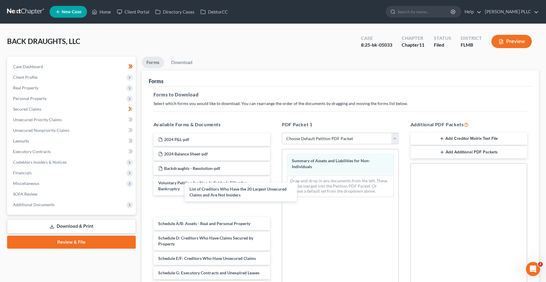
drag, startPoint x: 214, startPoint y: 208, endPoint x: 215, endPoint y: 214, distance: 6.2
click at [244, 193] on div "List of Creditors Who Have the 20 Largest Unsecured Claims and Are Not Insiders…" at bounding box center [212, 233] width 126 height 317
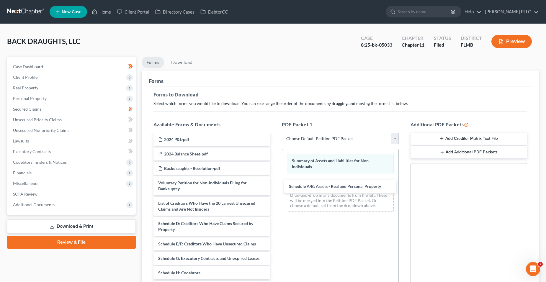
drag, startPoint x: 207, startPoint y: 223, endPoint x: 275, endPoint y: 202, distance: 71.2
click at [275, 184] on div "Schedule A/B: Assets - Real and Personal Property 2024 taxes Backdraughts LLC R…" at bounding box center [212, 226] width 126 height 303
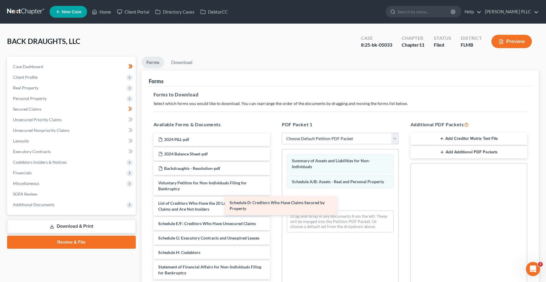
drag, startPoint x: 236, startPoint y: 225, endPoint x: 325, endPoint y: 194, distance: 94.4
click at [275, 194] on div "Schedule D: Creditors Who Have Claims Secured by Property 2024 taxes Backdraugh…" at bounding box center [212, 216] width 126 height 282
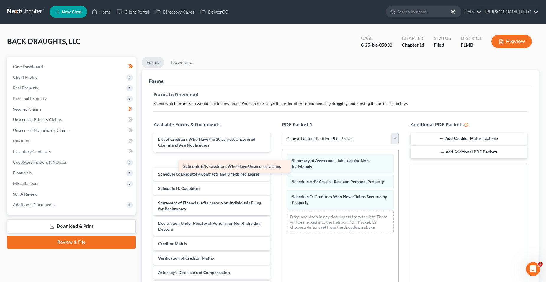
scroll to position [109, 0]
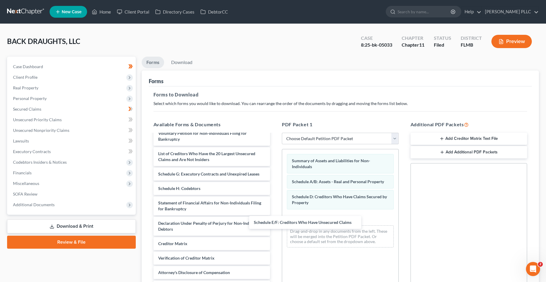
drag, startPoint x: 232, startPoint y: 160, endPoint x: 297, endPoint y: 211, distance: 83.1
click at [275, 223] on div "Schedule E/F: Creditors Who Have Unsecured Claims 2024 taxes Backdraughts LLC R…" at bounding box center [212, 160] width 126 height 268
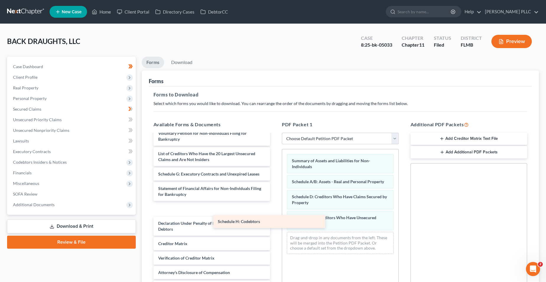
scroll to position [94, 0]
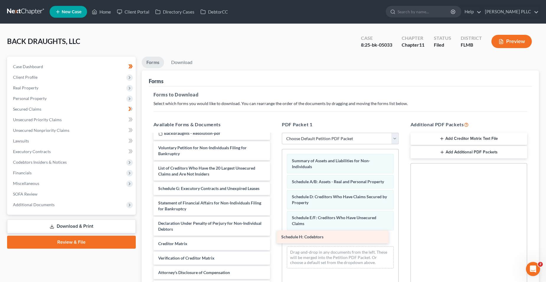
drag, startPoint x: 200, startPoint y: 189, endPoint x: 323, endPoint y: 238, distance: 132.1
click at [275, 238] on div "Schedule H: Codebtors 2024 taxes Backdraughts LLC Redacted-pdf Backdraughts - P…" at bounding box center [212, 166] width 126 height 253
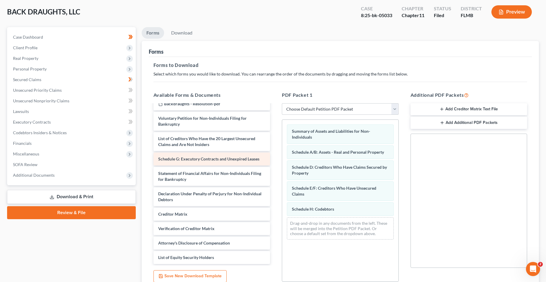
scroll to position [80, 0]
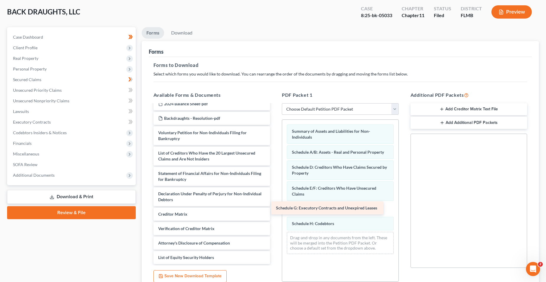
drag, startPoint x: 218, startPoint y: 157, endPoint x: 338, endPoint y: 210, distance: 130.7
click at [275, 210] on div "Schedule G: Executory Contracts and Unexpired Leases 2024 taxes Backdraughts LL…" at bounding box center [212, 144] width 126 height 239
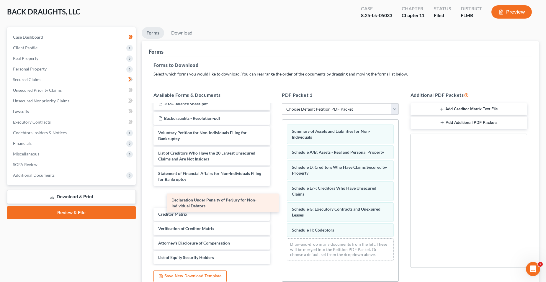
drag, startPoint x: 228, startPoint y: 200, endPoint x: 224, endPoint y: 195, distance: 6.5
click at [241, 206] on div "Declaration Under Penalty of Perjury for Non-Individual Debtors 2024 taxes Back…" at bounding box center [212, 144] width 126 height 239
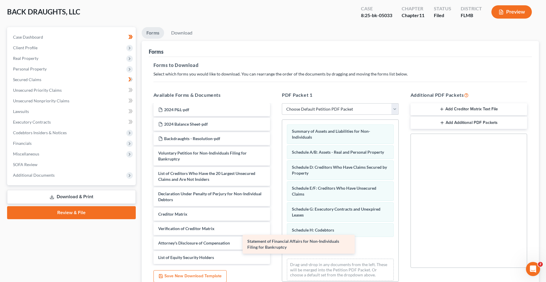
scroll to position [59, 0]
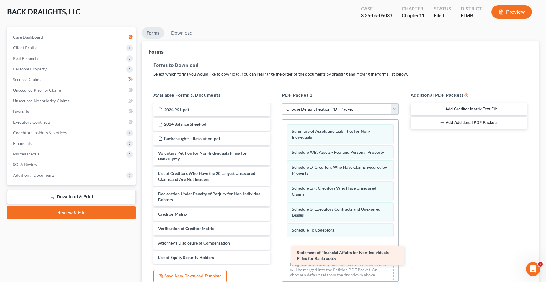
drag, startPoint x: 215, startPoint y: 176, endPoint x: 353, endPoint y: 255, distance: 159.6
click at [275, 248] on div "Statement of Financial Affairs for Non-Individuals Filing for Bankruptcy 2024 t…" at bounding box center [212, 154] width 126 height 219
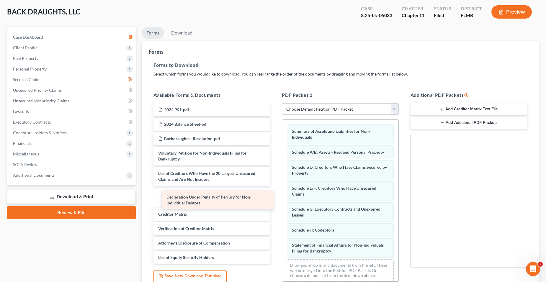
scroll to position [39, 0]
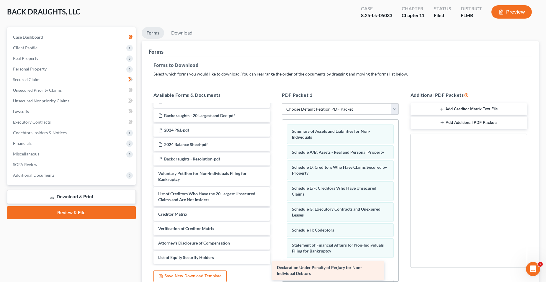
drag, startPoint x: 214, startPoint y: 195, endPoint x: 333, endPoint y: 269, distance: 139.6
click at [275, 248] on div "Declaration Under Penalty of Perjury for Non-Individual Debtors 2024 taxes Back…" at bounding box center [212, 165] width 126 height 198
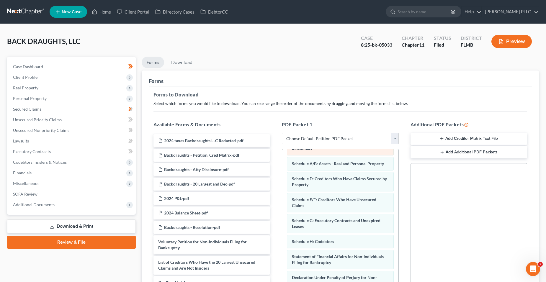
scroll to position [0, 0]
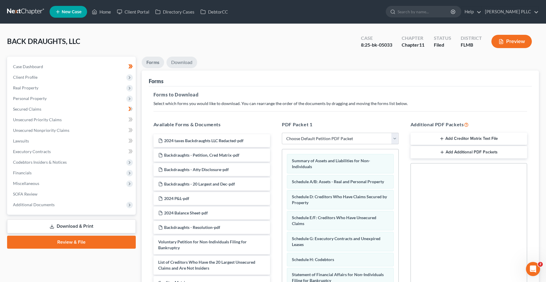
drag, startPoint x: 191, startPoint y: 64, endPoint x: 198, endPoint y: 68, distance: 7.5
click at [190, 64] on link "Download" at bounding box center [181, 63] width 31 height 12
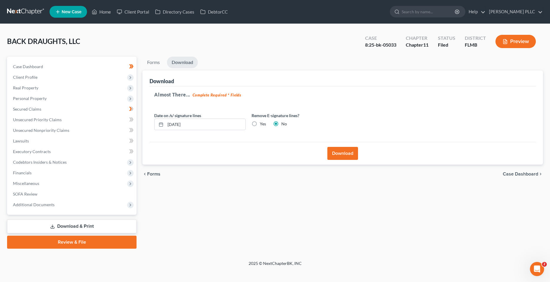
click at [345, 151] on button "Download" at bounding box center [342, 153] width 31 height 13
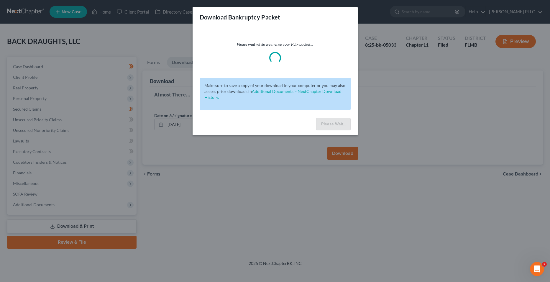
click at [379, 114] on div "Download Bankruptcy Packet Please wait while we merge your PDF packet... Make s…" at bounding box center [275, 141] width 550 height 282
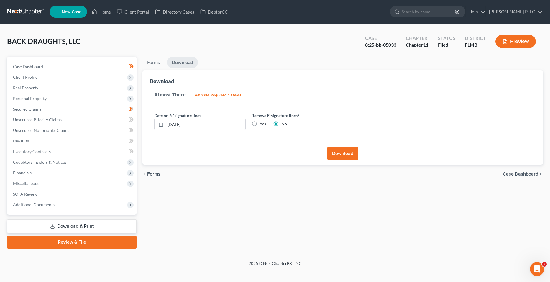
click at [338, 153] on button "Download" at bounding box center [342, 153] width 31 height 13
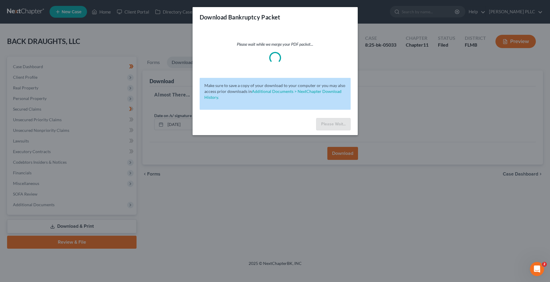
click at [324, 66] on div "Please wait while we merge your PDF packet... Make sure to save a copy of your …" at bounding box center [275, 71] width 165 height 88
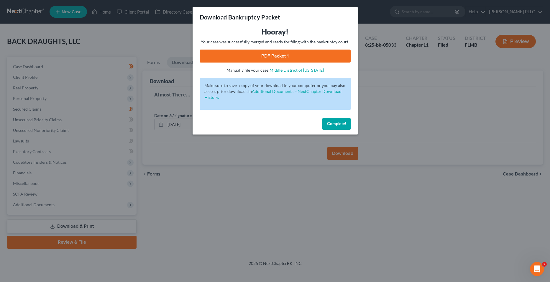
click at [324, 56] on link "PDF Packet 1" at bounding box center [275, 56] width 151 height 13
drag, startPoint x: 278, startPoint y: 232, endPoint x: 260, endPoint y: 231, distance: 18.3
click at [278, 232] on div "Download Bankruptcy Packet Hooray! Your case was successfully merged and ready …" at bounding box center [275, 141] width 550 height 282
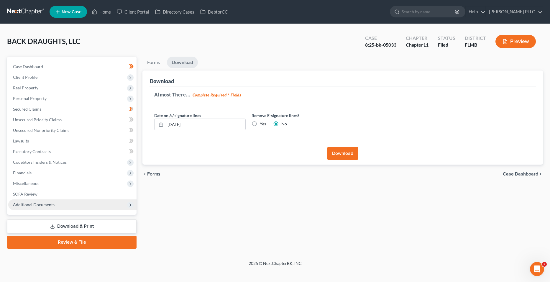
click at [62, 206] on span "Additional Documents" at bounding box center [72, 204] width 128 height 11
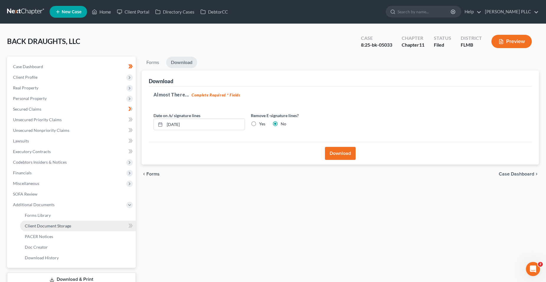
drag, startPoint x: 81, startPoint y: 224, endPoint x: 113, endPoint y: 224, distance: 31.9
click at [81, 224] on link "Client Document Storage" at bounding box center [78, 226] width 116 height 11
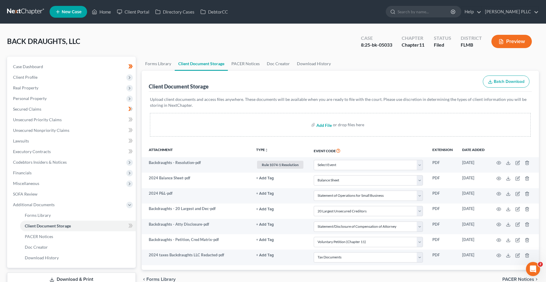
click at [320, 127] on input "file" at bounding box center [323, 124] width 14 height 11
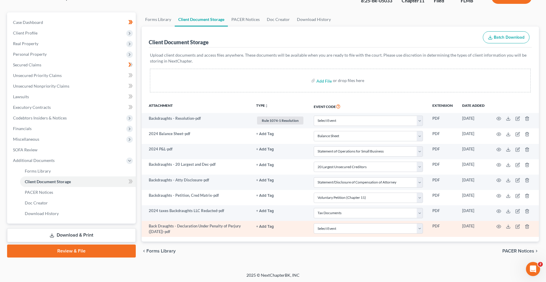
scroll to position [45, 0]
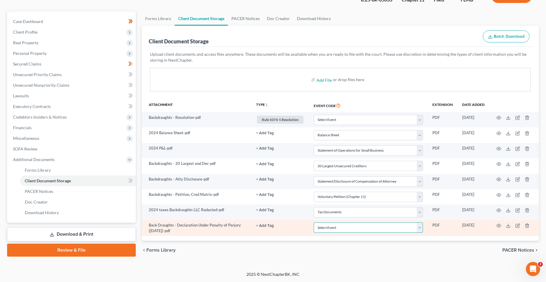
click at [333, 227] on select "Select Event 20 Largest Unsecured Creditors Amended Chapter 13 Plan Amended Cre…" at bounding box center [367, 227] width 109 height 10
click at [313, 222] on select "Select Event 20 Largest Unsecured Creditors Amended Chapter 13 Plan Amended Cre…" at bounding box center [367, 227] width 109 height 10
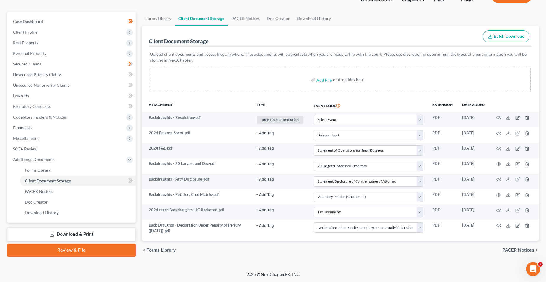
click at [271, 239] on div "Attachment TYPE unfold_more NONE Hearing Notice Proof of Claim Rule 1074-1 Reso…" at bounding box center [340, 169] width 397 height 142
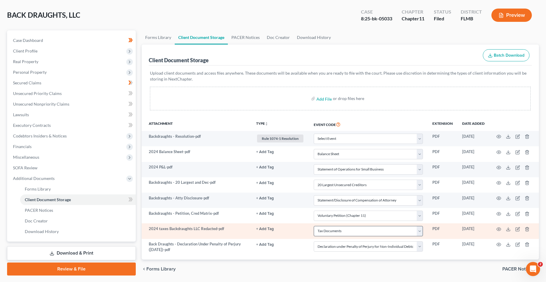
scroll to position [16, 0]
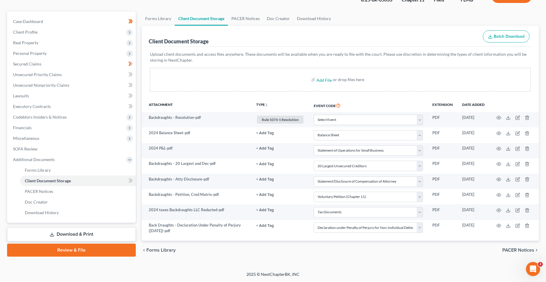
click at [107, 248] on link "Review & File" at bounding box center [71, 250] width 129 height 13
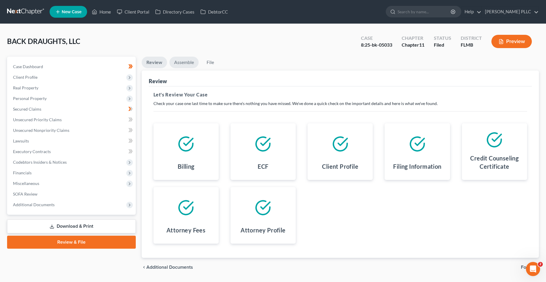
click at [185, 62] on link "Assemble" at bounding box center [183, 63] width 29 height 12
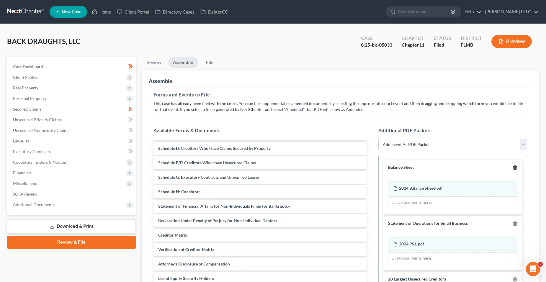
click at [385, 169] on icon "button" at bounding box center [514, 167] width 5 height 5
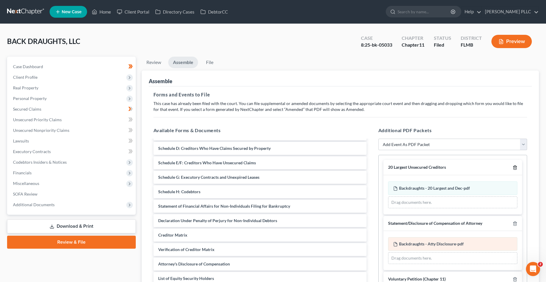
drag, startPoint x: 509, startPoint y: 165, endPoint x: 509, endPoint y: 190, distance: 24.5
click at [385, 167] on icon "button" at bounding box center [514, 167] width 5 height 5
drag, startPoint x: 509, startPoint y: 168, endPoint x: 509, endPoint y: 190, distance: 22.1
click at [385, 170] on icon "button" at bounding box center [514, 168] width 3 height 4
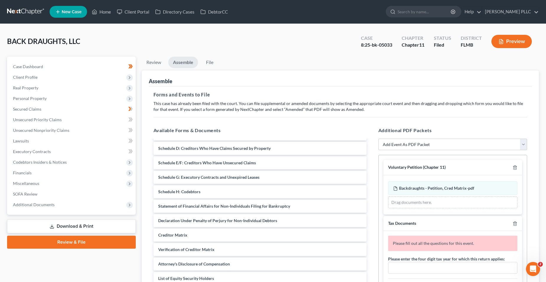
click at [385, 170] on div at bounding box center [513, 168] width 7 height 6
click at [385, 169] on icon "button" at bounding box center [514, 167] width 5 height 5
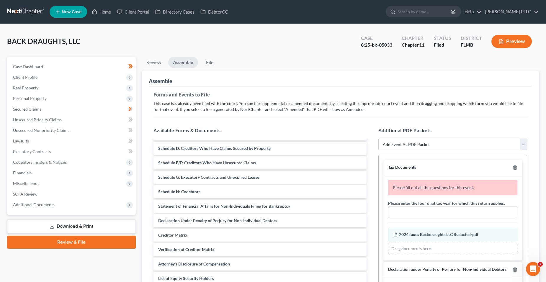
click at [385, 171] on div "Tax Documents" at bounding box center [452, 167] width 139 height 15
click at [385, 169] on icon "button" at bounding box center [514, 167] width 5 height 5
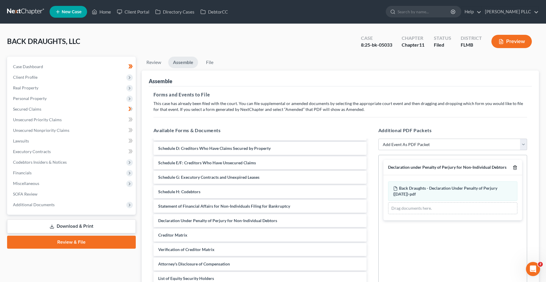
click at [385, 168] on icon "button" at bounding box center [514, 167] width 5 height 5
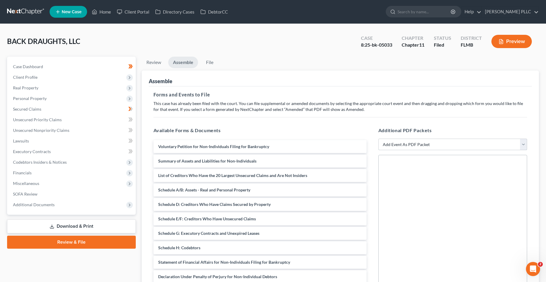
click at [384, 147] on select "Add Event As PDF Packet 20 Largest Unsecured Creditors Amended Creditor Matrix …" at bounding box center [452, 145] width 149 height 12
click at [378, 139] on select "Add Event As PDF Packet 20 Largest Unsecured Creditors Amended Creditor Matrix …" at bounding box center [452, 145] width 149 height 12
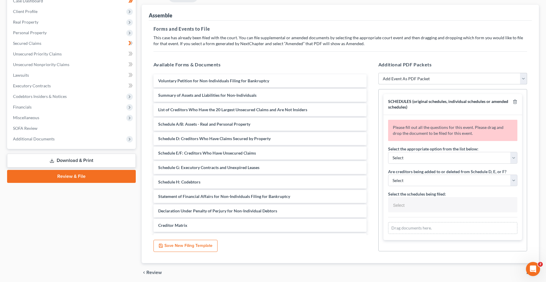
scroll to position [88, 0]
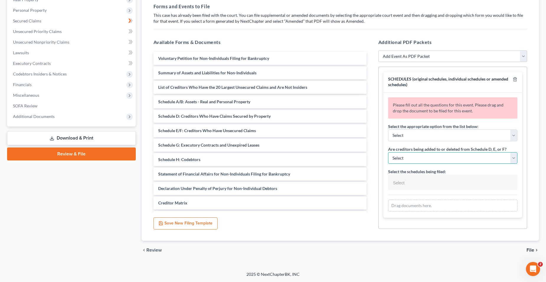
drag, startPoint x: 482, startPoint y: 157, endPoint x: 480, endPoint y: 160, distance: 3.3
click at [385, 157] on select "Select Yes No" at bounding box center [452, 158] width 129 height 12
click at [385, 152] on select "Select Yes No" at bounding box center [452, 158] width 129 height 12
click at [385, 142] on div "Select the appropriate option from the list below: Select Amending a previously…" at bounding box center [452, 156] width 129 height 67
click at [385, 141] on select "Select Amending a previously filed schedule Original Schedules WITH additional …" at bounding box center [452, 135] width 129 height 12
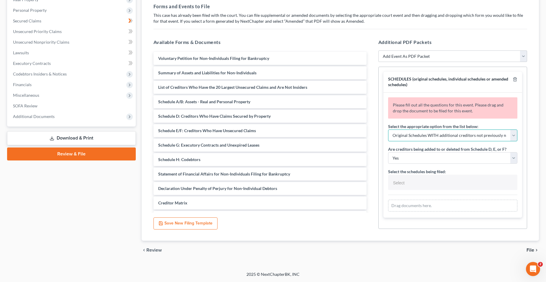
click at [385, 129] on select "Select Amending a previously filed schedule Original Schedules WITH additional …" at bounding box center [452, 135] width 129 height 12
click at [385, 158] on select "Select Yes No" at bounding box center [452, 158] width 129 height 12
click at [385, 152] on select "Select Yes No" at bounding box center [452, 158] width 129 height 12
click at [385, 182] on input "text" at bounding box center [451, 182] width 121 height 9
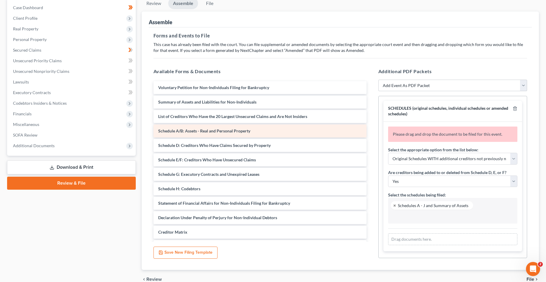
scroll to position [59, 0]
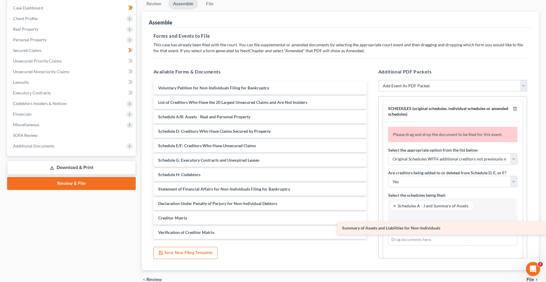
drag, startPoint x: 241, startPoint y: 105, endPoint x: 430, endPoint y: 231, distance: 227.1
click at [371, 231] on div "Summary of Assets and Liabilities for Non-Individuals Voluntary Petition for No…" at bounding box center [260, 232] width 222 height 302
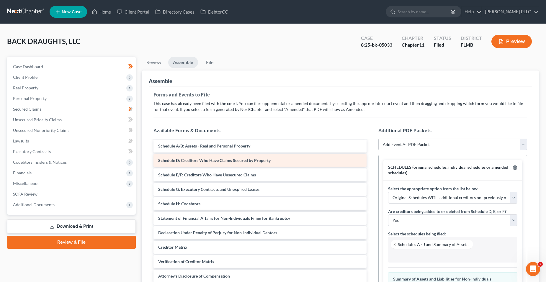
scroll to position [0, 0]
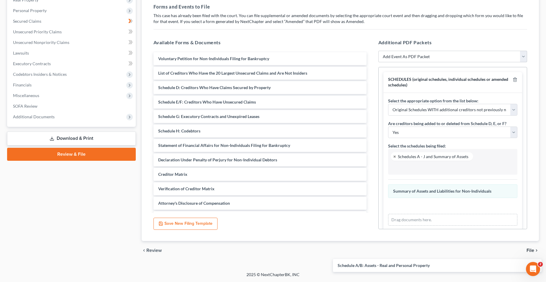
scroll to position [88, 0]
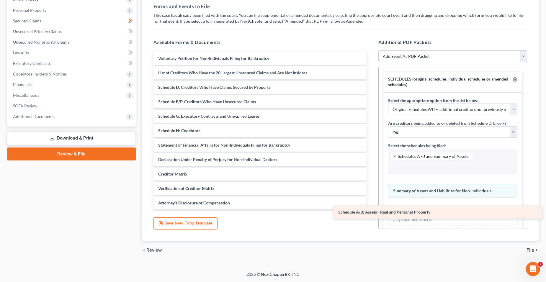
drag, startPoint x: 247, startPoint y: 172, endPoint x: 426, endPoint y: 209, distance: 183.6
click at [371, 209] on div "Schedule A/B: Assets - Real and Personal Property Voluntary Petition for Non-In…" at bounding box center [260, 196] width 222 height 288
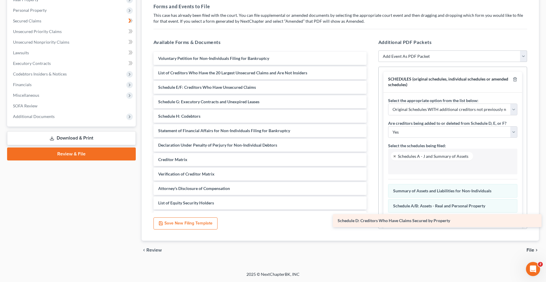
drag, startPoint x: 220, startPoint y: 88, endPoint x: 399, endPoint y: 221, distance: 223.4
click at [371, 221] on div "Schedule D: Creditors Who Have Claims Secured by Property Voluntary Petition fo…" at bounding box center [260, 188] width 222 height 273
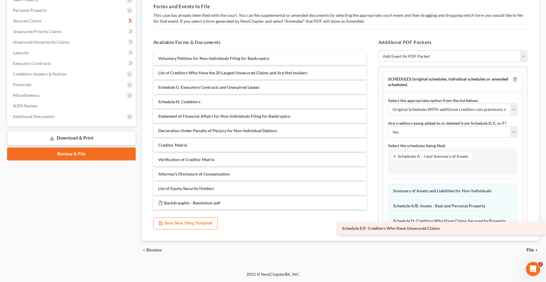
drag, startPoint x: 196, startPoint y: 91, endPoint x: 427, endPoint y: 233, distance: 271.5
click at [371, 233] on div "Schedule E/F: Creditors Who Have Unsecured Claims Voluntary Petition for Non-In…" at bounding box center [260, 181] width 222 height 259
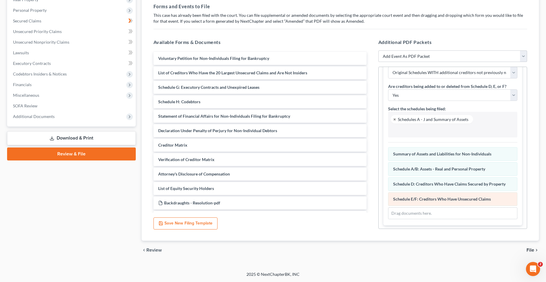
scroll to position [38, 0]
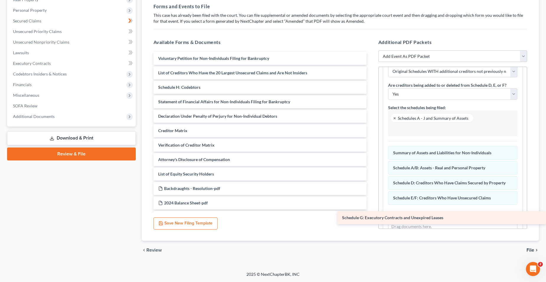
drag, startPoint x: 250, startPoint y: 92, endPoint x: 435, endPoint y: 222, distance: 226.2
click at [371, 222] on div "Schedule G: Executory Contracts and Unexpired Leases Voluntary Petition for Non…" at bounding box center [260, 174] width 222 height 244
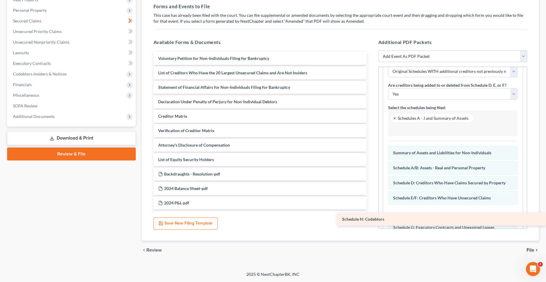
drag, startPoint x: 186, startPoint y: 86, endPoint x: 431, endPoint y: 217, distance: 278.3
click at [371, 217] on div "Schedule H: Codebtors Voluntary Petition for Non-Individuals Filing for Bankrup…" at bounding box center [260, 167] width 222 height 230
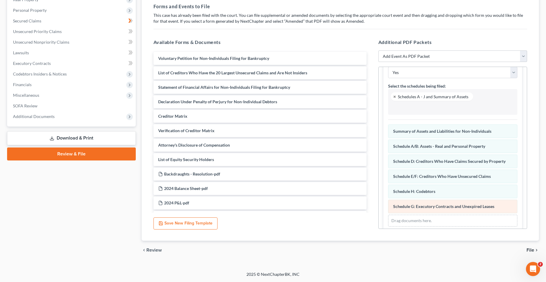
scroll to position [68, 0]
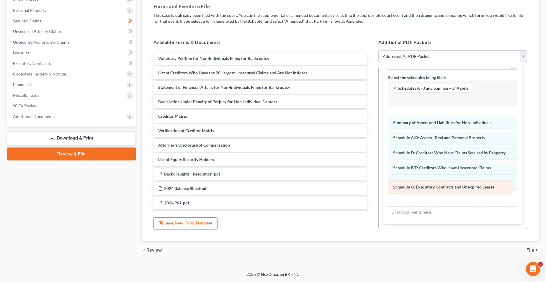
drag, startPoint x: 415, startPoint y: 195, endPoint x: 415, endPoint y: 180, distance: 15.0
click at [385, 180] on div "Schedule G: Executory Contracts and Unexpired Leases Amended Schedule G: Execut…" at bounding box center [452, 167] width 129 height 102
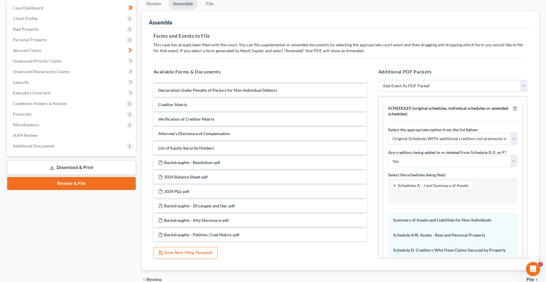
scroll to position [0, 0]
click at [385, 83] on select "Add Event As PDF Packet 20 Largest Unsecured Creditors Amended Creditor Matrix …" at bounding box center [452, 86] width 149 height 12
click at [378, 80] on select "Add Event As PDF Packet 20 Largest Unsecured Creditors Amended Creditor Matrix …" at bounding box center [452, 86] width 149 height 12
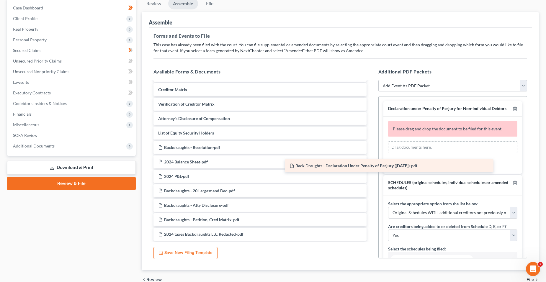
scroll to position [56, 0]
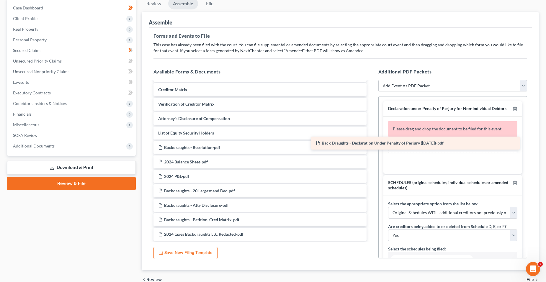
drag, startPoint x: 250, startPoint y: 235, endPoint x: 407, endPoint y: 147, distance: 180.1
click at [371, 147] on div "Back Draughts - Declaration Under Penalty of Perjury ([DATE])-pdf Voluntary Pet…" at bounding box center [260, 132] width 222 height 215
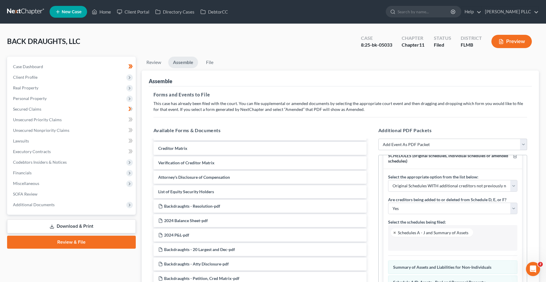
scroll to position [0, 0]
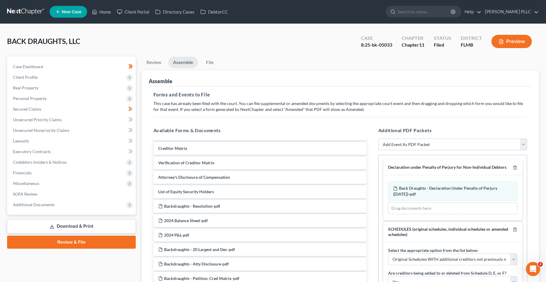
click at [385, 144] on select "Add Event As PDF Packet 20 Largest Unsecured Creditors Amended Creditor Matrix …" at bounding box center [452, 145] width 149 height 12
click at [378, 139] on select "Add Event As PDF Packet 20 Largest Unsecured Creditors Amended Creditor Matrix …" at bounding box center [452, 145] width 149 height 12
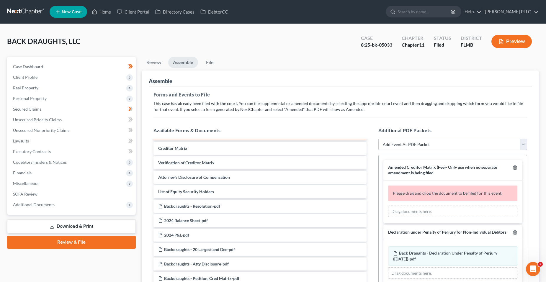
scroll to position [27, 0]
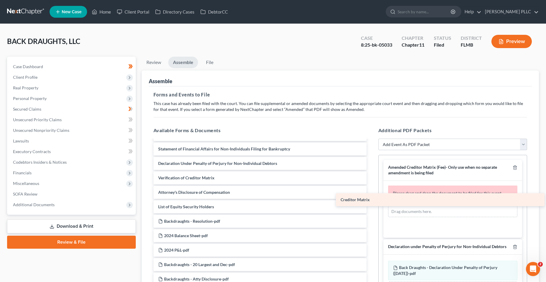
drag, startPoint x: 217, startPoint y: 181, endPoint x: 400, endPoint y: 202, distance: 183.5
click at [371, 202] on div "Creditor Matrix Voluntary Petition for Non-Individuals Filing for Bankruptcy Li…" at bounding box center [260, 214] width 222 height 201
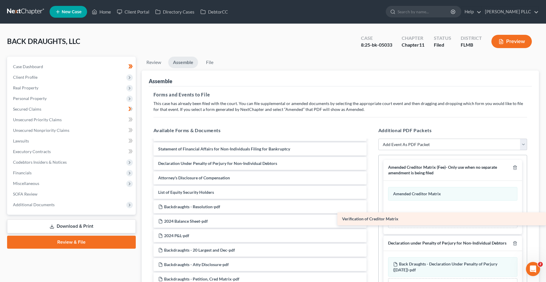
drag, startPoint x: 211, startPoint y: 180, endPoint x: 418, endPoint y: 220, distance: 210.4
click at [371, 220] on div "Verification of Creditor Matrix Voluntary Petition for Non-Individuals Filing f…" at bounding box center [260, 207] width 222 height 186
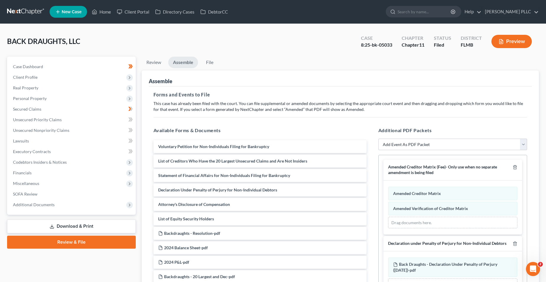
scroll to position [0, 0]
click at [385, 146] on select "Add Event As PDF Packet 20 Largest Unsecured Creditors Amended Creditor Matrix …" at bounding box center [452, 145] width 149 height 12
click at [378, 139] on select "Add Event As PDF Packet 20 Largest Unsecured Creditors Amended Creditor Matrix …" at bounding box center [452, 145] width 149 height 12
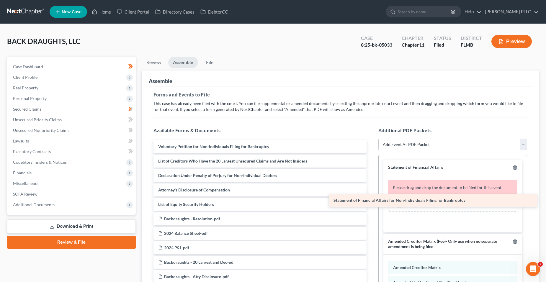
drag, startPoint x: 254, startPoint y: 177, endPoint x: 429, endPoint y: 202, distance: 177.3
click at [371, 202] on div "Statement of Financial Affairs for Non-Individuals Filing for Bankruptcy Volunt…" at bounding box center [260, 226] width 222 height 172
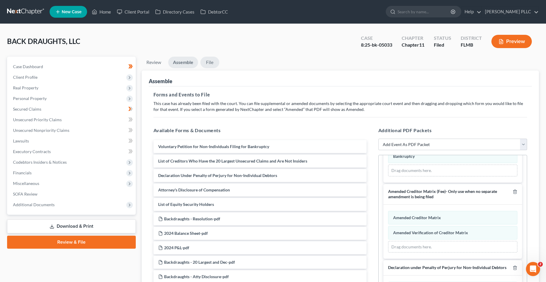
click at [209, 63] on link "File" at bounding box center [209, 63] width 19 height 12
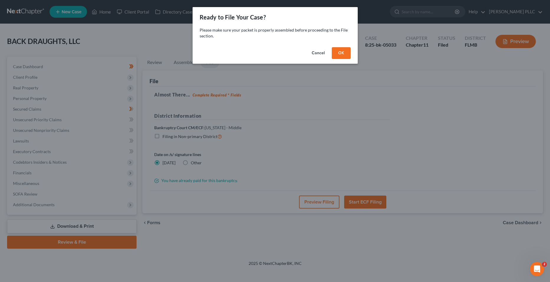
click at [336, 51] on button "OK" at bounding box center [341, 53] width 19 height 12
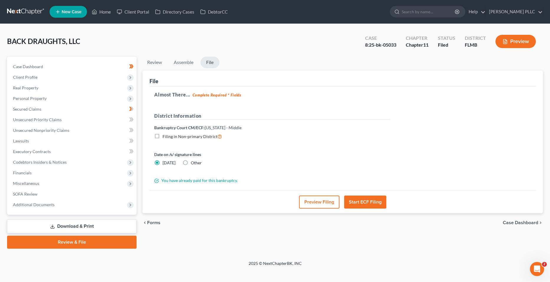
click at [319, 203] on button "Preview Filing" at bounding box center [319, 202] width 40 height 13
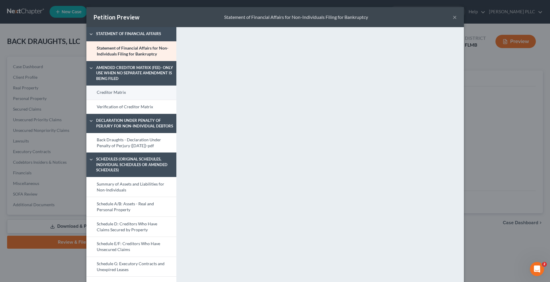
click at [143, 93] on link "Creditor Matrix" at bounding box center [131, 93] width 90 height 14
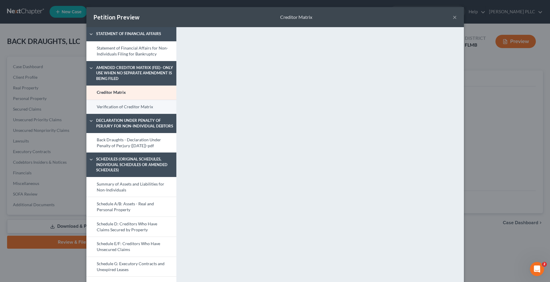
click at [135, 110] on link "Verification of Creditor Matrix" at bounding box center [131, 107] width 90 height 14
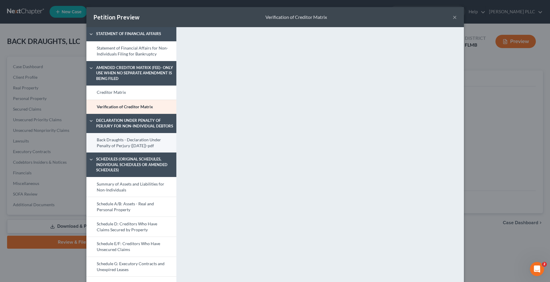
scroll to position [29, 0]
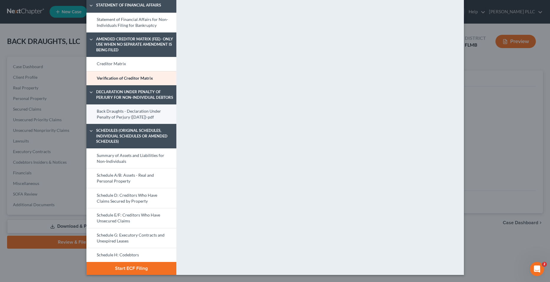
click at [145, 118] on link "Back Draughts - Declaration Under Penalty of Perjury ([DATE])-pdf" at bounding box center [131, 114] width 90 height 20
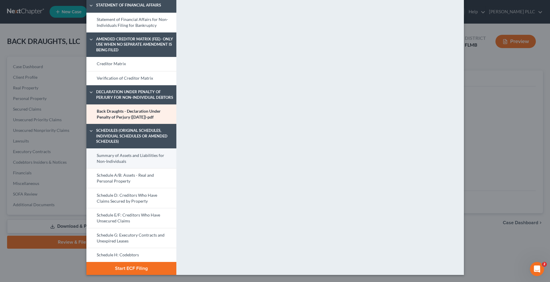
click at [141, 160] on link "Summary of Assets and Liabilities for Non-Individuals" at bounding box center [131, 158] width 90 height 20
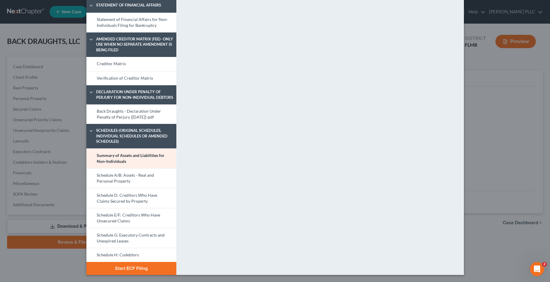
click at [148, 248] on button "Start ECF Filing" at bounding box center [131, 268] width 90 height 13
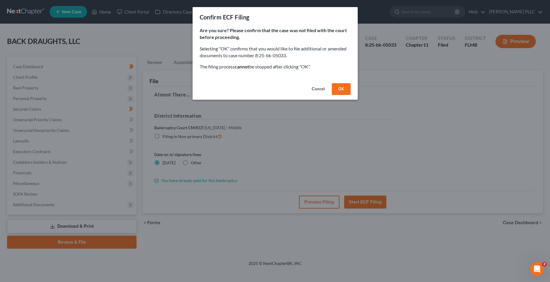
click at [342, 89] on button "OK" at bounding box center [341, 89] width 19 height 12
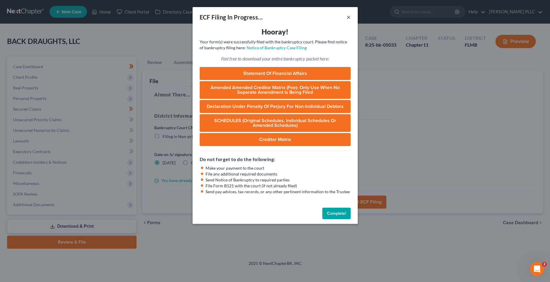
click at [348, 19] on button "×" at bounding box center [349, 17] width 4 height 7
